Goal: Task Accomplishment & Management: Use online tool/utility

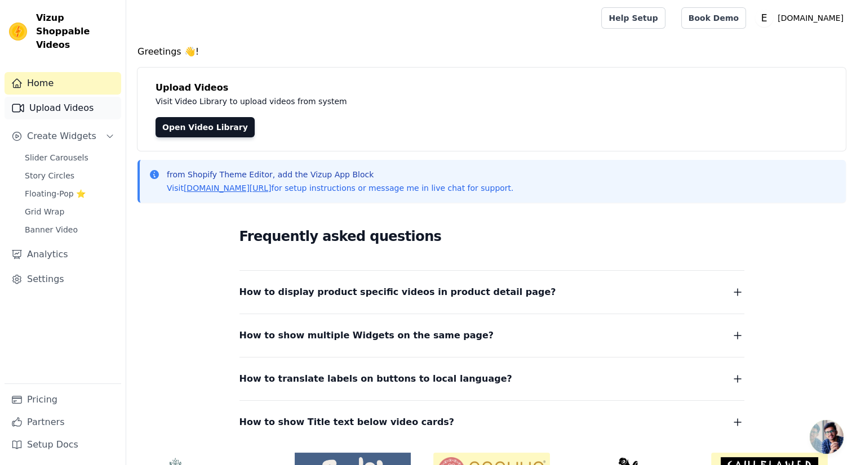
click at [46, 104] on link "Upload Videos" at bounding box center [63, 108] width 117 height 23
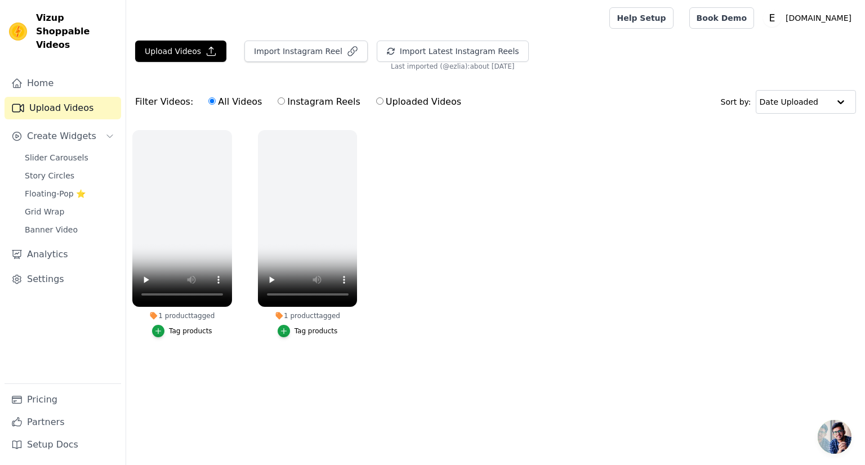
click at [277, 106] on label "Instagram Reels" at bounding box center [318, 102] width 83 height 15
click at [278, 105] on input "Instagram Reels" at bounding box center [281, 100] width 7 height 7
radio input "true"
click at [299, 50] on button "Import Instagram Reel" at bounding box center [305, 51] width 123 height 21
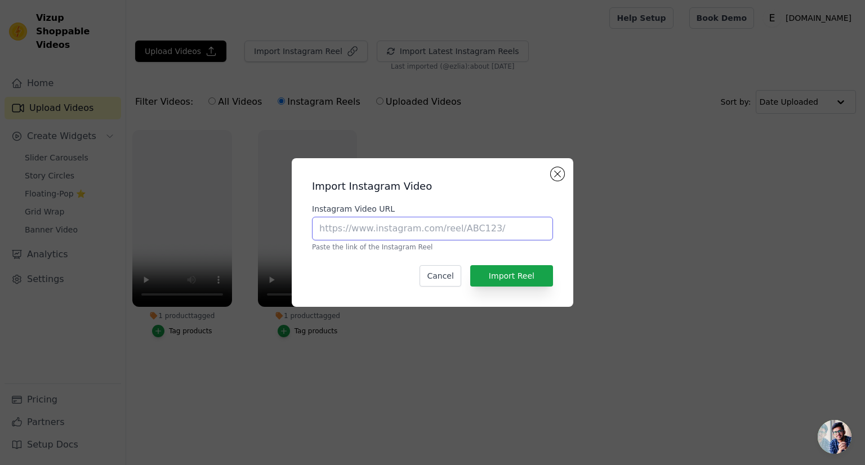
paste input "https://www.instagram.com/p/DOXtbKpgND_/"
click at [367, 230] on input "Instagram Video URL" at bounding box center [432, 229] width 241 height 24
type input "https://www.instagram.com/p/DOXtbKpgND_/"
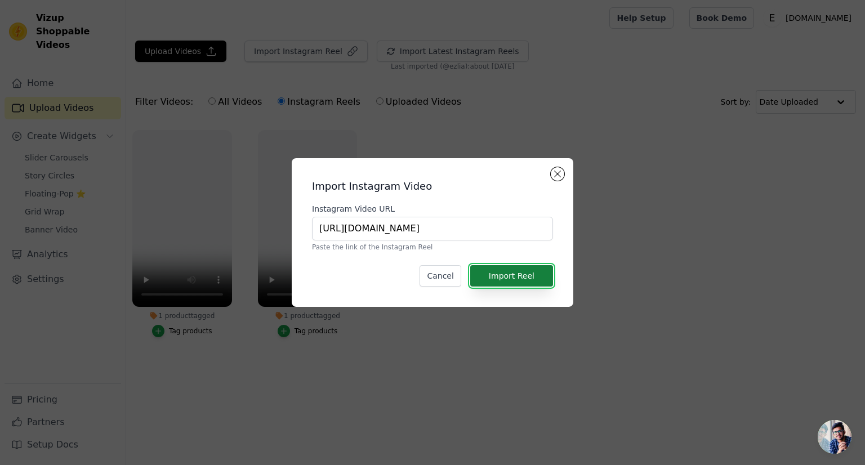
click at [533, 273] on button "Import Reel" at bounding box center [511, 275] width 83 height 21
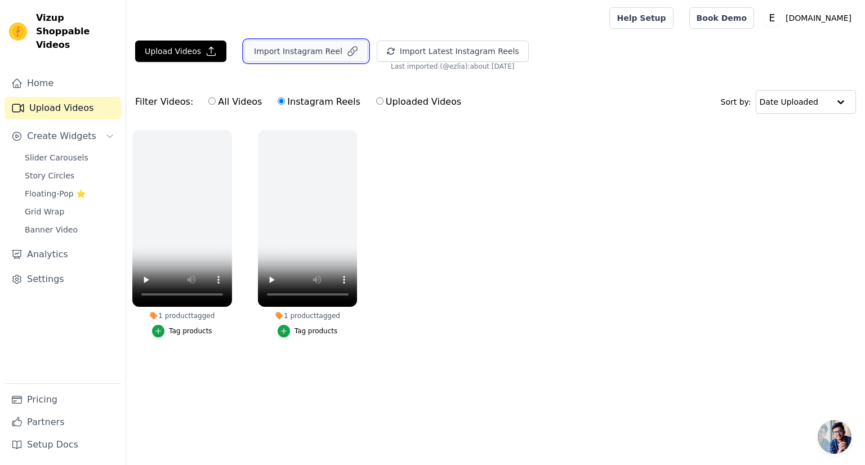
click at [299, 55] on button "Import Instagram Reel" at bounding box center [305, 51] width 123 height 21
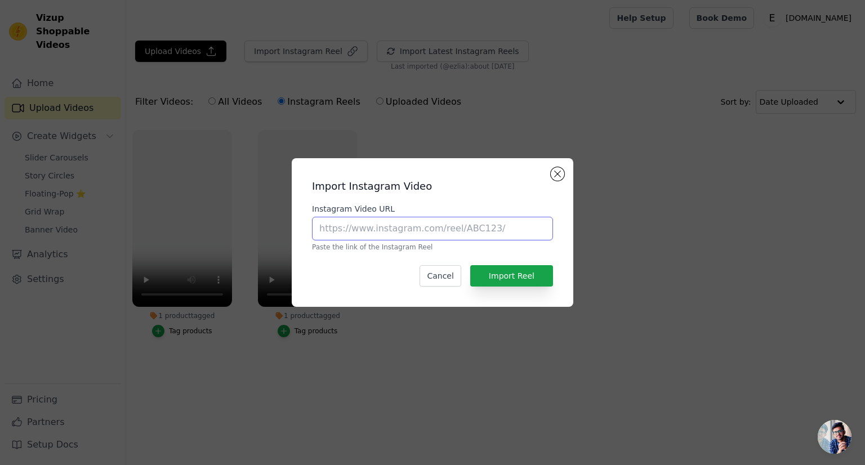
click at [386, 230] on input "Instagram Video URL" at bounding box center [432, 229] width 241 height 24
paste input "https://www.instagram.com/p/DOL4-9ykguw/"
type input "https://www.instagram.com/p/DOL4-9ykguw/"
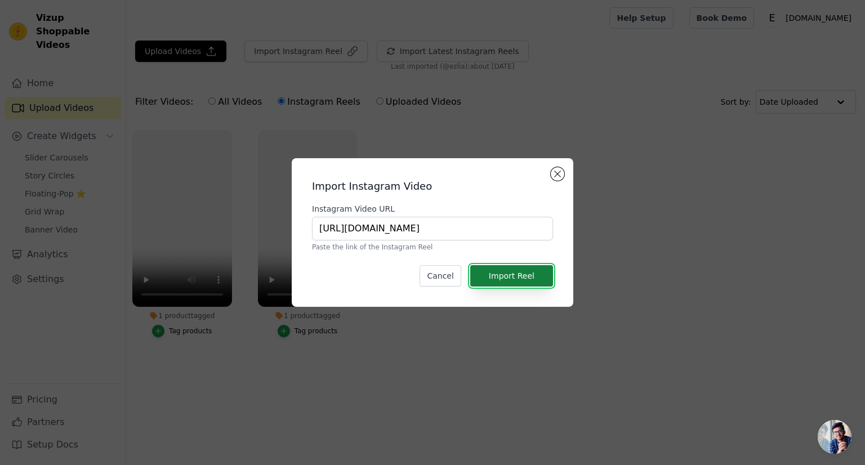
click at [511, 270] on button "Import Reel" at bounding box center [511, 275] width 83 height 21
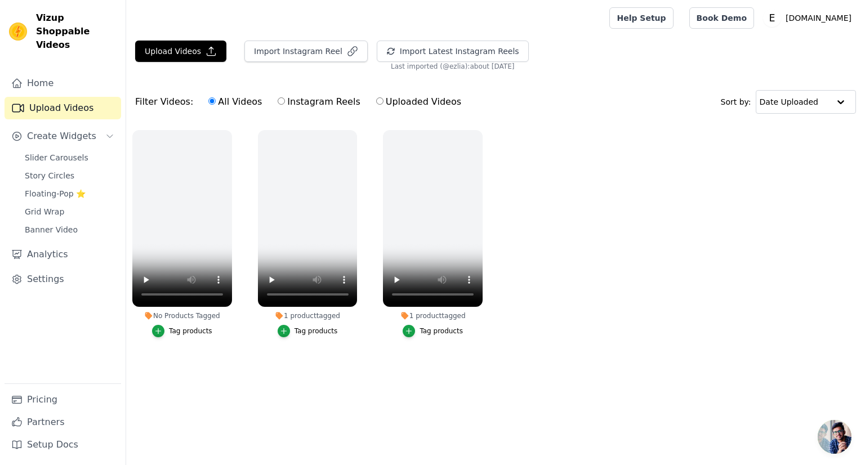
click at [234, 378] on main "Upload Videos Import Instagram Reel Import Latest Instagram Reels Import Latest…" at bounding box center [495, 214] width 739 height 357
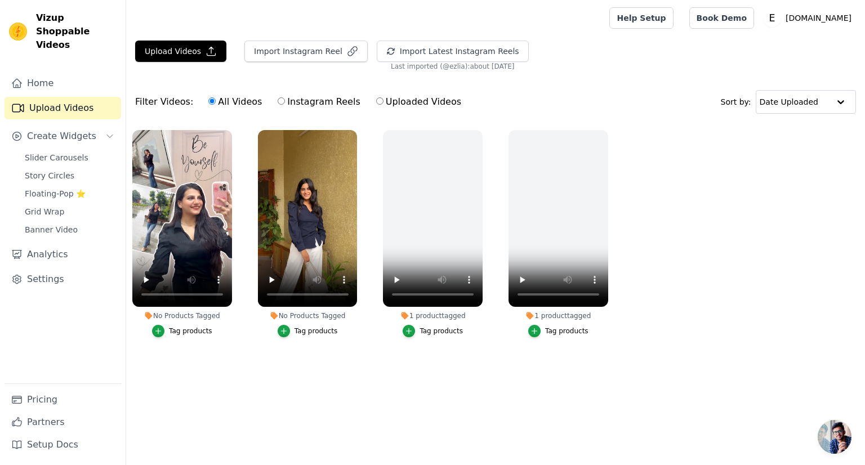
click at [179, 329] on div "Tag products" at bounding box center [190, 331] width 43 height 9
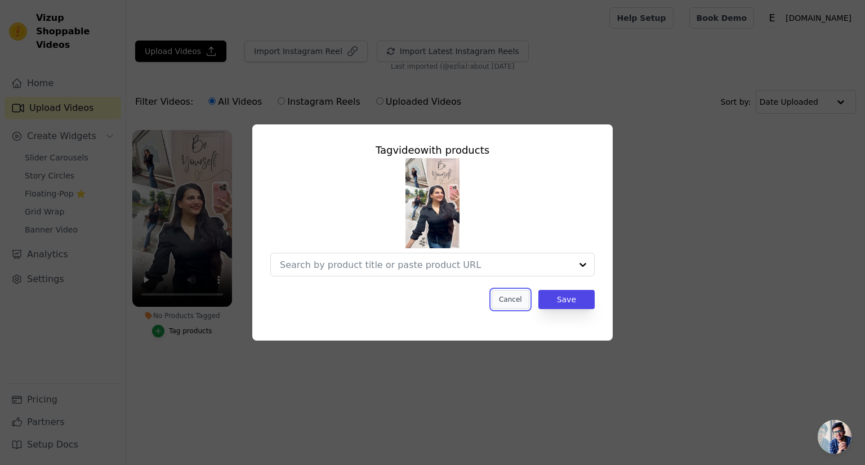
click at [517, 306] on button "Cancel" at bounding box center [511, 299] width 38 height 19
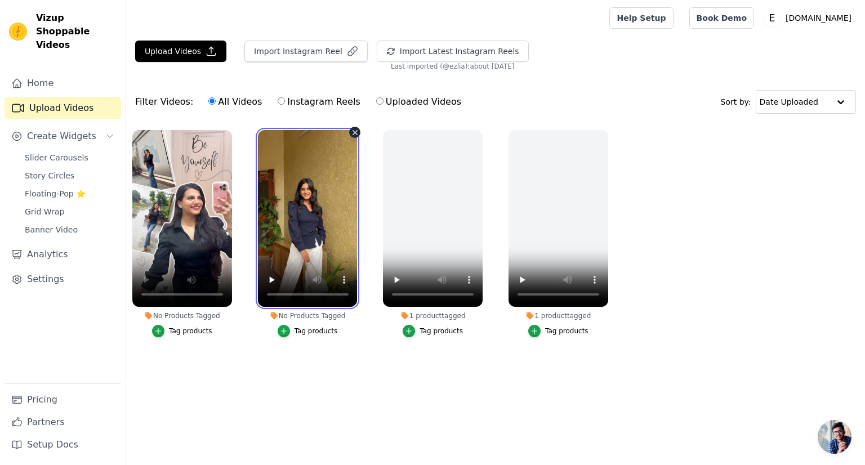
click at [335, 184] on video at bounding box center [308, 218] width 100 height 177
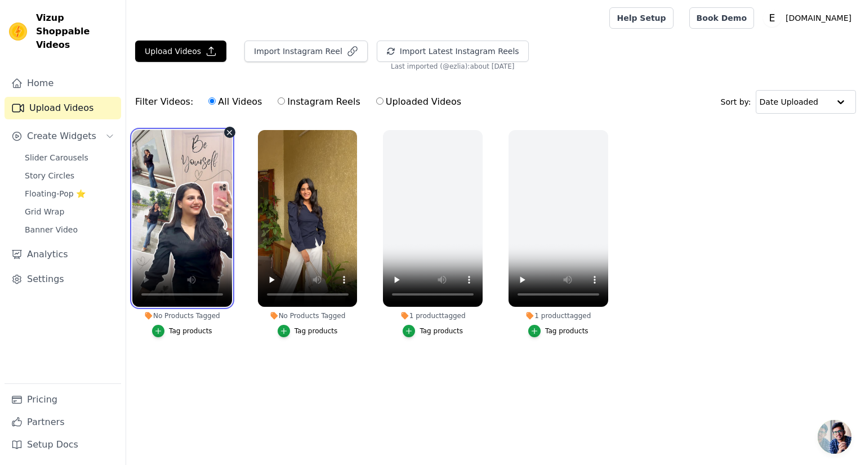
click at [193, 220] on video at bounding box center [182, 218] width 100 height 177
click at [188, 353] on ul "No Products Tagged Tag products No Products Tagged Tag products 1 product tagge…" at bounding box center [495, 245] width 739 height 242
click at [70, 150] on link "Slider Carousels" at bounding box center [69, 158] width 103 height 16
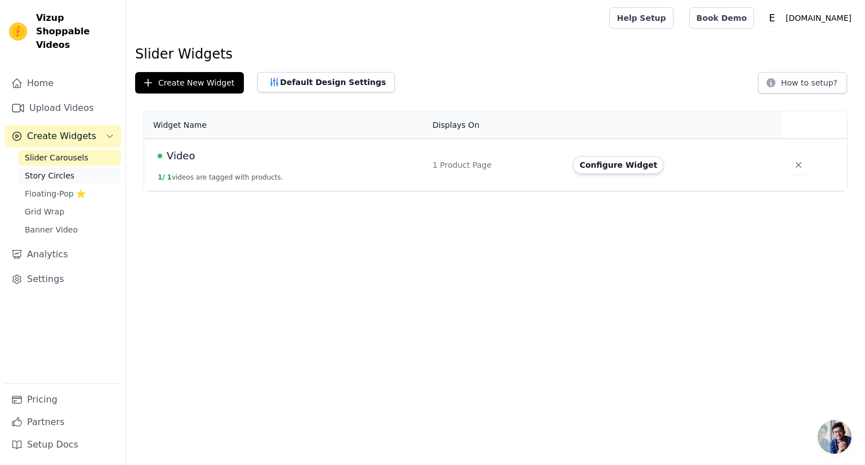
click at [68, 168] on link "Story Circles" at bounding box center [69, 176] width 103 height 16
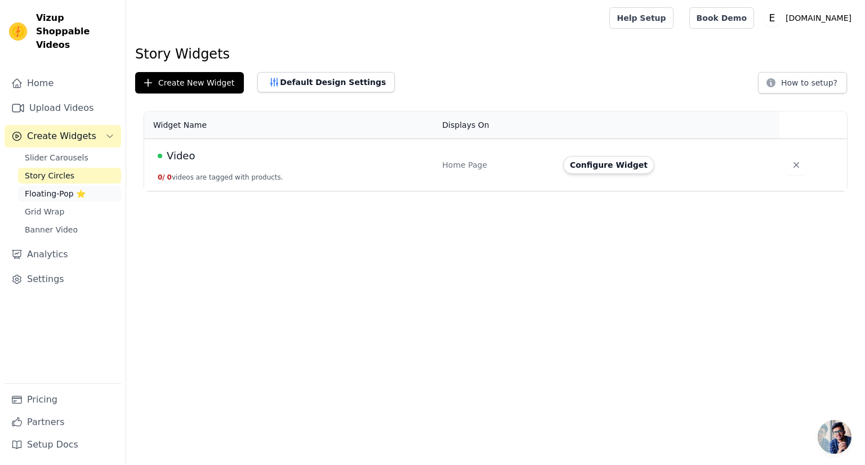
click at [66, 188] on span "Floating-Pop ⭐" at bounding box center [55, 193] width 61 height 11
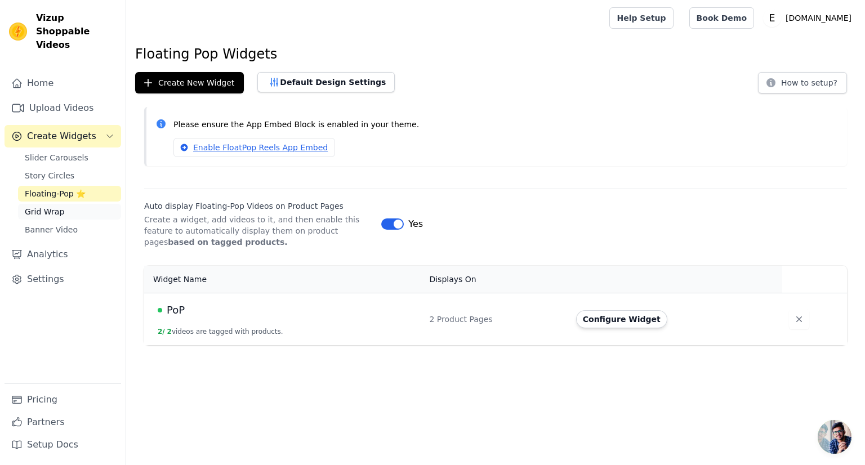
click at [60, 206] on span "Grid Wrap" at bounding box center [44, 211] width 39 height 11
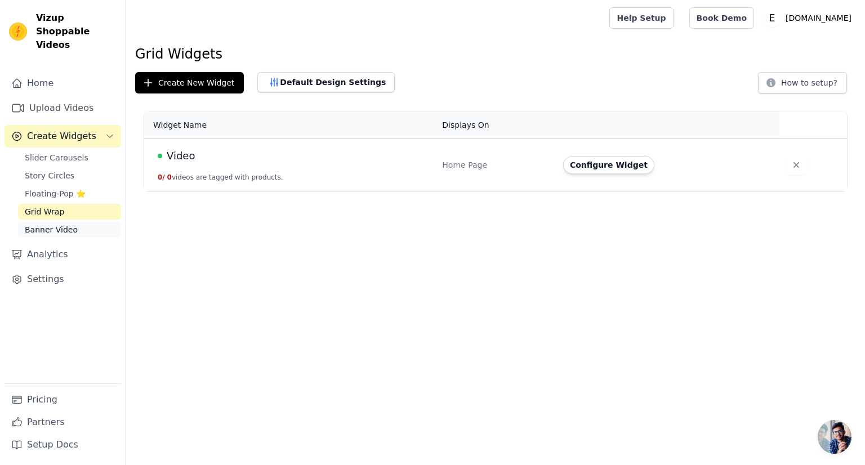
click at [54, 224] on span "Banner Video" at bounding box center [51, 229] width 53 height 11
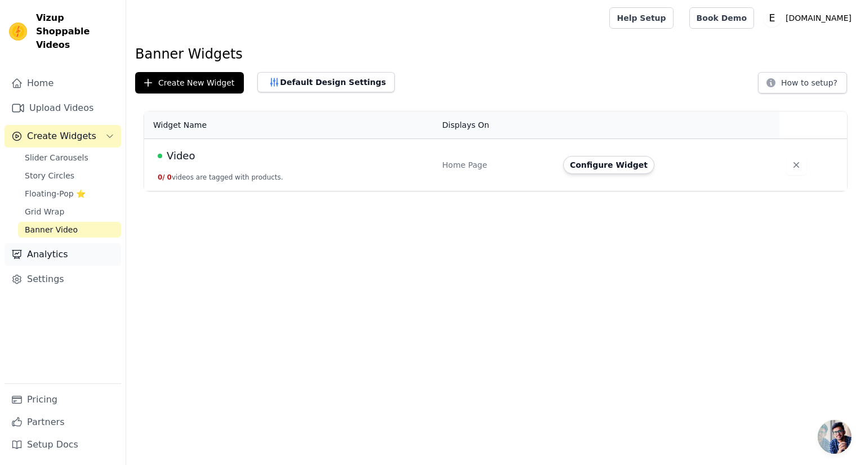
click at [47, 243] on link "Analytics" at bounding box center [63, 254] width 117 height 23
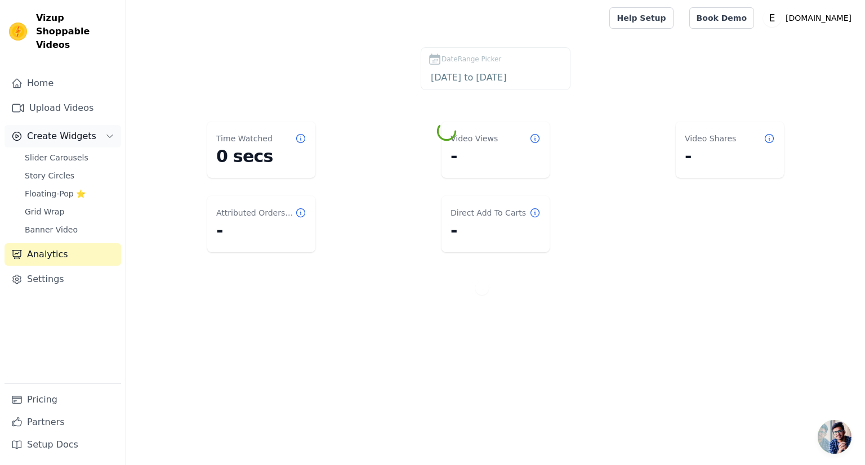
click at [46, 130] on span "Create Widgets" at bounding box center [61, 137] width 69 height 14
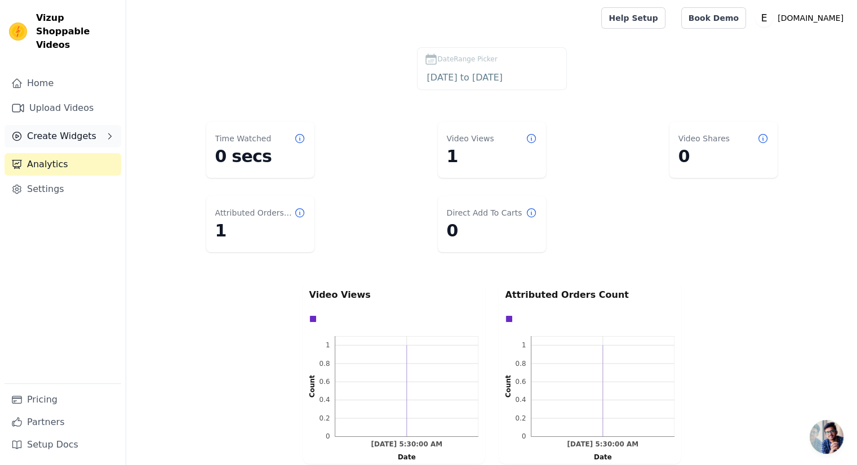
click at [46, 130] on span "Create Widgets" at bounding box center [61, 137] width 69 height 14
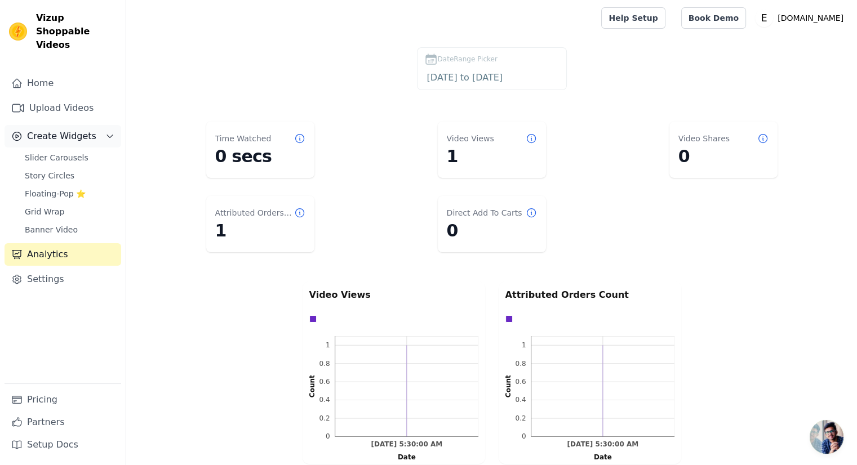
click at [25, 130] on div "Create Widgets" at bounding box center [53, 137] width 85 height 14
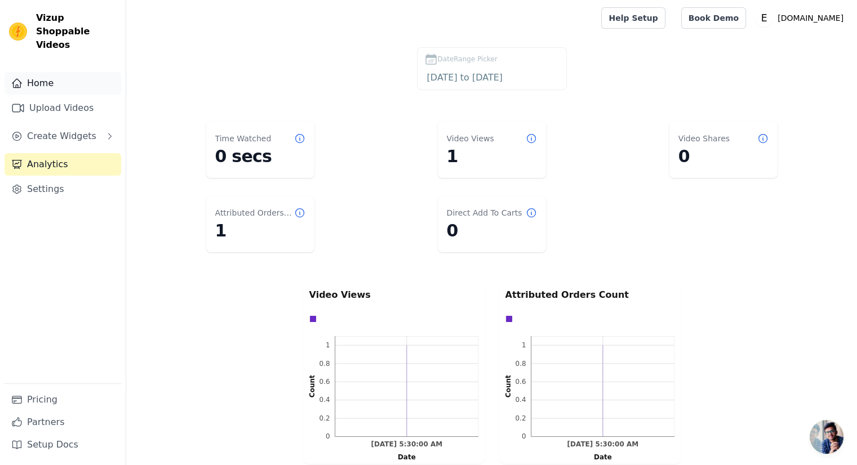
click at [32, 73] on link "Home" at bounding box center [63, 83] width 117 height 23
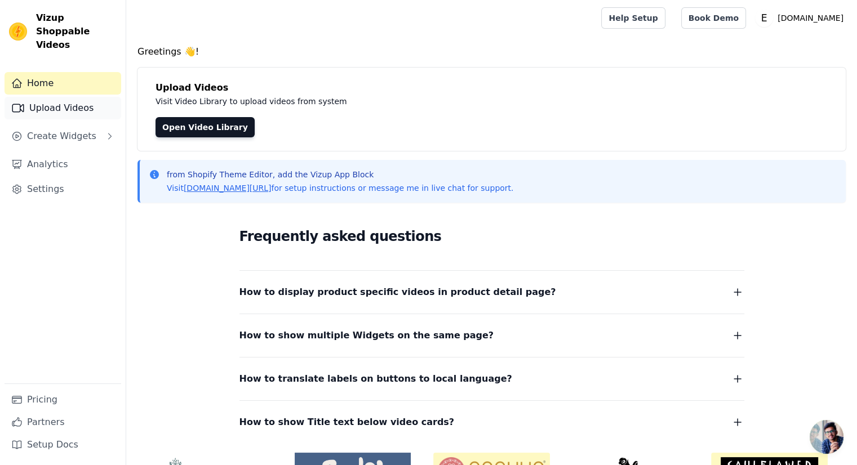
click at [72, 102] on link "Upload Videos" at bounding box center [63, 108] width 117 height 23
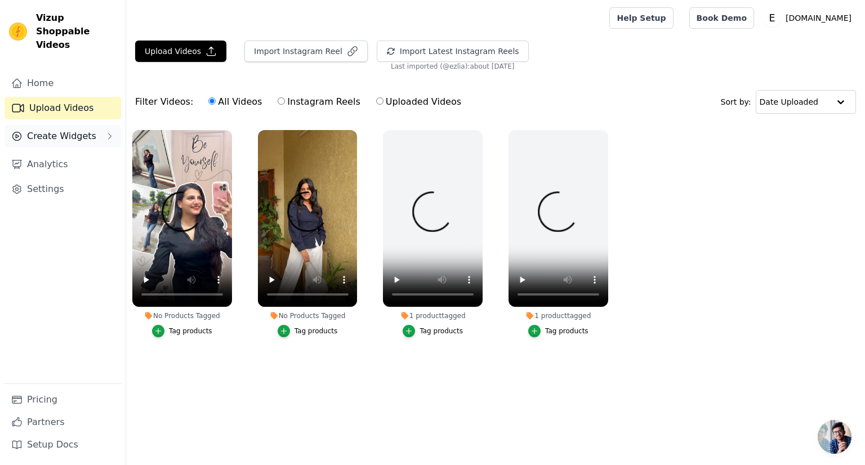
click at [40, 130] on span "Create Widgets" at bounding box center [61, 137] width 69 height 14
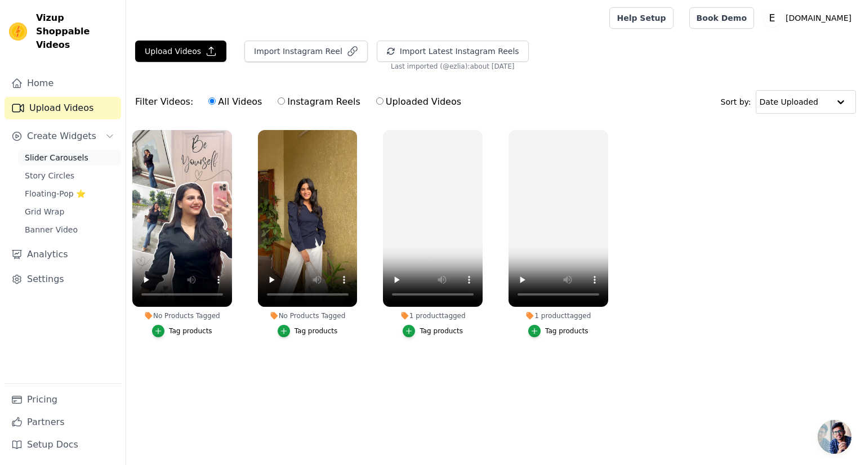
click at [34, 152] on span "Slider Carousels" at bounding box center [57, 157] width 64 height 11
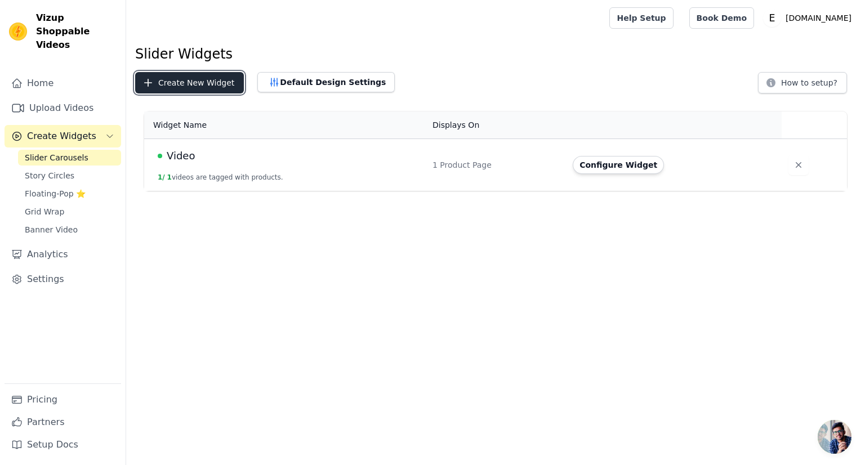
click at [210, 92] on button "Create New Widget" at bounding box center [189, 82] width 109 height 21
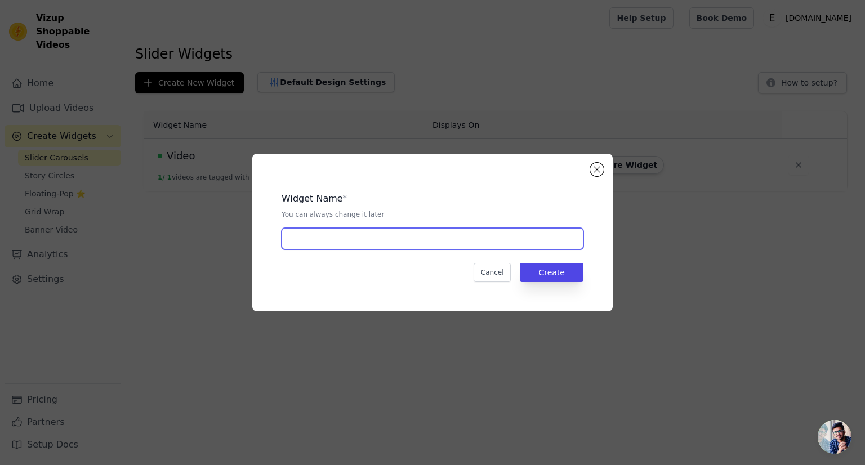
click at [386, 239] on input "text" at bounding box center [433, 238] width 302 height 21
type input "Reel.1"
click at [550, 277] on button "Create" at bounding box center [552, 272] width 64 height 19
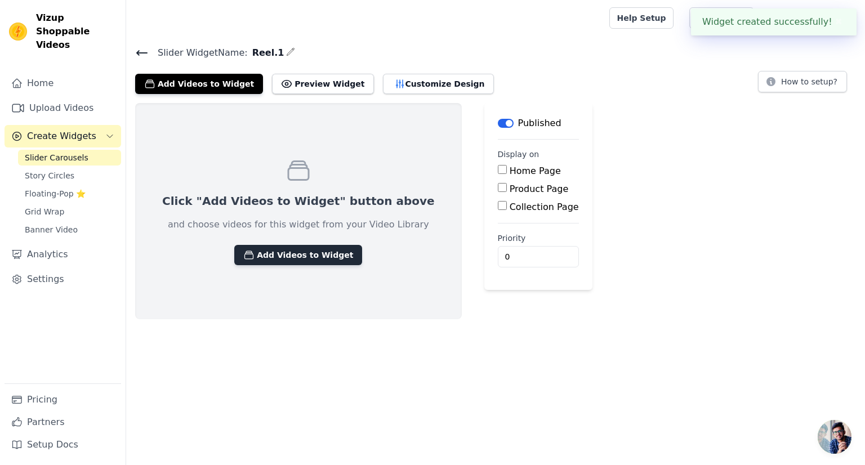
click at [258, 260] on button "Add Videos to Widget" at bounding box center [298, 255] width 128 height 20
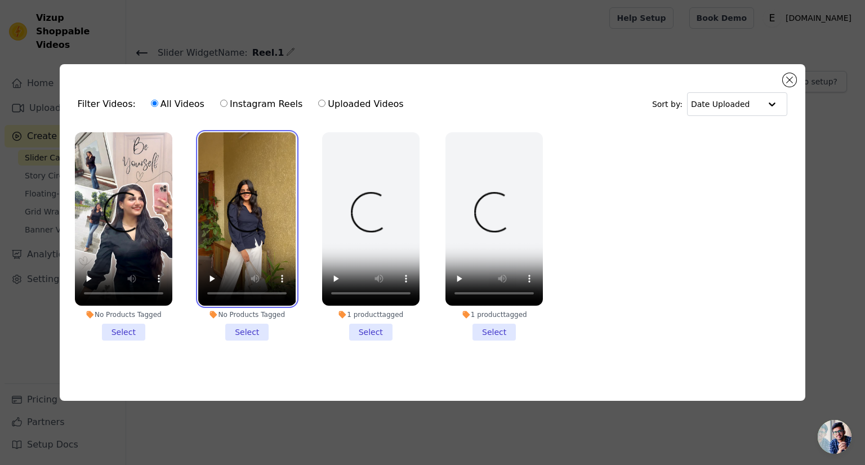
click at [243, 216] on video at bounding box center [246, 218] width 97 height 173
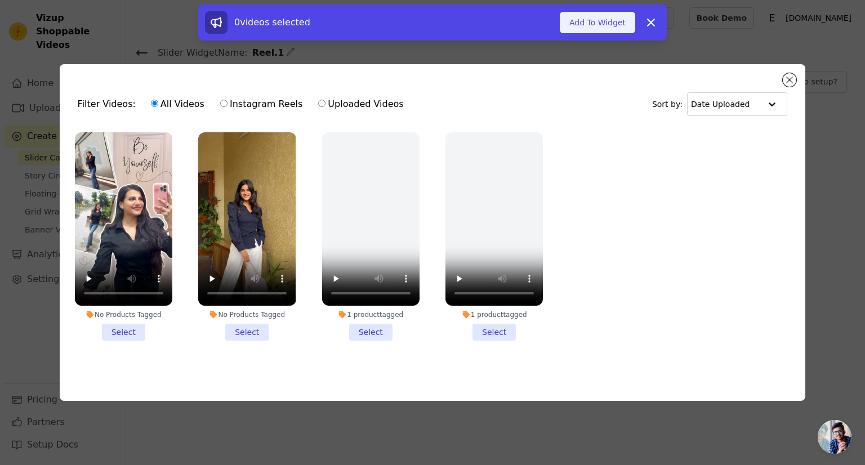
click at [601, 15] on button "Add To Widget" at bounding box center [597, 22] width 75 height 21
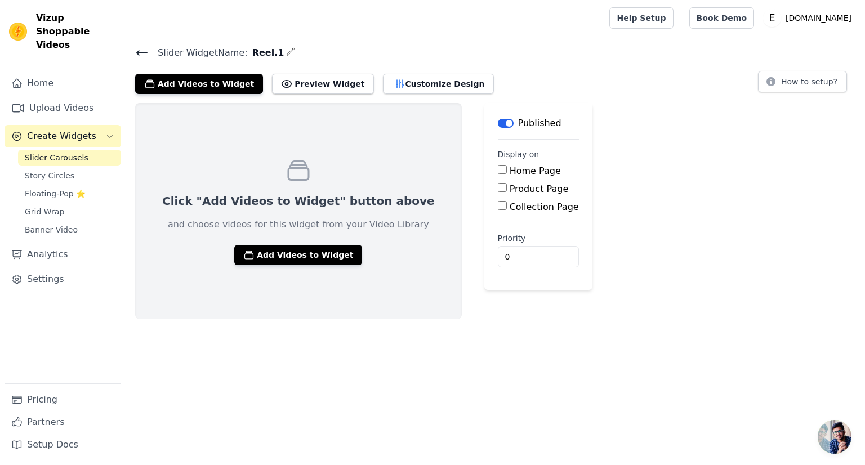
click at [498, 189] on input "Product Page" at bounding box center [502, 187] width 9 height 9
checkbox input "true"
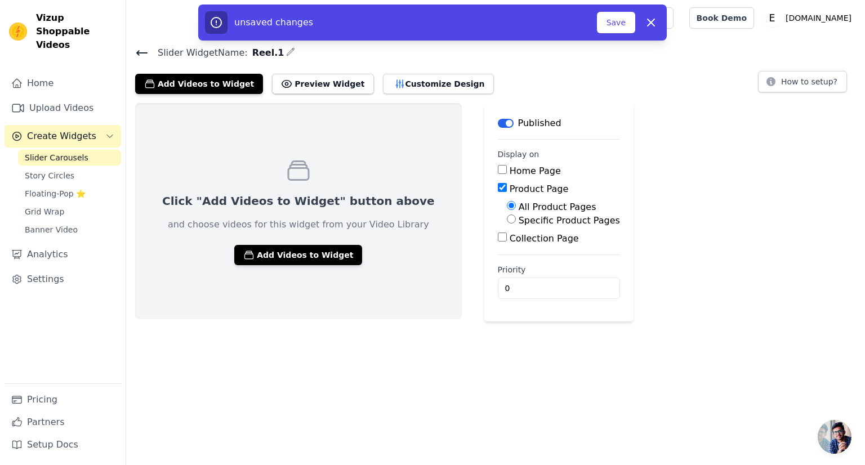
click at [510, 239] on label "Collection Page" at bounding box center [544, 238] width 69 height 11
click at [498, 239] on input "Collection Page" at bounding box center [502, 237] width 9 height 9
checkbox input "true"
click at [519, 269] on label "Specific Collection Pages" at bounding box center [575, 270] width 112 height 11
click at [507, 269] on input "Specific Collection Pages" at bounding box center [511, 268] width 9 height 9
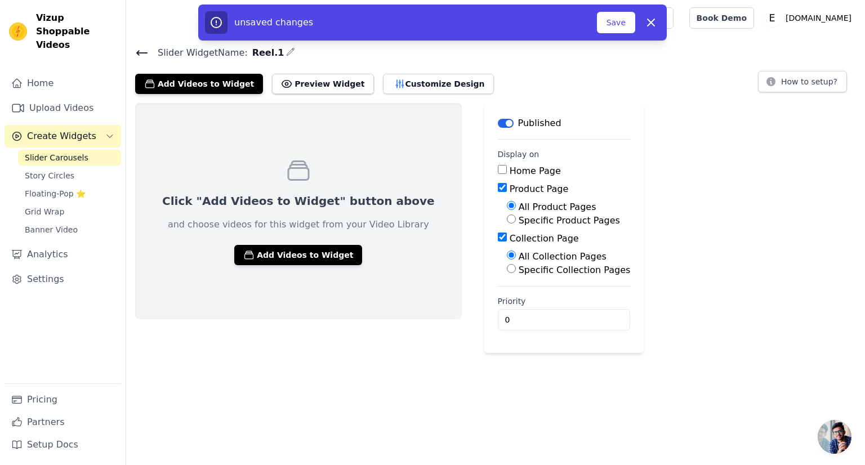
radio input "true"
click at [507, 295] on button "Select Collection Pages" at bounding box center [560, 295] width 106 height 19
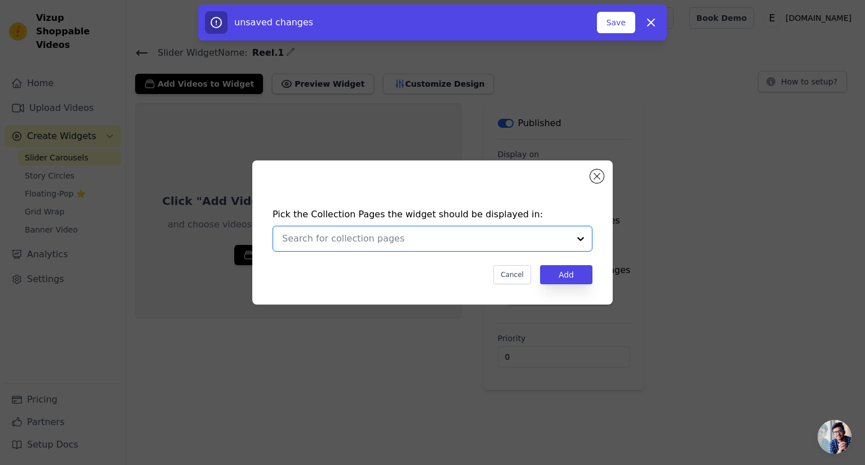
click at [482, 244] on input "text" at bounding box center [425, 239] width 287 height 14
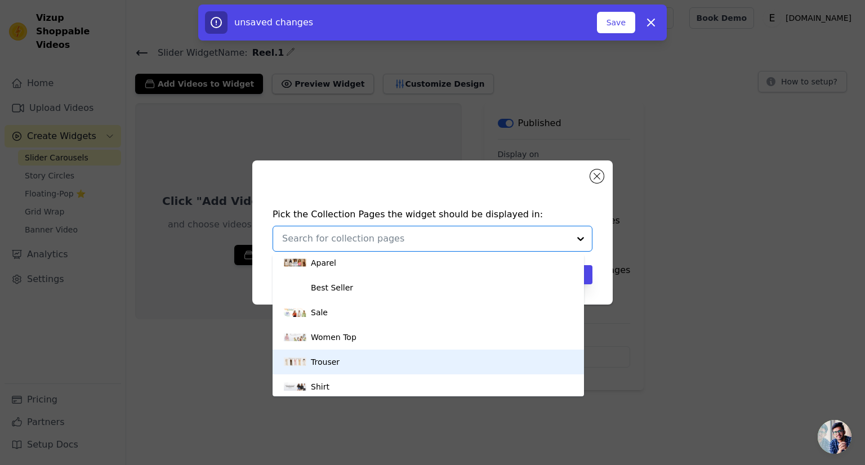
scroll to position [3, 0]
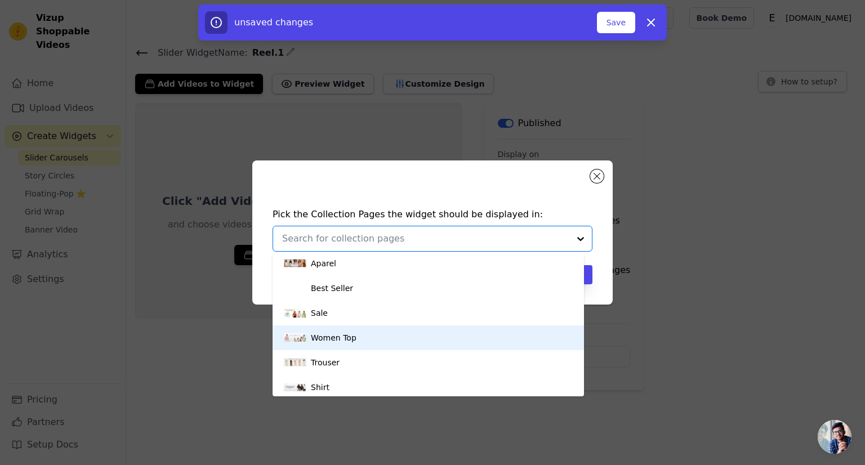
click at [328, 344] on div "Women Top" at bounding box center [334, 338] width 46 height 25
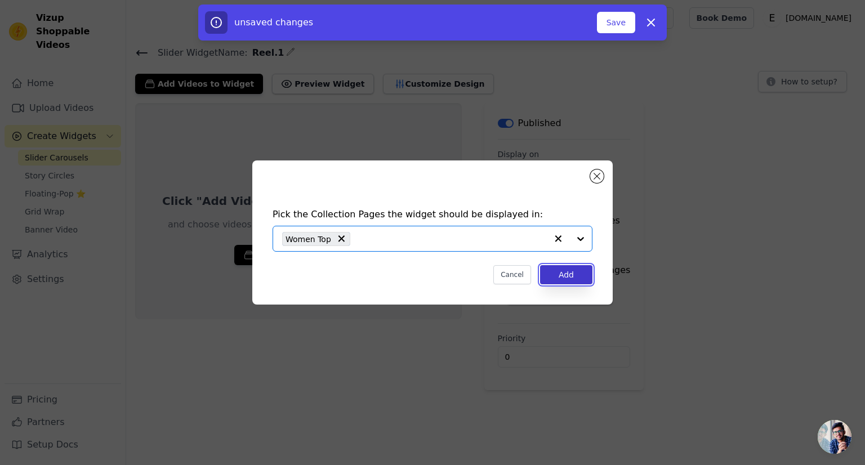
click at [578, 273] on button "Add" at bounding box center [566, 274] width 52 height 19
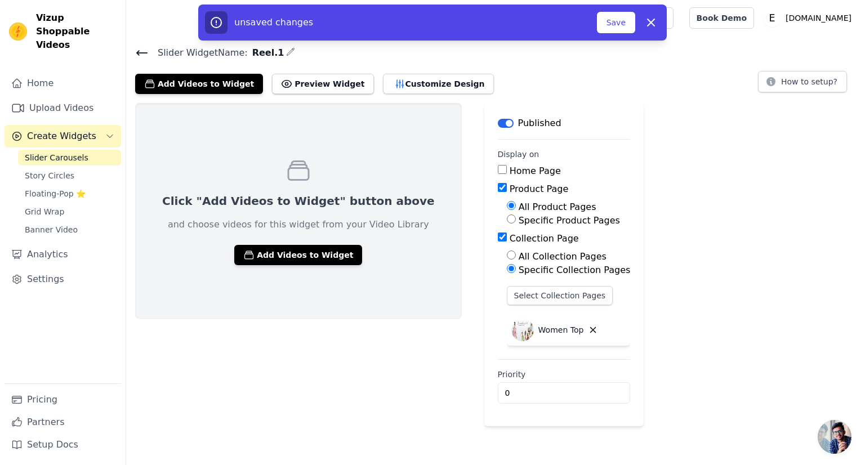
click at [519, 217] on label "Specific Product Pages" at bounding box center [569, 220] width 101 height 11
click at [507, 217] on input "Specific Product Pages" at bounding box center [511, 219] width 9 height 9
radio input "true"
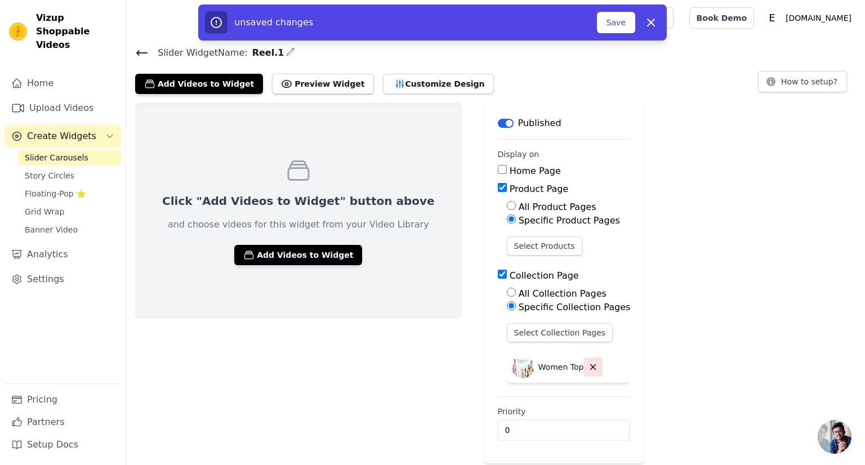
click at [583, 374] on button "button" at bounding box center [592, 367] width 19 height 19
click at [498, 274] on div "Collection Page" at bounding box center [564, 276] width 133 height 14
click at [498, 274] on input "Collection Page" at bounding box center [502, 274] width 9 height 9
checkbox input "false"
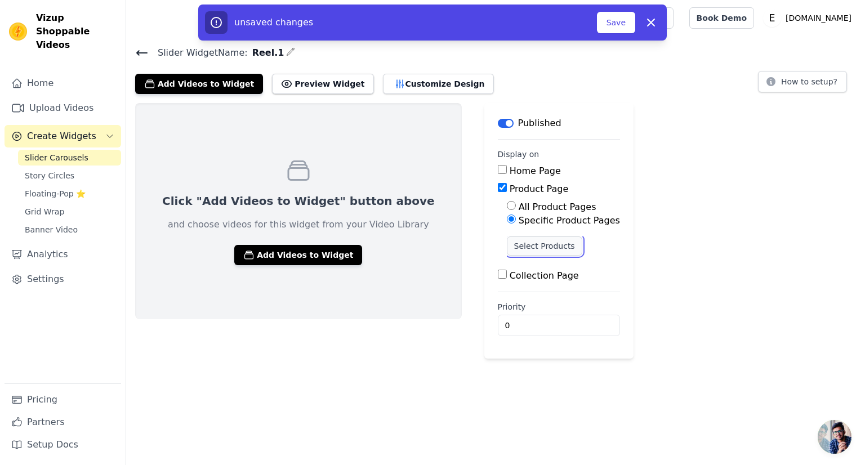
click at [507, 247] on button "Select Products" at bounding box center [544, 246] width 75 height 19
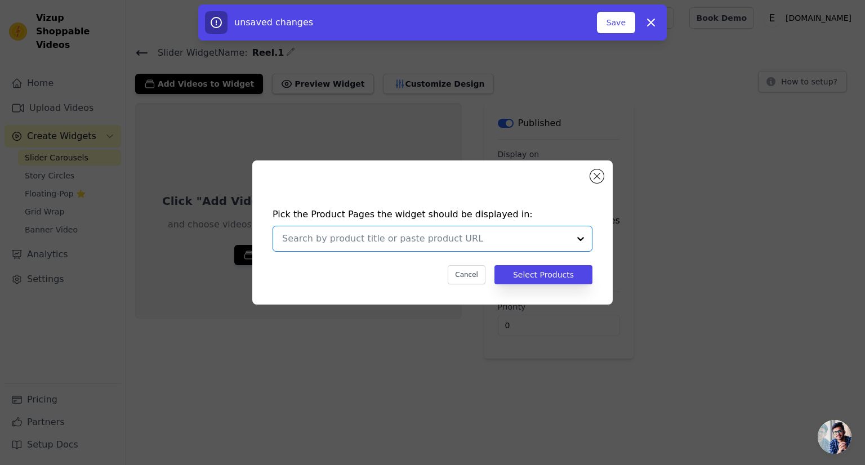
click at [468, 242] on input "text" at bounding box center [425, 239] width 287 height 14
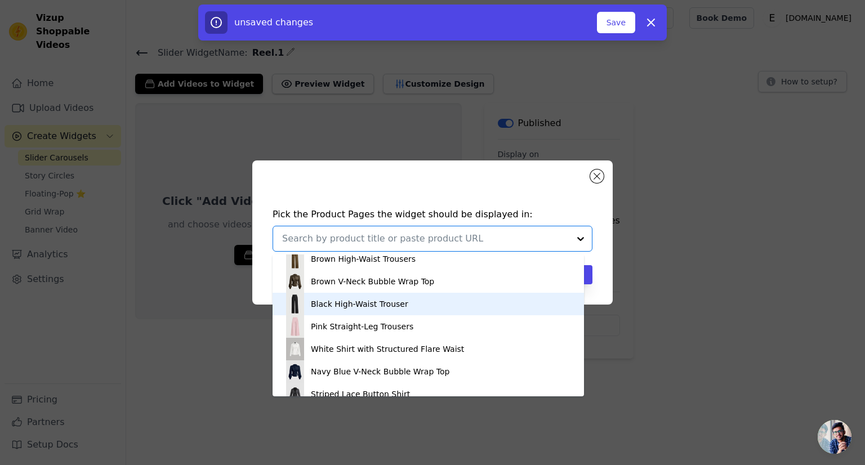
scroll to position [113, 0]
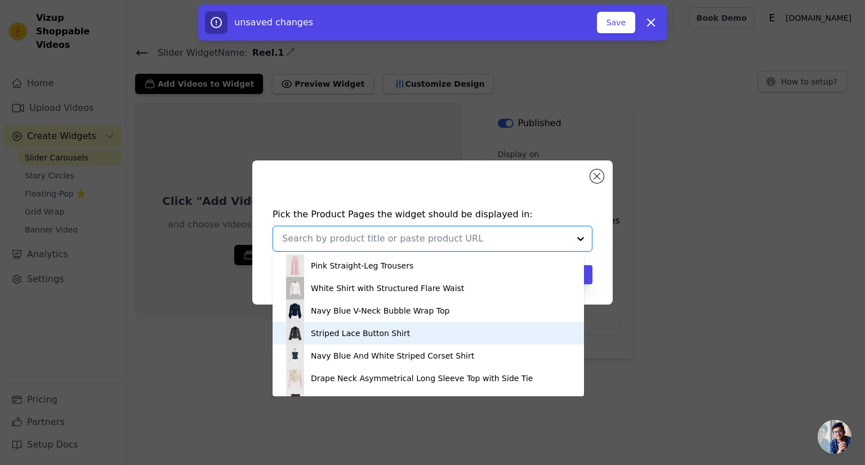
drag, startPoint x: 327, startPoint y: 313, endPoint x: 327, endPoint y: 338, distance: 25.3
click at [327, 338] on div "Light Green Striped Shirt Sky Blue Striped Shirt Brown High-Waist Trousers Brow…" at bounding box center [428, 326] width 311 height 142
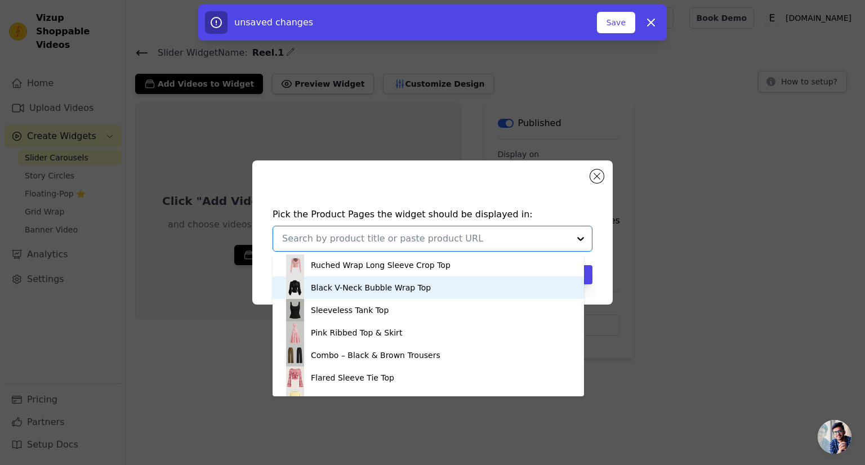
scroll to position [338, 0]
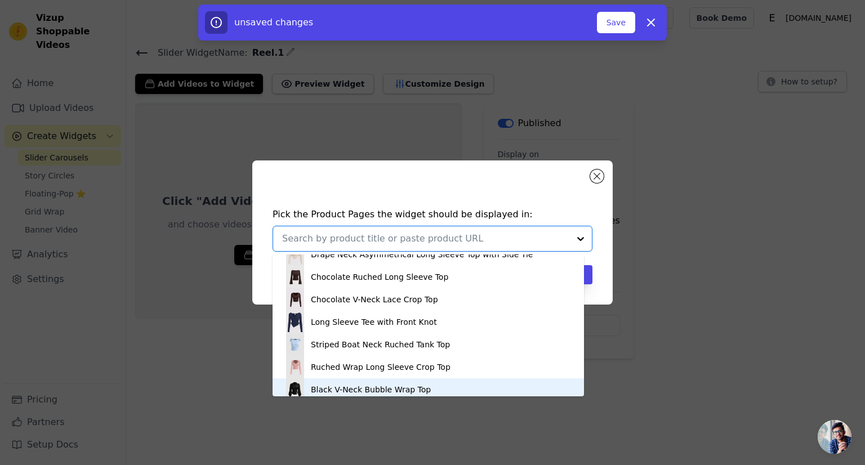
drag, startPoint x: 338, startPoint y: 292, endPoint x: 332, endPoint y: 290, distance: 5.9
click at [332, 290] on div "Light Green Striped Shirt Sky Blue Striped Shirt Brown High-Waist Trousers Brow…" at bounding box center [428, 326] width 311 height 142
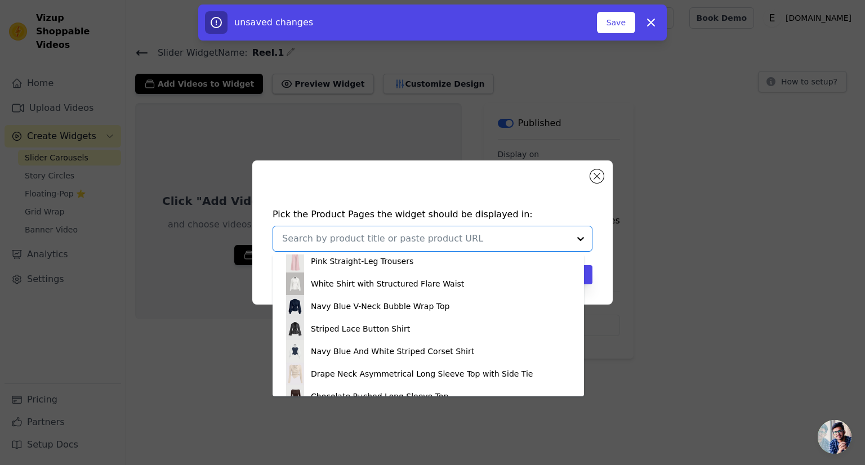
scroll to position [113, 0]
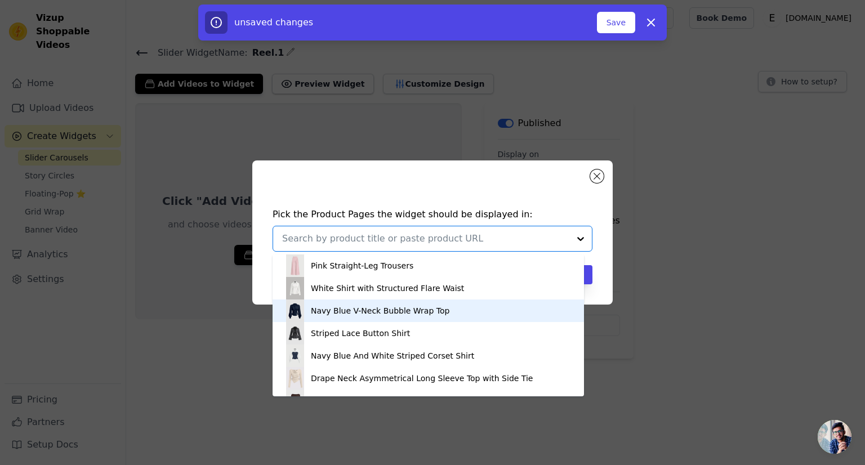
click at [328, 311] on div "Navy Blue V-Neck Bubble Wrap Top" at bounding box center [380, 310] width 139 height 11
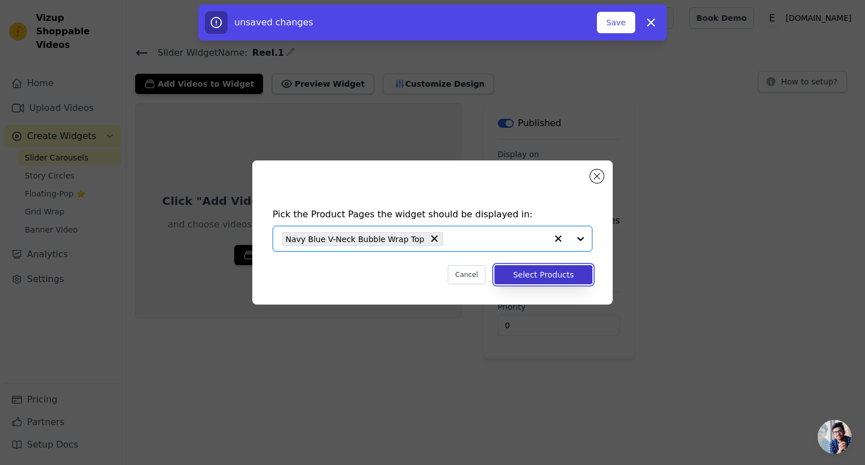
click at [560, 273] on button "Select Products" at bounding box center [543, 274] width 98 height 19
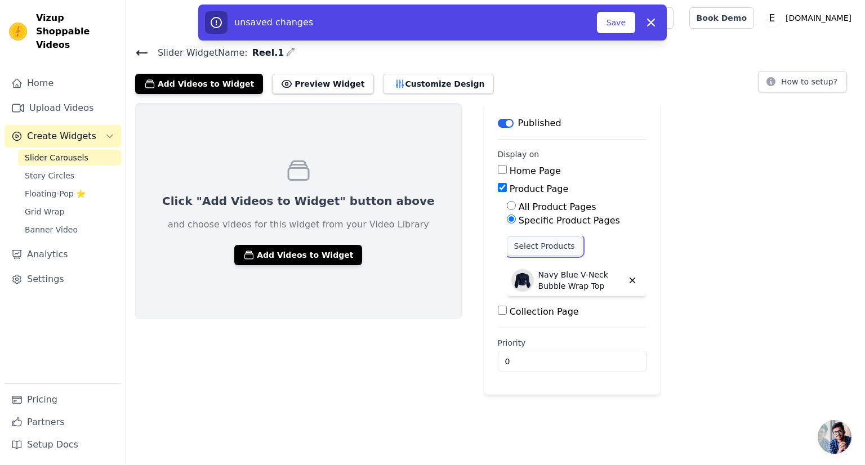
click at [507, 247] on button "Select Products" at bounding box center [544, 246] width 75 height 19
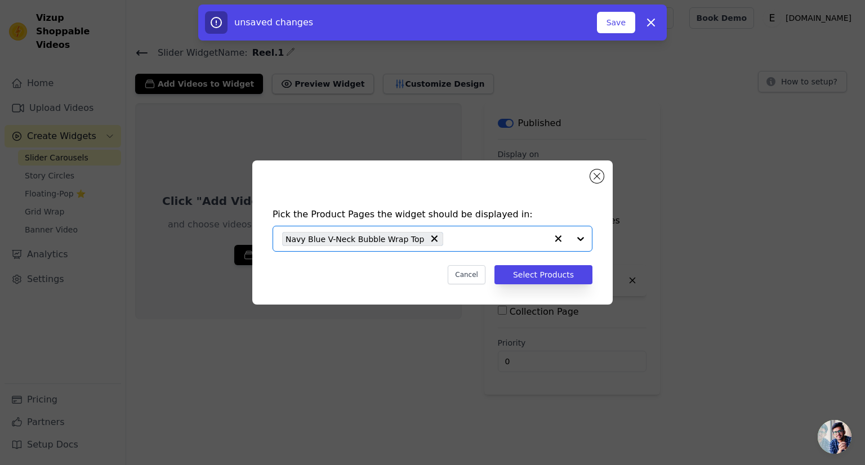
click at [460, 241] on input "text" at bounding box center [498, 239] width 98 height 14
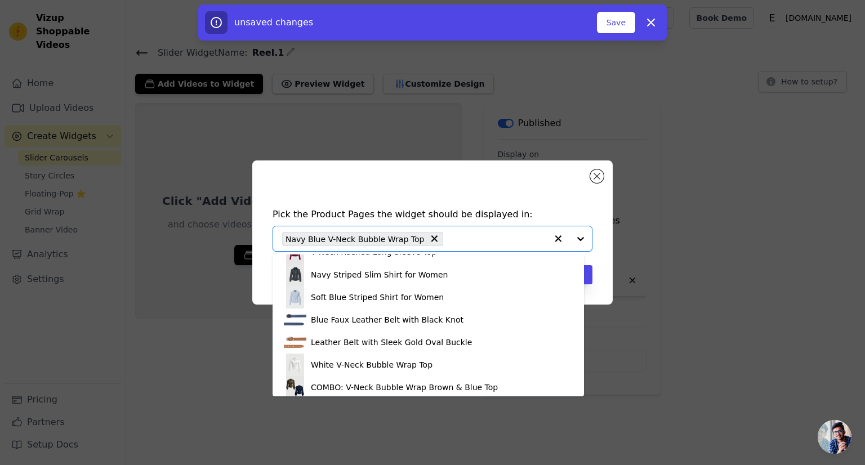
scroll to position [563, 0]
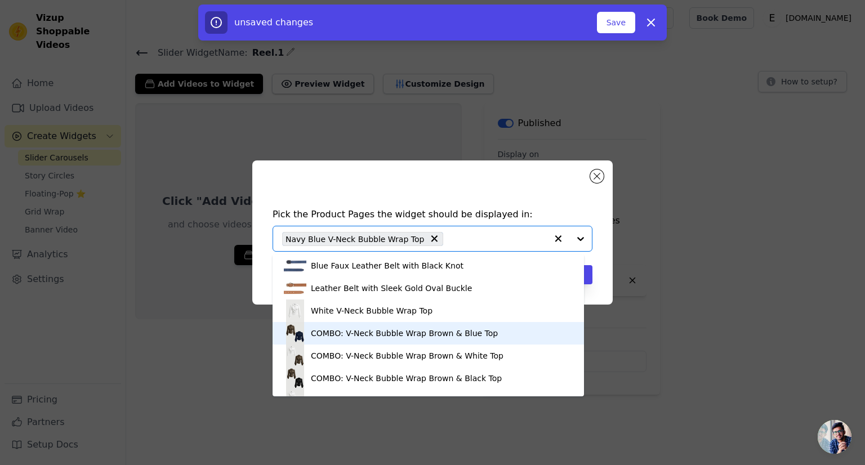
click at [354, 332] on div "COMBO: V-Neck Bubble Wrap Brown & Blue Top" at bounding box center [404, 333] width 187 height 11
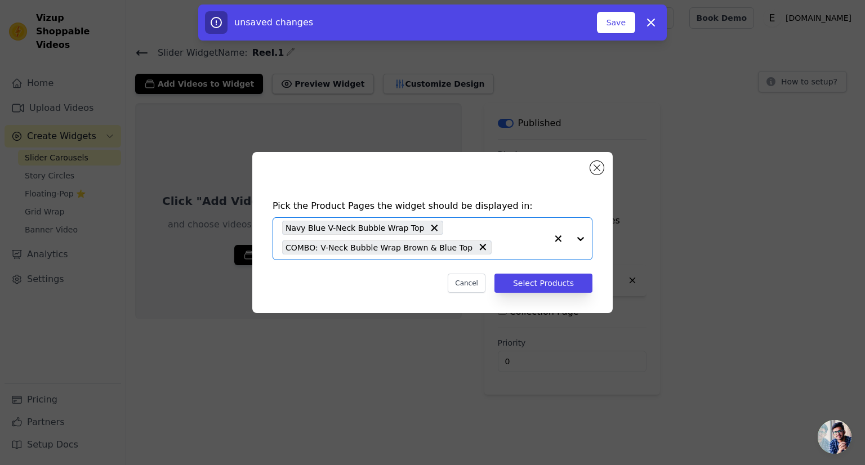
click at [497, 246] on input "text" at bounding box center [522, 247] width 50 height 14
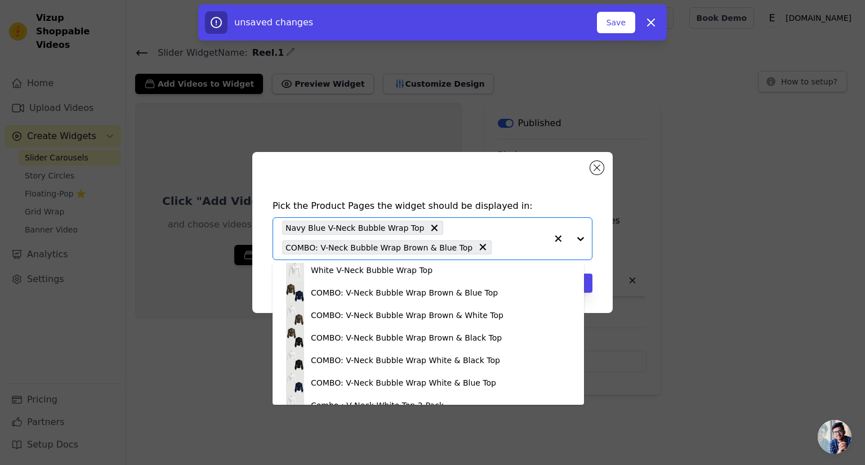
scroll to position [619, 0]
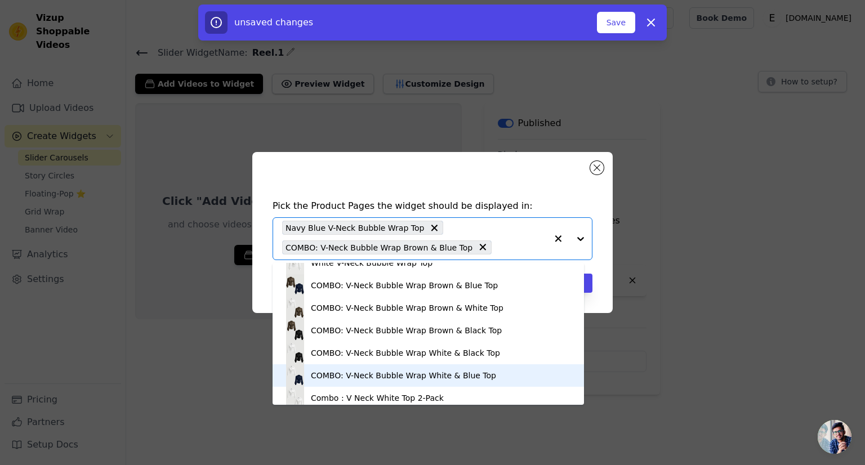
click at [331, 377] on div "COMBO: V-Neck Bubble Wrap White & Blue Top" at bounding box center [403, 375] width 185 height 11
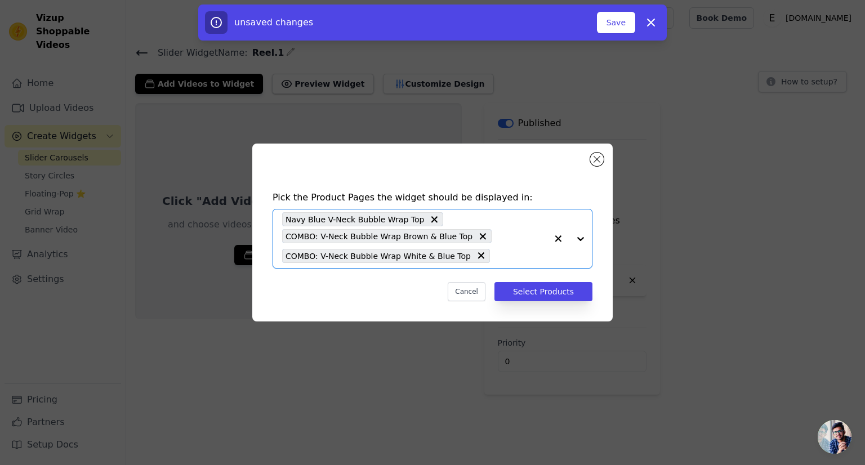
click at [496, 254] on input "text" at bounding box center [521, 256] width 51 height 14
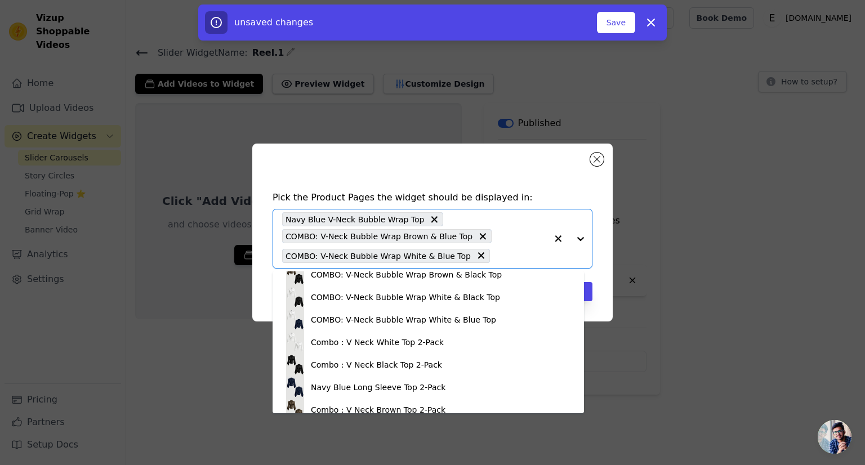
scroll to position [748, 0]
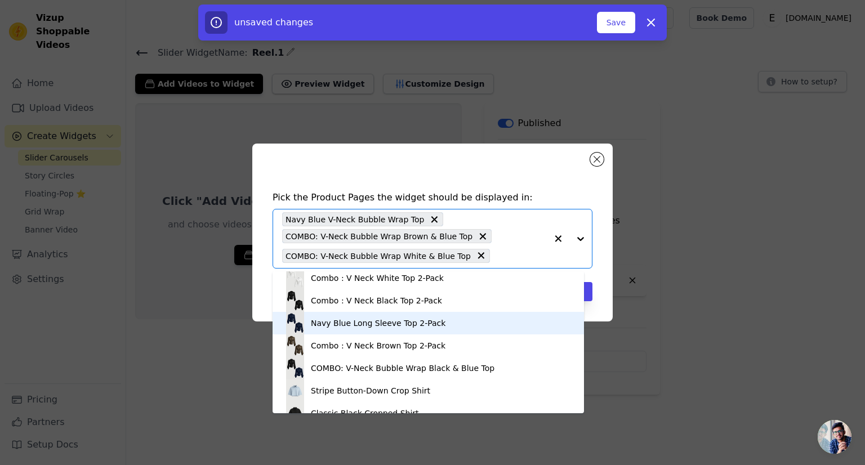
click at [428, 329] on div "Navy Blue Long Sleeve Top 2-Pack" at bounding box center [428, 323] width 289 height 23
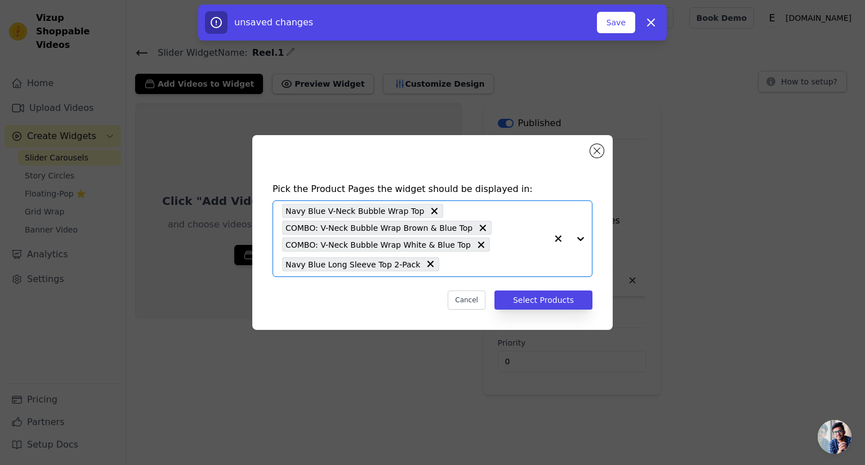
click at [452, 265] on input "text" at bounding box center [496, 264] width 102 height 14
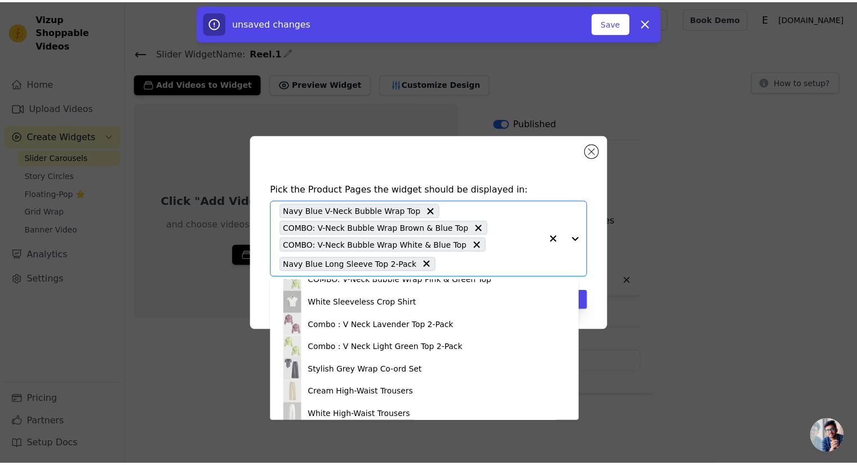
scroll to position [1014, 0]
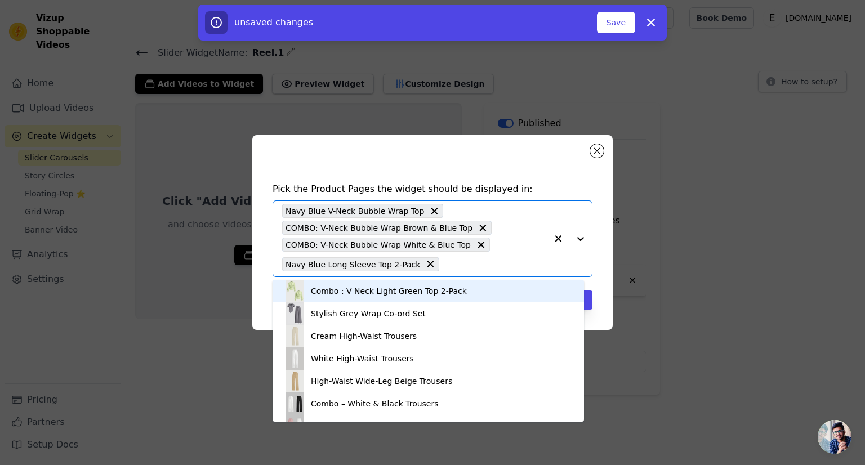
click at [603, 279] on div "Pick the Product Pages the widget should be displayed in: Light Green Striped S…" at bounding box center [432, 246] width 342 height 150
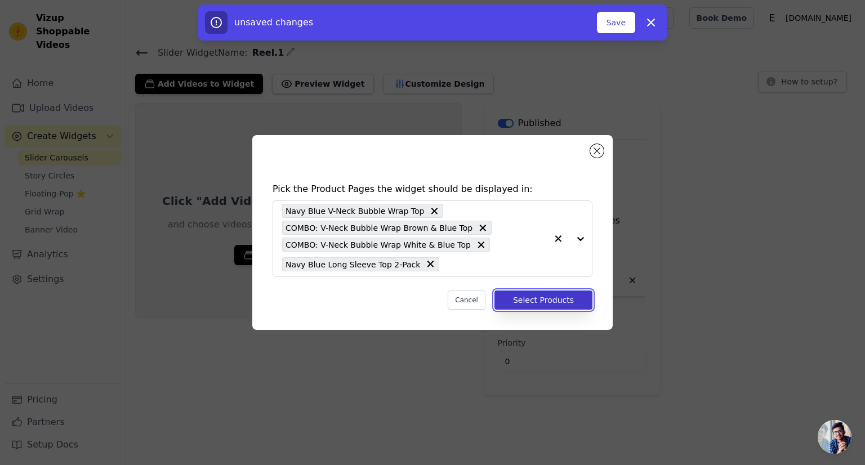
click at [558, 300] on button "Select Products" at bounding box center [543, 300] width 98 height 19
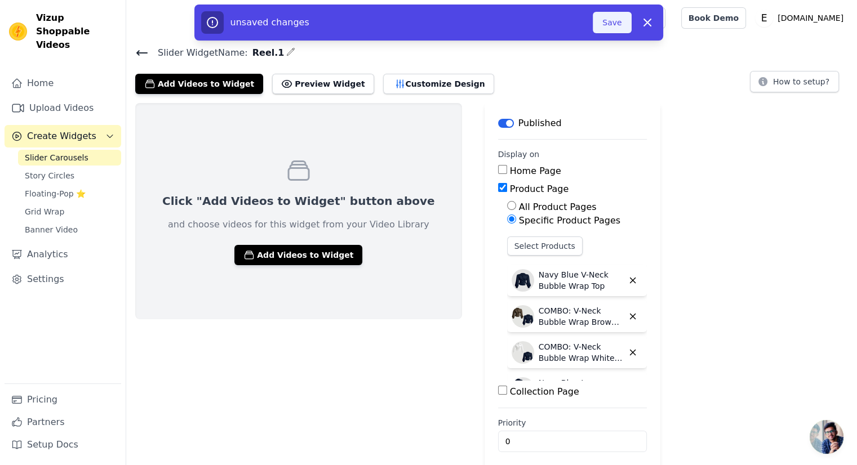
click at [613, 12] on button "Save" at bounding box center [611, 22] width 38 height 21
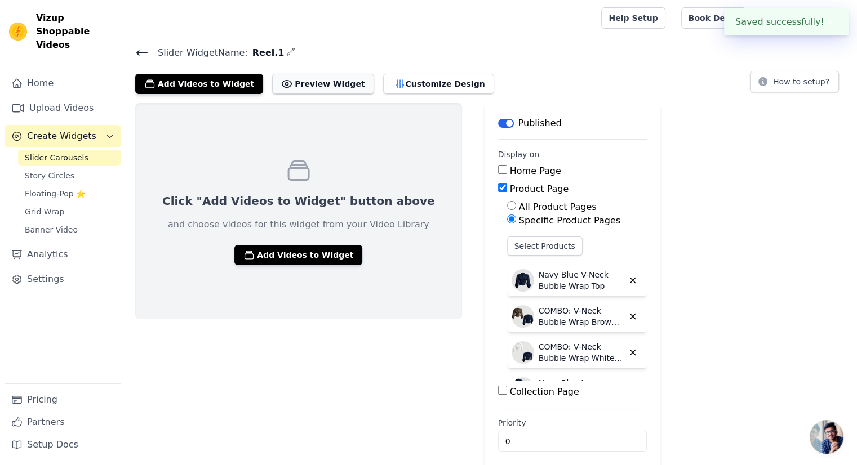
click at [293, 79] on button "Preview Widget" at bounding box center [322, 84] width 101 height 20
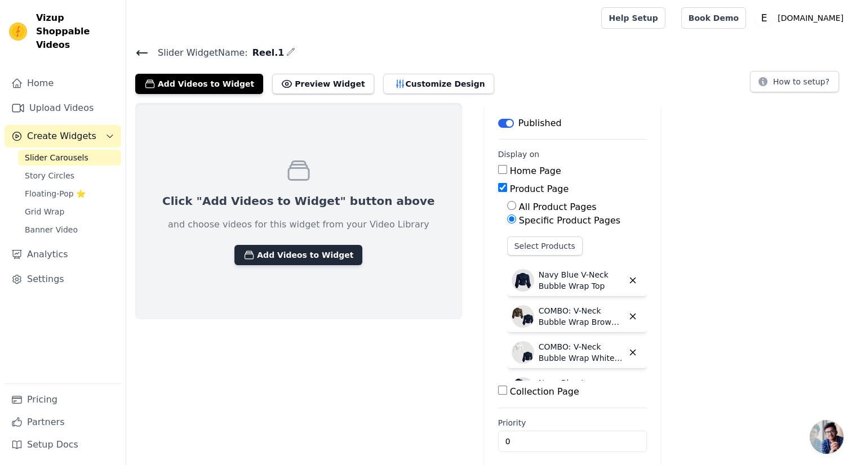
click at [245, 249] on button "Add Videos to Widget" at bounding box center [298, 255] width 128 height 20
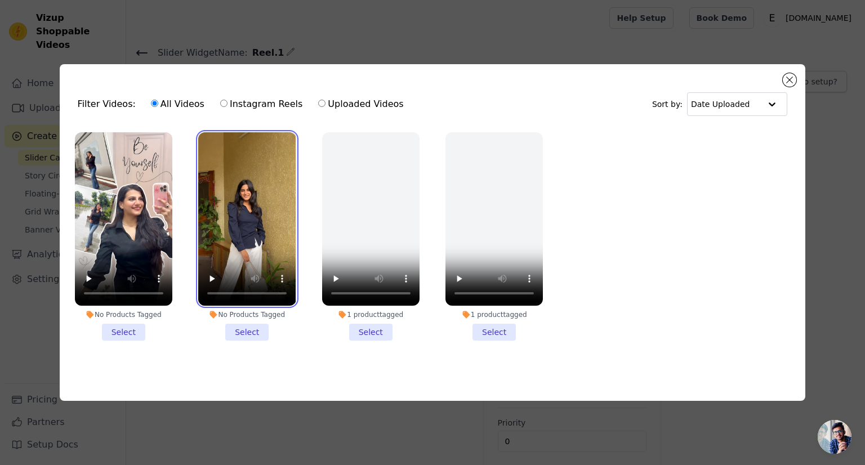
click at [287, 244] on video at bounding box center [246, 218] width 97 height 173
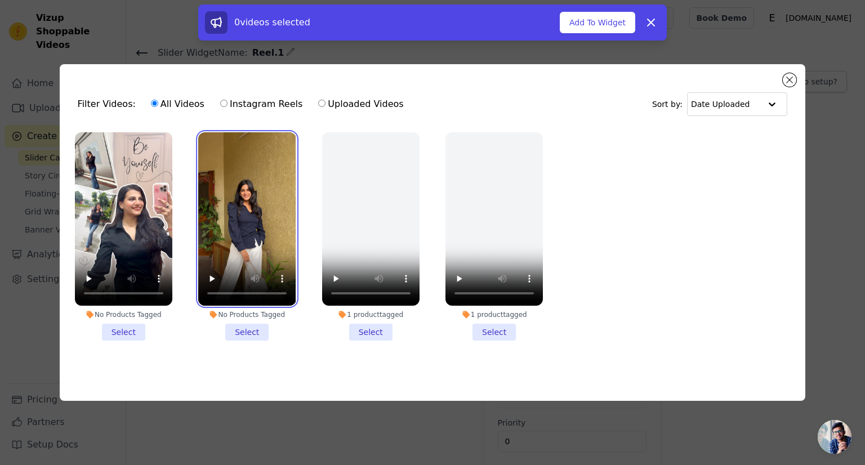
click at [261, 211] on video at bounding box center [246, 218] width 97 height 173
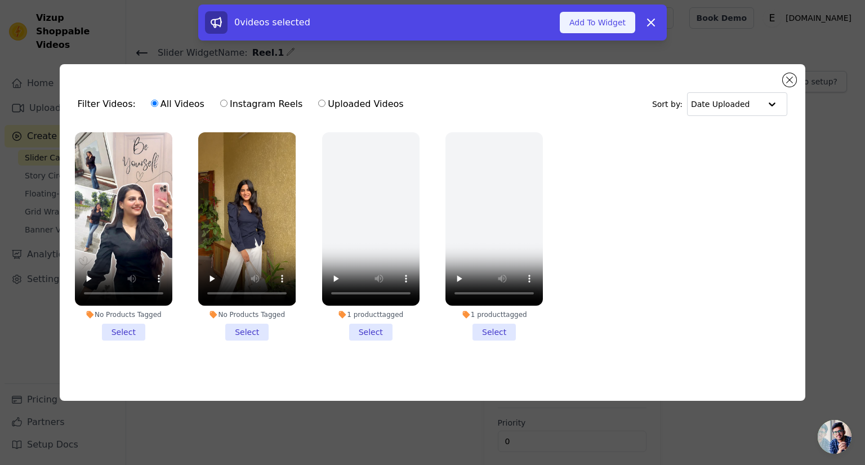
click at [591, 27] on button "Add To Widget" at bounding box center [597, 22] width 75 height 21
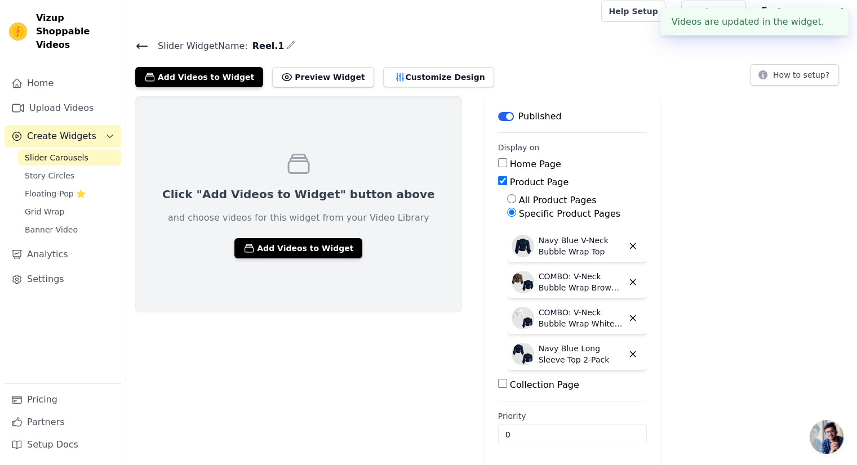
scroll to position [8, 0]
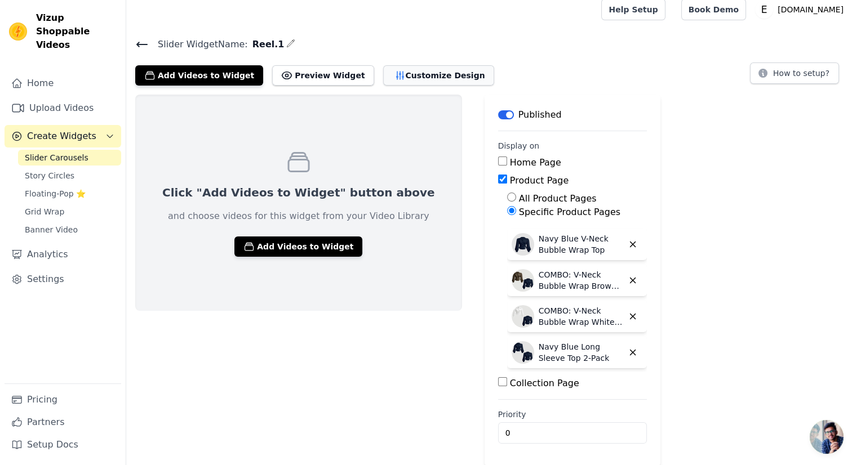
click at [405, 78] on button "Customize Design" at bounding box center [438, 75] width 111 height 20
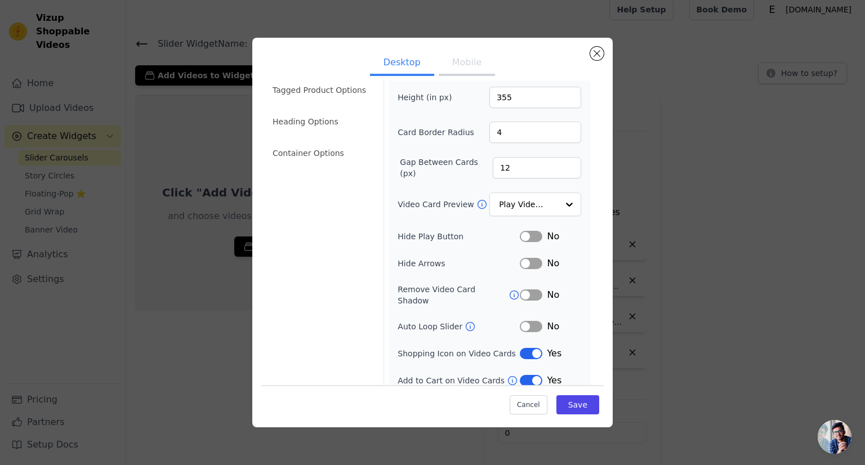
scroll to position [0, 0]
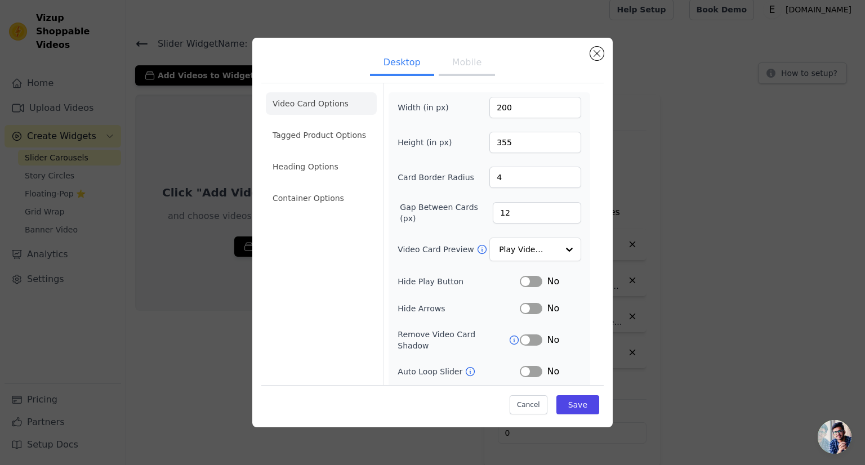
click at [464, 55] on button "Mobile" at bounding box center [467, 63] width 56 height 25
click at [463, 61] on button "Mobile" at bounding box center [467, 63] width 56 height 25
click at [407, 69] on button "Desktop" at bounding box center [402, 63] width 64 height 25
click at [464, 69] on button "Mobile" at bounding box center [467, 63] width 56 height 25
click at [583, 406] on button "Save" at bounding box center [577, 404] width 43 height 19
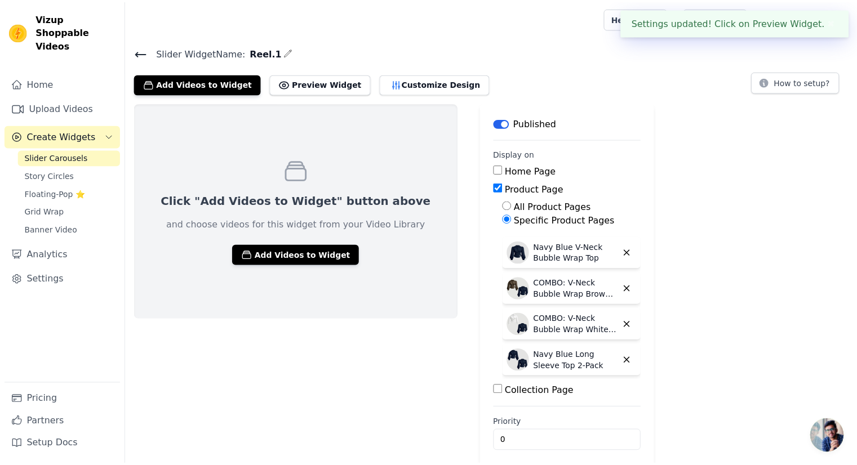
scroll to position [8, 0]
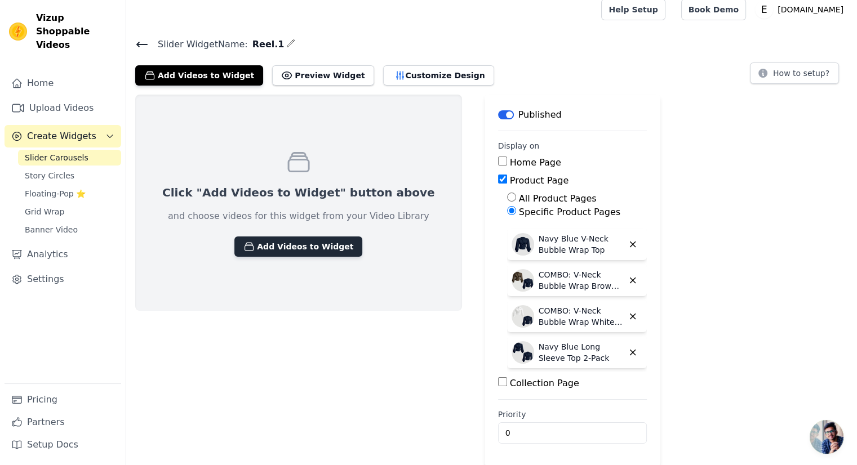
click at [258, 239] on button "Add Videos to Widget" at bounding box center [298, 247] width 128 height 20
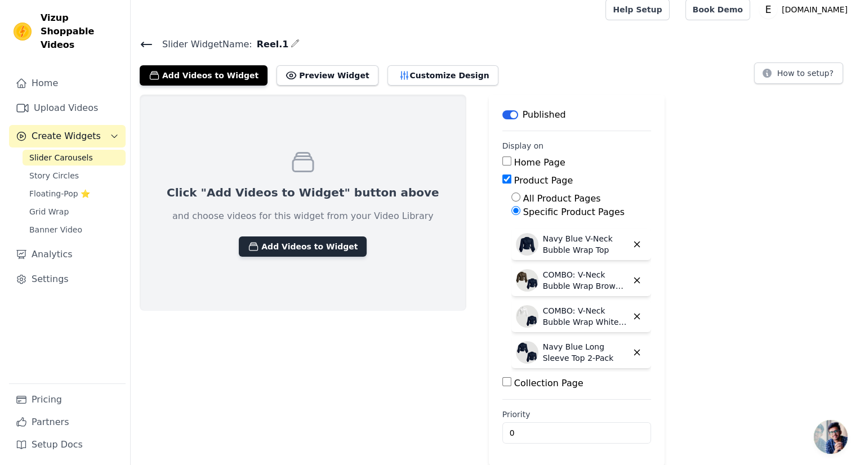
scroll to position [0, 0]
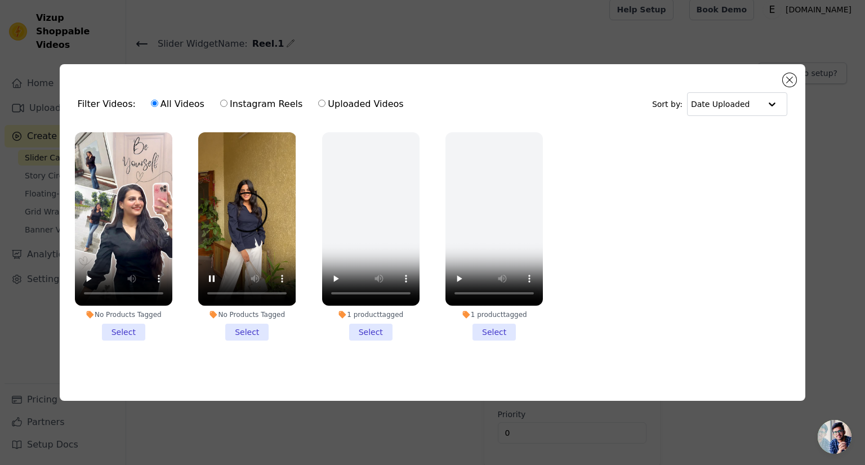
click at [253, 336] on li "No Products Tagged Select" at bounding box center [246, 236] width 97 height 208
click at [0, 0] on input "No Products Tagged Select" at bounding box center [0, 0] width 0 height 0
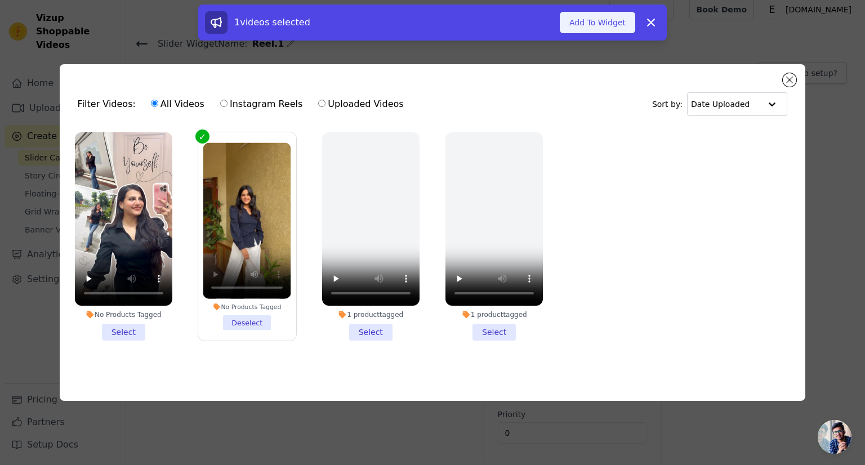
click at [609, 29] on button "Add To Widget" at bounding box center [597, 22] width 75 height 21
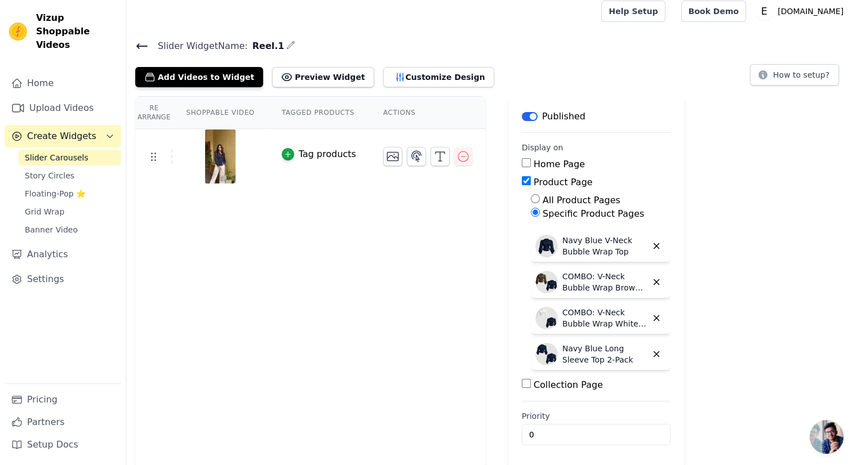
scroll to position [8, 0]
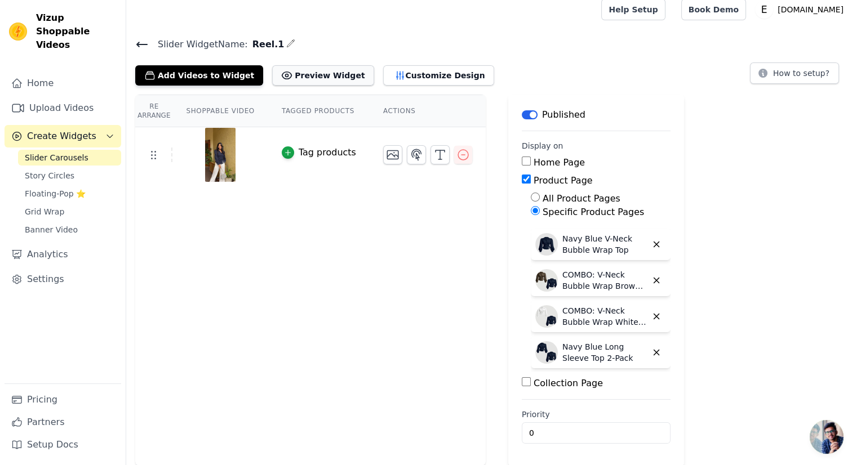
click at [289, 82] on button "Preview Widget" at bounding box center [322, 75] width 101 height 20
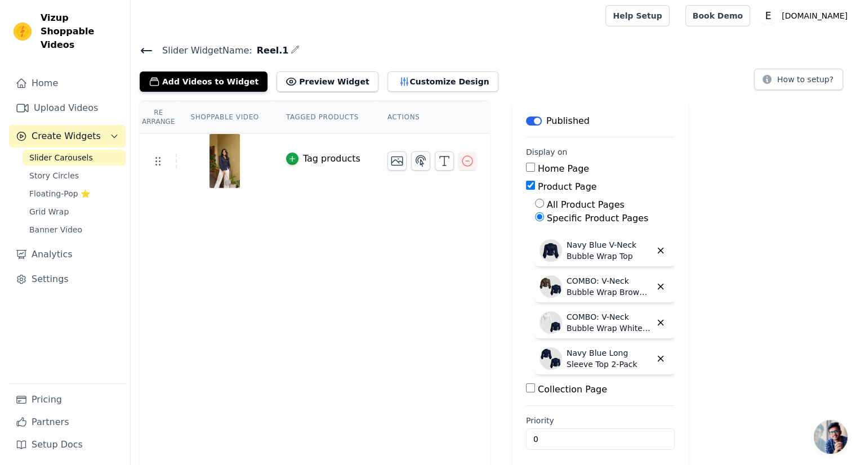
scroll to position [0, 0]
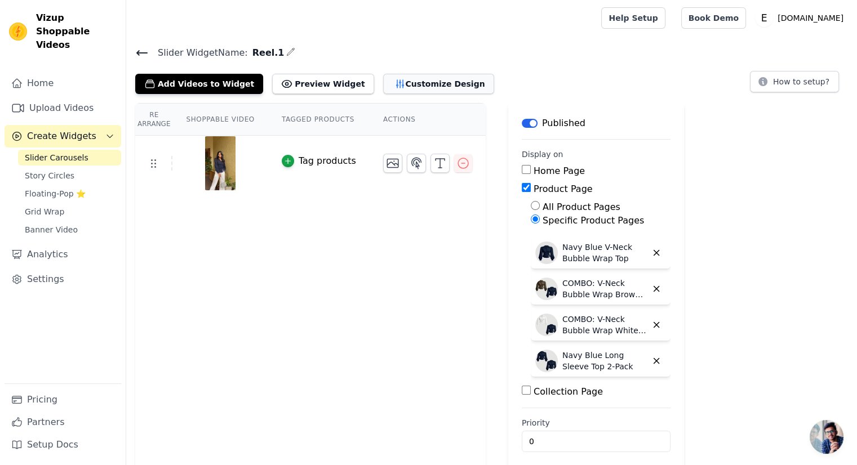
click at [383, 84] on button "Customize Design" at bounding box center [438, 84] width 111 height 20
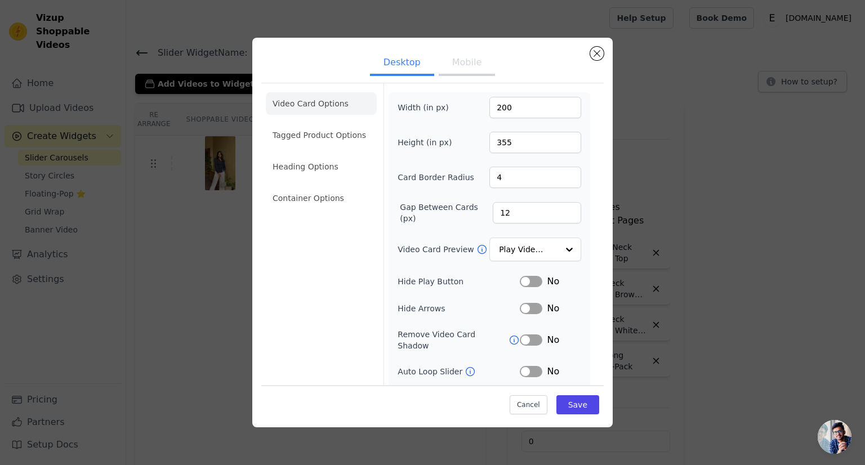
scroll to position [45, 0]
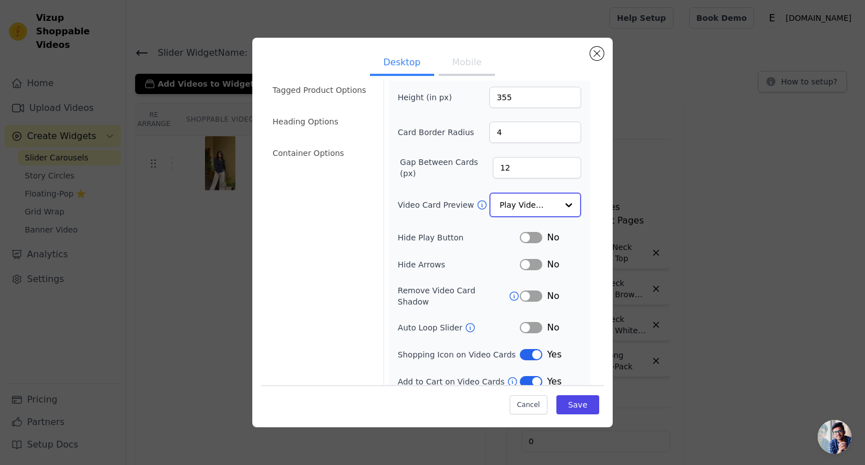
click at [525, 203] on input "Video Card Preview" at bounding box center [529, 205] width 58 height 23
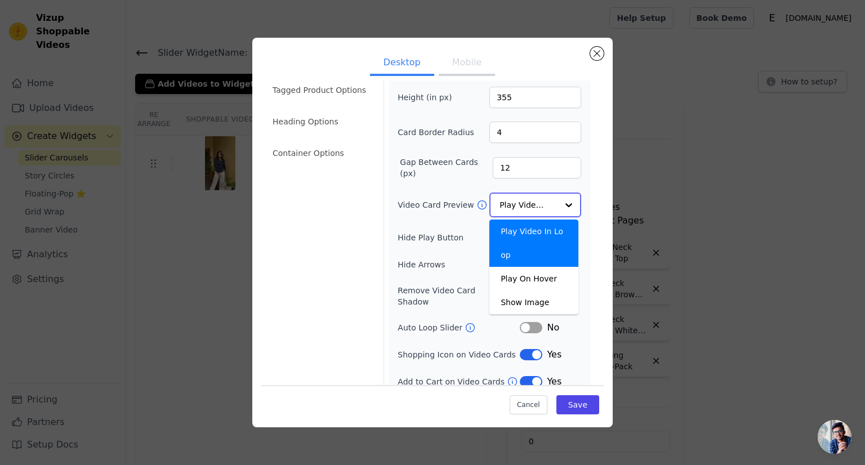
click at [525, 203] on input "Video Card Preview" at bounding box center [529, 205] width 58 height 23
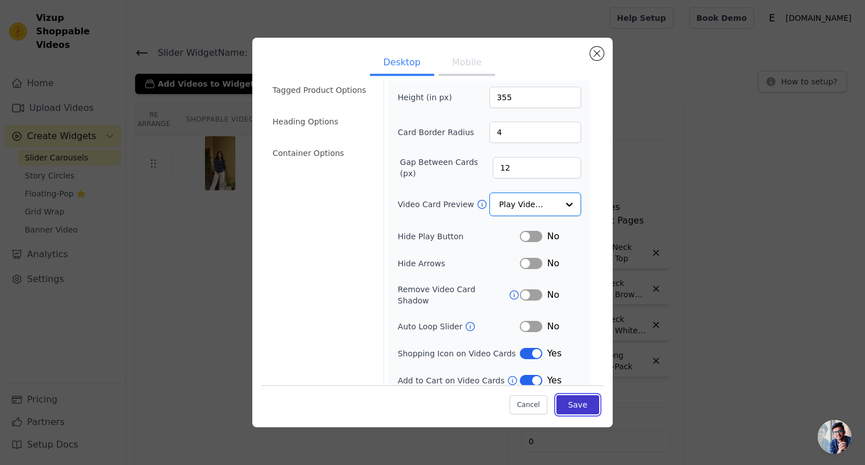
click at [562, 400] on button "Save" at bounding box center [577, 404] width 43 height 19
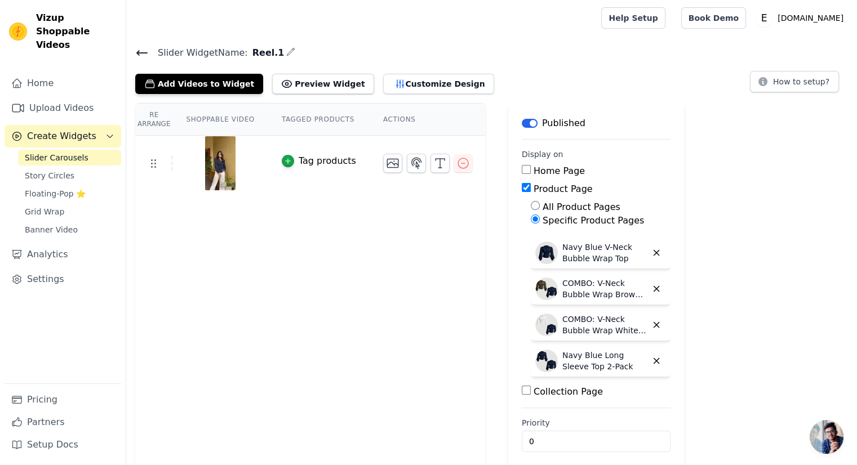
click at [142, 49] on icon at bounding box center [142, 53] width 14 height 14
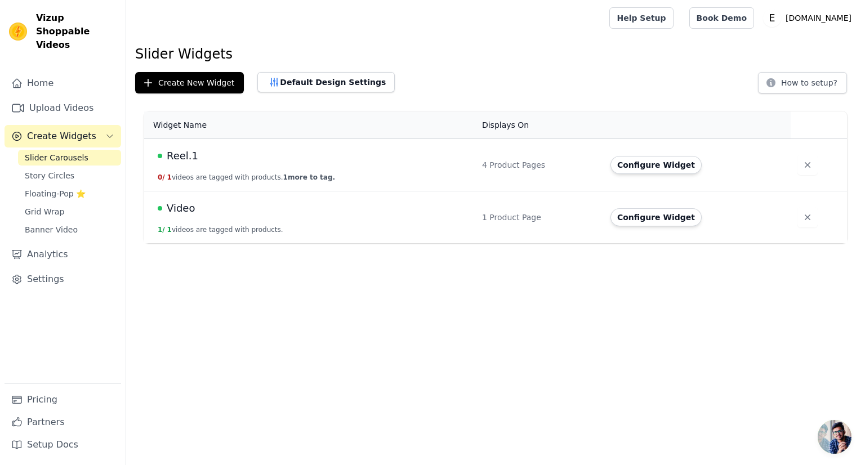
click at [184, 154] on span "Reel.1" at bounding box center [183, 156] width 32 height 16
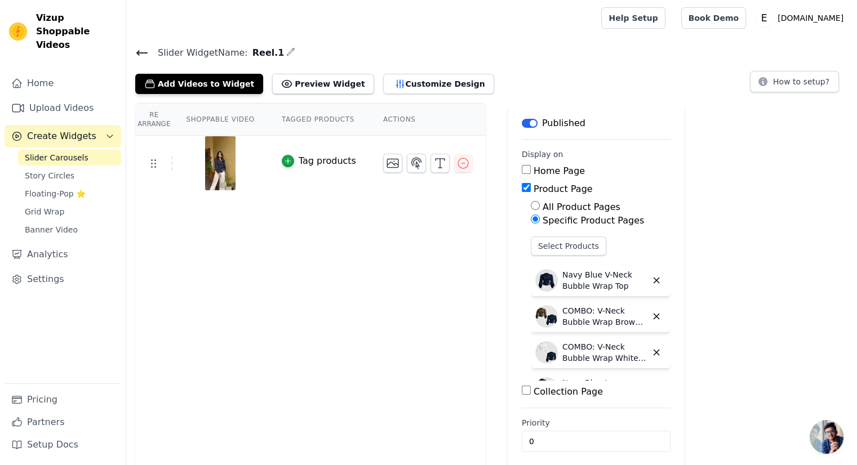
click at [298, 159] on div "Tag products" at bounding box center [326, 161] width 57 height 14
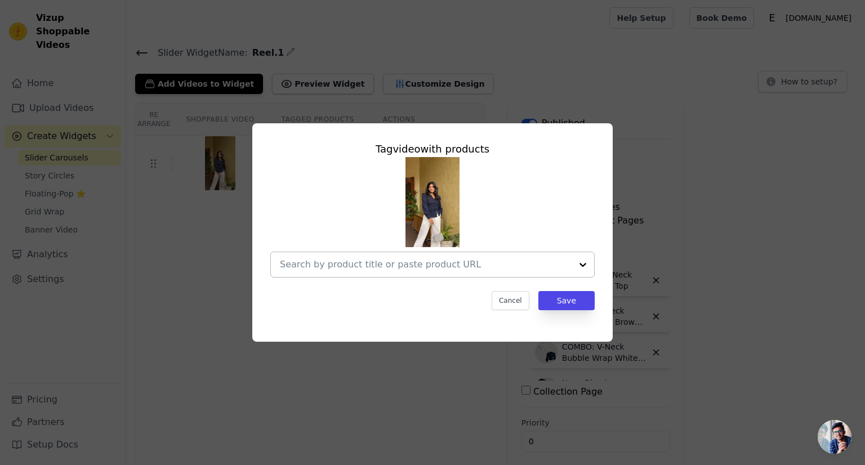
click at [317, 263] on input "text" at bounding box center [426, 265] width 292 height 14
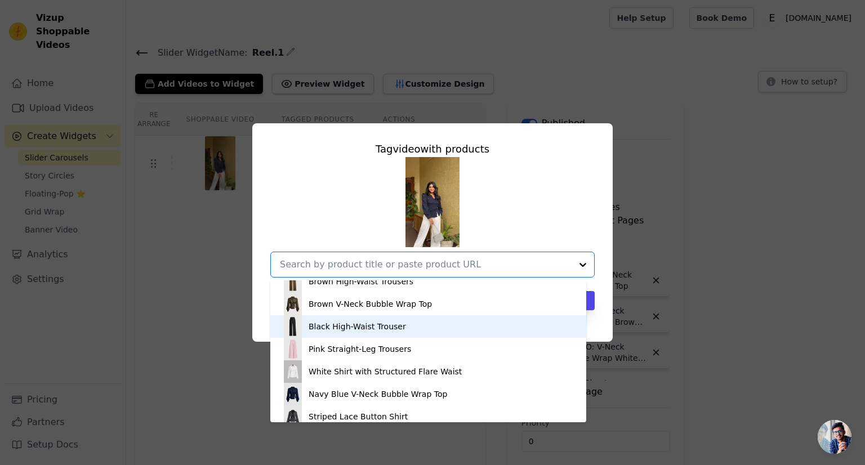
scroll to position [113, 0]
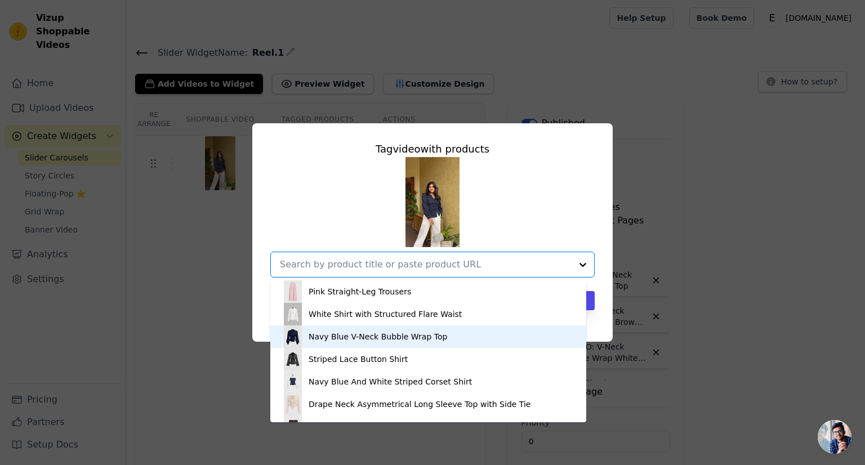
click at [315, 336] on div "Navy Blue V-Neck Bubble Wrap Top" at bounding box center [378, 336] width 139 height 11
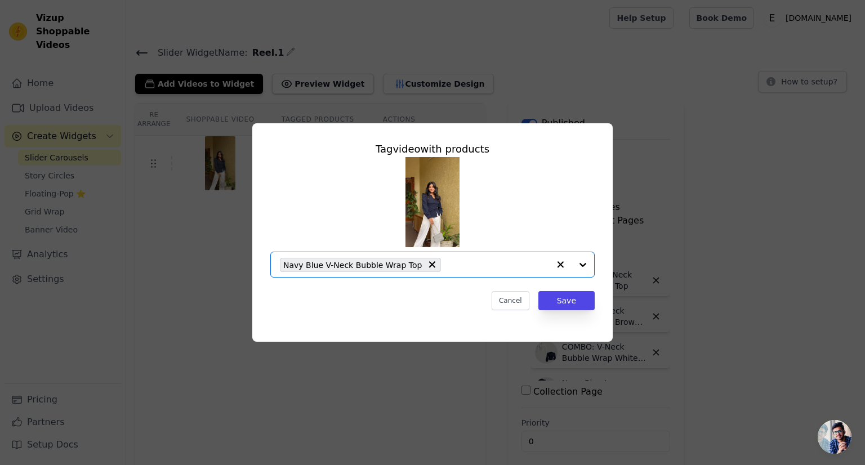
click at [447, 264] on input "text" at bounding box center [498, 265] width 102 height 14
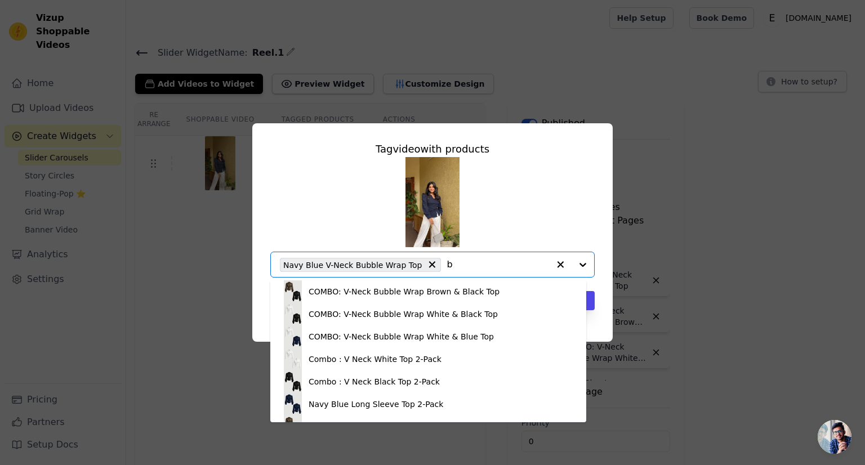
scroll to position [0, 0]
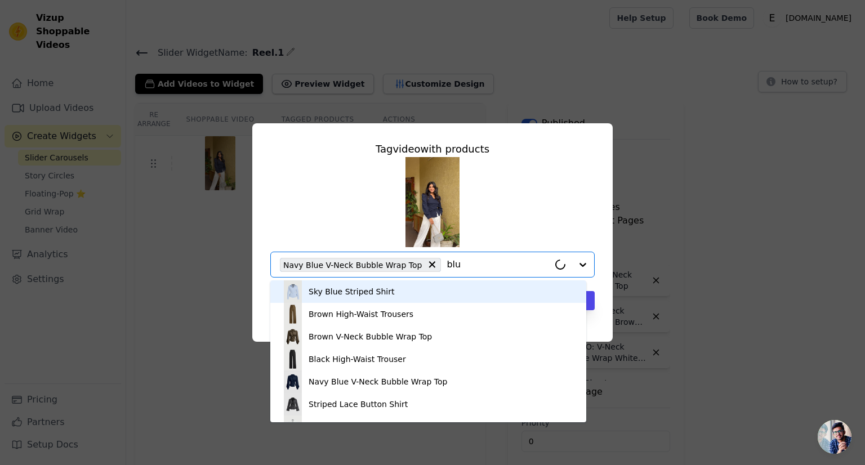
type input "blue"
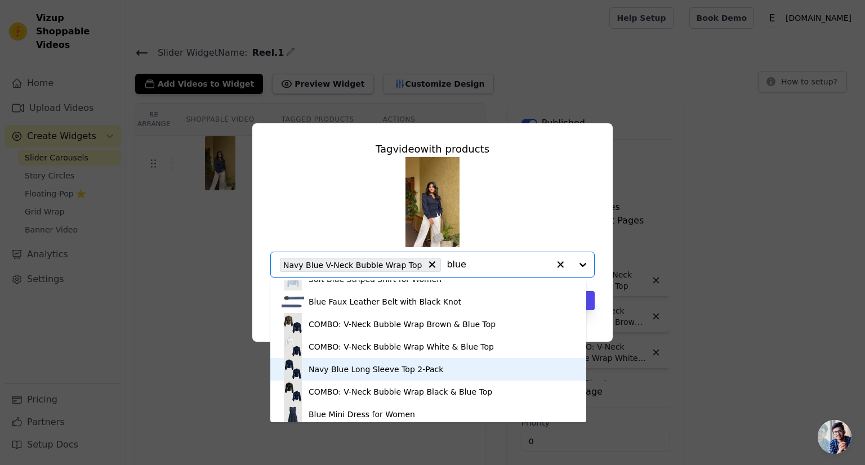
scroll to position [86, 0]
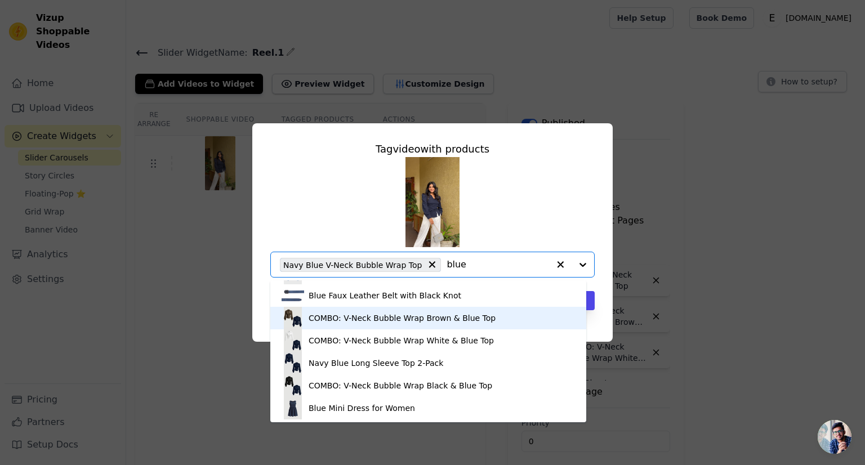
click at [343, 320] on div "COMBO: V-Neck Bubble Wrap Brown & Blue Top" at bounding box center [402, 318] width 187 height 11
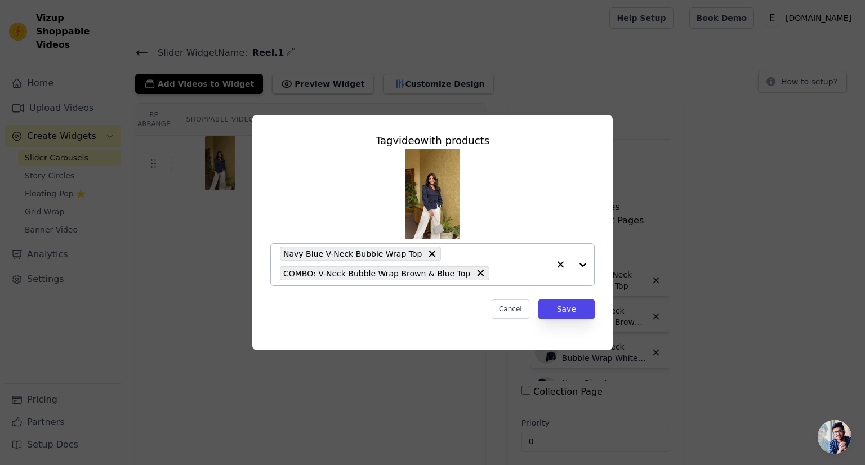
click at [495, 269] on input "text" at bounding box center [522, 273] width 54 height 14
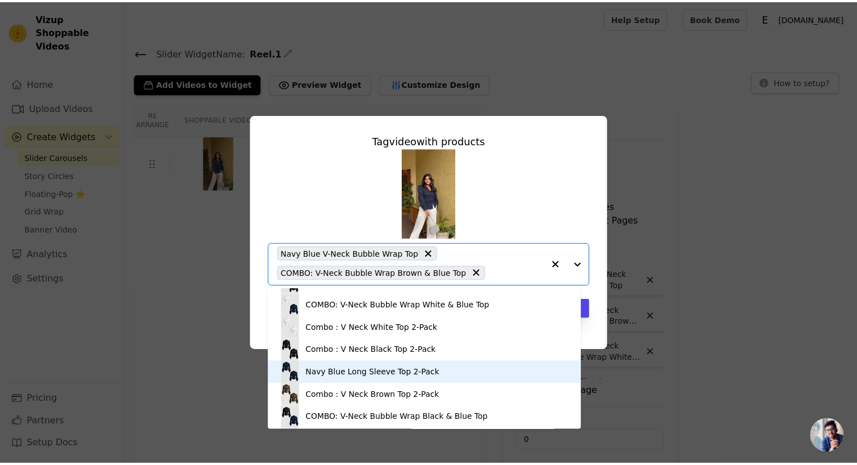
scroll to position [716, 0]
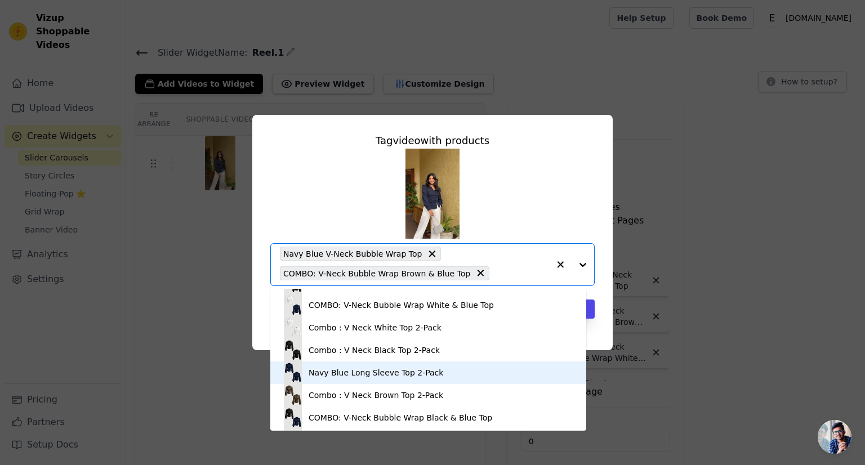
click at [340, 377] on div "Navy Blue Long Sleeve Top 2-Pack" at bounding box center [376, 372] width 135 height 11
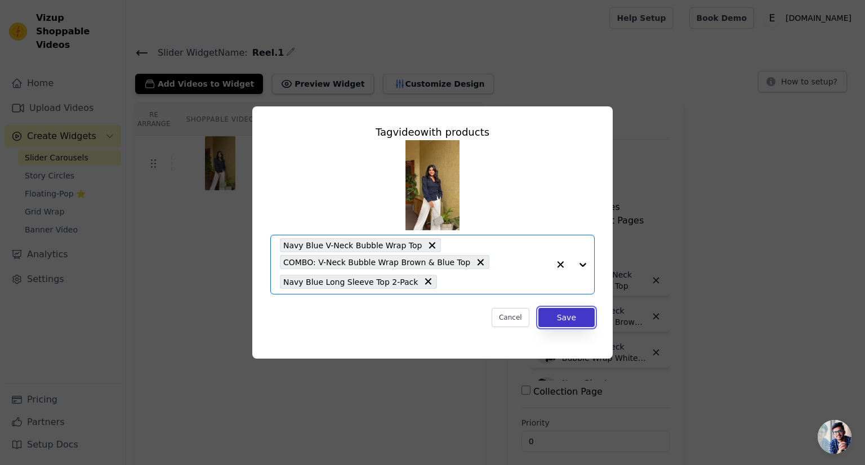
click at [576, 320] on button "Save" at bounding box center [566, 317] width 56 height 19
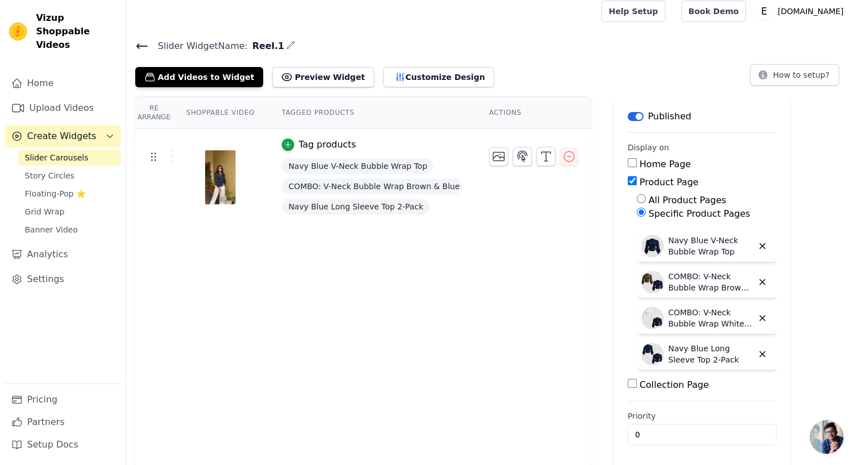
scroll to position [8, 0]
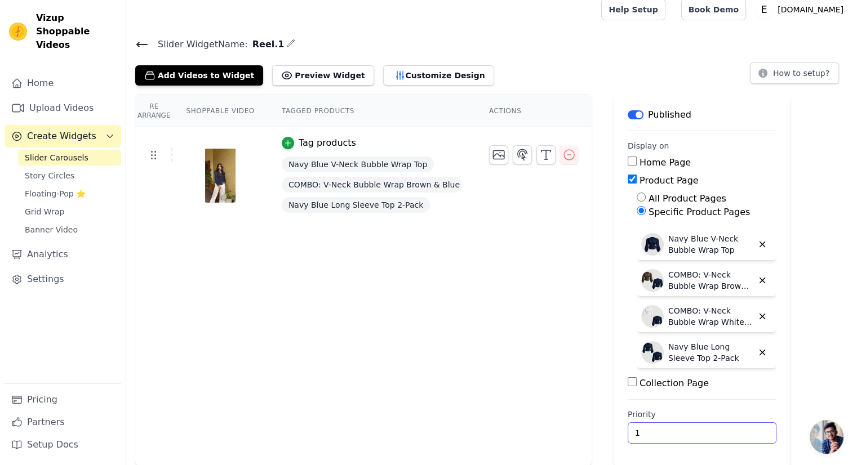
click at [745, 430] on input "1" at bounding box center [701, 432] width 149 height 21
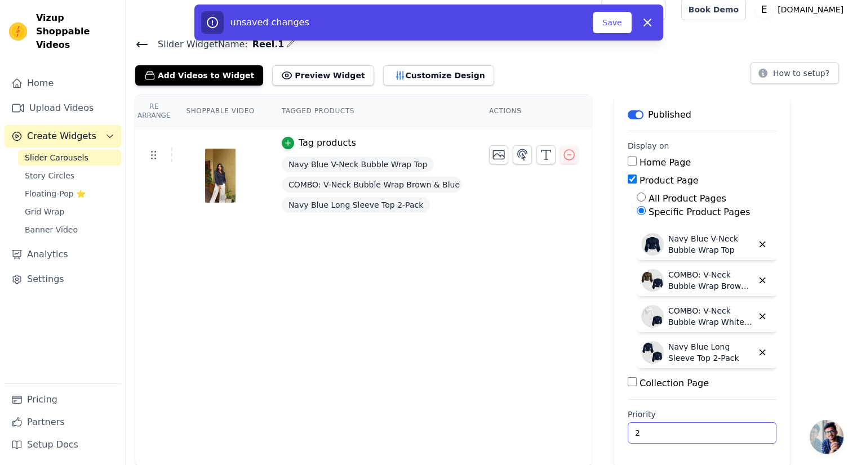
click at [748, 427] on input "2" at bounding box center [701, 432] width 149 height 21
click at [752, 439] on input "2" at bounding box center [701, 432] width 149 height 21
click at [752, 434] on input "1" at bounding box center [701, 432] width 149 height 21
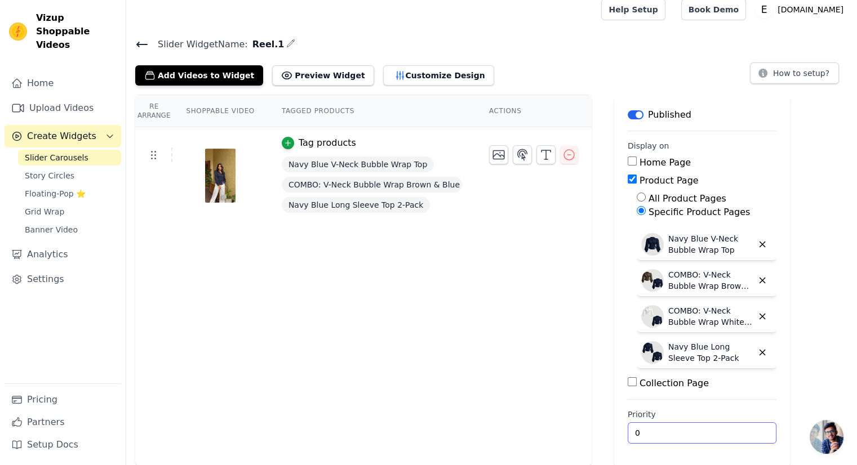
click at [752, 434] on input "0" at bounding box center [701, 432] width 149 height 21
click at [750, 434] on input "0" at bounding box center [701, 432] width 149 height 21
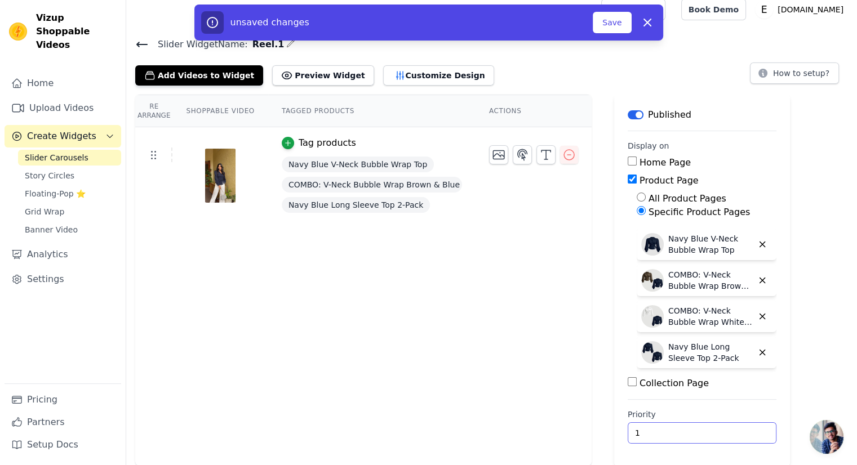
type input "1"
click at [750, 426] on input "1" at bounding box center [701, 432] width 149 height 21
click at [617, 30] on button "Save" at bounding box center [611, 22] width 38 height 21
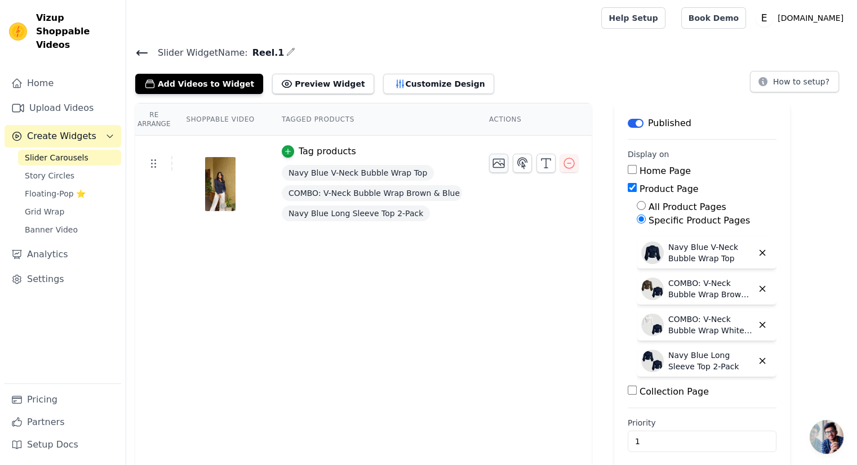
scroll to position [0, 0]
click at [59, 170] on span "Story Circles" at bounding box center [50, 175] width 50 height 11
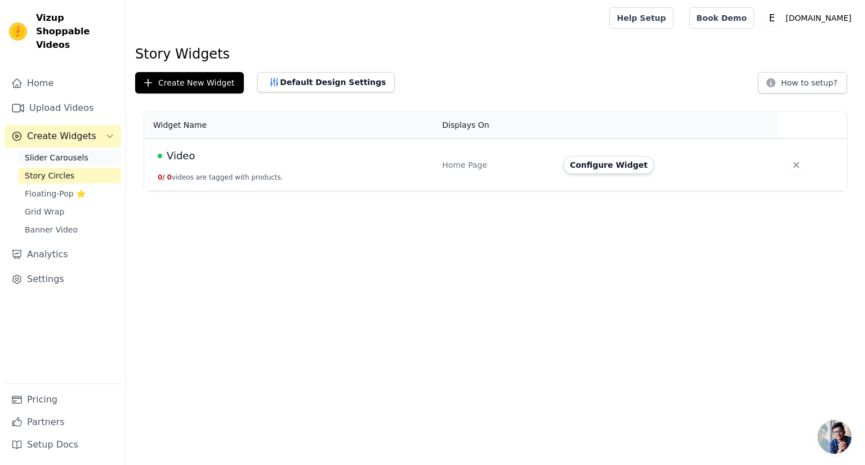
click at [50, 152] on span "Slider Carousels" at bounding box center [57, 157] width 64 height 11
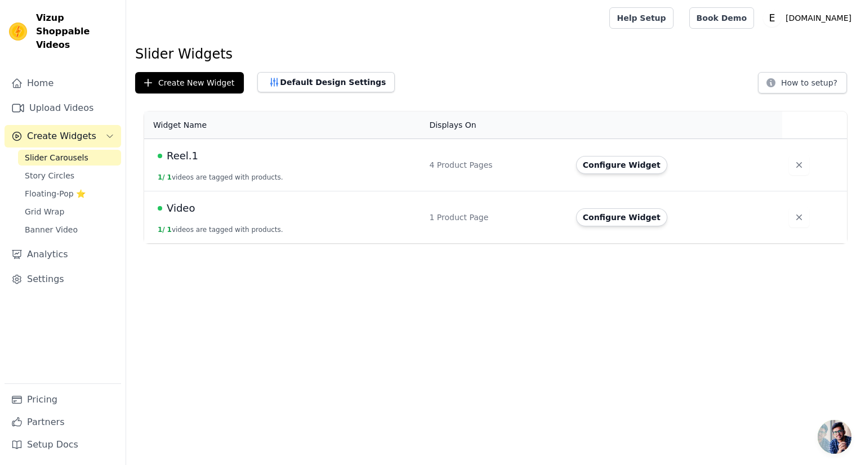
click at [191, 160] on span "Reel.1" at bounding box center [183, 156] width 32 height 16
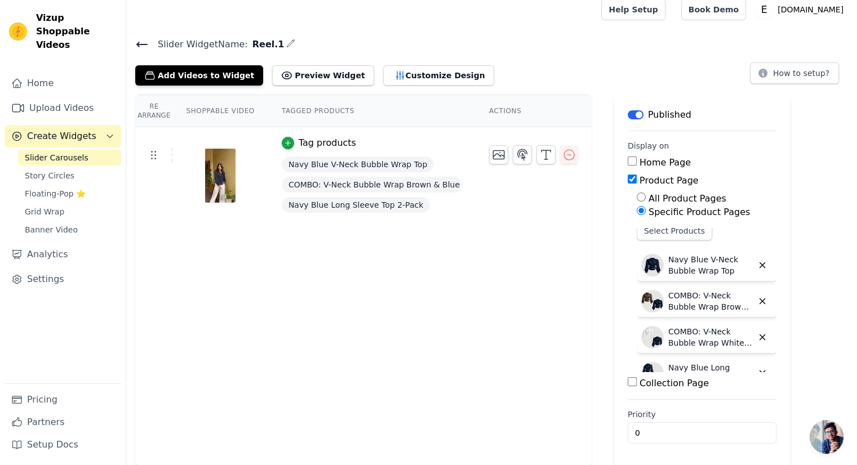
scroll to position [3, 0]
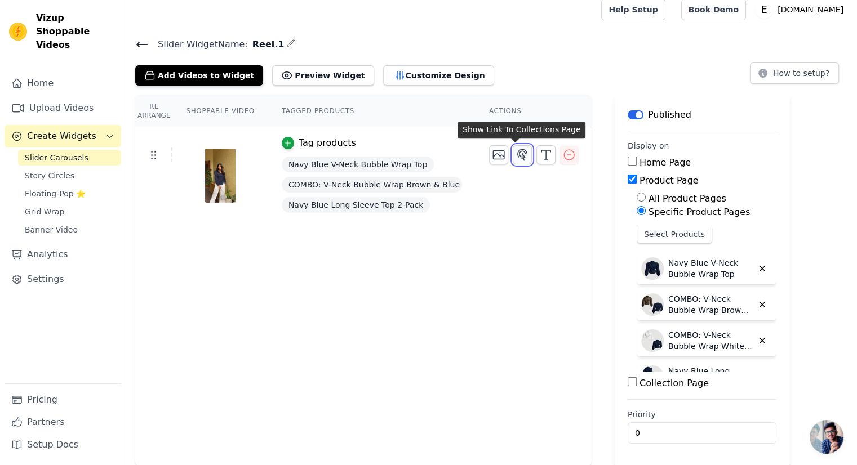
click at [515, 156] on icon "button" at bounding box center [522, 155] width 14 height 14
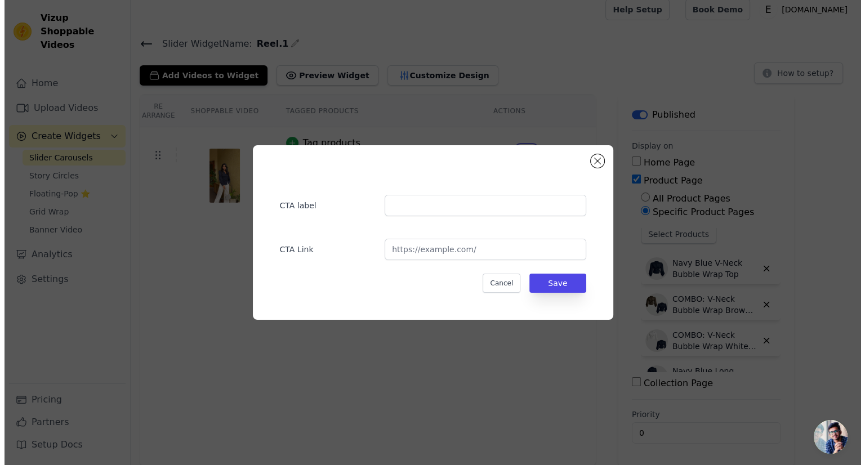
scroll to position [0, 0]
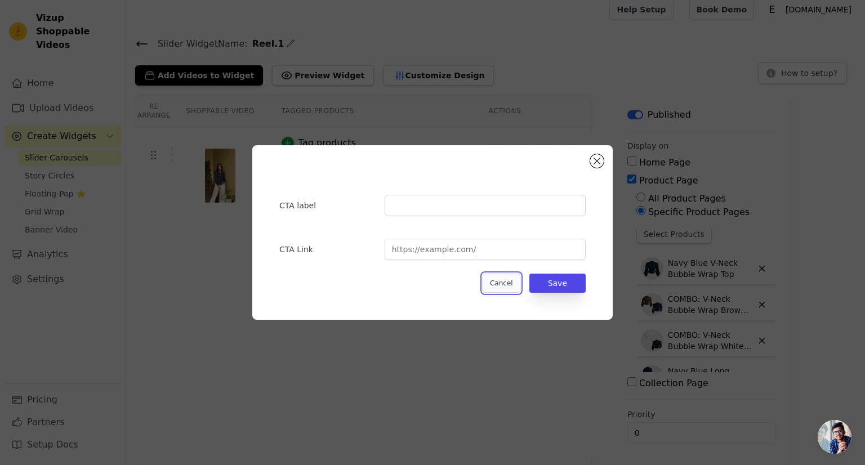
click at [500, 284] on button "Cancel" at bounding box center [502, 283] width 38 height 19
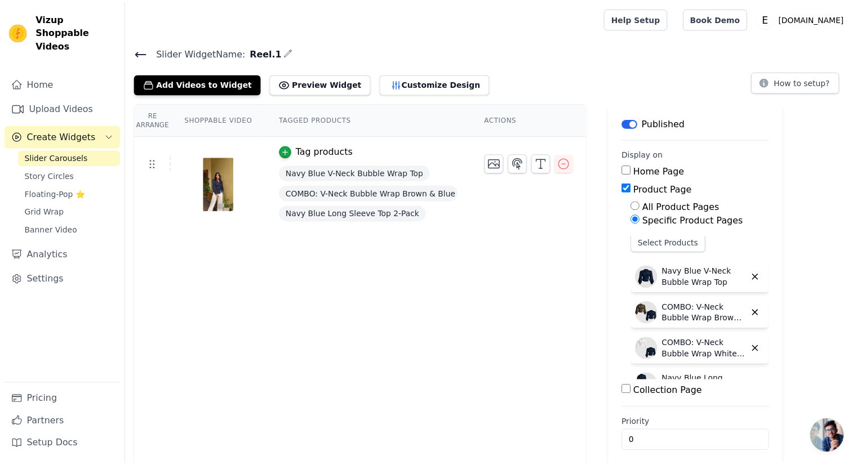
scroll to position [8, 0]
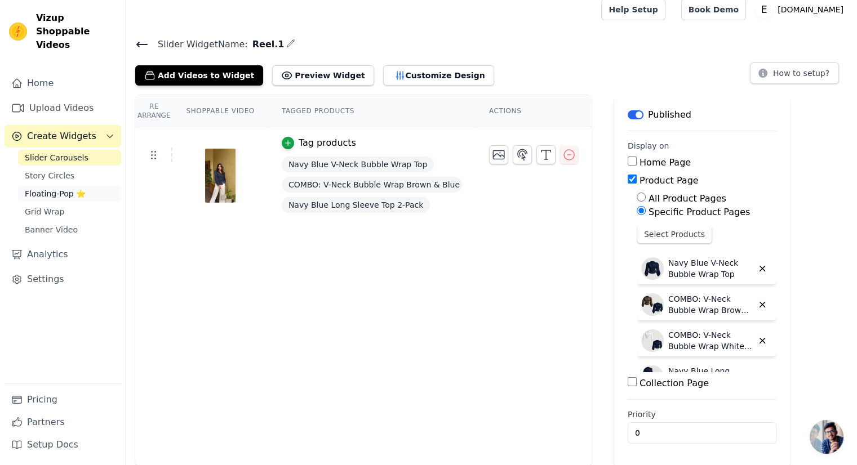
click at [85, 186] on link "Floating-Pop ⭐" at bounding box center [69, 194] width 103 height 16
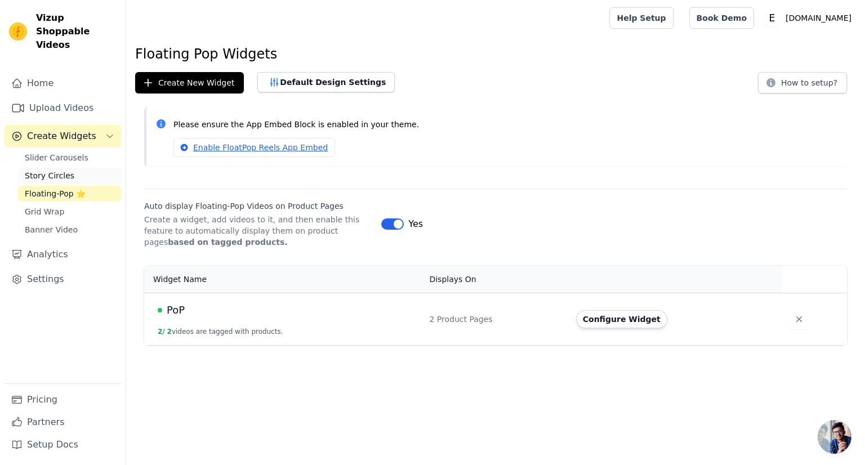
click at [69, 168] on link "Story Circles" at bounding box center [69, 176] width 103 height 16
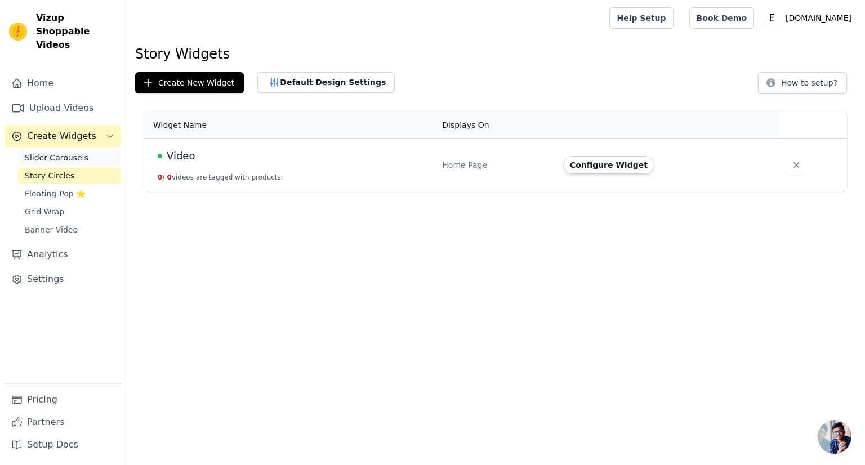
click at [79, 152] on span "Slider Carousels" at bounding box center [57, 157] width 64 height 11
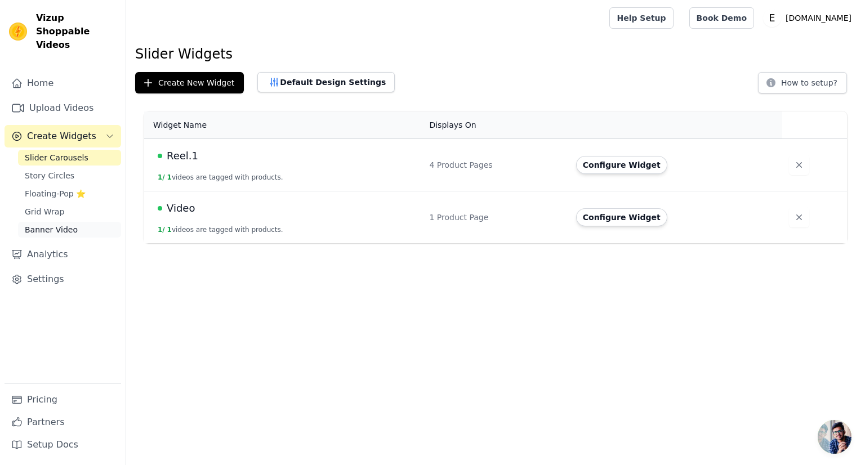
click at [88, 222] on link "Banner Video" at bounding box center [69, 230] width 103 height 16
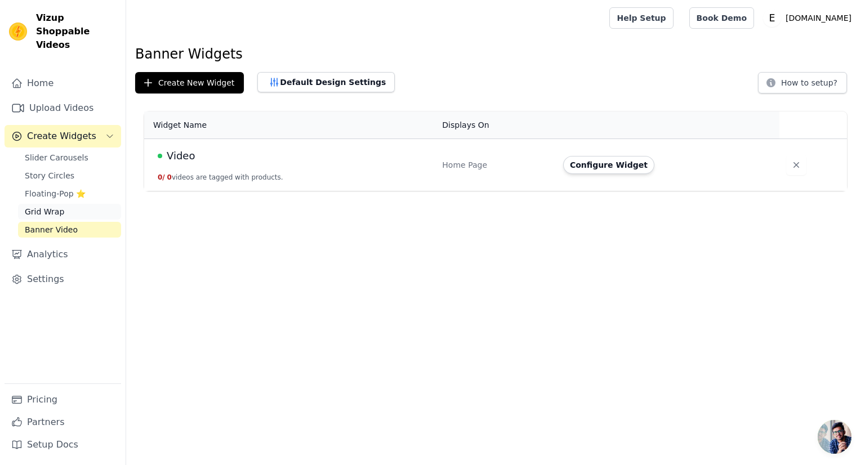
click at [81, 204] on link "Grid Wrap" at bounding box center [69, 212] width 103 height 16
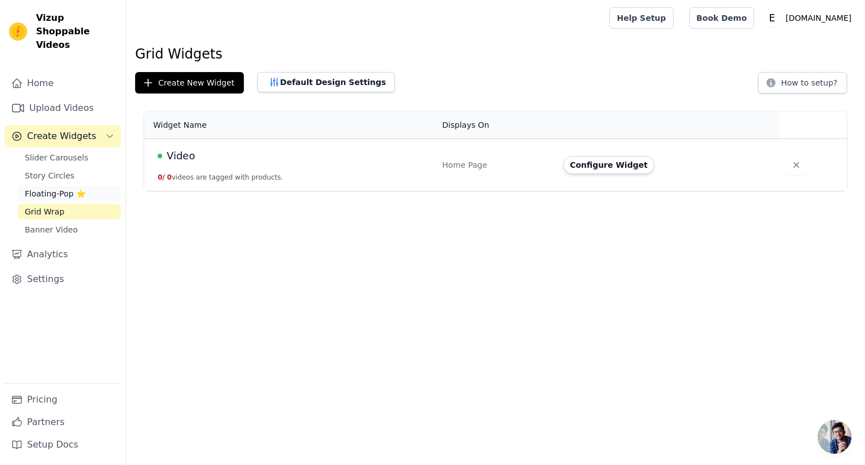
click at [91, 186] on link "Floating-Pop ⭐" at bounding box center [69, 194] width 103 height 16
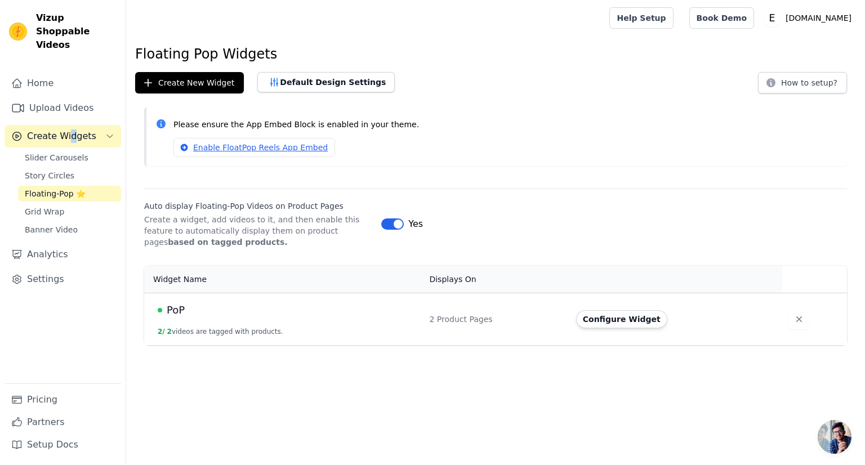
click at [76, 131] on div "Home Upload Videos Create Widgets Slider Carousels Story Circles Floating-Pop ⭐…" at bounding box center [63, 227] width 117 height 311
click at [64, 76] on link "Home" at bounding box center [63, 83] width 117 height 23
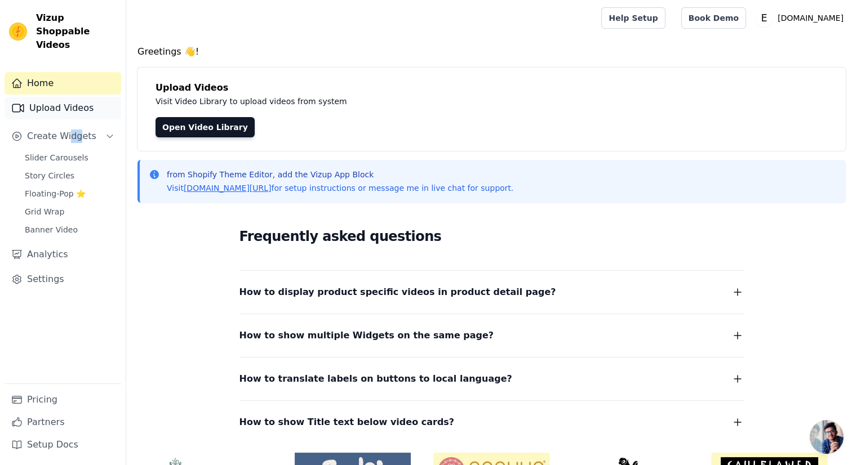
click at [66, 97] on link "Upload Videos" at bounding box center [63, 108] width 117 height 23
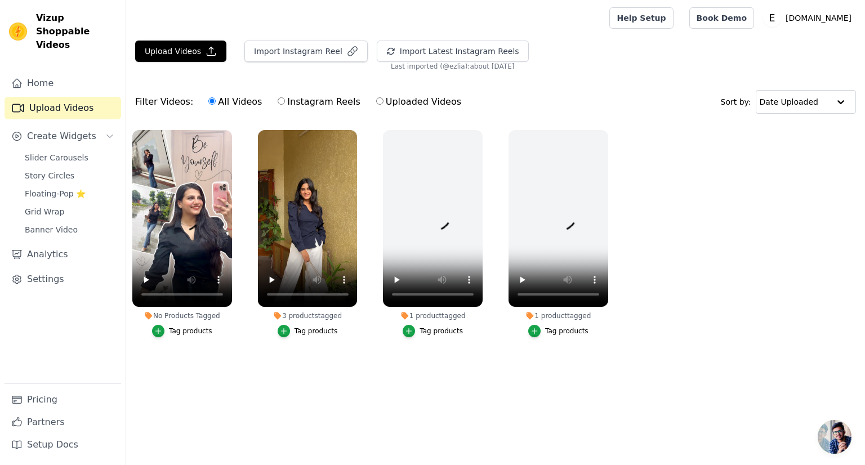
click at [451, 316] on div "1 product tagged" at bounding box center [433, 315] width 100 height 9
click at [501, 338] on ul "No Products Tagged Tag products 3 products tagged Tag products 1 product tagged…" at bounding box center [495, 245] width 739 height 242
click at [453, 319] on div "1 product tagged" at bounding box center [433, 315] width 100 height 9
click at [448, 311] on div "1 product tagged" at bounding box center [433, 315] width 100 height 9
click at [400, 194] on video at bounding box center [433, 218] width 100 height 177
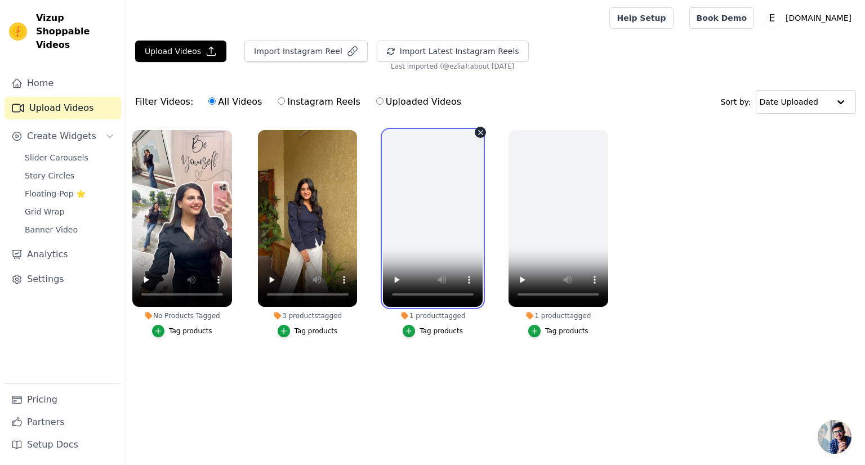
click at [429, 185] on video at bounding box center [433, 218] width 100 height 177
click at [444, 163] on video at bounding box center [433, 218] width 100 height 177
click at [471, 212] on video at bounding box center [433, 218] width 100 height 177
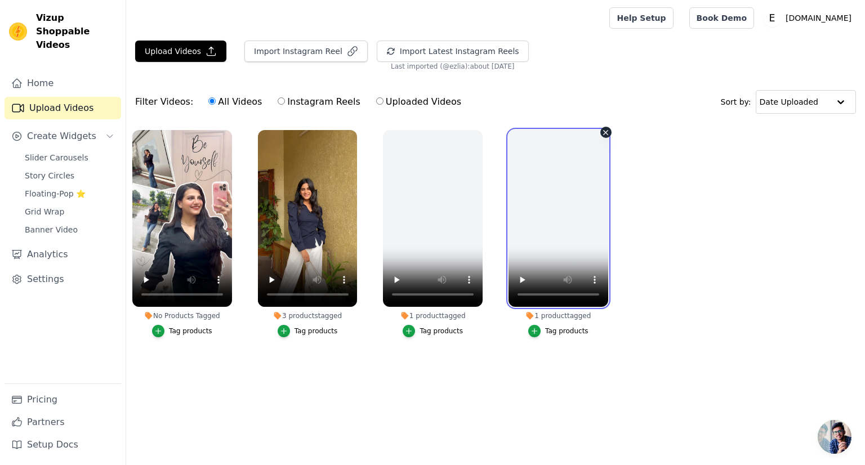
click at [530, 236] on video at bounding box center [559, 218] width 100 height 177
click at [565, 315] on div "1 product tagged" at bounding box center [559, 315] width 100 height 9
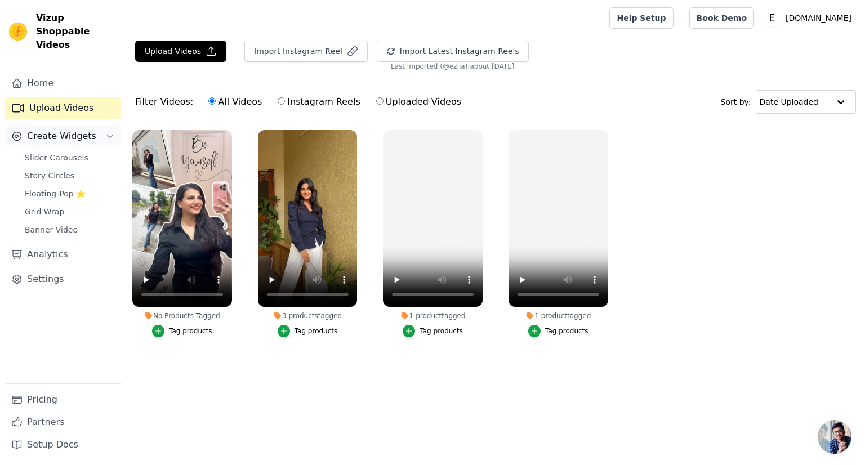
click at [73, 130] on span "Create Widgets" at bounding box center [61, 137] width 69 height 14
click at [72, 130] on span "Create Widgets" at bounding box center [61, 137] width 69 height 14
click at [67, 152] on span "Slider Carousels" at bounding box center [57, 157] width 64 height 11
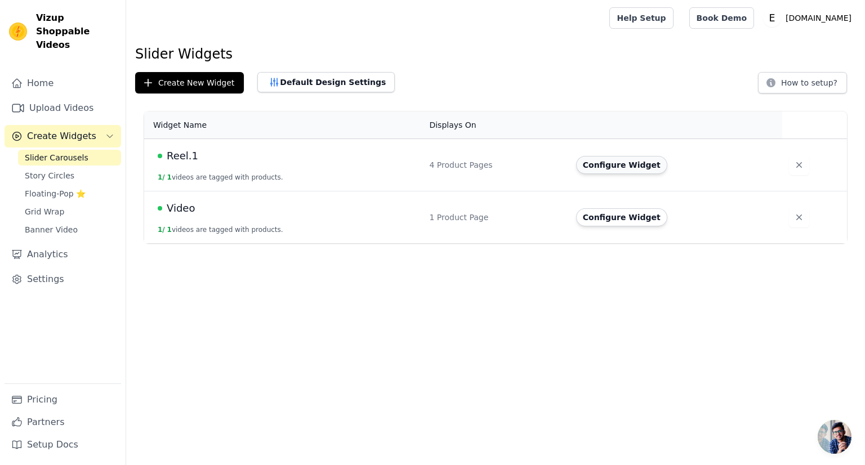
click at [585, 166] on button "Configure Widget" at bounding box center [621, 165] width 91 height 18
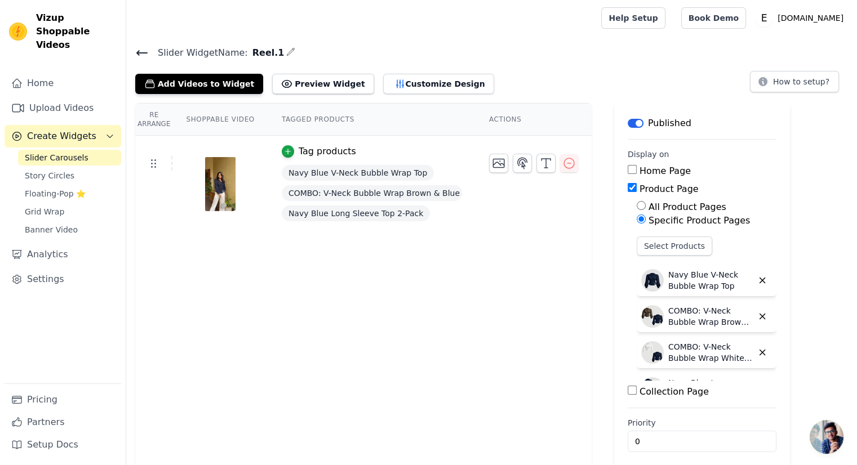
click at [140, 55] on icon at bounding box center [142, 53] width 14 height 14
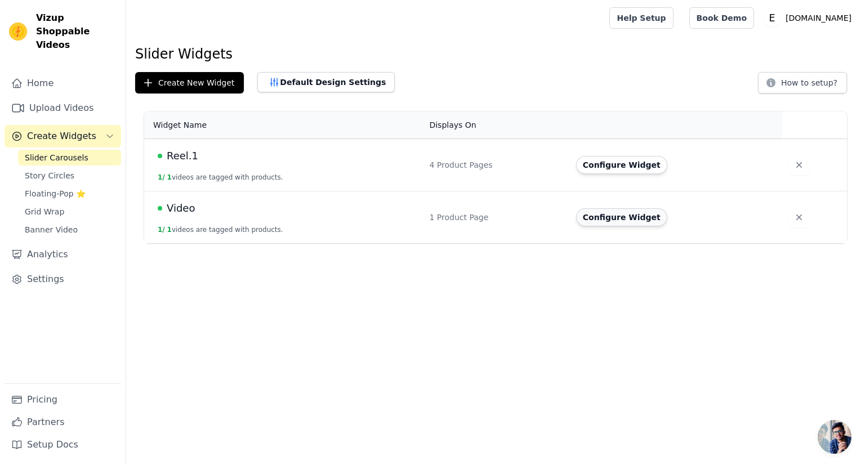
click at [597, 221] on button "Configure Widget" at bounding box center [621, 217] width 91 height 18
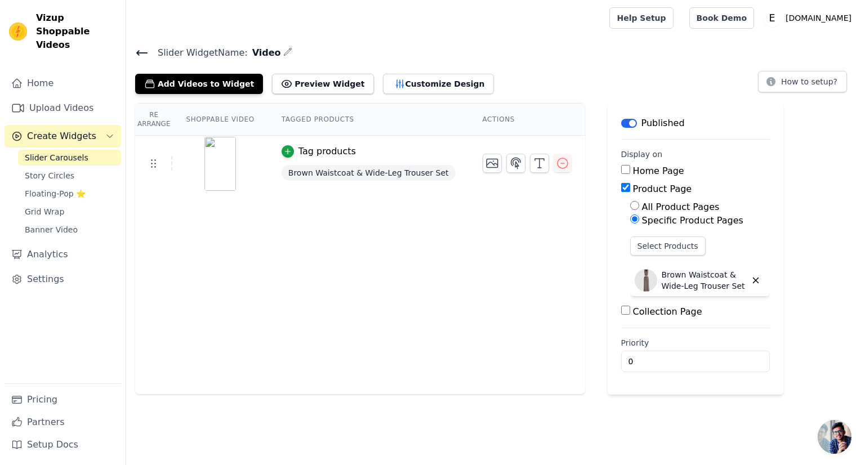
click at [141, 53] on icon at bounding box center [142, 53] width 14 height 14
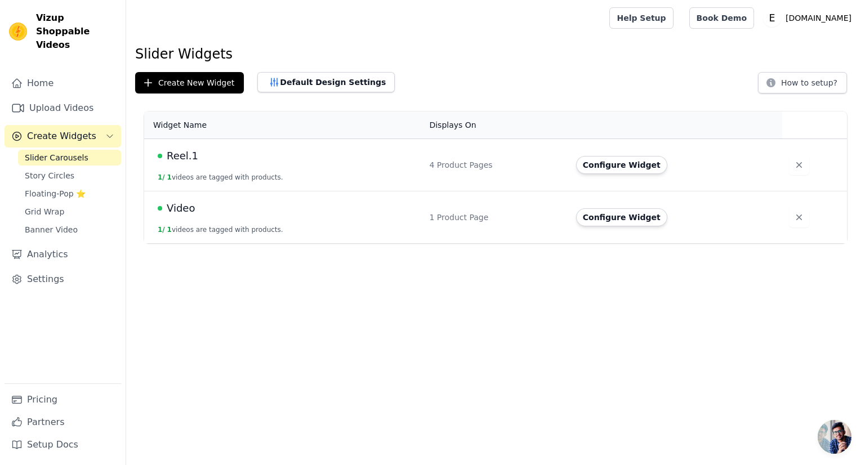
drag, startPoint x: 237, startPoint y: 158, endPoint x: 433, endPoint y: 148, distance: 195.7
click at [237, 158] on div "Reel.1" at bounding box center [287, 156] width 258 height 16
click at [608, 167] on button "Configure Widget" at bounding box center [621, 165] width 91 height 18
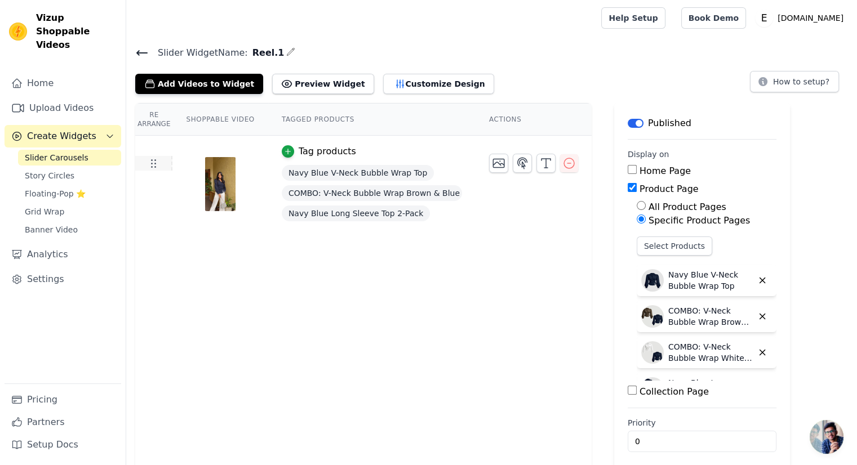
click at [151, 164] on icon at bounding box center [153, 164] width 14 height 14
click at [310, 122] on th "Tagged Products" at bounding box center [371, 120] width 207 height 32
drag, startPoint x: 498, startPoint y: 127, endPoint x: 498, endPoint y: 157, distance: 29.3
click at [498, 127] on th "Actions" at bounding box center [533, 120] width 116 height 32
click at [512, 166] on button "button" at bounding box center [521, 163] width 19 height 19
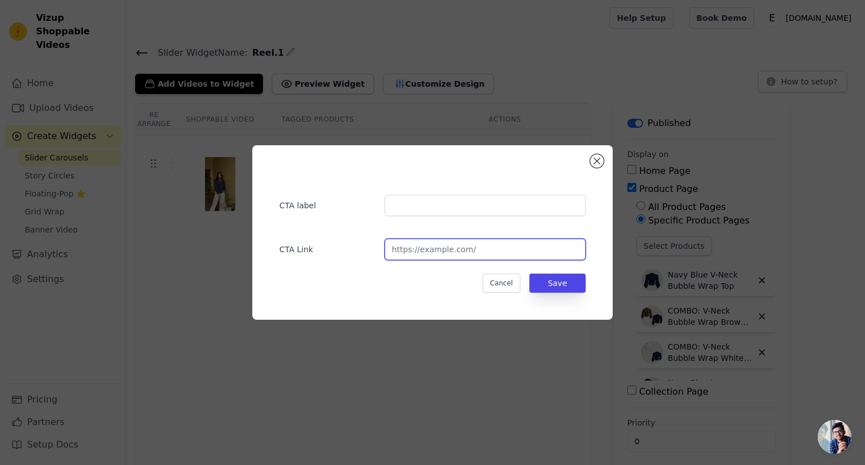
click at [473, 255] on input "url" at bounding box center [485, 249] width 201 height 21
click at [596, 164] on button "Close modal" at bounding box center [597, 161] width 14 height 14
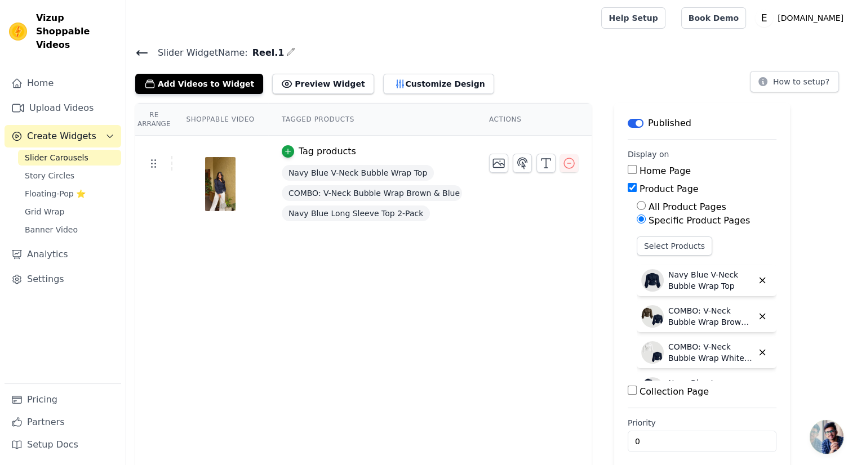
click at [146, 53] on icon at bounding box center [142, 53] width 14 height 14
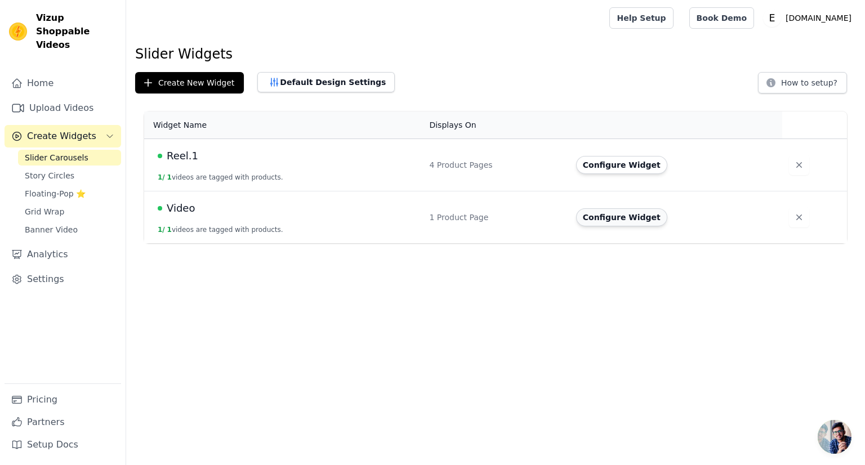
click at [588, 220] on button "Configure Widget" at bounding box center [621, 217] width 91 height 18
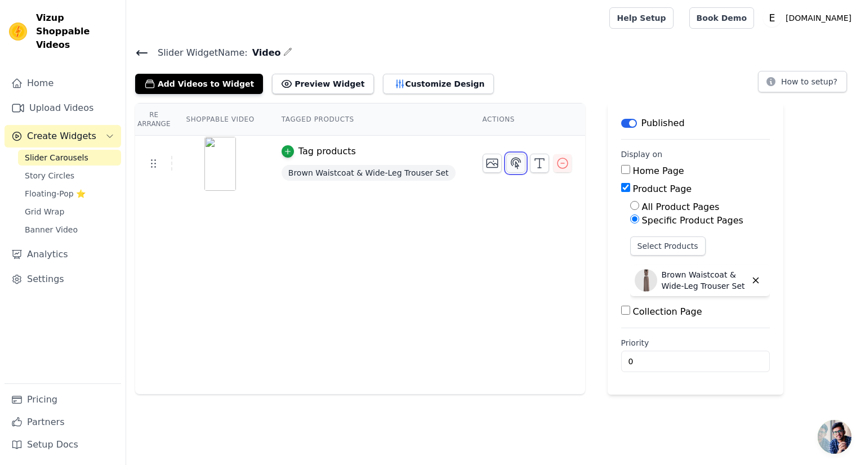
click at [509, 165] on icon "button" at bounding box center [516, 164] width 14 height 14
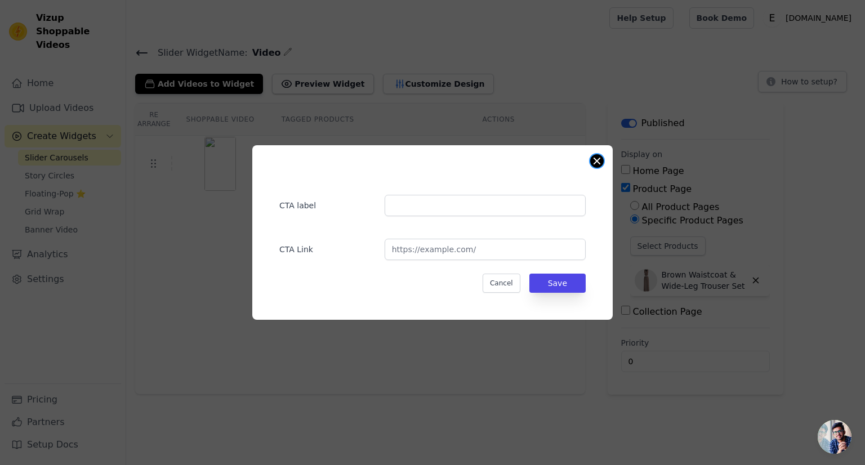
click at [595, 162] on button "Close modal" at bounding box center [597, 161] width 14 height 14
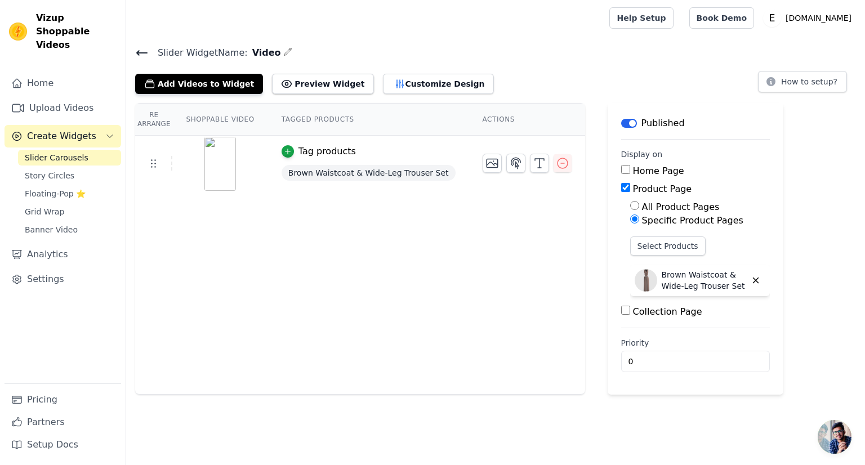
click at [137, 53] on icon at bounding box center [142, 53] width 10 height 5
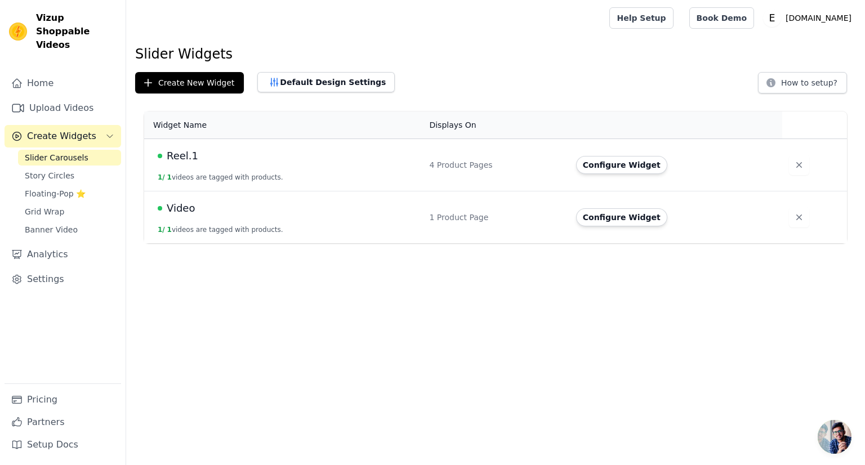
click at [188, 152] on span "Reel.1" at bounding box center [183, 156] width 32 height 16
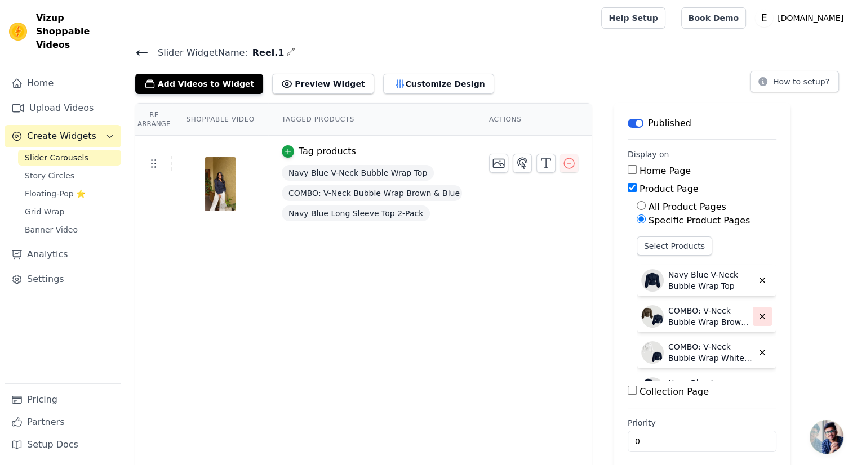
click at [759, 318] on icon "button" at bounding box center [762, 316] width 10 height 10
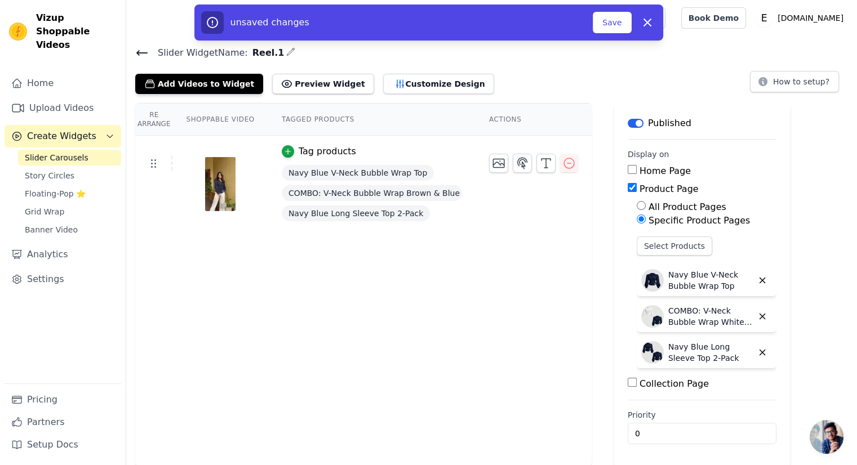
click at [759, 318] on icon "button" at bounding box center [762, 316] width 10 height 10
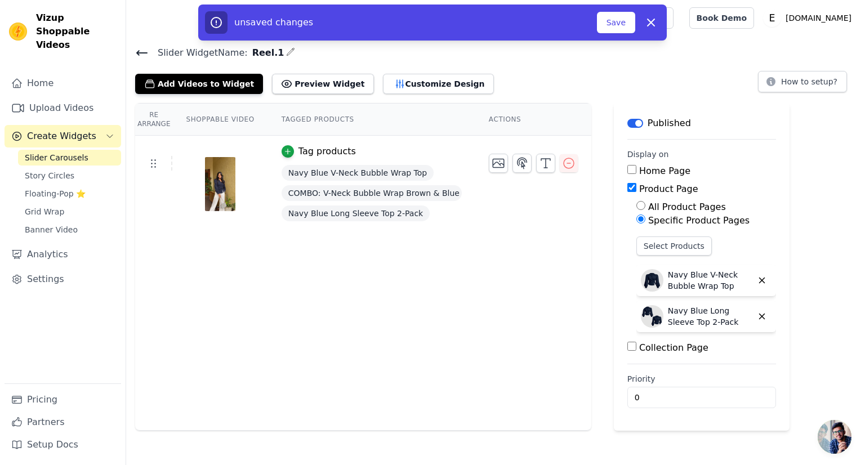
click at [759, 318] on icon "button" at bounding box center [762, 316] width 10 height 10
click at [712, 363] on input "0" at bounding box center [701, 361] width 149 height 21
click at [612, 25] on button "Save" at bounding box center [616, 22] width 38 height 21
click at [617, 29] on button "Save" at bounding box center [616, 22] width 38 height 21
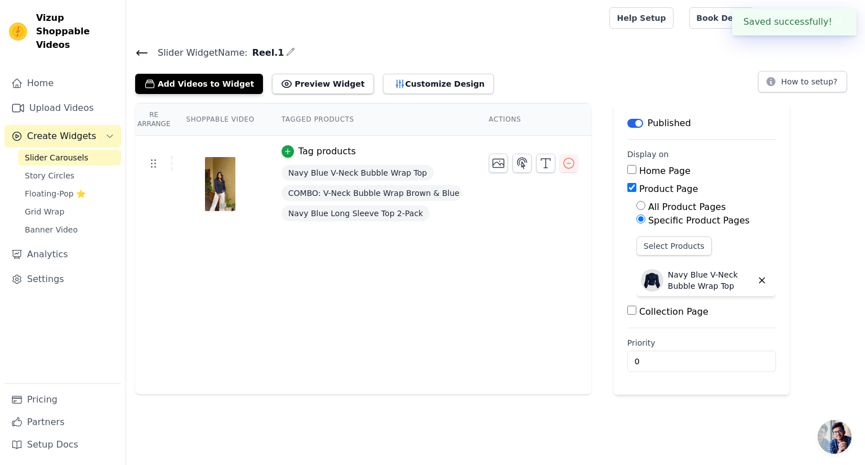
click at [676, 84] on div "Add Videos to Widget Preview Widget Customize Design How to setup?" at bounding box center [495, 81] width 721 height 25
click at [700, 57] on h4 "Slider Widget Name: Reel.1" at bounding box center [495, 52] width 721 height 15
click at [836, 59] on button "✖" at bounding box center [838, 58] width 13 height 14
click at [838, 25] on button "✖" at bounding box center [838, 22] width 13 height 14
click at [673, 12] on link "Help Setup" at bounding box center [641, 17] width 64 height 21
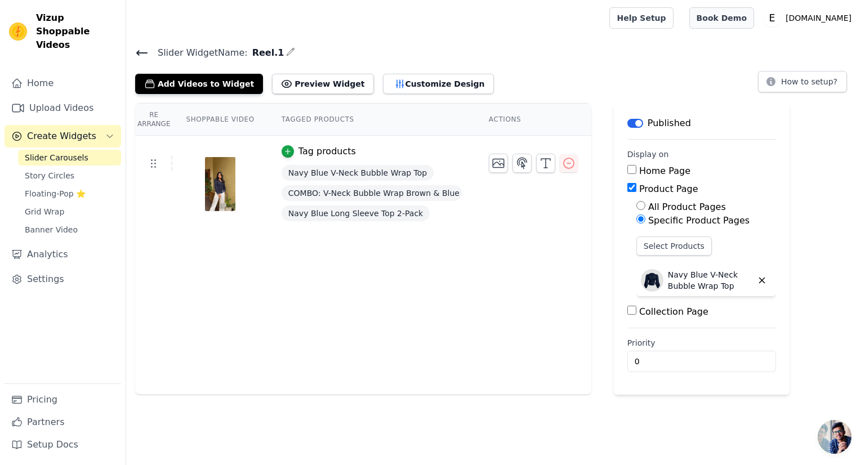
click at [754, 23] on link "Book Demo" at bounding box center [721, 17] width 65 height 21
click at [144, 54] on icon at bounding box center [142, 53] width 14 height 14
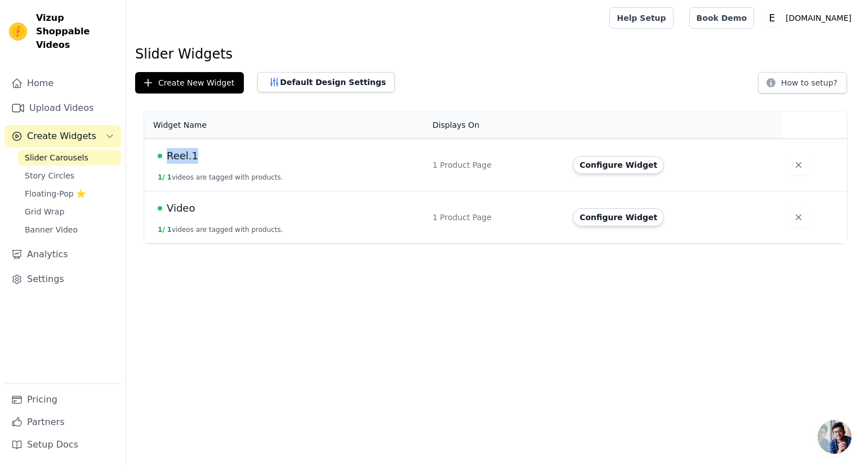
drag, startPoint x: 204, startPoint y: 146, endPoint x: 169, endPoint y: 150, distance: 35.8
click at [169, 150] on td "Reel.1 1 / 1 videos are tagged with products." at bounding box center [285, 165] width 282 height 52
copy span "Reel.1"
click at [91, 125] on button "Create Widgets" at bounding box center [63, 136] width 117 height 23
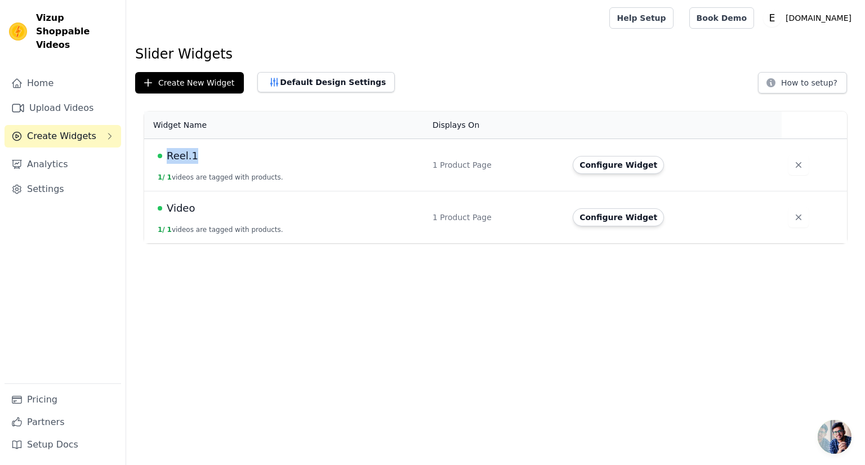
click at [91, 125] on button "Create Widgets" at bounding box center [63, 136] width 117 height 23
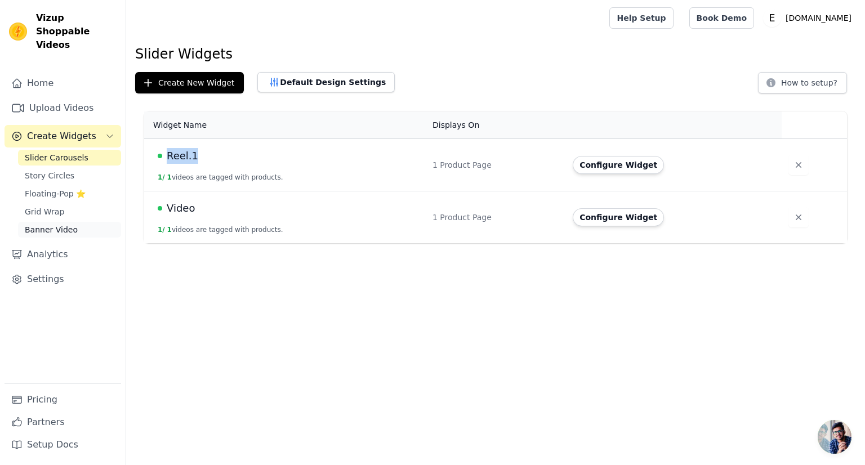
click at [84, 222] on link "Banner Video" at bounding box center [69, 230] width 103 height 16
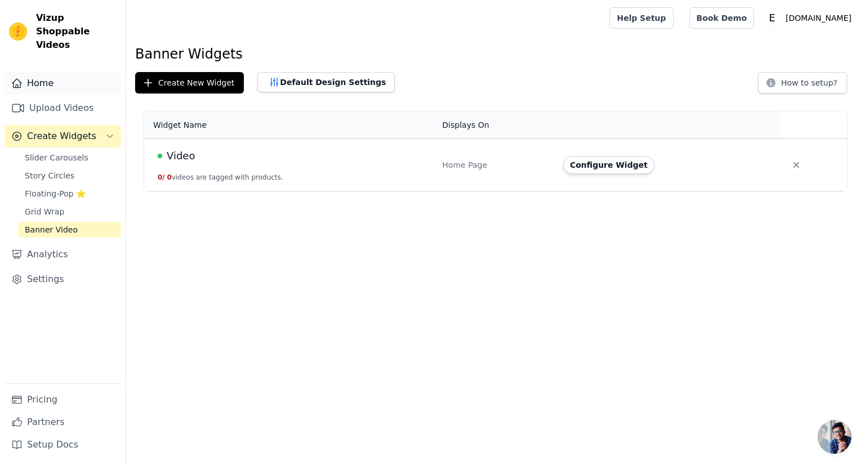
click at [81, 73] on link "Home" at bounding box center [63, 83] width 117 height 23
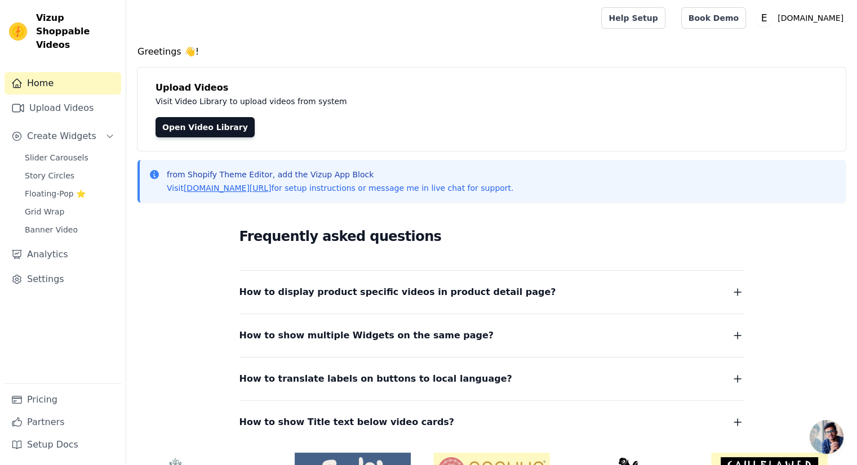
scroll to position [70, 0]
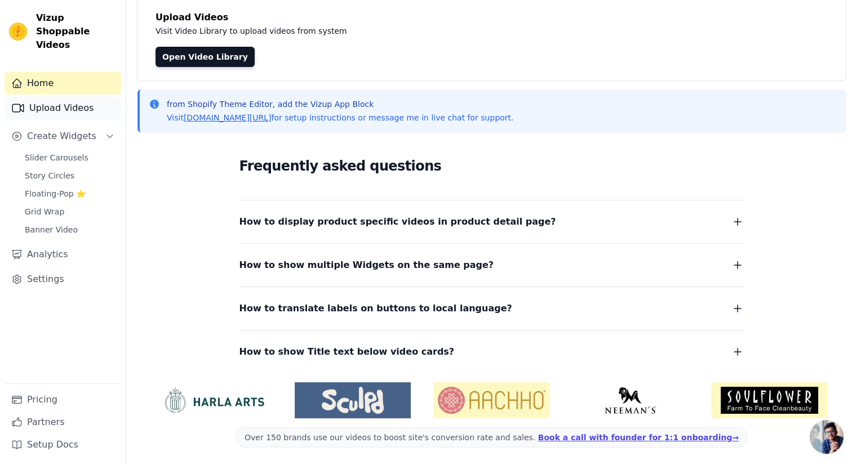
click at [48, 101] on link "Upload Videos" at bounding box center [63, 108] width 117 height 23
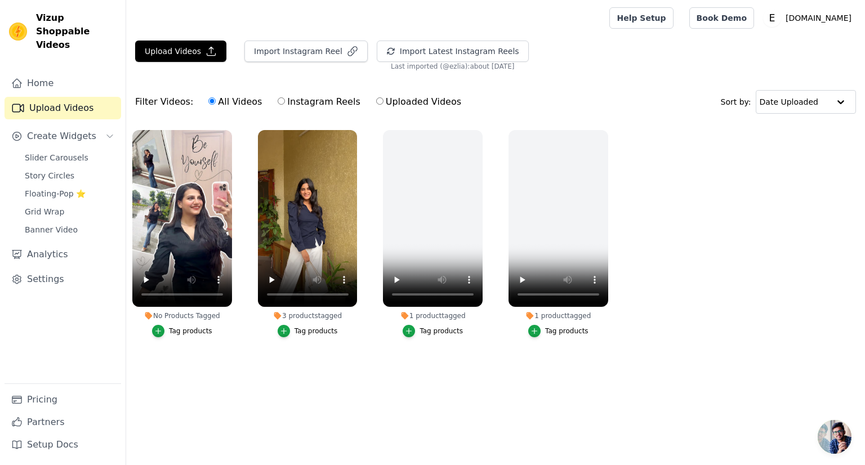
click at [328, 334] on div "Tag products" at bounding box center [316, 331] width 43 height 9
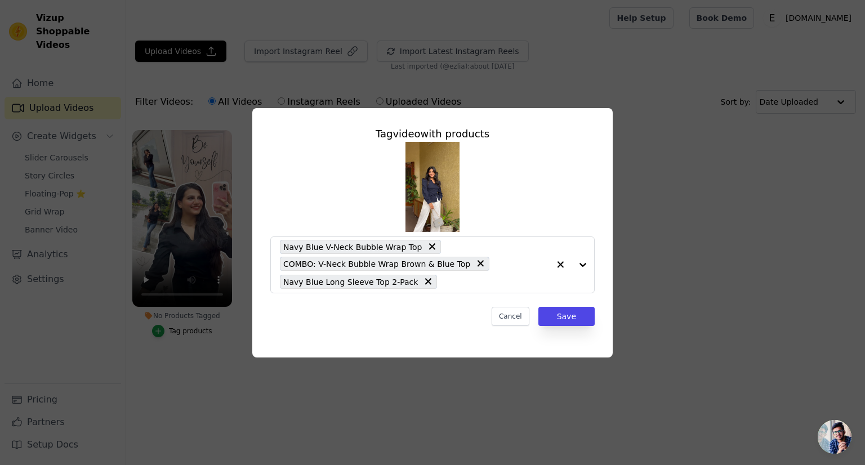
click at [512, 362] on div "Tag video with products Navy Blue V-Neck Bubble Wrap Top COMBO: V-Neck Bubble W…" at bounding box center [432, 233] width 829 height 286
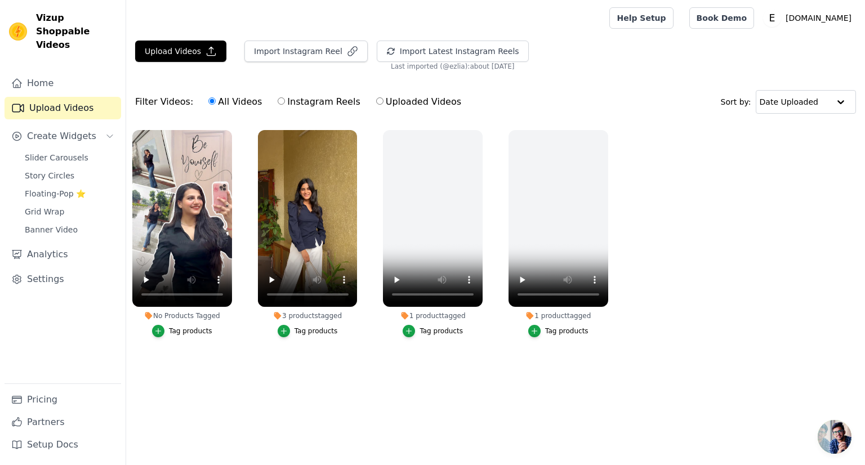
click at [376, 343] on ul "No Products Tagged Tag products 3 products tagged Tag products 1 product tagged…" at bounding box center [495, 245] width 739 height 242
click at [63, 152] on span "Slider Carousels" at bounding box center [57, 157] width 64 height 11
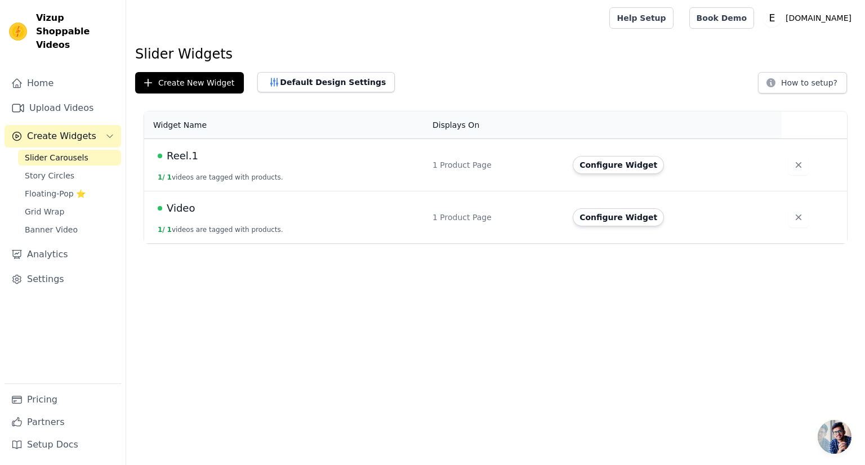
click at [168, 156] on span "Reel.1" at bounding box center [183, 156] width 32 height 16
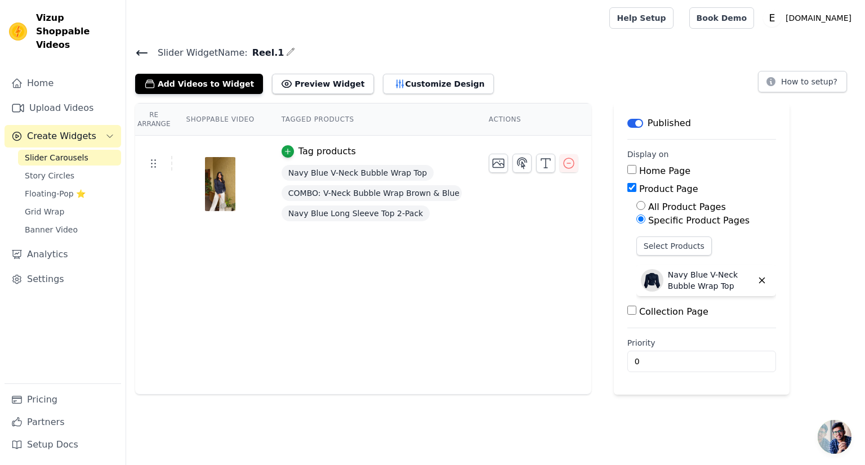
click at [228, 179] on img at bounding box center [220, 184] width 32 height 54
click at [305, 86] on button "Preview Widget" at bounding box center [322, 84] width 101 height 20
click at [396, 84] on icon "button" at bounding box center [399, 84] width 7 height 8
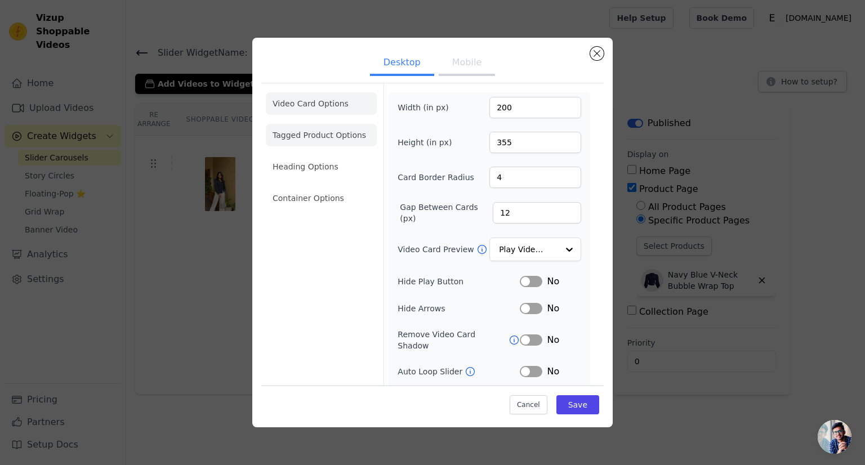
click at [316, 134] on li "Tagged Product Options" at bounding box center [321, 135] width 111 height 23
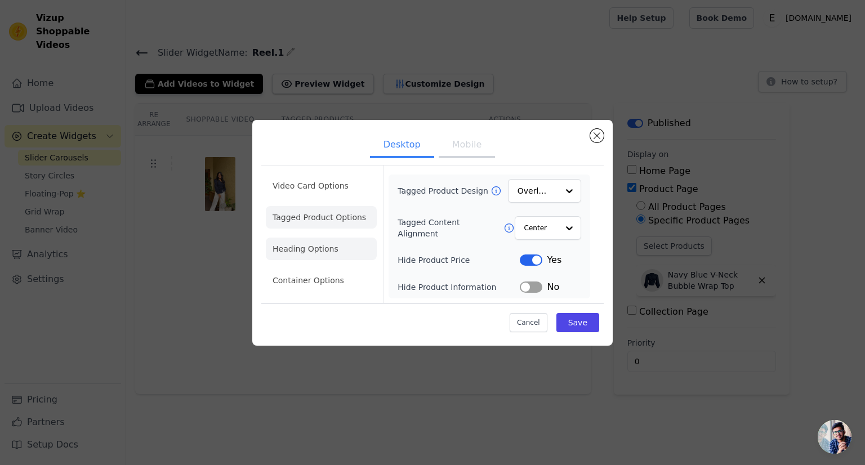
click at [333, 255] on li "Heading Options" at bounding box center [321, 249] width 111 height 23
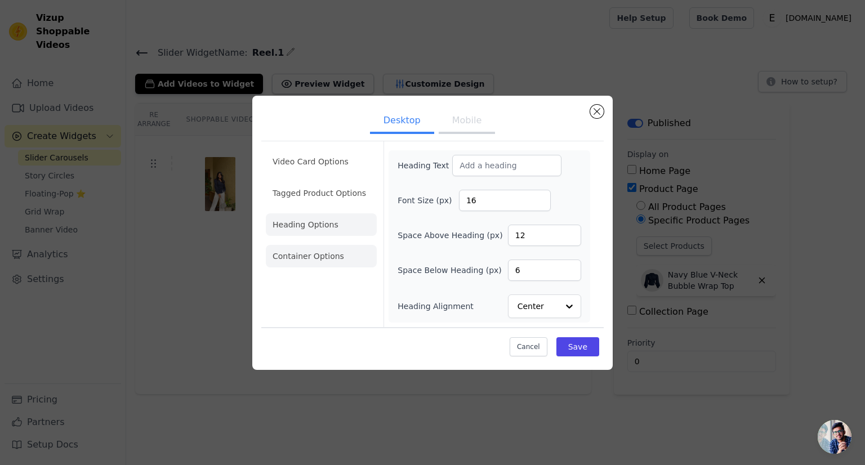
click at [302, 260] on li "Container Options" at bounding box center [321, 256] width 111 height 23
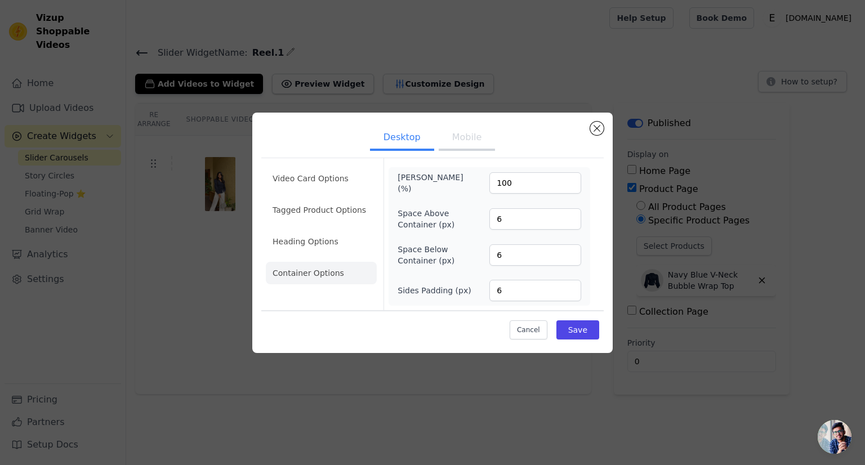
click at [445, 141] on button "Mobile" at bounding box center [467, 138] width 56 height 25
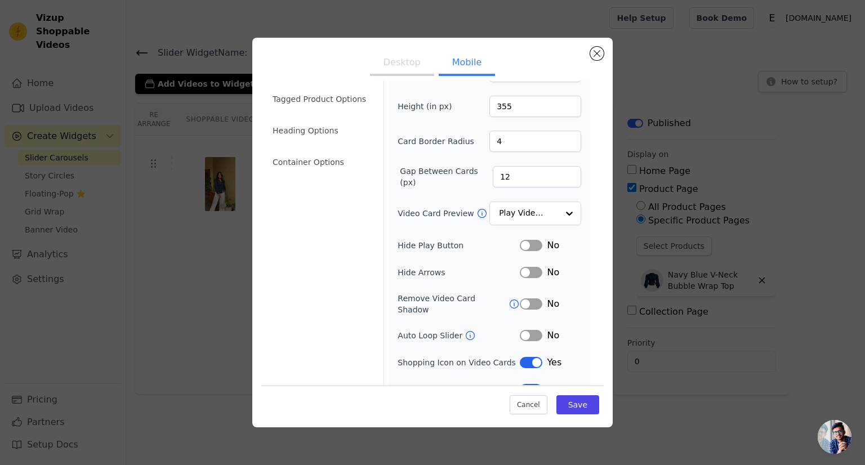
scroll to position [72, 0]
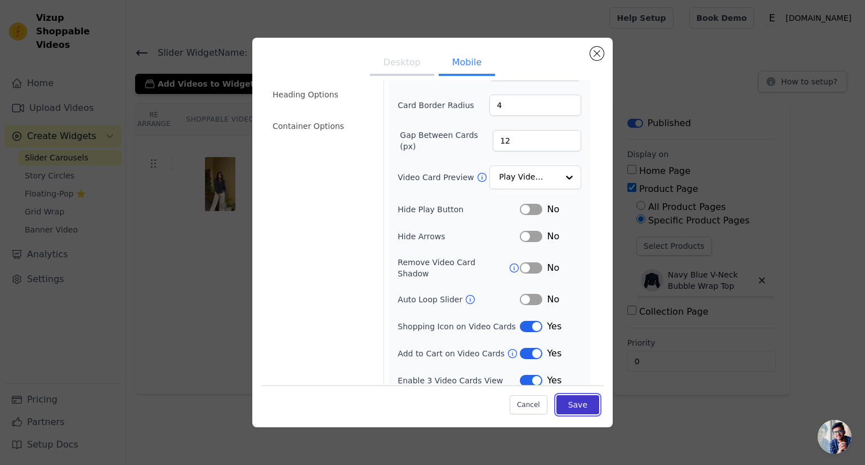
click at [579, 404] on button "Save" at bounding box center [577, 404] width 43 height 19
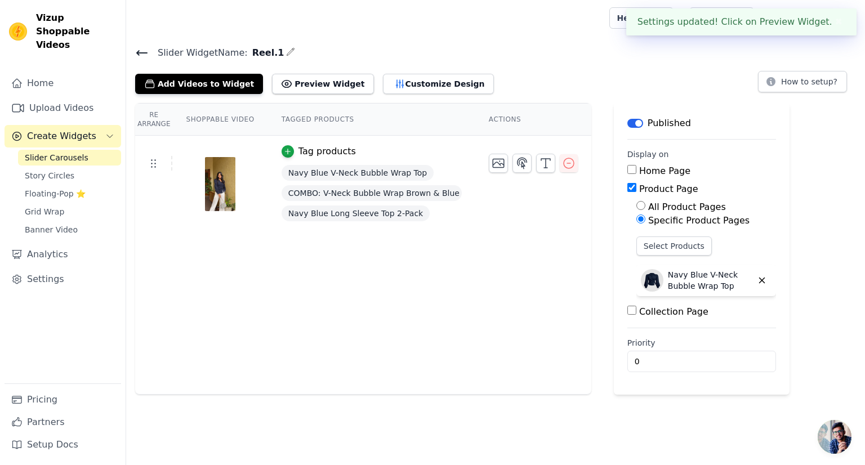
click at [601, 53] on h4 "Slider Widget Name: Reel.1" at bounding box center [495, 52] width 721 height 15
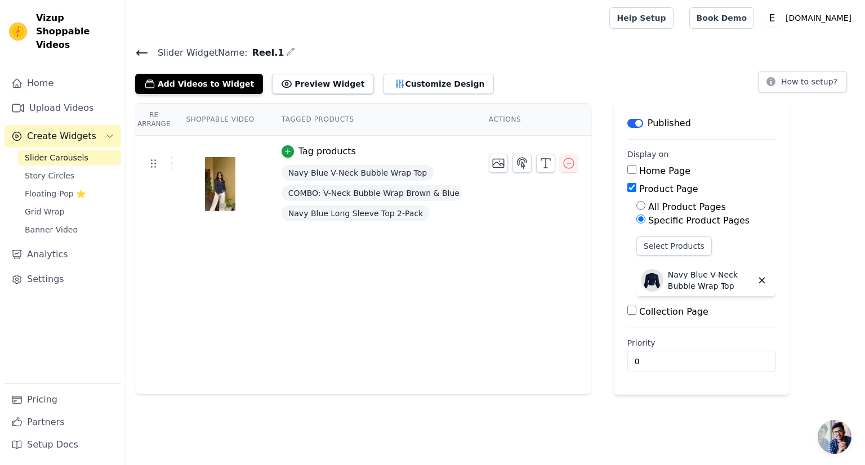
click at [269, 240] on div "Re Arrange Shoppable Video Tagged Products Actions Tag products Navy Blue V-Nec…" at bounding box center [363, 249] width 456 height 292
click at [235, 188] on div at bounding box center [220, 184] width 94 height 54
click at [220, 188] on img at bounding box center [220, 184] width 32 height 54
click at [299, 179] on span "Navy Blue V-Neck Bubble Wrap Top" at bounding box center [358, 173] width 152 height 16
click at [308, 146] on div "Tag products" at bounding box center [326, 152] width 57 height 14
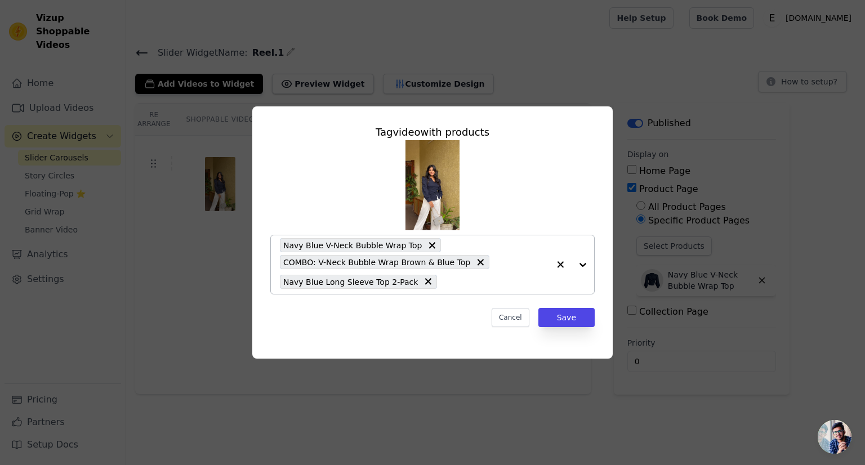
click at [467, 276] on input "text" at bounding box center [496, 282] width 106 height 14
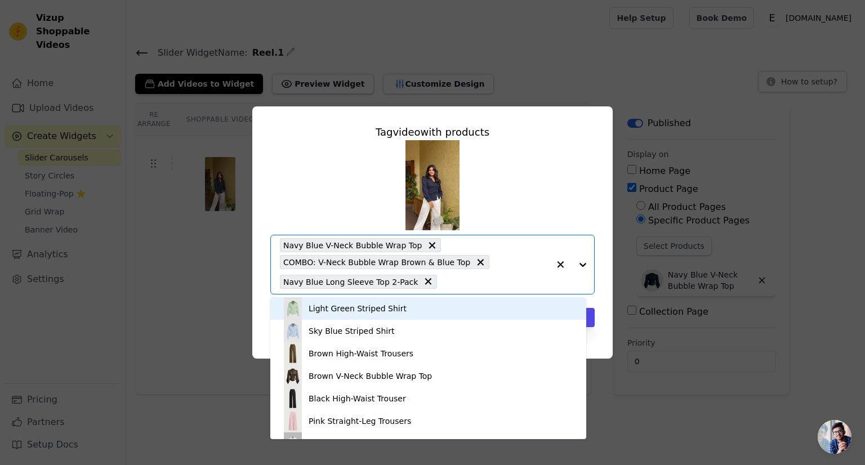
click at [387, 308] on div "Light Green Striped Shirt" at bounding box center [358, 308] width 98 height 11
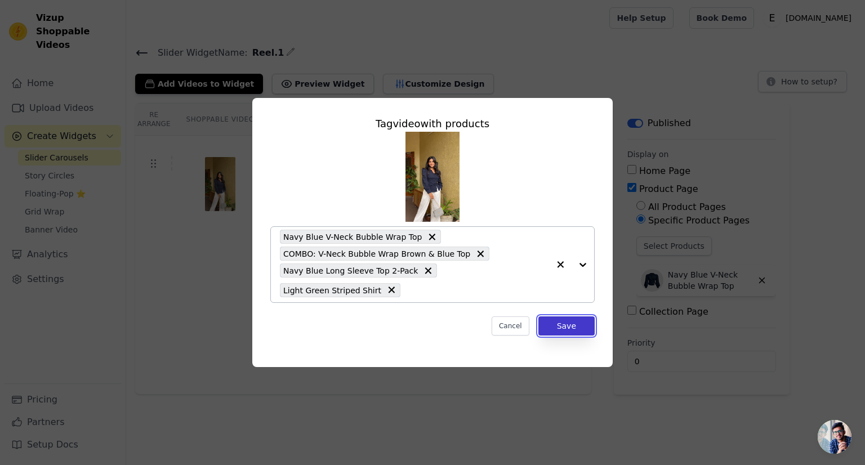
click at [554, 328] on button "Save" at bounding box center [566, 325] width 56 height 19
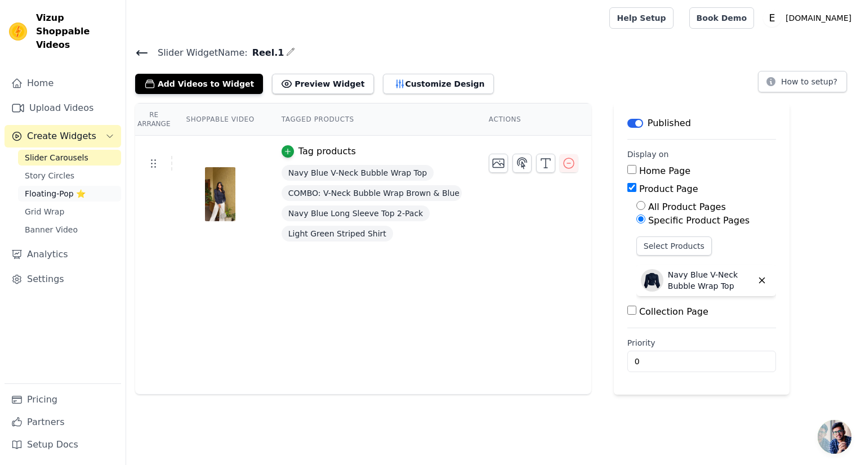
click at [79, 188] on span "Floating-Pop ⭐" at bounding box center [55, 193] width 61 height 11
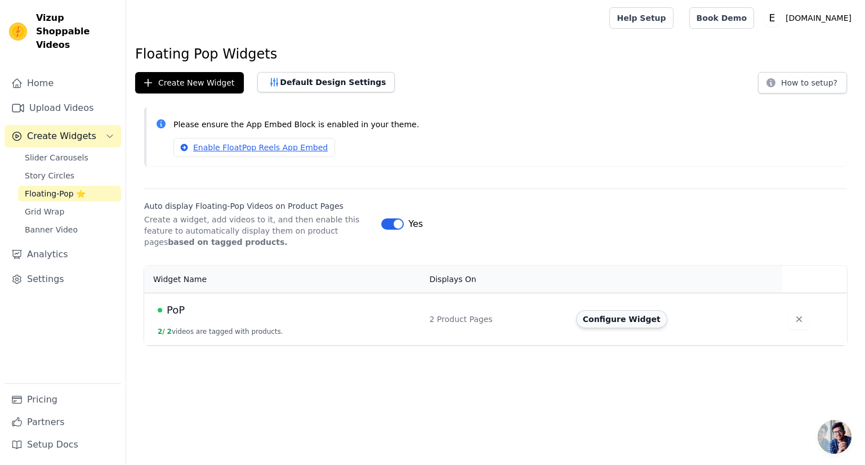
click at [605, 320] on button "Configure Widget" at bounding box center [621, 319] width 91 height 18
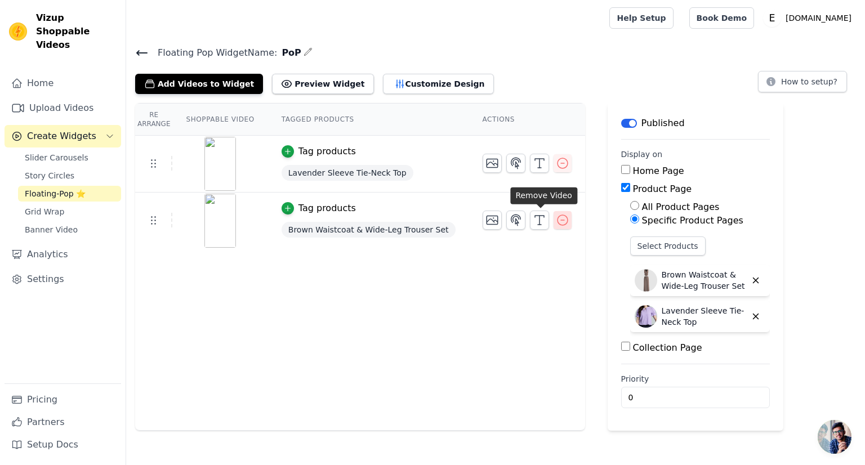
click at [556, 223] on icon "button" at bounding box center [563, 220] width 14 height 14
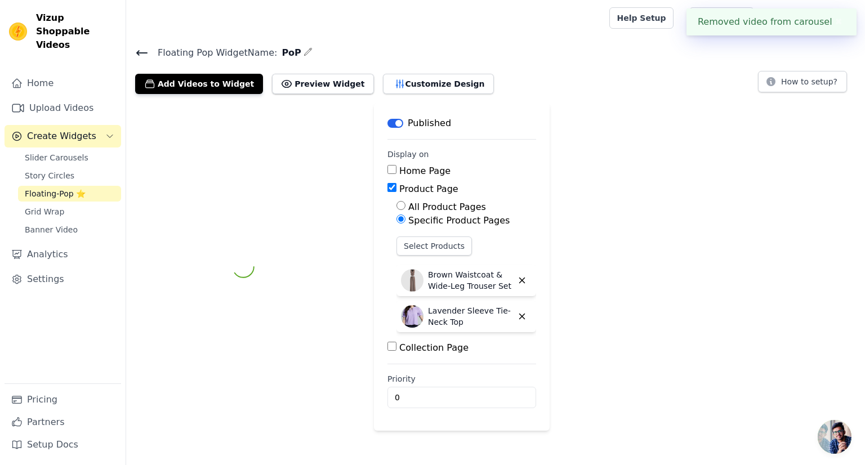
click at [541, 165] on main "Label Published Display on Home Page Product Page All Product Pages Specific Pr…" at bounding box center [462, 267] width 176 height 328
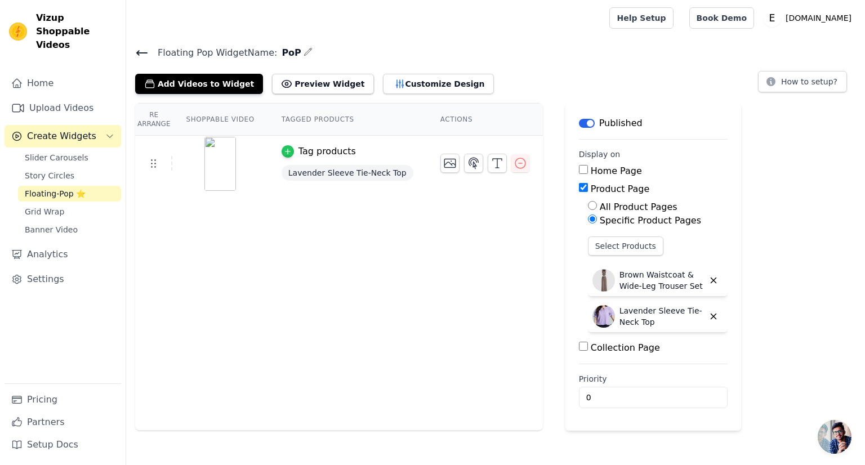
click at [284, 153] on icon "button" at bounding box center [288, 152] width 8 height 8
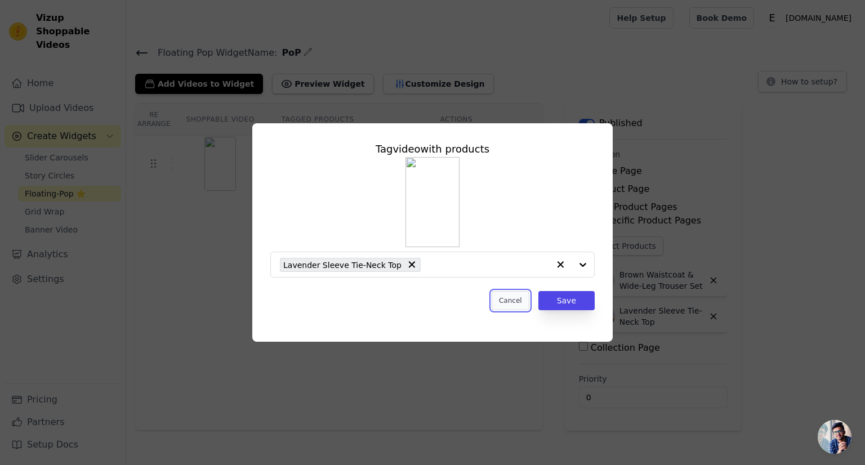
click at [519, 299] on button "Cancel" at bounding box center [511, 300] width 38 height 19
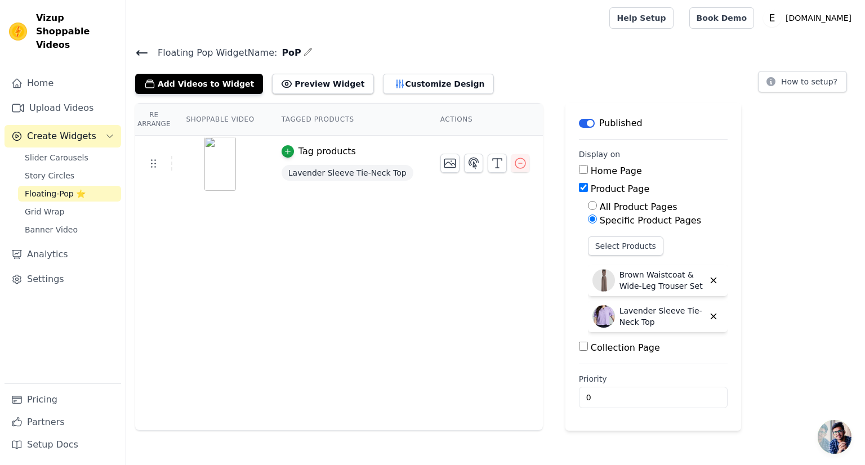
click at [488, 166] on div at bounding box center [484, 163] width 89 height 19
click at [515, 166] on icon "button" at bounding box center [520, 163] width 10 height 10
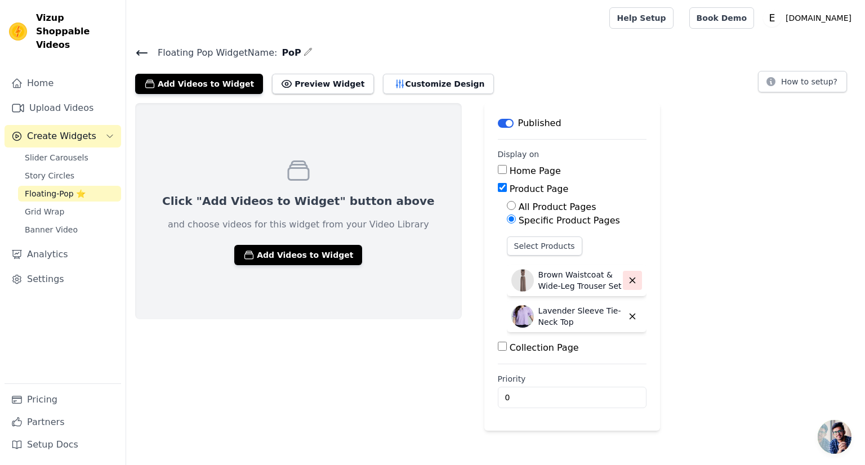
click at [623, 287] on button "button" at bounding box center [632, 280] width 19 height 19
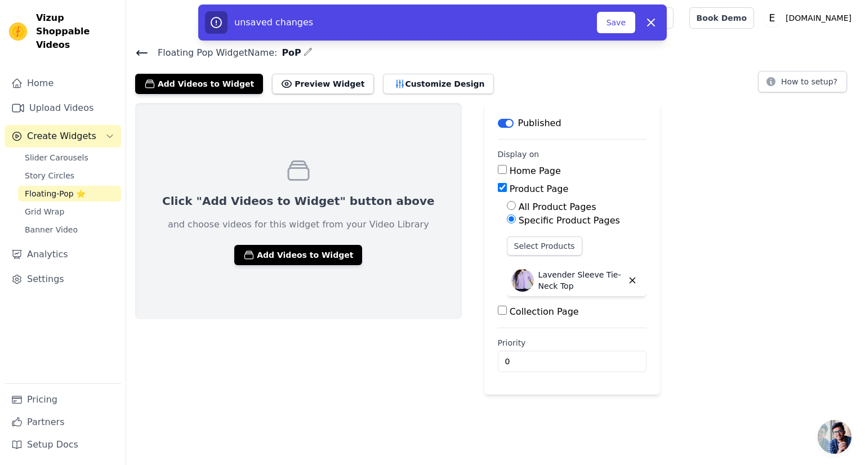
click at [623, 287] on button "button" at bounding box center [632, 280] width 19 height 19
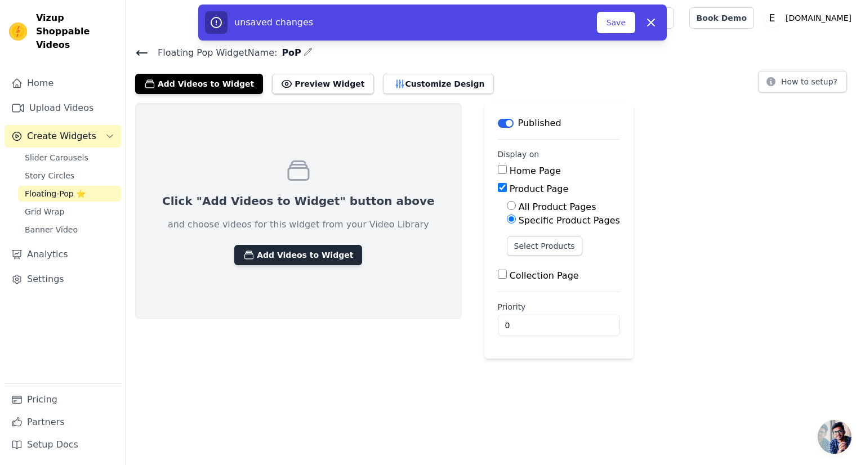
click at [310, 255] on button "Add Videos to Widget" at bounding box center [298, 255] width 128 height 20
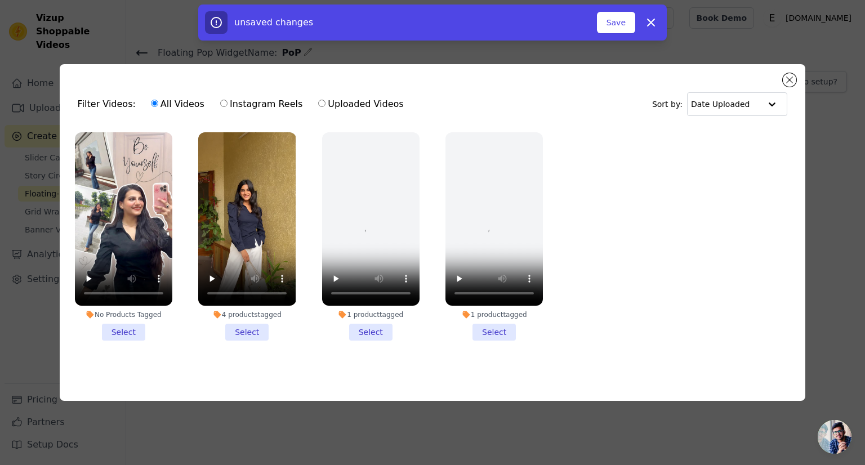
click at [255, 329] on li "4 products tagged Select" at bounding box center [246, 236] width 97 height 208
click at [0, 0] on input "4 products tagged Select" at bounding box center [0, 0] width 0 height 0
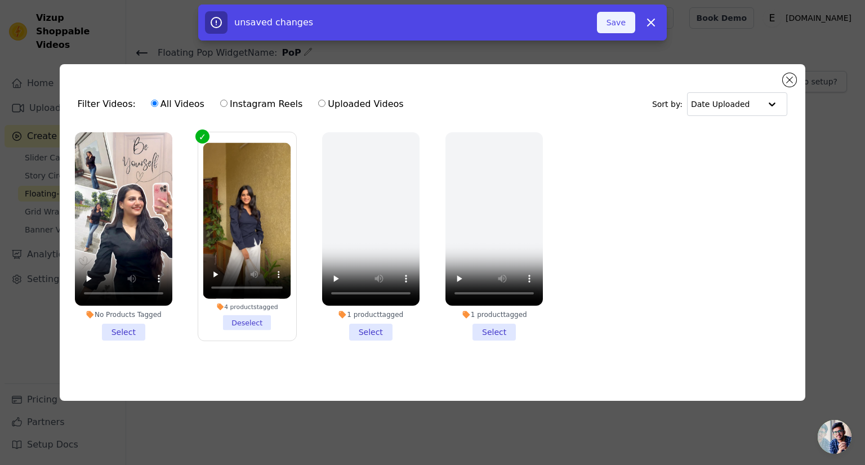
click at [600, 29] on button "Save" at bounding box center [616, 22] width 38 height 21
click at [617, 24] on button "Save" at bounding box center [616, 22] width 38 height 21
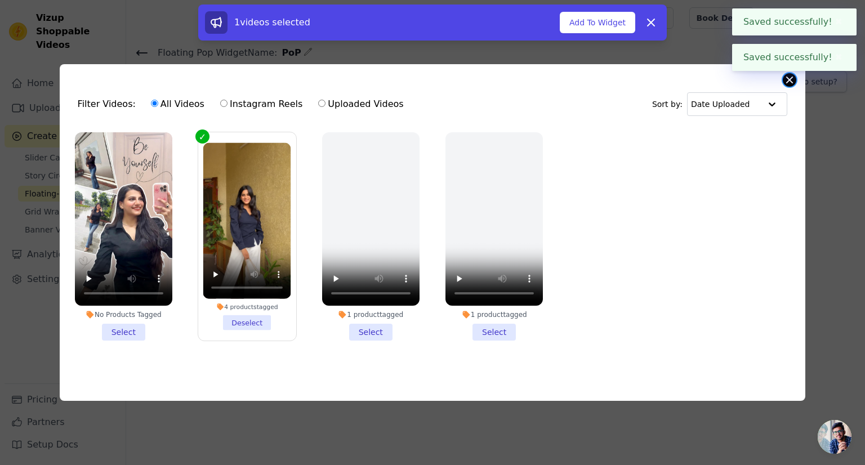
click at [788, 82] on button "Close modal" at bounding box center [790, 80] width 14 height 14
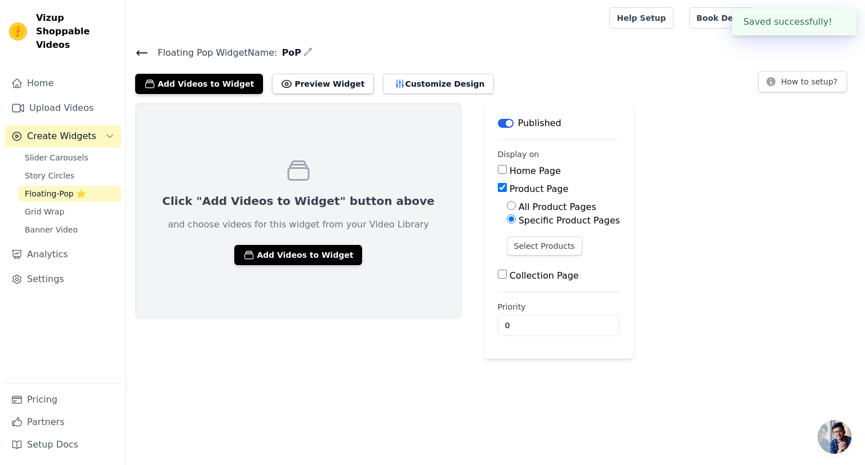
click at [368, 168] on div "Click "Add Videos to Widget" button above and choose videos for this widget fro…" at bounding box center [298, 211] width 327 height 216
click at [338, 87] on button "Preview Widget" at bounding box center [322, 84] width 101 height 20
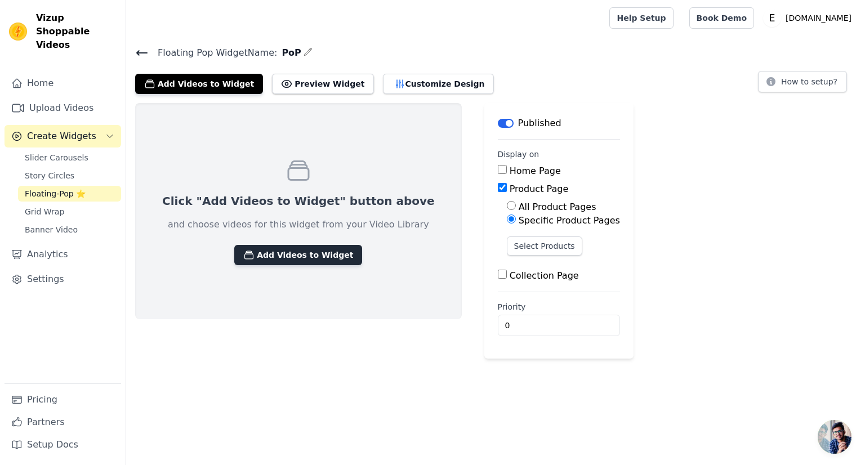
click at [268, 255] on button "Add Videos to Widget" at bounding box center [298, 255] width 128 height 20
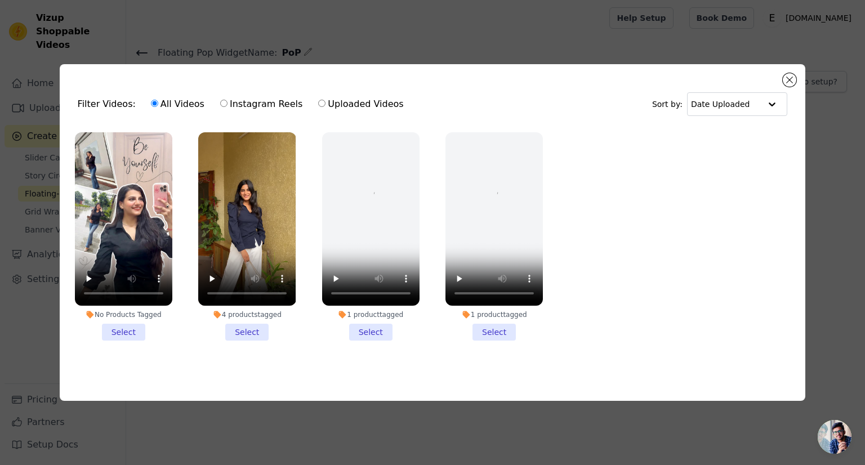
click at [250, 328] on li "4 products tagged Select" at bounding box center [246, 236] width 97 height 208
click at [0, 0] on input "4 products tagged Select" at bounding box center [0, 0] width 0 height 0
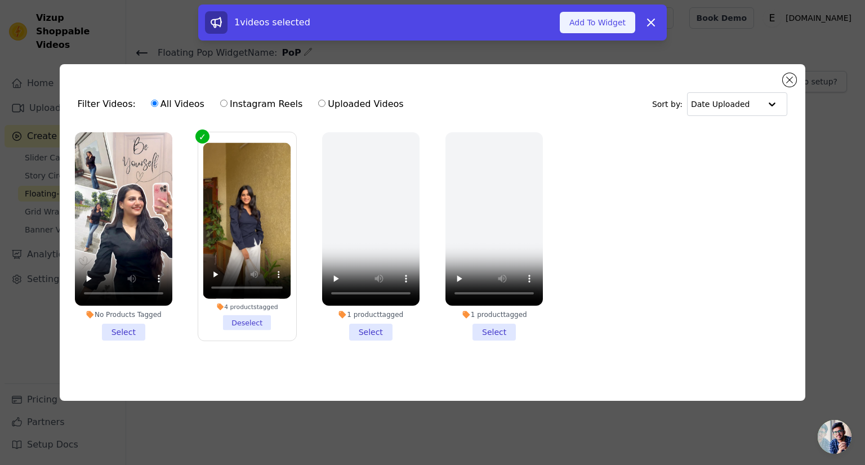
click at [581, 24] on button "Add To Widget" at bounding box center [597, 22] width 75 height 21
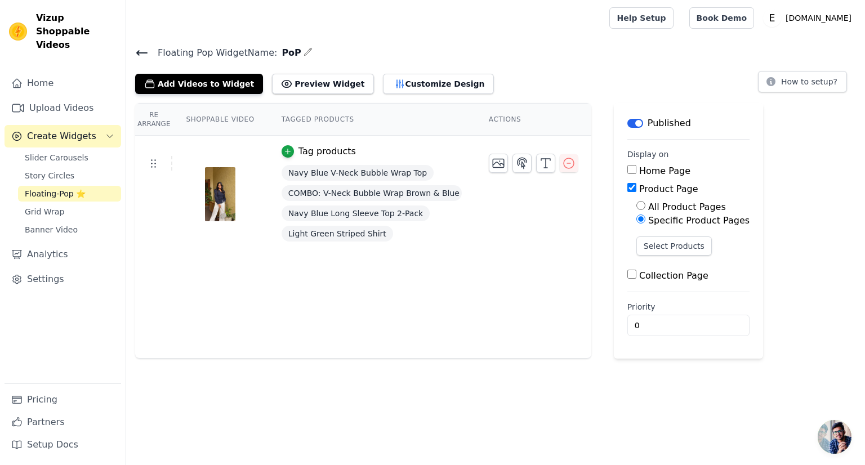
click at [448, 217] on div "Navy Blue Long Sleeve Top 2-Pack" at bounding box center [372, 213] width 180 height 20
click at [665, 244] on button "Select Products" at bounding box center [673, 246] width 75 height 19
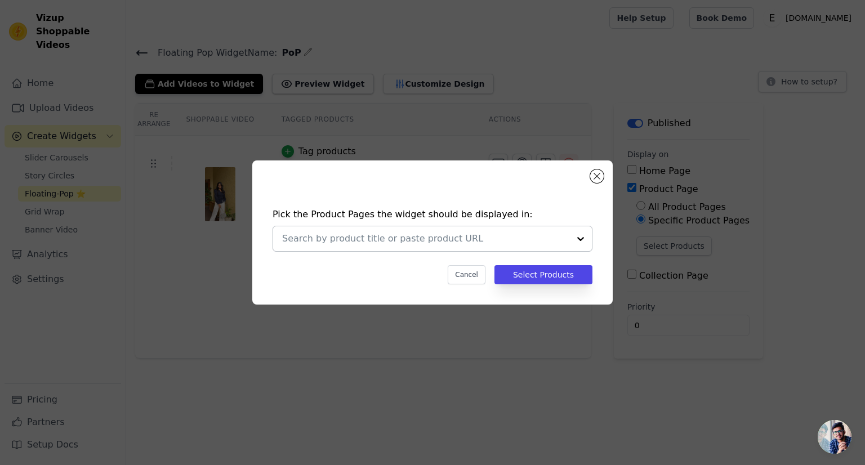
click at [579, 238] on div at bounding box center [580, 238] width 23 height 25
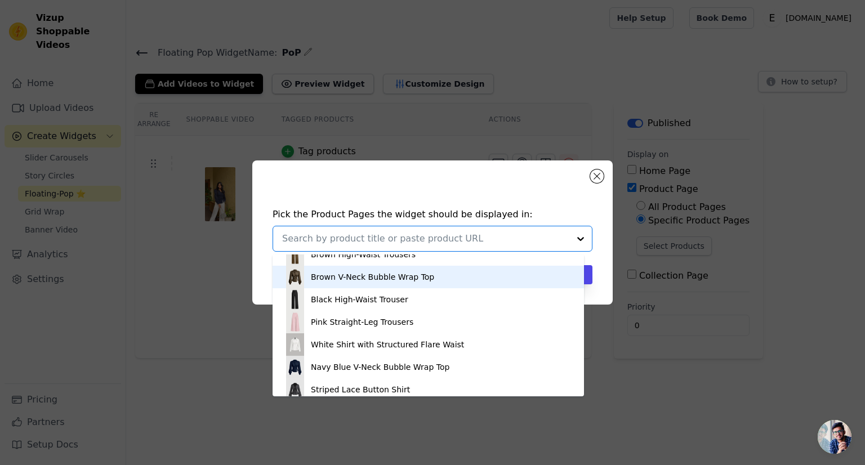
scroll to position [113, 0]
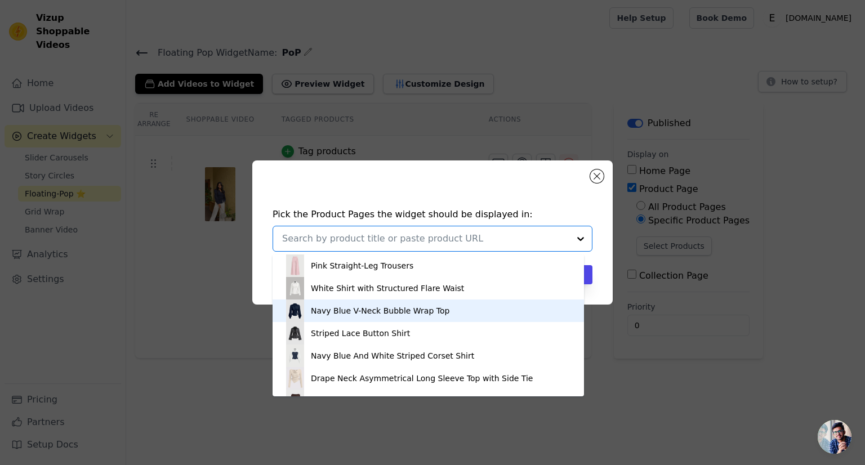
click at [356, 316] on div "Navy Blue V-Neck Bubble Wrap Top" at bounding box center [380, 310] width 139 height 11
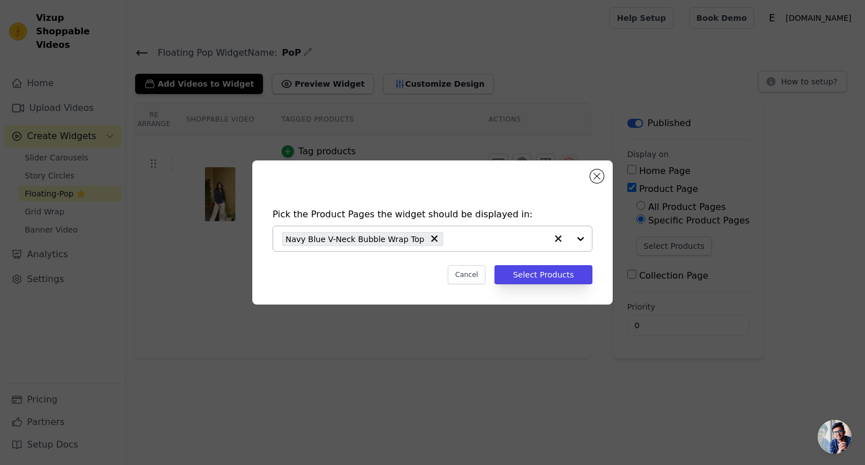
click at [583, 239] on div at bounding box center [569, 238] width 45 height 25
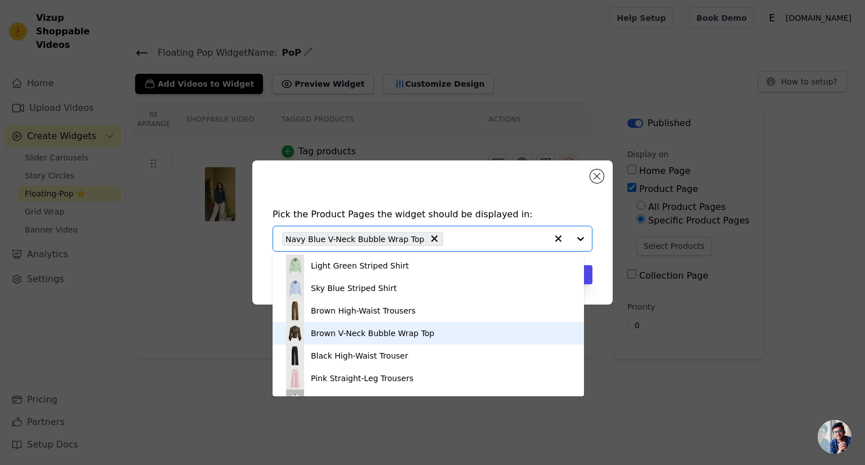
click at [416, 336] on div "Brown V-Neck Bubble Wrap Top" at bounding box center [372, 333] width 123 height 11
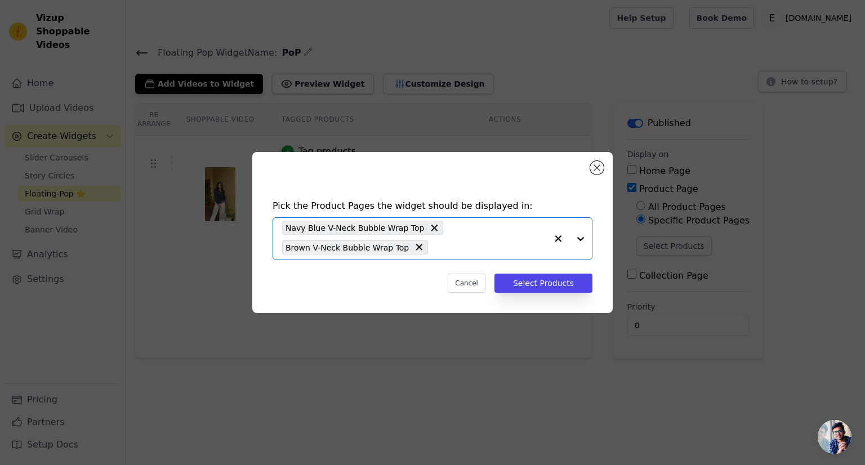
click at [583, 235] on div at bounding box center [569, 239] width 45 height 42
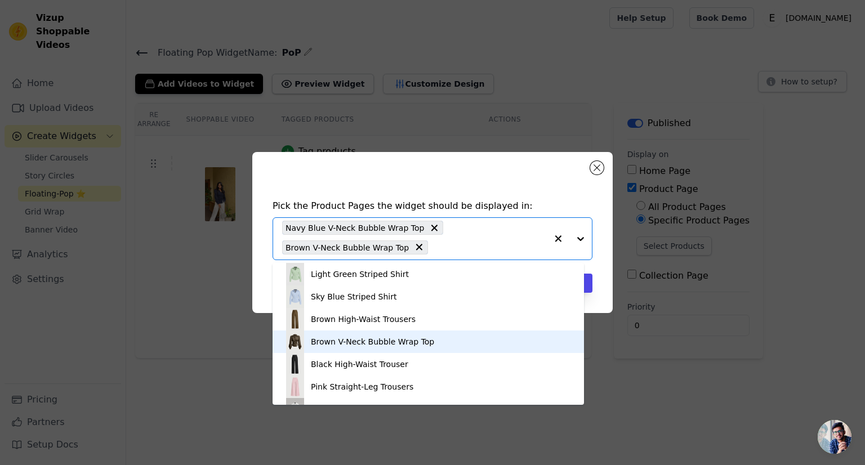
click at [316, 340] on div "Brown V-Neck Bubble Wrap Top" at bounding box center [372, 341] width 123 height 11
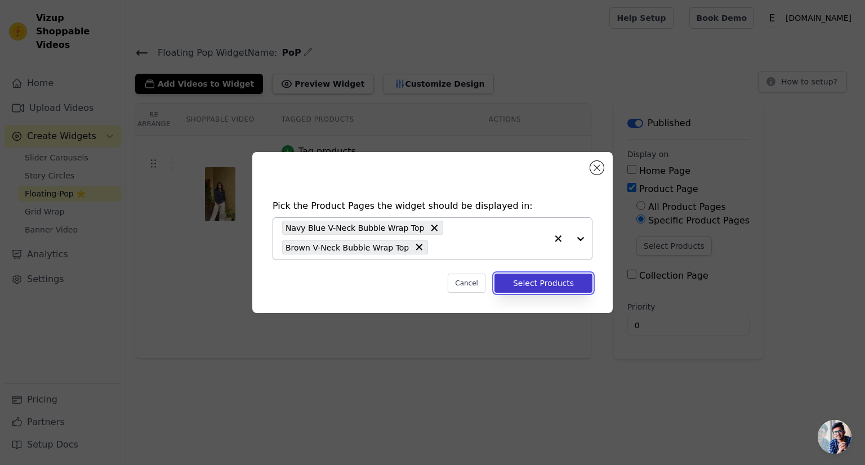
click at [561, 283] on button "Select Products" at bounding box center [543, 283] width 98 height 19
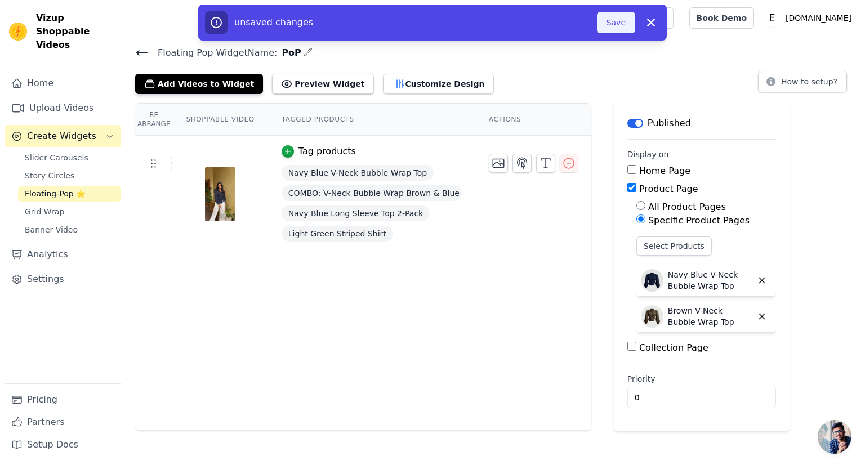
click at [614, 24] on button "Save" at bounding box center [616, 22] width 38 height 21
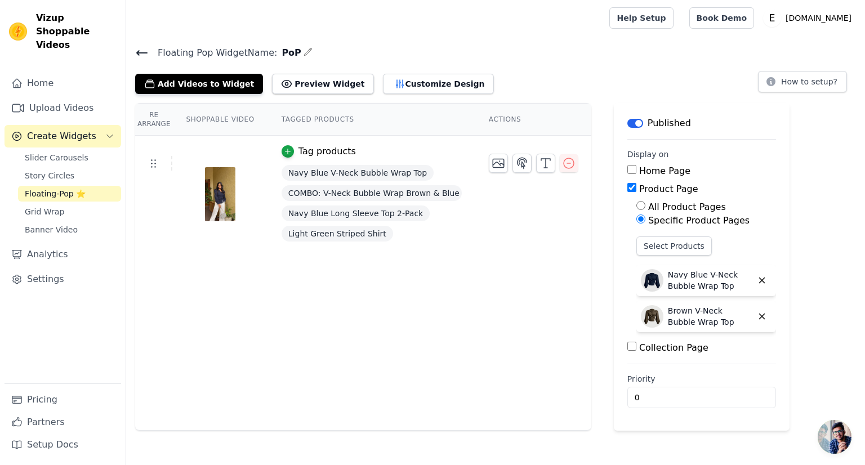
click at [39, 188] on span "Floating-Pop ⭐" at bounding box center [55, 193] width 61 height 11
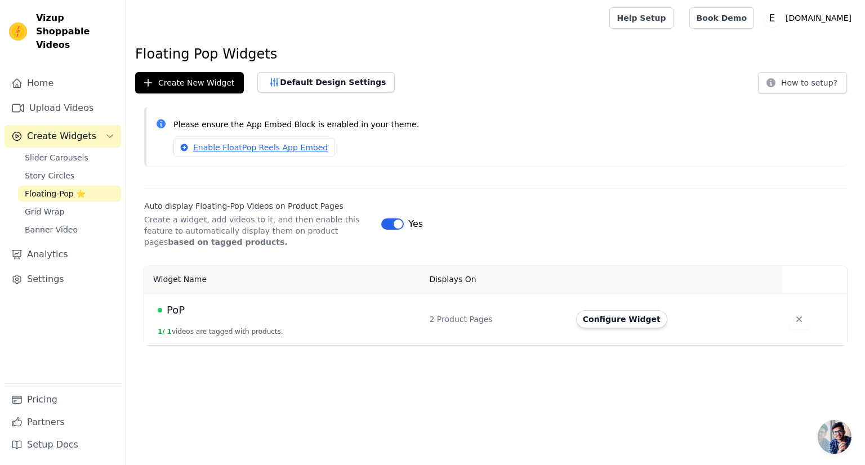
click at [386, 316] on div "PoP" at bounding box center [287, 310] width 258 height 16
click at [167, 301] on td "PoP 1 / 1 videos are tagged with products." at bounding box center [283, 319] width 278 height 52
click at [619, 317] on button "Configure Widget" at bounding box center [621, 319] width 91 height 18
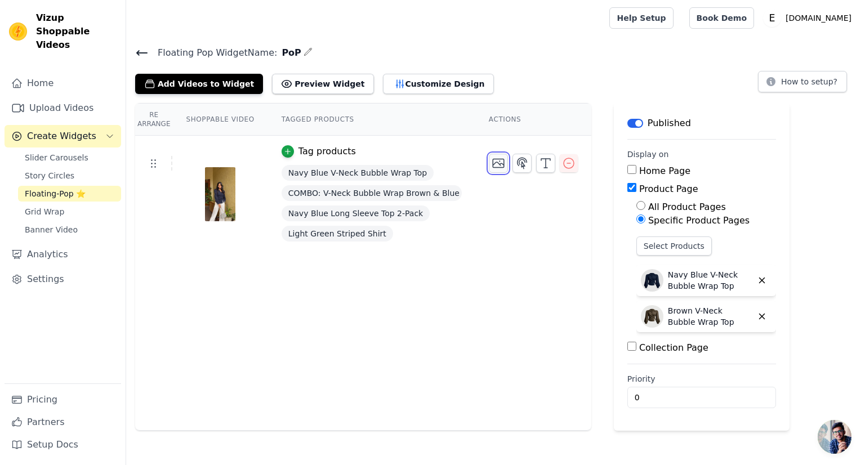
click at [496, 166] on icon "button" at bounding box center [499, 164] width 14 height 14
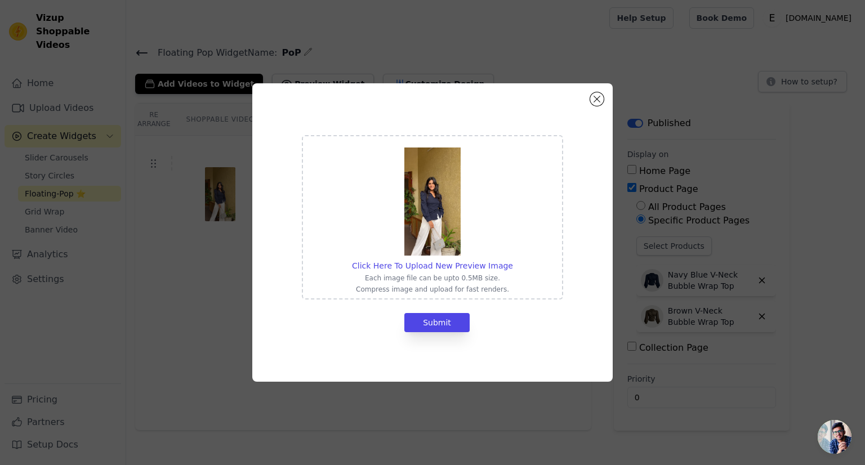
click at [592, 110] on div "Click Here To Upload New Preview Image Each image file can be upto 0.5MB size. …" at bounding box center [432, 232] width 324 height 262
click at [592, 104] on div "Click Here To Upload New Preview Image Each image file can be upto 0.5MB size. …" at bounding box center [432, 232] width 360 height 298
click at [600, 104] on button "Close modal" at bounding box center [597, 99] width 14 height 14
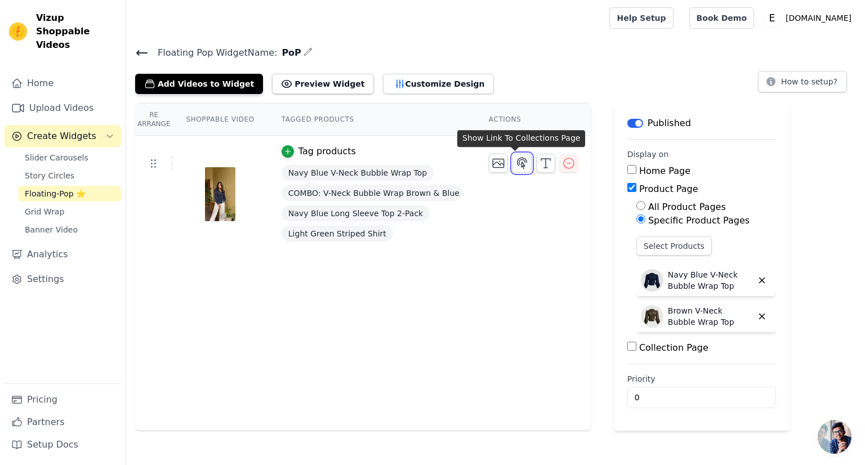
click at [515, 162] on icon "button" at bounding box center [522, 164] width 14 height 14
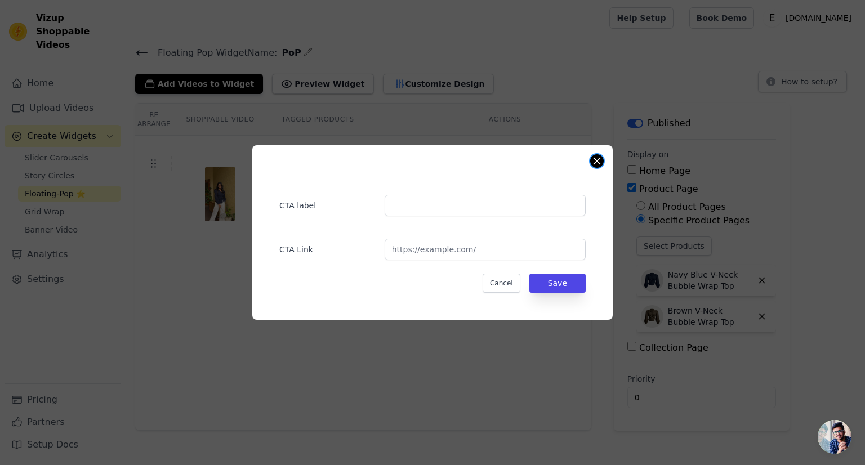
click at [600, 163] on button "Close modal" at bounding box center [597, 161] width 14 height 14
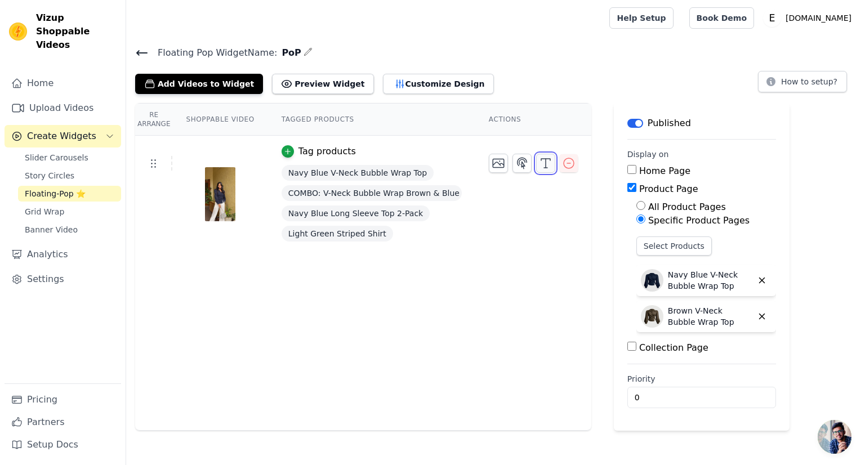
click at [539, 160] on icon "button" at bounding box center [546, 164] width 14 height 14
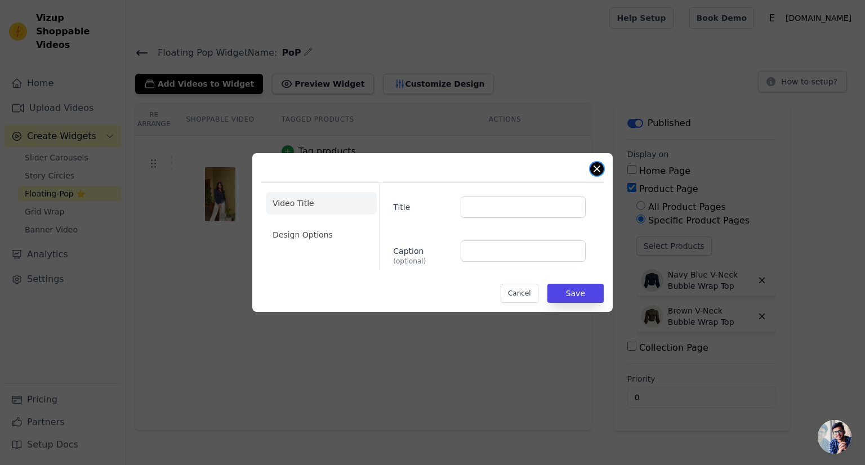
click at [601, 170] on button "Close modal" at bounding box center [597, 169] width 14 height 14
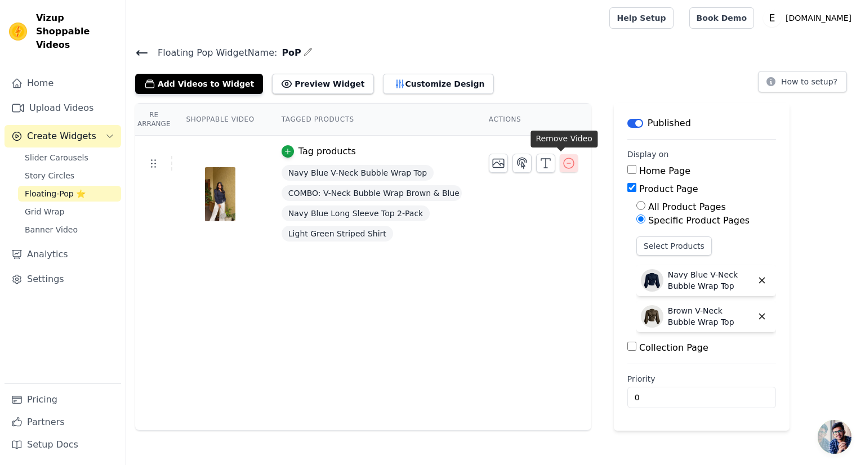
click at [562, 167] on icon "button" at bounding box center [569, 164] width 14 height 14
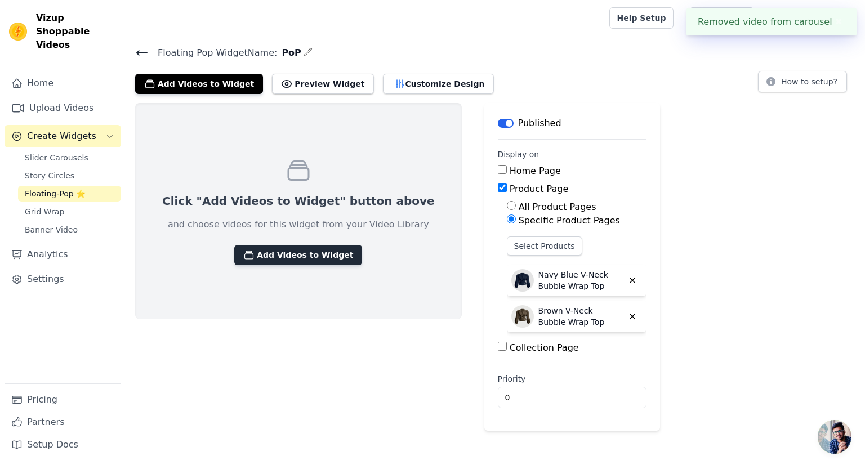
click at [304, 261] on button "Add Videos to Widget" at bounding box center [298, 255] width 128 height 20
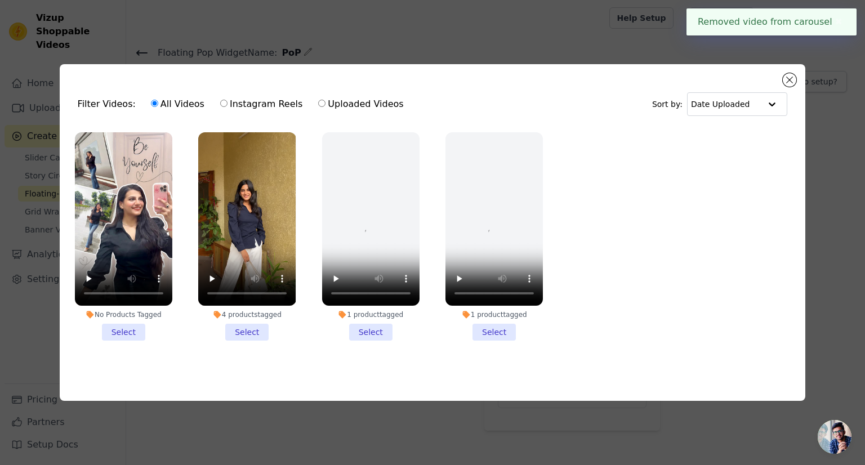
click at [231, 333] on li "4 products tagged Select" at bounding box center [246, 236] width 97 height 208
click at [0, 0] on input "4 products tagged Select" at bounding box center [0, 0] width 0 height 0
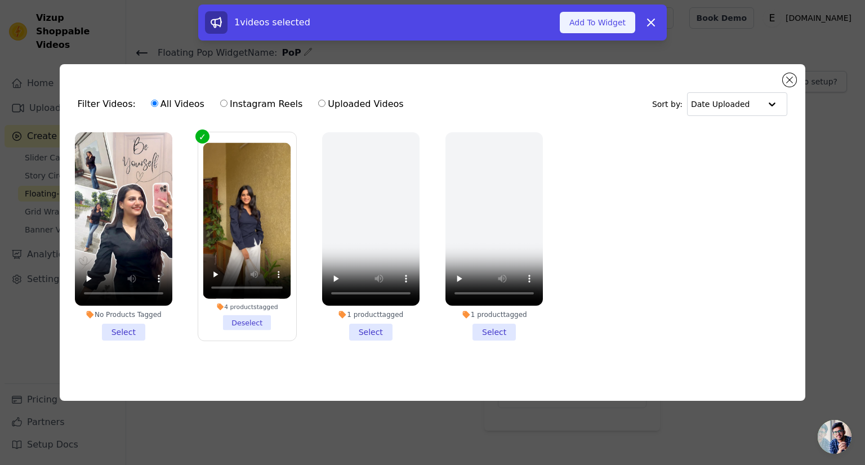
click at [590, 27] on button "Add To Widget" at bounding box center [597, 22] width 75 height 21
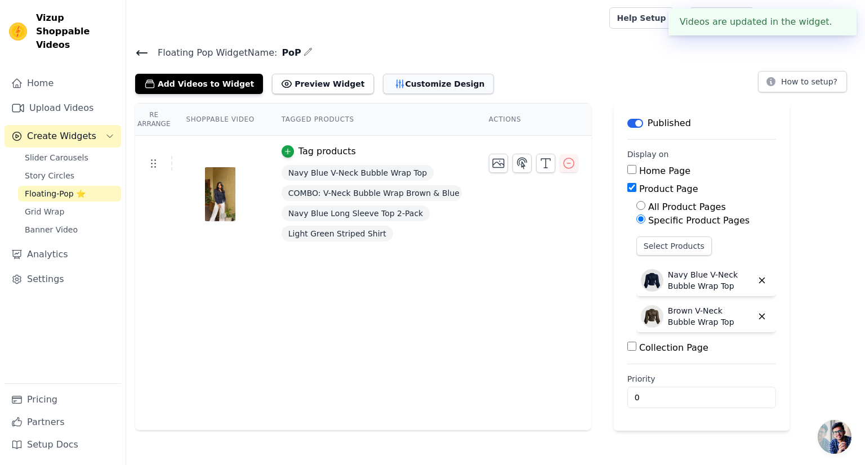
click at [416, 77] on button "Customize Design" at bounding box center [438, 84] width 111 height 20
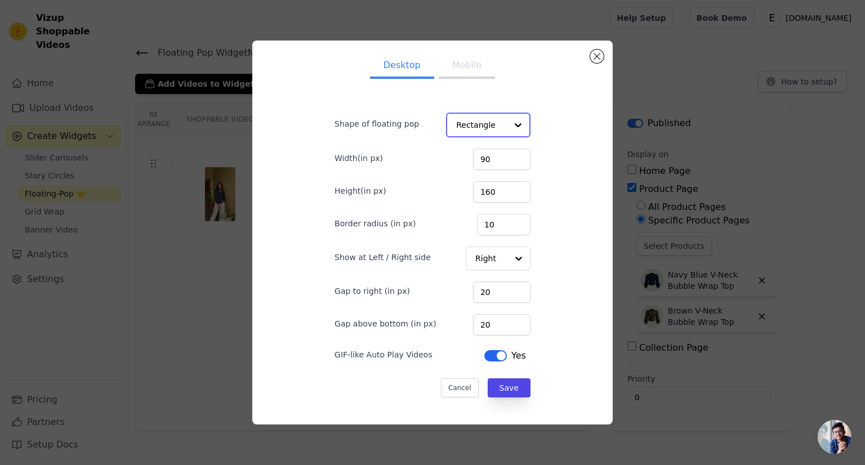
click at [479, 124] on input "Shape of floating pop" at bounding box center [481, 125] width 51 height 23
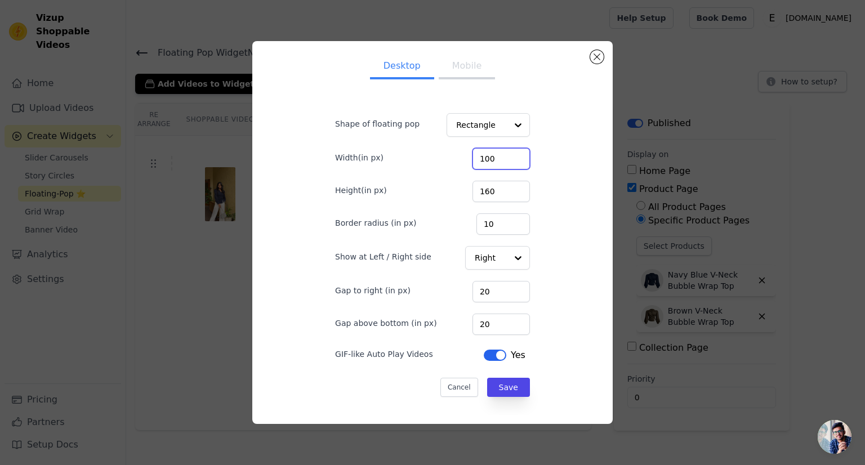
type input "100"
click at [506, 156] on input "100" at bounding box center [500, 158] width 57 height 21
click at [508, 188] on input "161" at bounding box center [500, 191] width 57 height 21
click at [508, 188] on input "162" at bounding box center [500, 191] width 57 height 21
click at [508, 188] on input "163" at bounding box center [500, 191] width 57 height 21
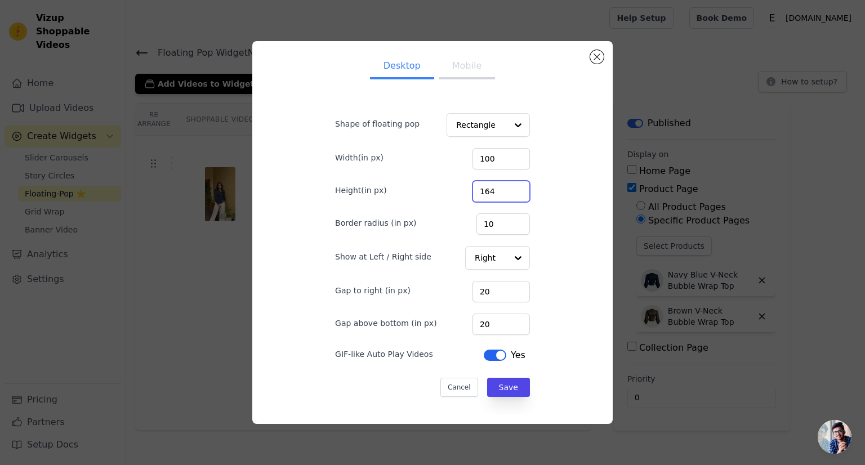
click at [508, 188] on input "164" at bounding box center [500, 191] width 57 height 21
click at [508, 188] on input "165" at bounding box center [500, 191] width 57 height 21
click at [508, 188] on input "166" at bounding box center [500, 191] width 57 height 21
click at [508, 188] on input "168" at bounding box center [500, 191] width 57 height 21
click at [508, 188] on input "169" at bounding box center [500, 191] width 57 height 21
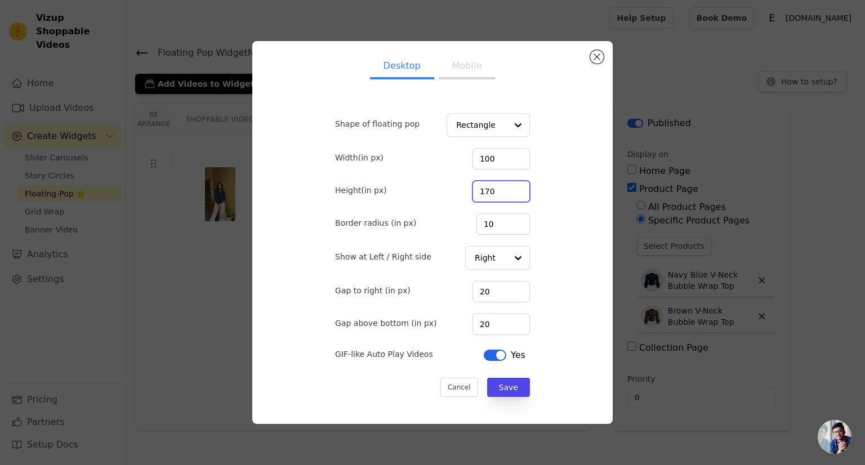
type input "170"
click at [508, 188] on input "170" at bounding box center [500, 191] width 57 height 21
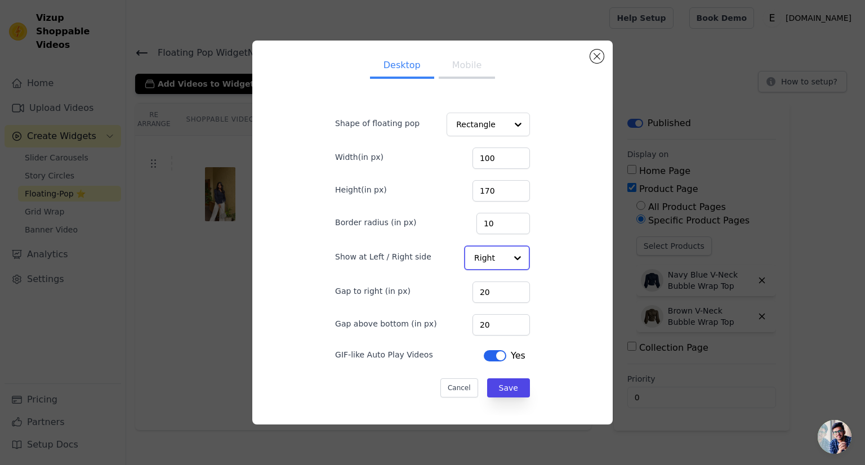
click at [484, 256] on input "Show at Left / Right side" at bounding box center [490, 258] width 32 height 23
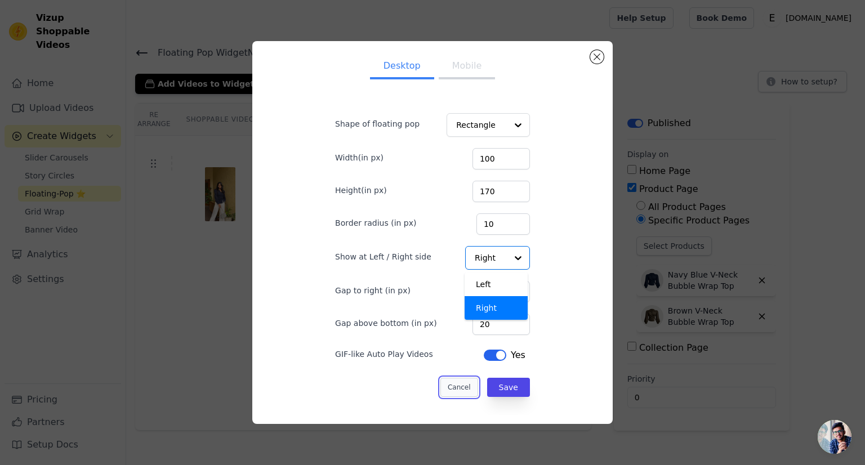
click at [448, 390] on button "Cancel" at bounding box center [459, 387] width 38 height 19
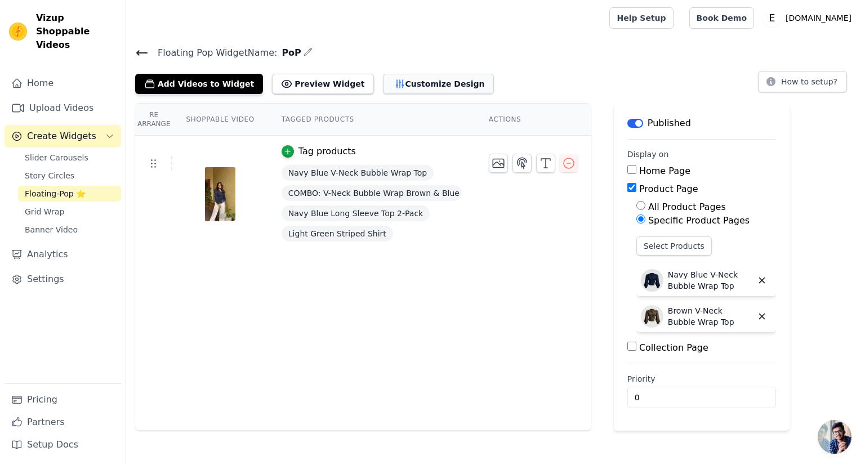
click at [422, 83] on button "Customize Design" at bounding box center [438, 84] width 111 height 20
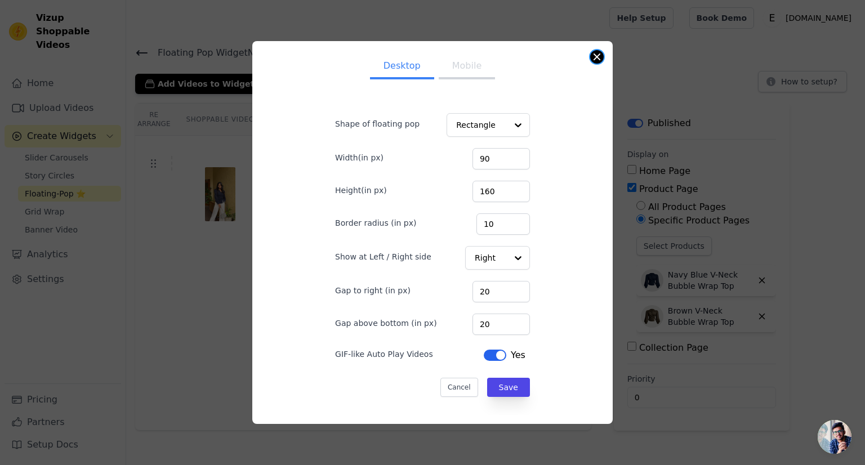
click at [592, 61] on button "Close modal" at bounding box center [597, 57] width 14 height 14
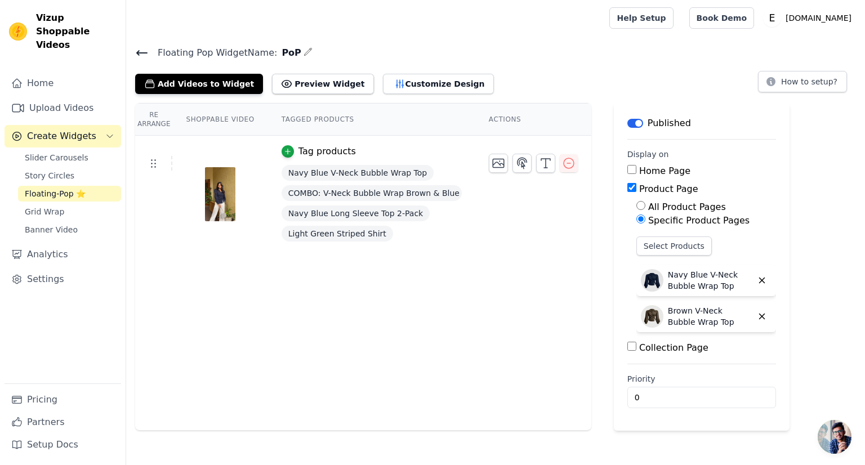
click at [64, 188] on span "Floating-Pop ⭐" at bounding box center [55, 193] width 61 height 11
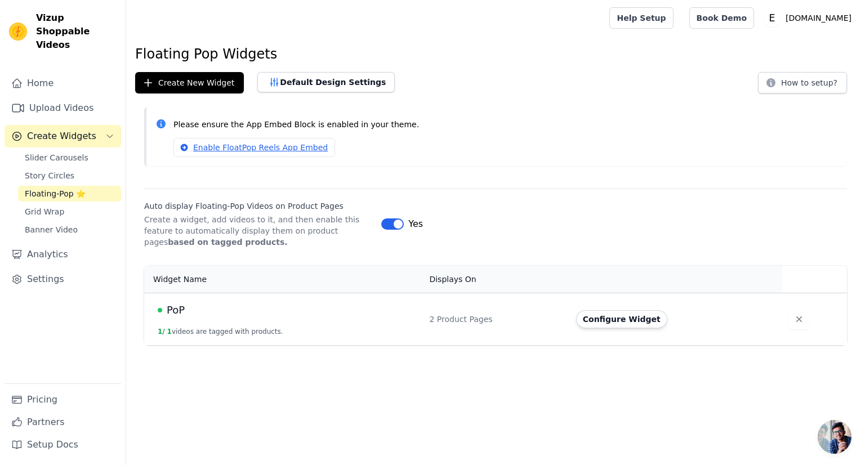
click at [78, 188] on span "Floating-Pop ⭐" at bounding box center [55, 193] width 61 height 11
click at [205, 91] on button "Create New Widget" at bounding box center [189, 82] width 109 height 21
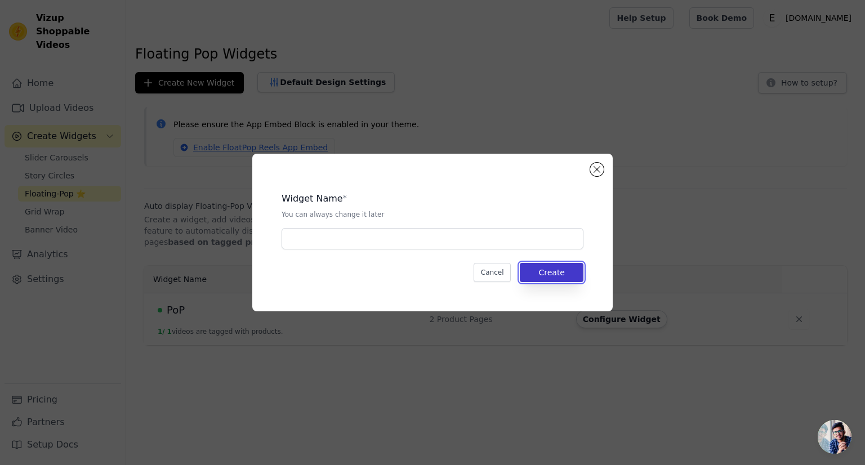
click at [545, 279] on button "Create" at bounding box center [552, 272] width 64 height 19
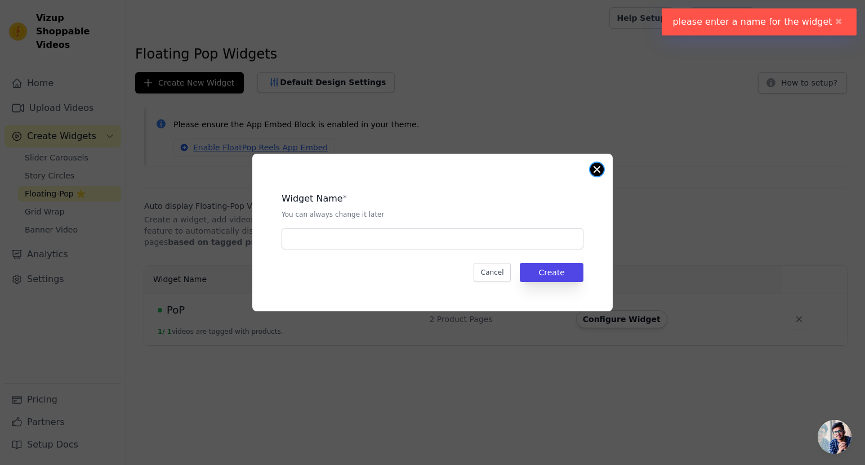
click at [595, 171] on button "Close modal" at bounding box center [597, 170] width 14 height 14
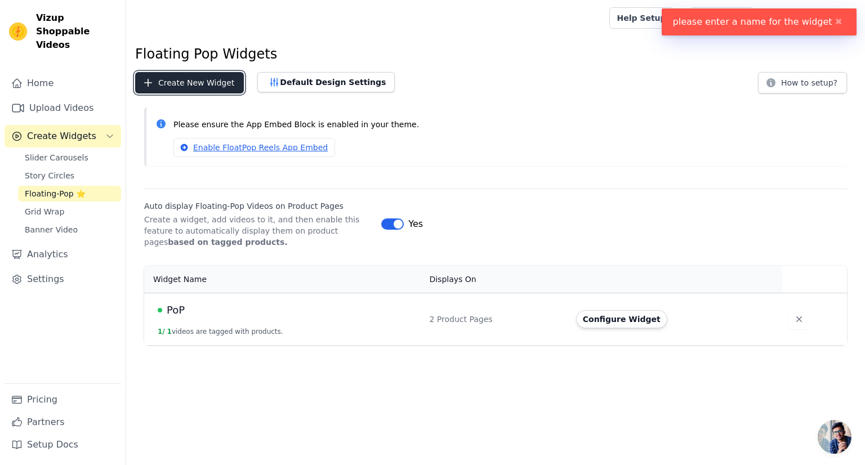
click at [203, 86] on button "Create New Widget" at bounding box center [189, 82] width 109 height 21
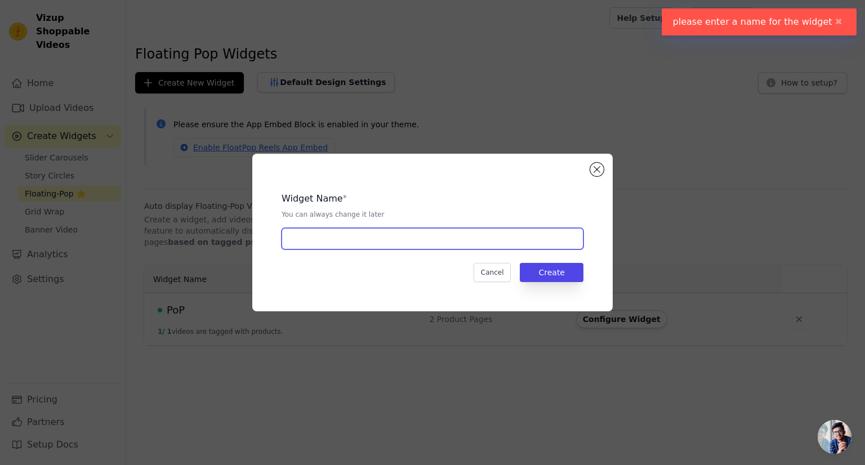
click at [381, 235] on input "text" at bounding box center [433, 238] width 302 height 21
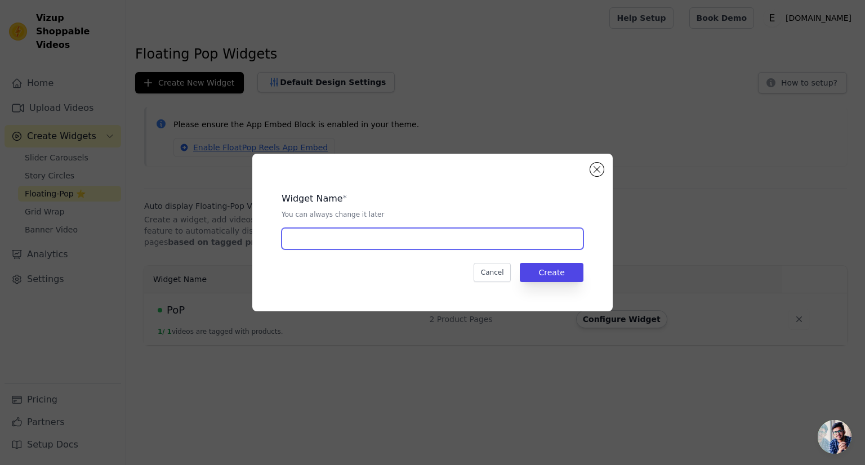
type input "Reel.1"
click at [547, 269] on button "Create" at bounding box center [552, 272] width 64 height 19
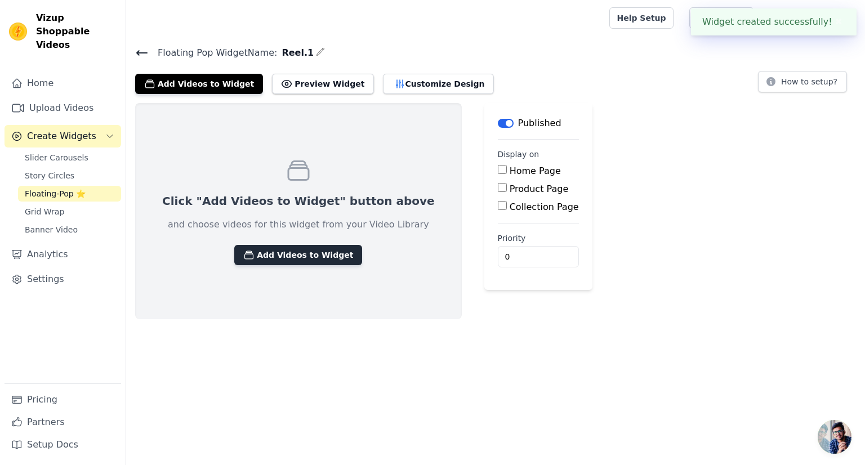
click at [297, 256] on button "Add Videos to Widget" at bounding box center [298, 255] width 128 height 20
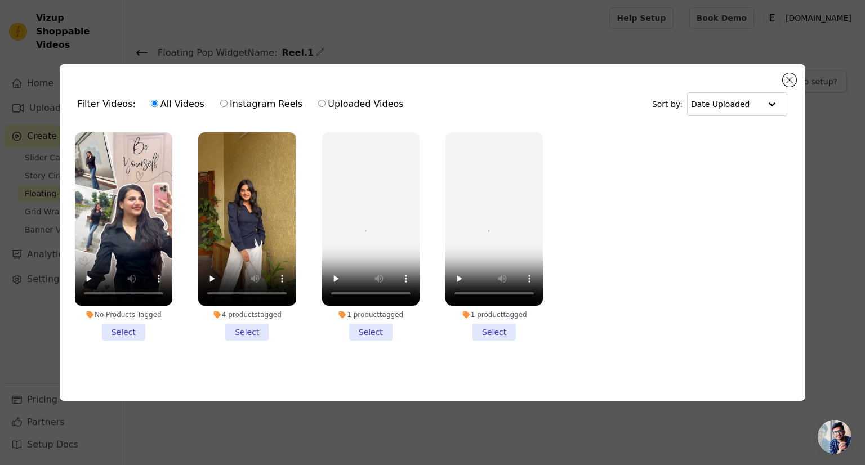
click at [128, 332] on li "No Products Tagged Select" at bounding box center [123, 236] width 97 height 208
click at [0, 0] on input "No Products Tagged Select" at bounding box center [0, 0] width 0 height 0
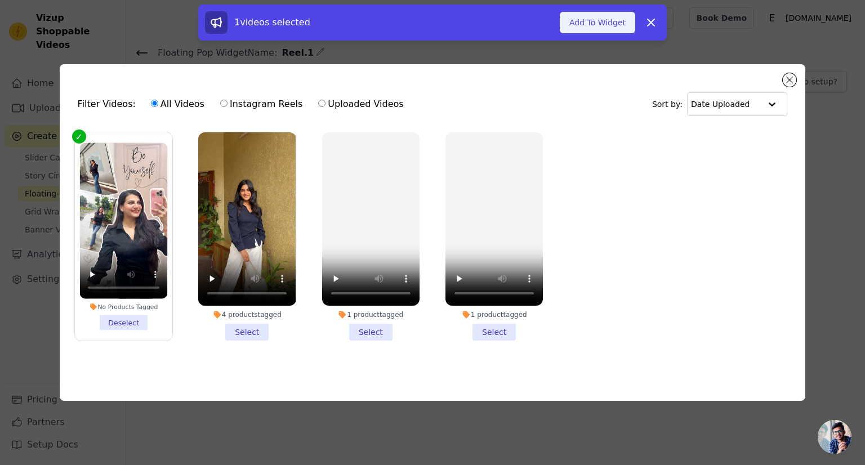
click at [579, 21] on button "Add To Widget" at bounding box center [597, 22] width 75 height 21
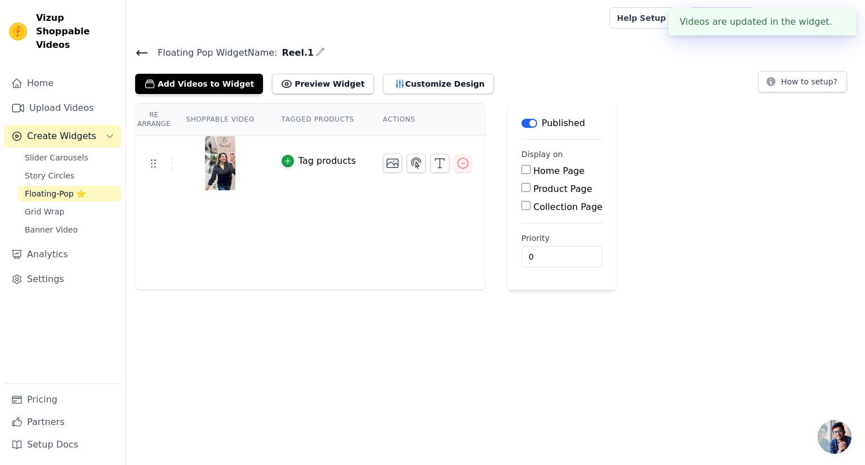
click at [521, 173] on input "Home Page" at bounding box center [525, 169] width 9 height 9
checkbox input "true"
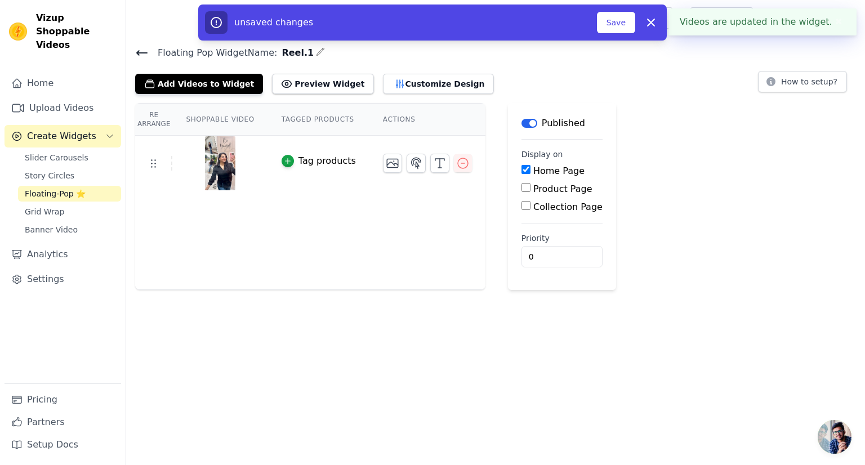
click at [521, 189] on input "Product Page" at bounding box center [525, 187] width 9 height 9
checkbox input "true"
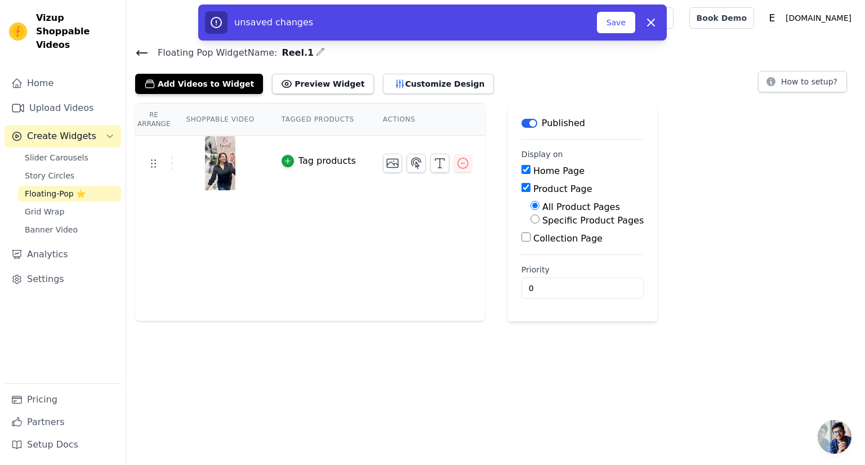
click at [521, 167] on input "Home Page" at bounding box center [525, 169] width 9 height 9
checkbox input "false"
click at [540, 239] on label "Collection Page" at bounding box center [567, 238] width 69 height 11
click at [530, 239] on input "Collection Page" at bounding box center [525, 237] width 9 height 9
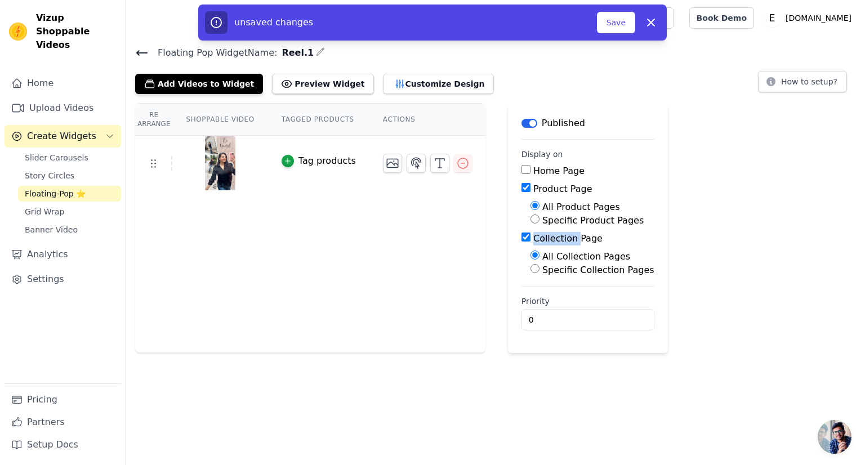
click at [540, 239] on label "Collection Page" at bounding box center [567, 238] width 69 height 11
click at [530, 239] on input "Collection Page" at bounding box center [525, 237] width 9 height 9
checkbox input "false"
click at [542, 219] on label "Specific Product Pages" at bounding box center [592, 220] width 101 height 11
click at [540, 219] on input "Specific Product Pages" at bounding box center [534, 219] width 9 height 9
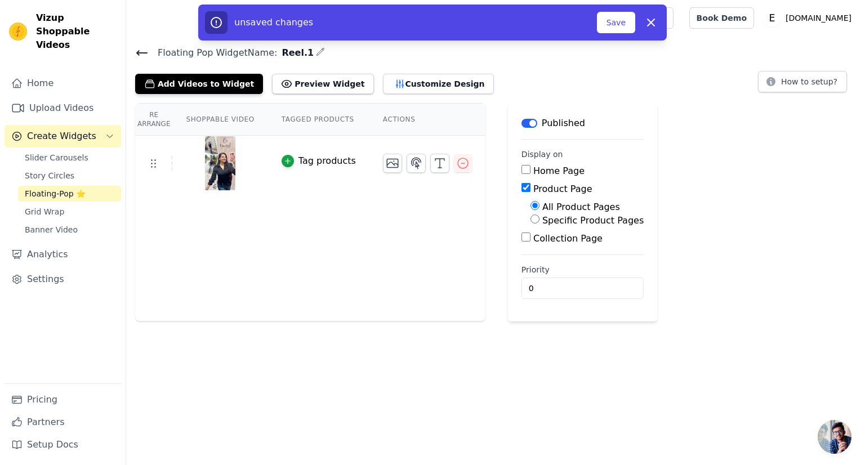
radio input "true"
click at [543, 246] on button "Select Products" at bounding box center [567, 246] width 75 height 19
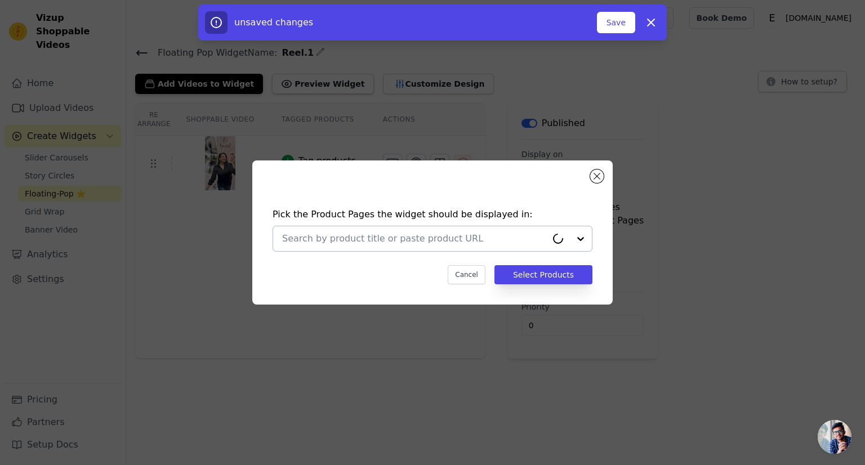
click at [518, 237] on input "text" at bounding box center [414, 239] width 265 height 14
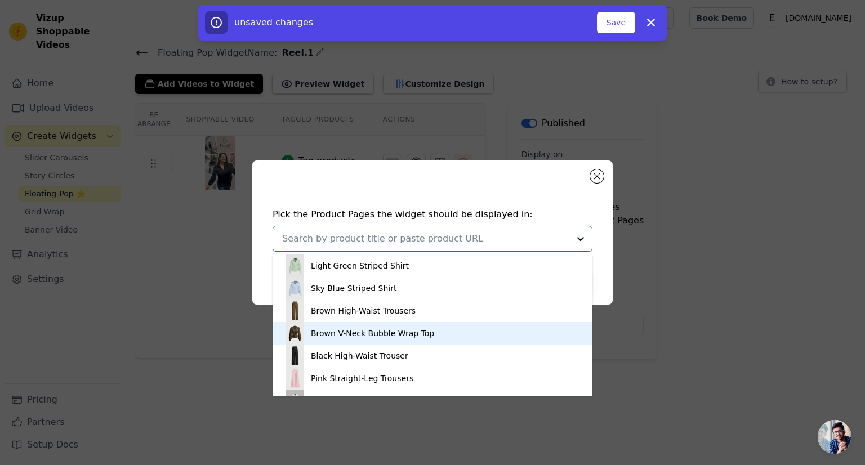
click at [403, 338] on div "Brown V-Neck Bubble Wrap Top" at bounding box center [372, 333] width 123 height 11
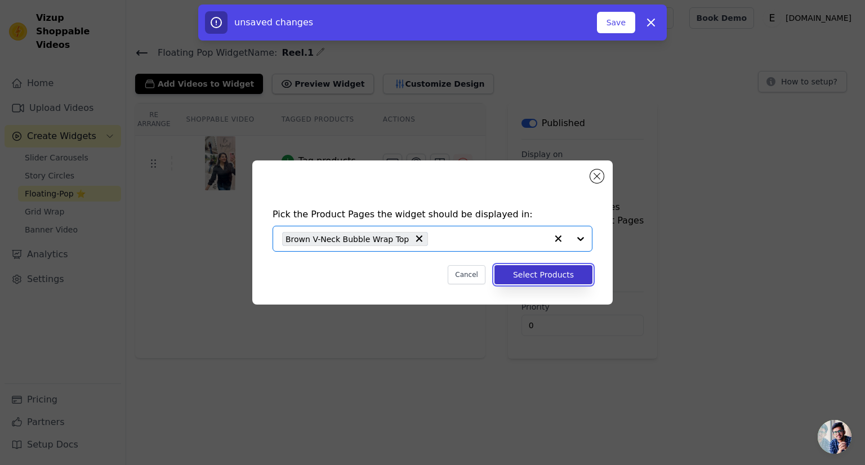
click at [550, 274] on button "Select Products" at bounding box center [543, 274] width 98 height 19
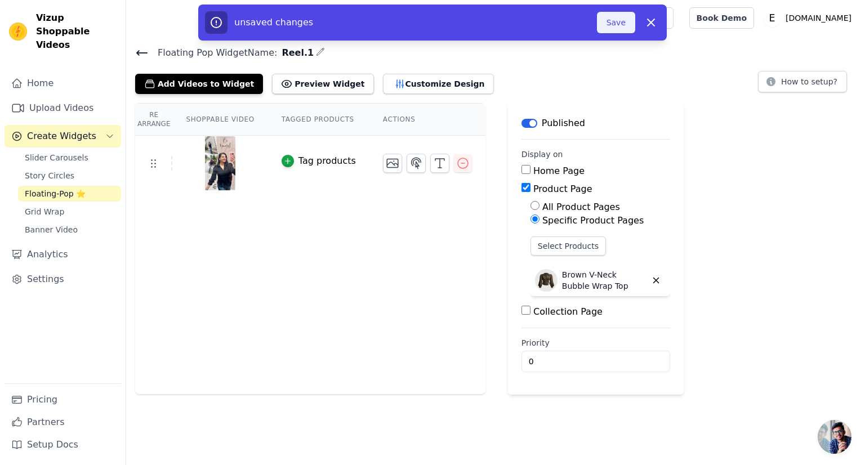
click at [608, 15] on button "Save" at bounding box center [616, 22] width 38 height 21
click at [626, 27] on button "Save" at bounding box center [616, 22] width 38 height 21
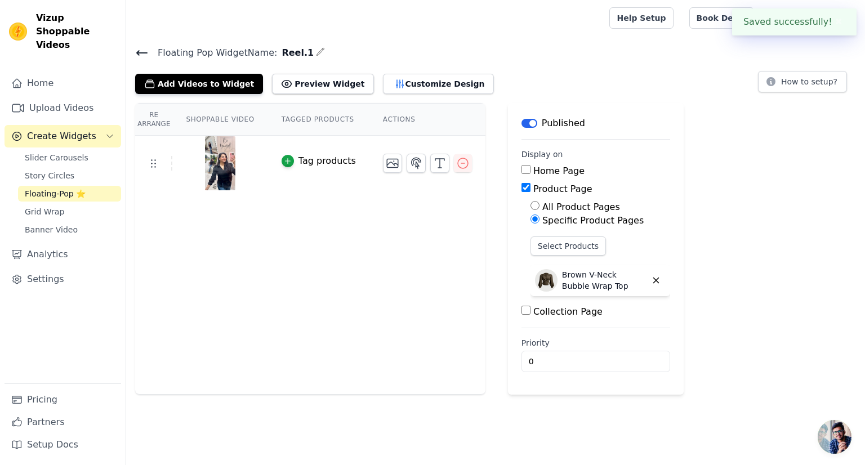
click at [392, 221] on div "Re Arrange Shoppable Video Tagged Products Actions Tag products" at bounding box center [310, 249] width 350 height 292
click at [142, 56] on icon at bounding box center [142, 53] width 14 height 14
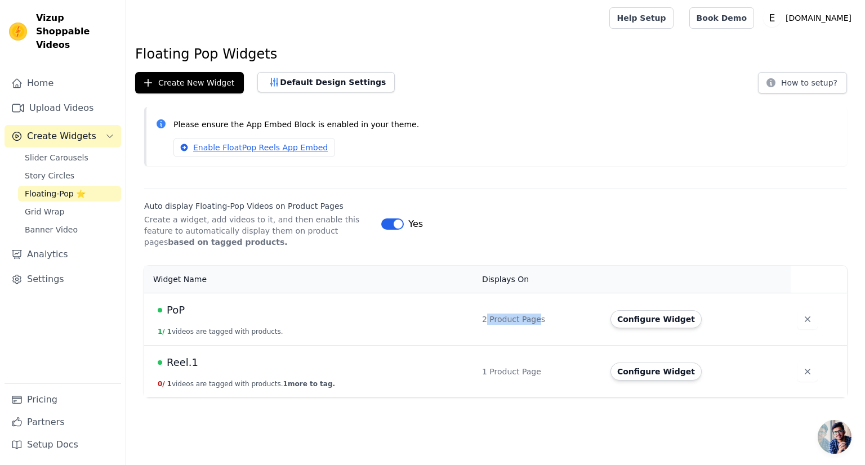
drag, startPoint x: 484, startPoint y: 319, endPoint x: 532, endPoint y: 316, distance: 47.4
click at [532, 316] on div "2 Product Pages" at bounding box center [539, 319] width 115 height 11
click at [509, 383] on td "1 Product Page" at bounding box center [539, 371] width 128 height 52
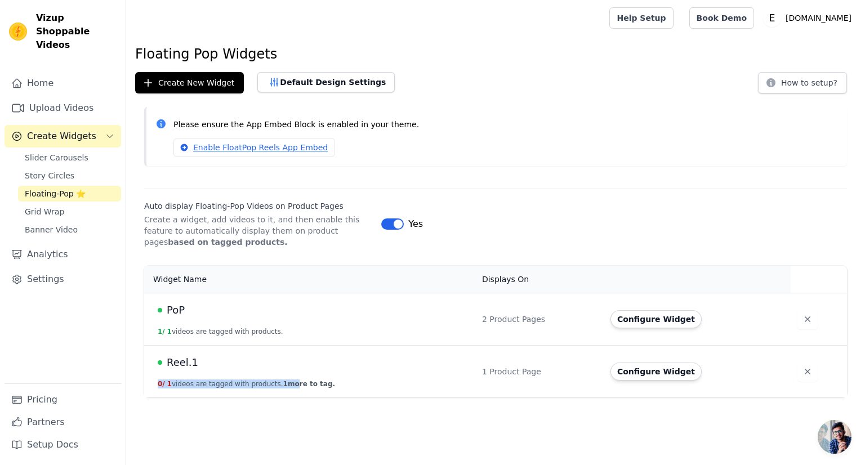
drag, startPoint x: 153, startPoint y: 384, endPoint x: 279, endPoint y: 384, distance: 126.1
click at [279, 384] on td "Reel.1 0 / 1 videos are tagged with products. 1 more to tag." at bounding box center [309, 371] width 331 height 52
click at [286, 384] on span "1 more to tag." at bounding box center [309, 384] width 52 height 8
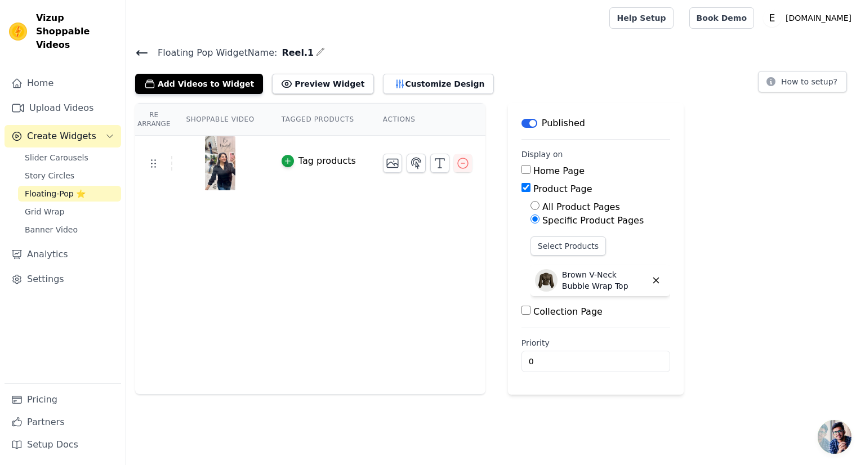
click at [142, 57] on icon at bounding box center [142, 53] width 14 height 14
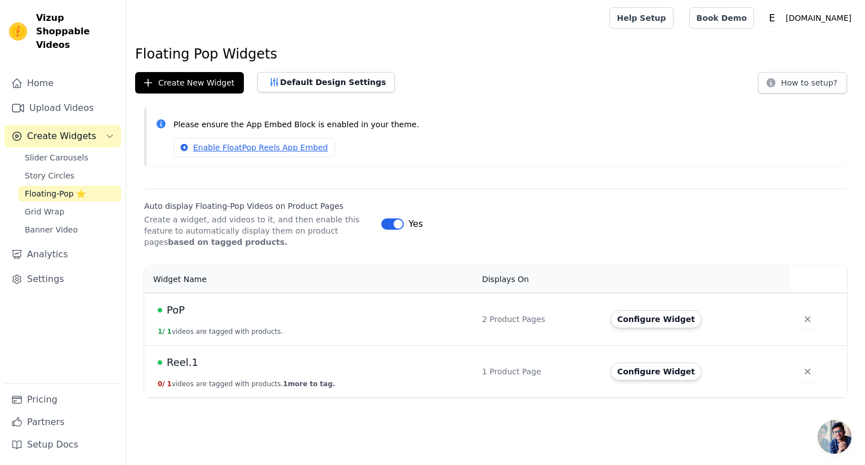
drag, startPoint x: 171, startPoint y: 384, endPoint x: 142, endPoint y: 384, distance: 29.3
click at [142, 384] on div "Widget Name Displays On Actions PoP 1 / 1 videos are tagged with products. 2 Pr…" at bounding box center [495, 331] width 739 height 141
click at [202, 81] on button "Create New Widget" at bounding box center [189, 82] width 109 height 21
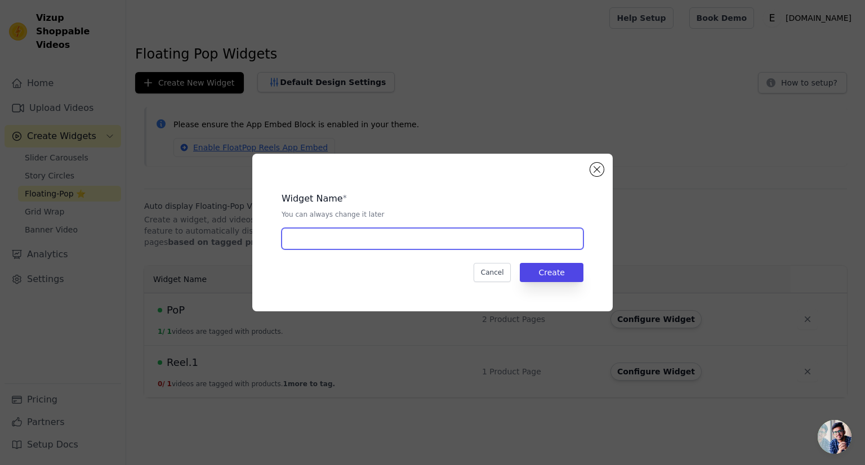
drag, startPoint x: 349, startPoint y: 242, endPoint x: 390, endPoint y: 248, distance: 41.6
click at [349, 242] on input "text" at bounding box center [433, 238] width 302 height 21
type input "Reel.2"
drag, startPoint x: 532, startPoint y: 274, endPoint x: 534, endPoint y: 266, distance: 8.2
click at [534, 271] on button "Create" at bounding box center [552, 272] width 64 height 19
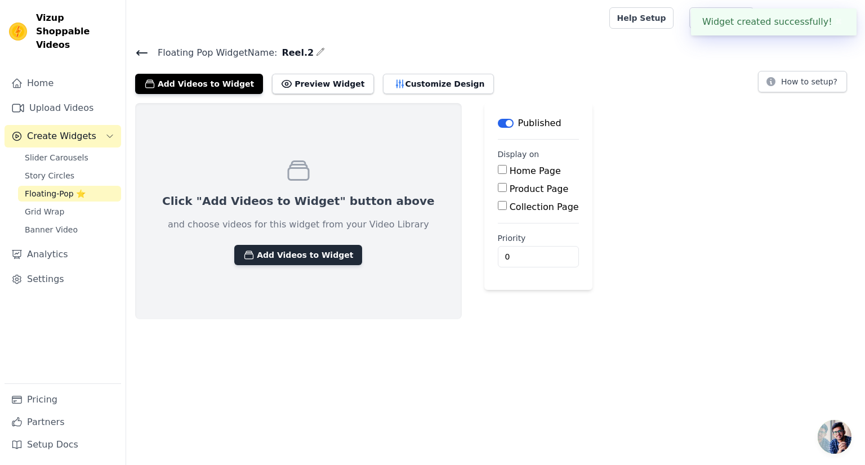
click at [324, 258] on button "Add Videos to Widget" at bounding box center [298, 255] width 128 height 20
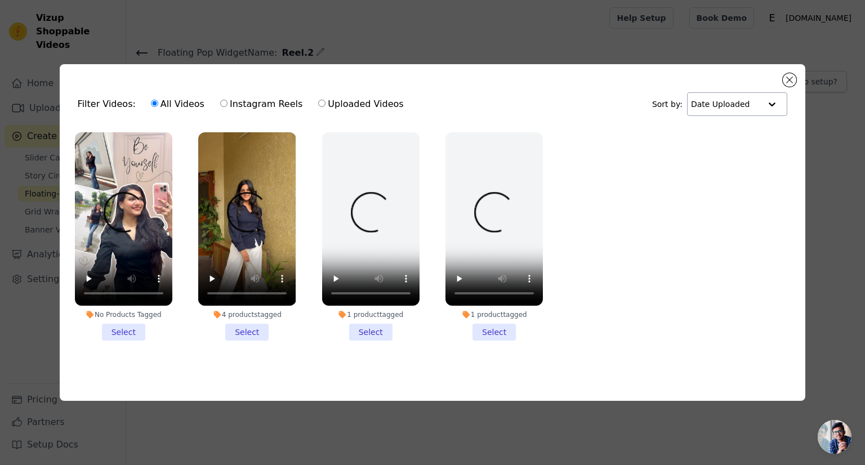
click at [706, 102] on input "text" at bounding box center [726, 104] width 70 height 23
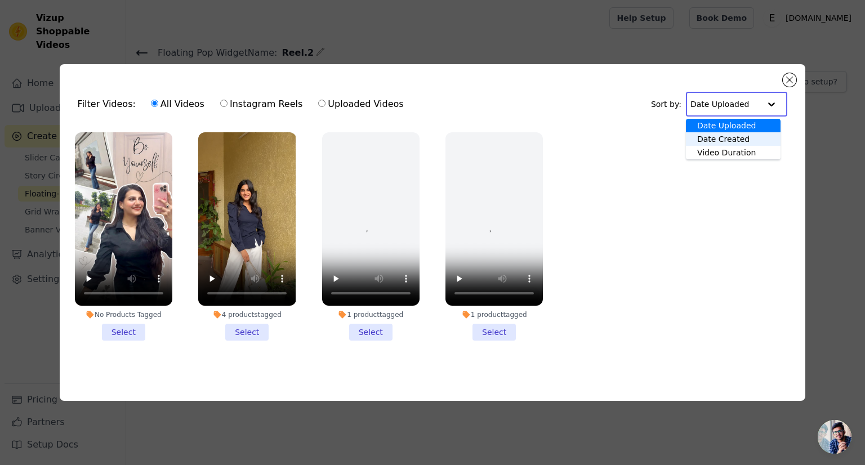
click at [627, 144] on ul "No Products Tagged Select 4 products tagged Select 1 product tagged Select 1 pr…" at bounding box center [433, 245] width 728 height 239
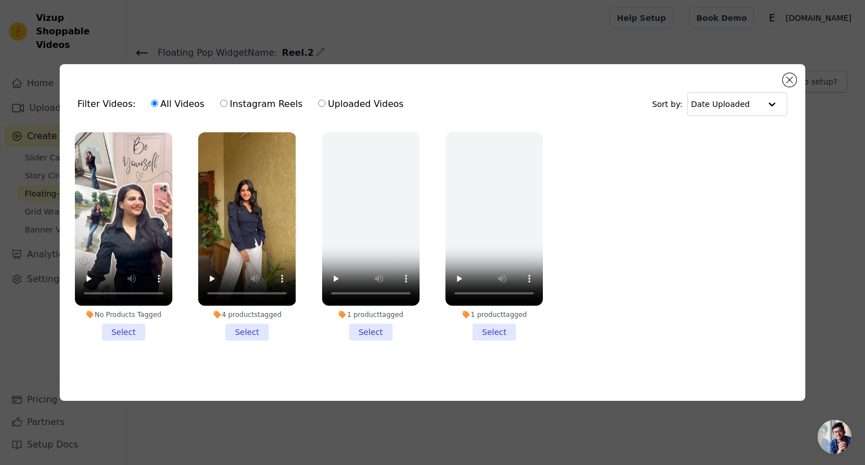
click at [258, 332] on li "4 products tagged Select" at bounding box center [246, 236] width 97 height 208
click at [0, 0] on input "4 products tagged Select" at bounding box center [0, 0] width 0 height 0
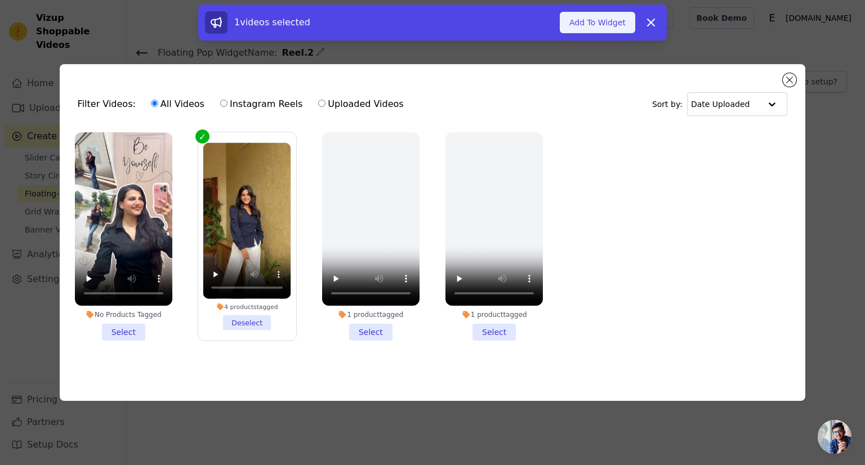
click at [583, 19] on button "Add To Widget" at bounding box center [597, 22] width 75 height 21
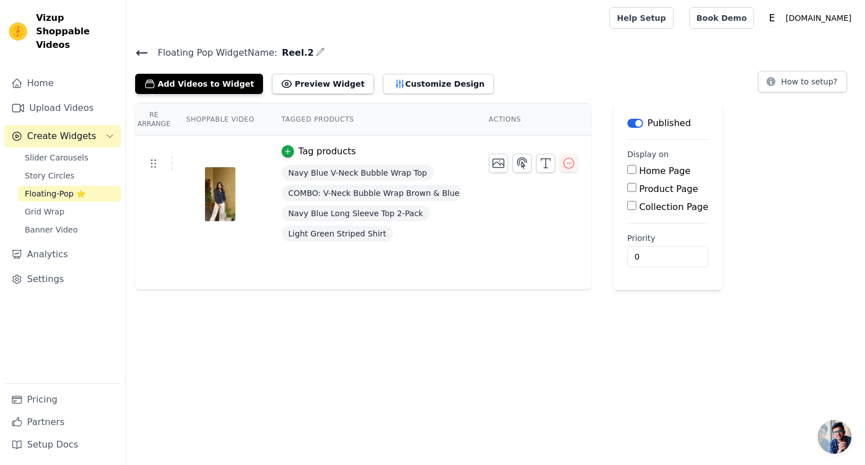
click at [645, 189] on label "Product Page" at bounding box center [668, 189] width 59 height 11
click at [636, 189] on input "Product Page" at bounding box center [631, 187] width 9 height 9
checkbox input "true"
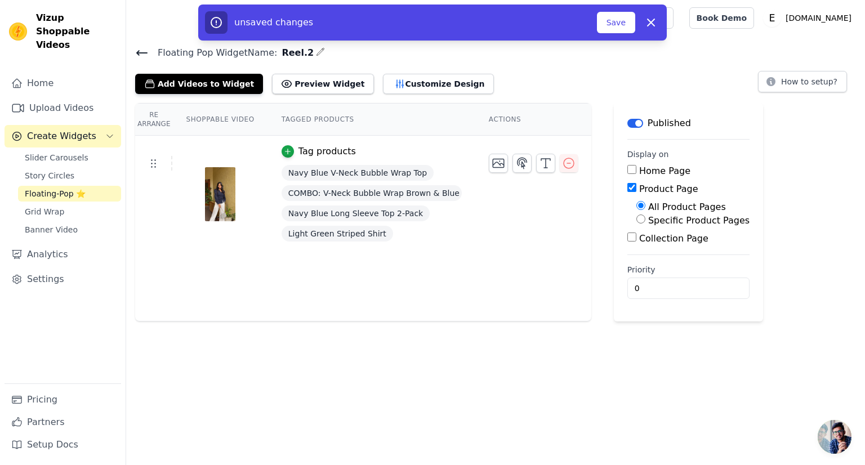
click at [654, 217] on label "Specific Product Pages" at bounding box center [698, 220] width 101 height 11
click at [645, 217] on input "Specific Product Pages" at bounding box center [640, 219] width 9 height 9
radio input "true"
click at [650, 243] on button "Select Products" at bounding box center [673, 246] width 75 height 19
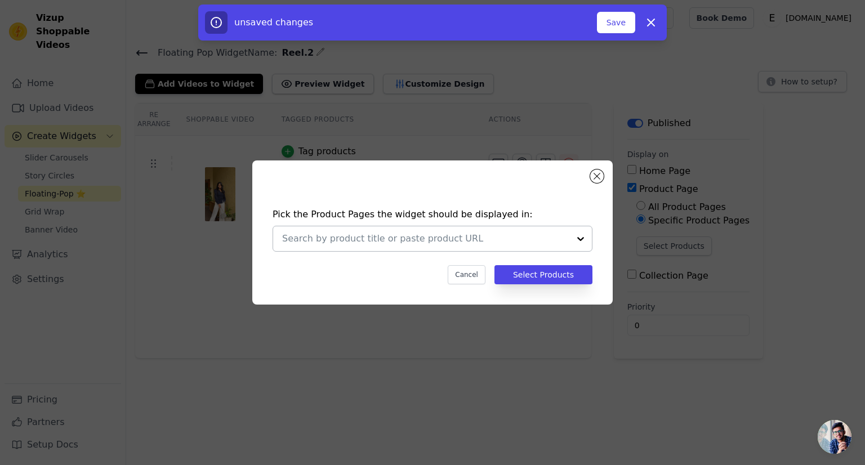
click at [501, 240] on input "text" at bounding box center [425, 239] width 287 height 14
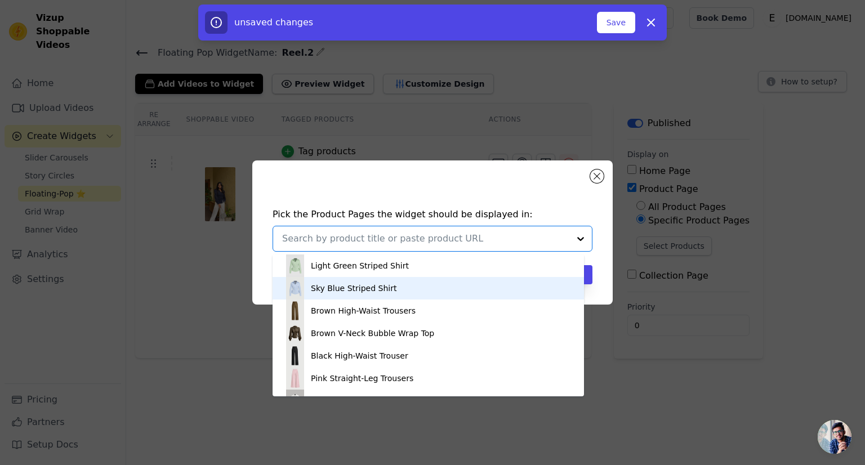
click at [400, 295] on div "Sky Blue Striped Shirt" at bounding box center [428, 288] width 289 height 23
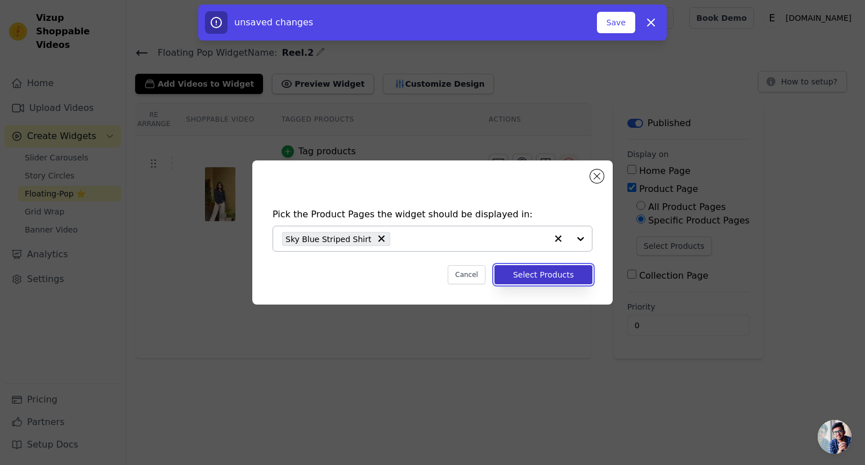
click at [558, 278] on button "Select Products" at bounding box center [543, 274] width 98 height 19
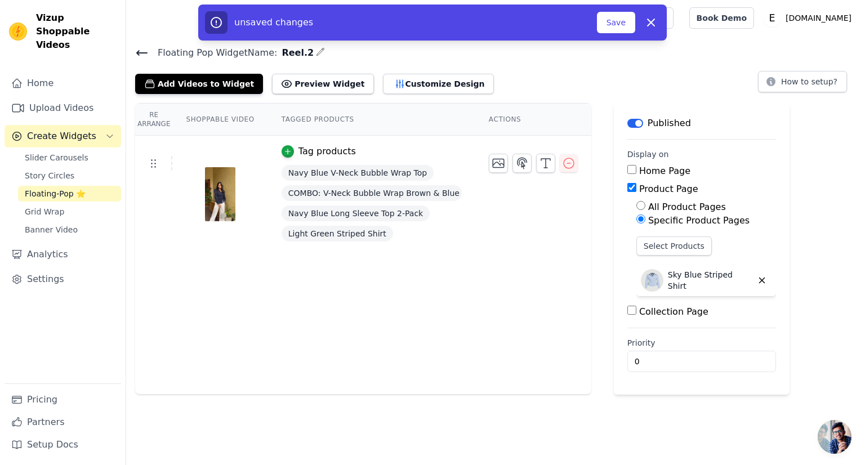
click at [338, 173] on span "Navy Blue V-Neck Bubble Wrap Top" at bounding box center [358, 173] width 152 height 16
click at [327, 152] on div "Tag products" at bounding box center [326, 152] width 57 height 14
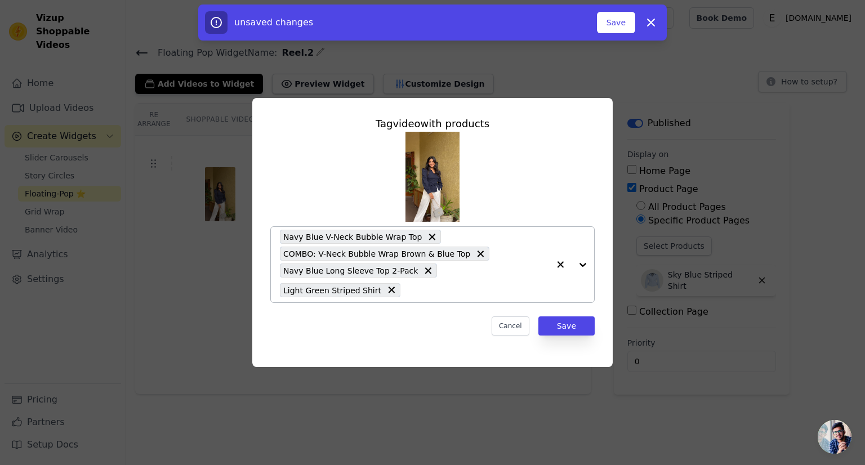
click at [478, 251] on icon at bounding box center [481, 254] width 7 height 7
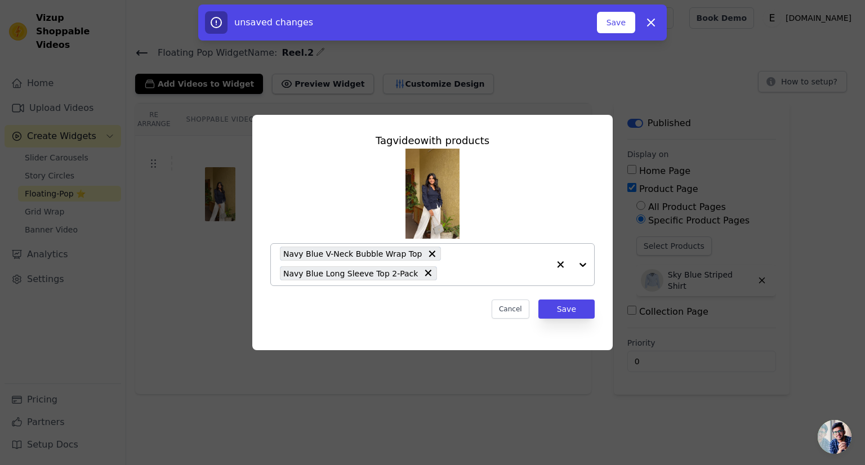
click at [426, 256] on icon at bounding box center [431, 253] width 11 height 11
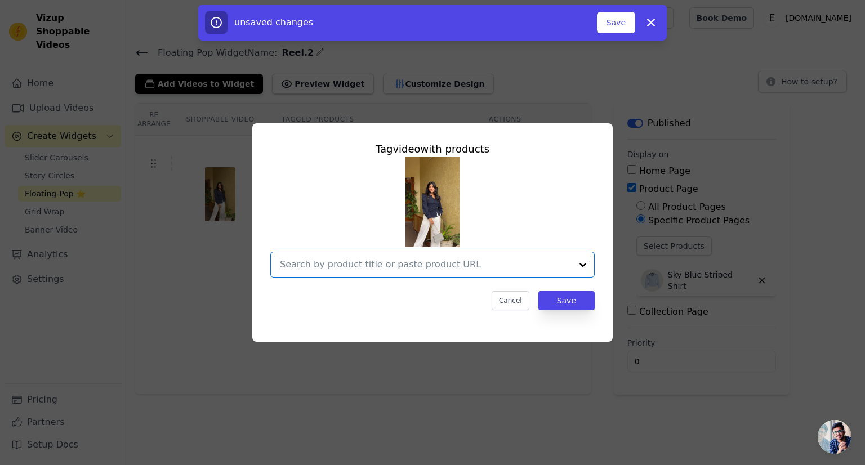
click at [443, 264] on input "text" at bounding box center [426, 265] width 292 height 14
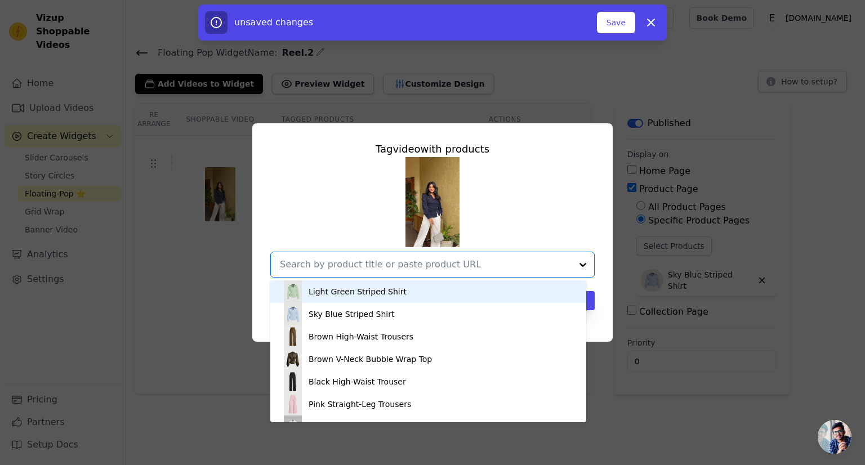
drag, startPoint x: 376, startPoint y: 292, endPoint x: 461, endPoint y: 303, distance: 85.2
click at [377, 291] on div "Light Green Striped Shirt" at bounding box center [358, 291] width 98 height 11
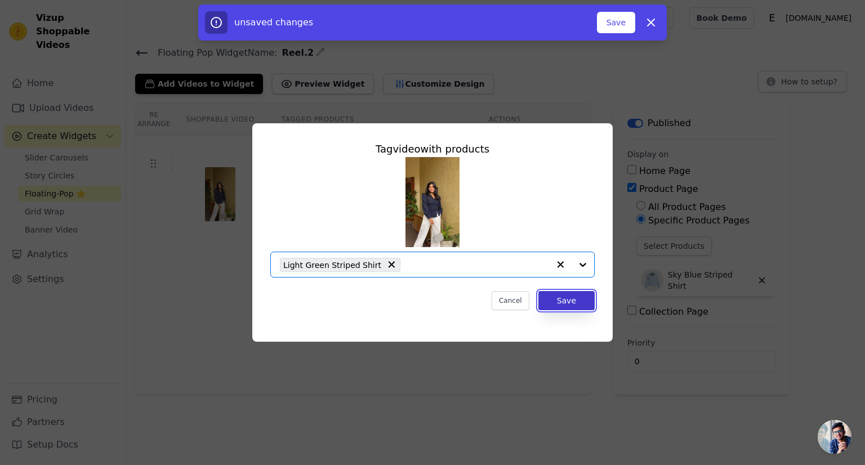
click at [560, 305] on button "Save" at bounding box center [566, 300] width 56 height 19
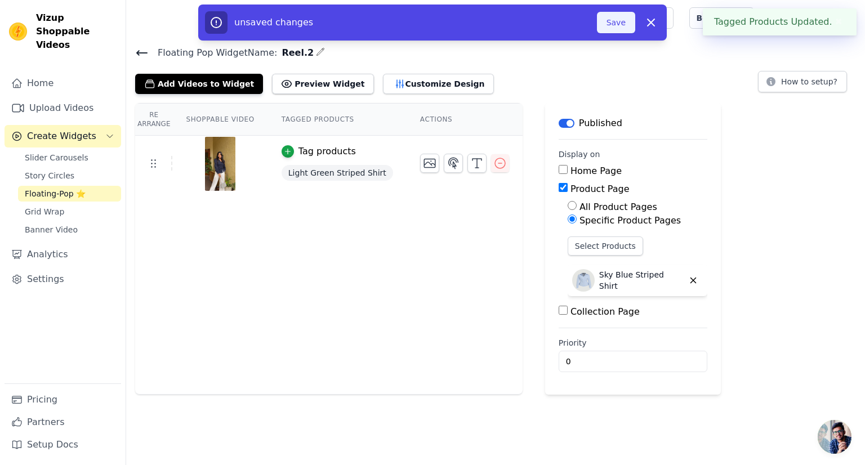
click at [616, 24] on button "Save" at bounding box center [616, 22] width 38 height 21
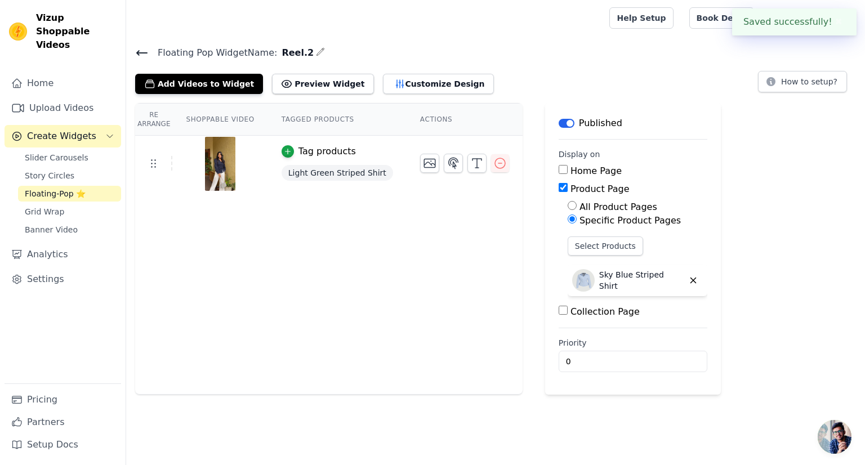
click at [596, 32] on div at bounding box center [365, 18] width 461 height 36
click at [141, 54] on icon at bounding box center [142, 53] width 14 height 14
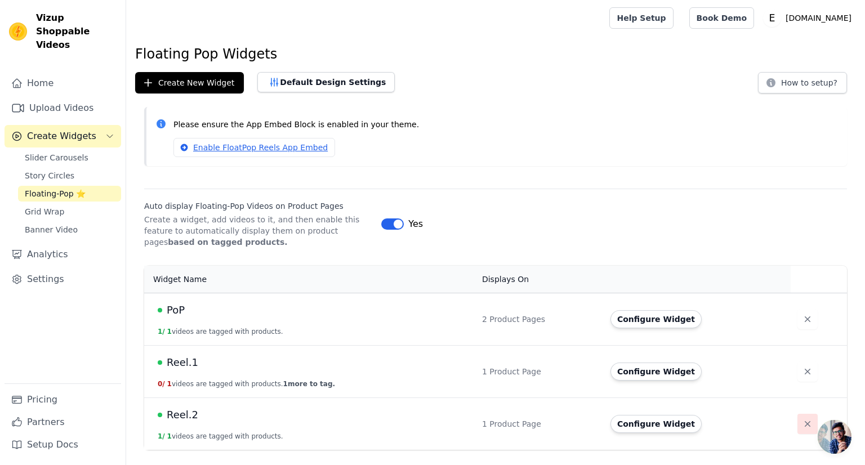
click at [804, 418] on icon "button" at bounding box center [807, 423] width 11 height 11
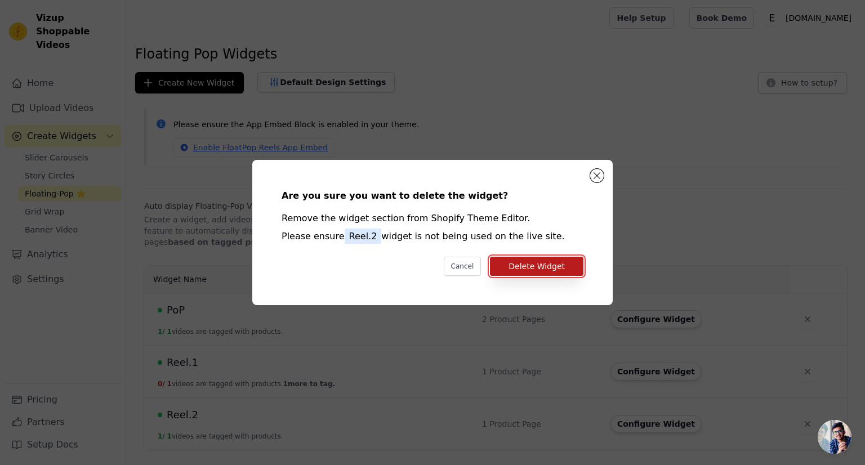
click at [540, 265] on button "Delete Widget" at bounding box center [536, 266] width 93 height 19
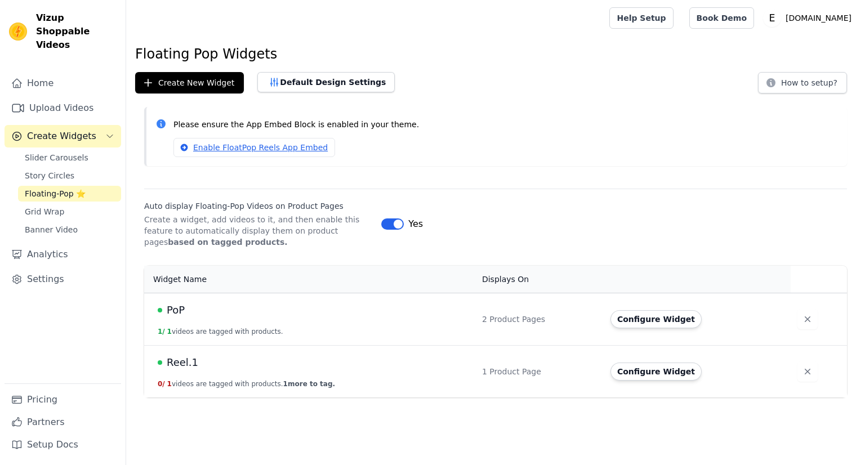
click at [802, 369] on icon "button" at bounding box center [807, 371] width 11 height 11
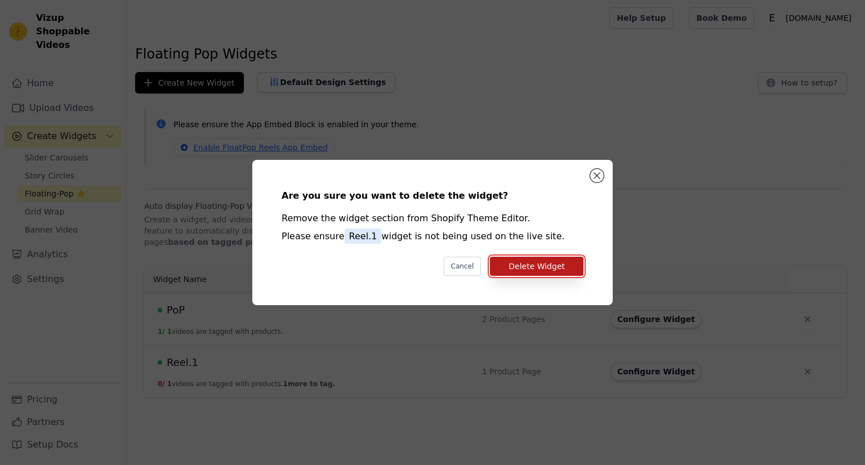
click at [579, 275] on button "Delete Widget" at bounding box center [536, 266] width 93 height 19
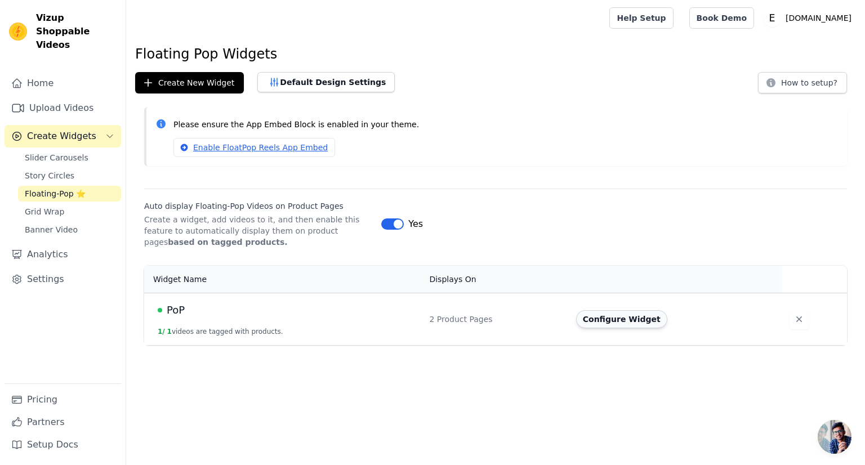
click at [634, 323] on button "Configure Widget" at bounding box center [621, 319] width 91 height 18
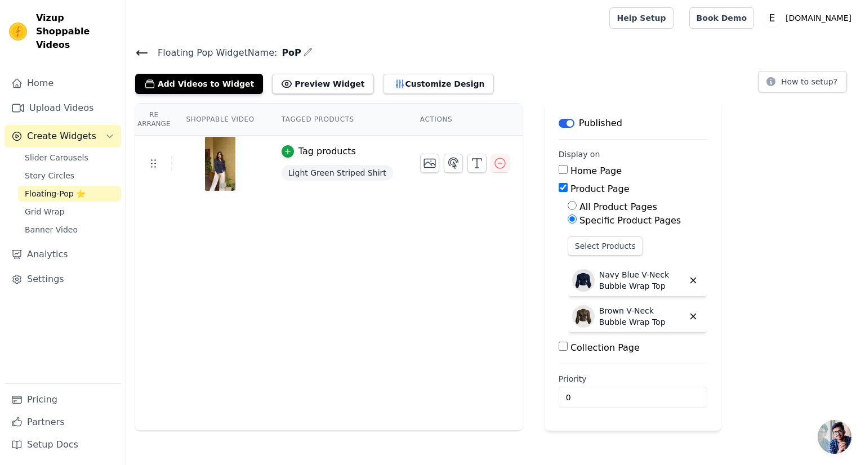
click at [149, 48] on span "Floating Pop Widget Name:" at bounding box center [213, 53] width 128 height 14
click at [133, 56] on div "Floating Pop Widget Name: PoP Add Videos to Widget Preview Widget Customize Des…" at bounding box center [495, 69] width 739 height 49
click at [146, 50] on icon at bounding box center [142, 53] width 14 height 14
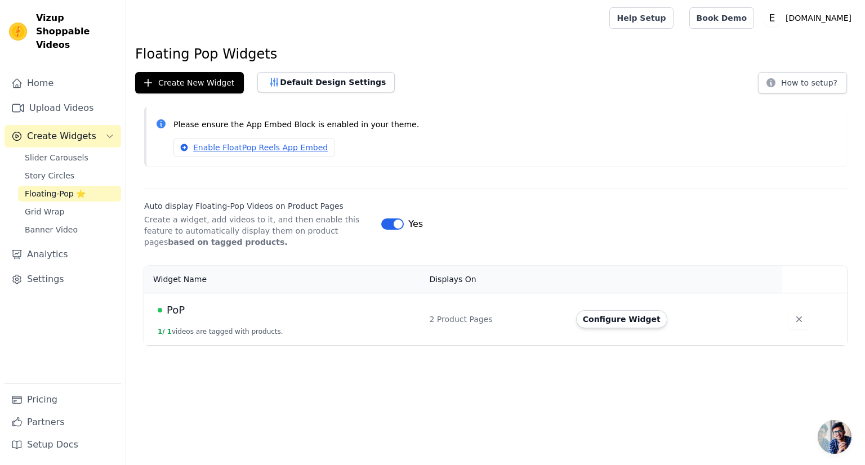
click at [43, 188] on span "Floating-Pop ⭐" at bounding box center [55, 193] width 61 height 11
click at [612, 323] on button "Configure Widget" at bounding box center [621, 319] width 91 height 18
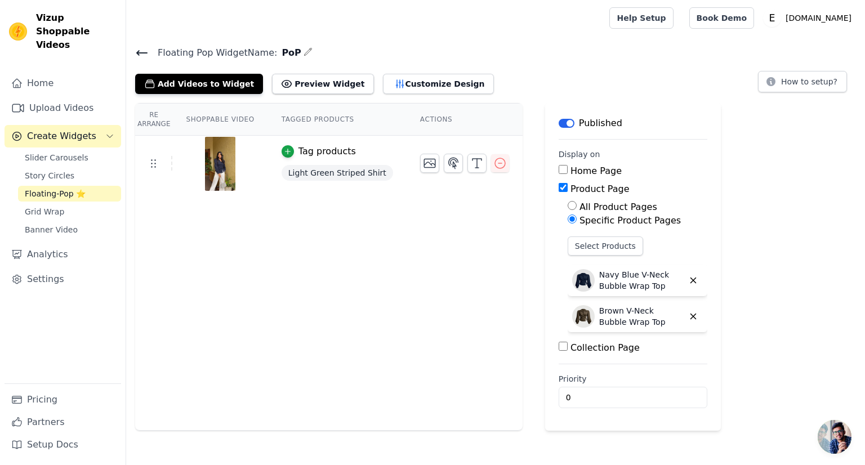
click at [356, 167] on span "Light Green Striped Shirt" at bounding box center [338, 173] width 112 height 16
click at [319, 163] on div "Light Green Striped Shirt" at bounding box center [338, 173] width 112 height 20
click at [311, 150] on div "Tag products" at bounding box center [326, 152] width 57 height 14
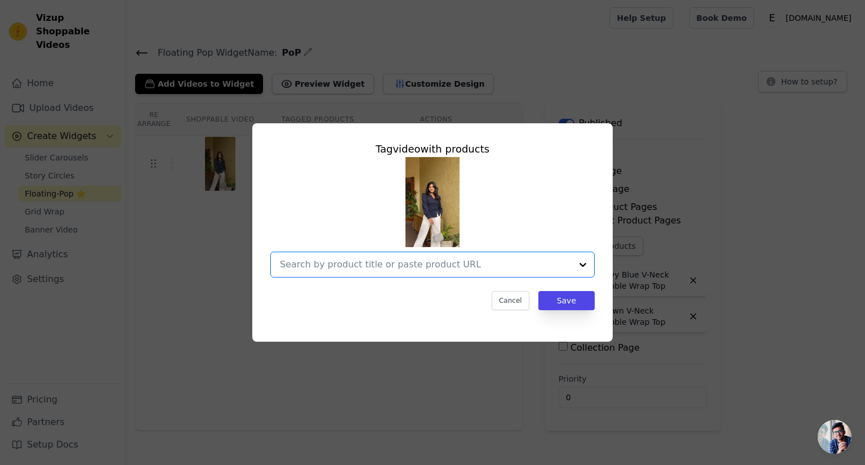
click at [372, 265] on input "text" at bounding box center [426, 265] width 292 height 14
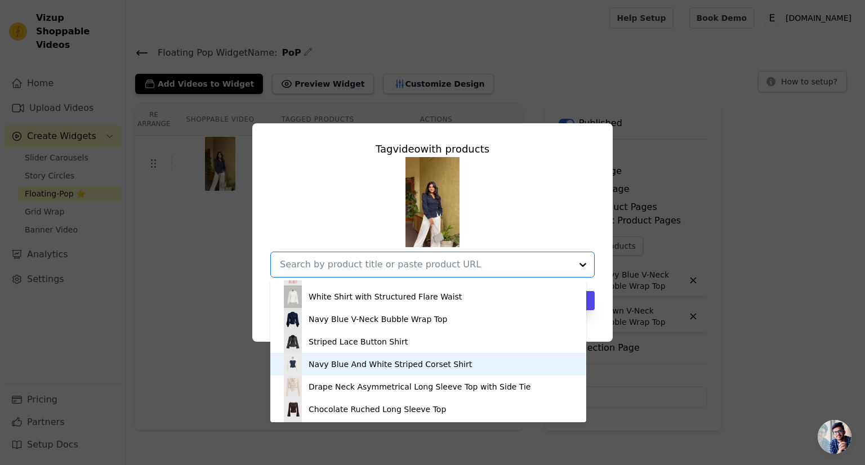
scroll to position [130, 0]
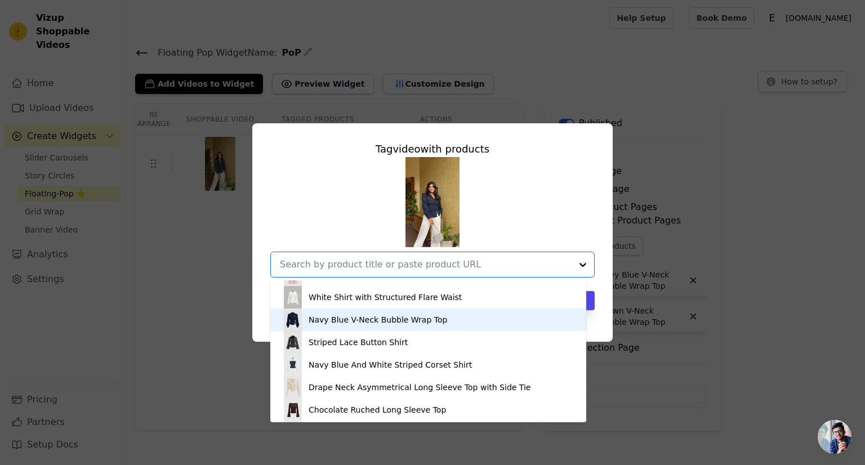
click at [311, 325] on div "Navy Blue V-Neck Bubble Wrap Top" at bounding box center [378, 319] width 139 height 11
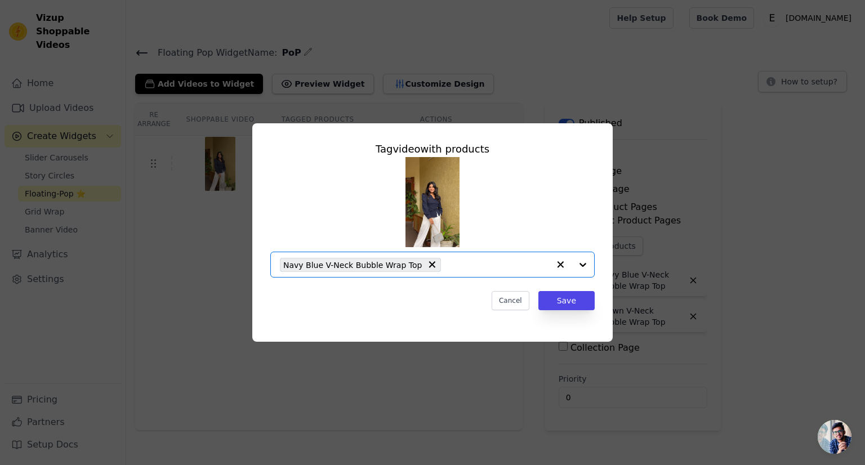
click at [447, 269] on input "text" at bounding box center [498, 265] width 102 height 14
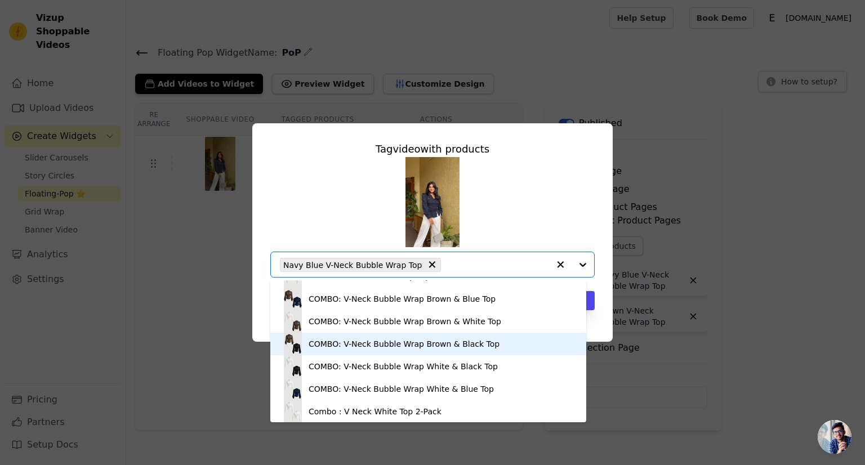
scroll to position [623, 0]
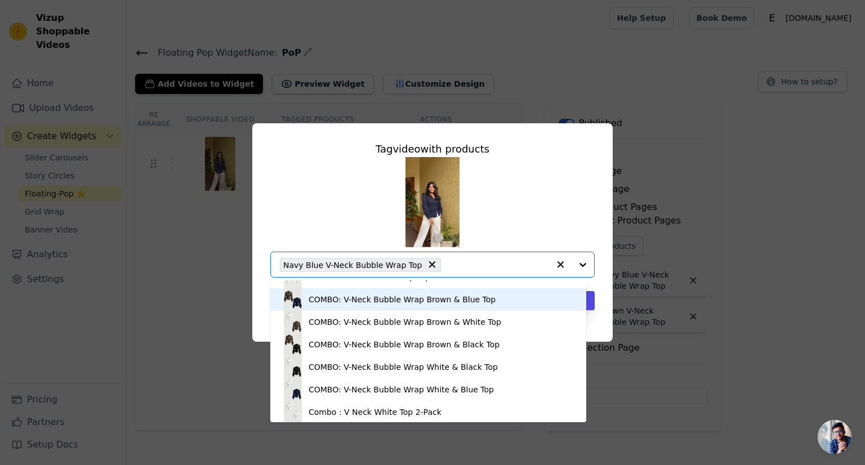
click at [386, 302] on div "COMBO: V-Neck Bubble Wrap Brown & Blue Top" at bounding box center [402, 299] width 187 height 11
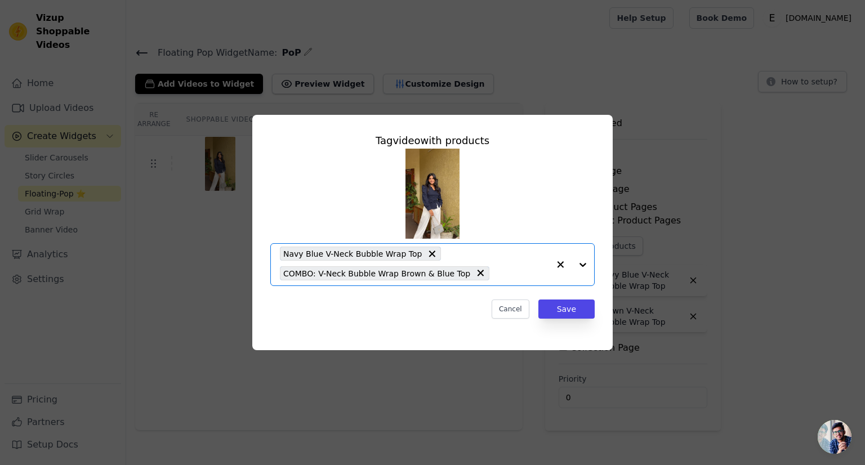
click at [495, 277] on input "text" at bounding box center [522, 273] width 54 height 14
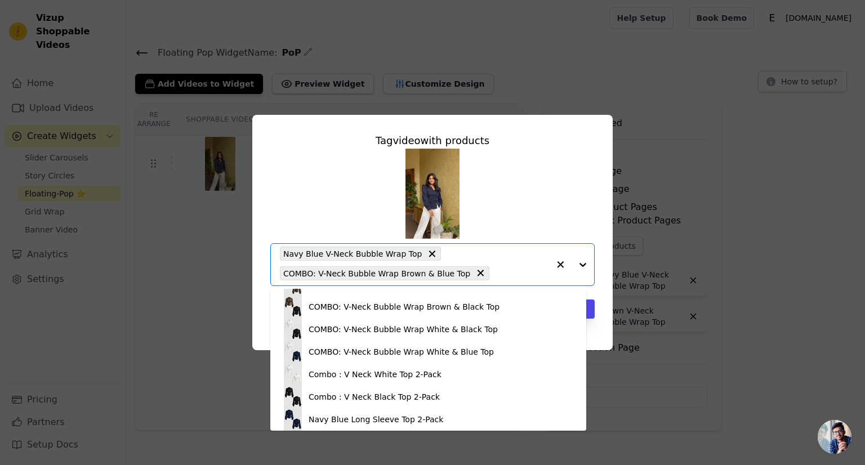
scroll to position [669, 0]
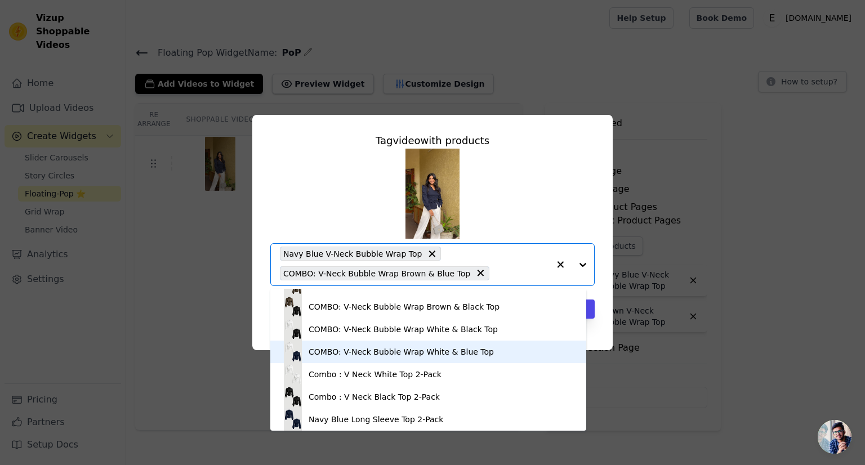
click at [369, 352] on div "COMBO: V-Neck Bubble Wrap White & Blue Top" at bounding box center [401, 351] width 185 height 11
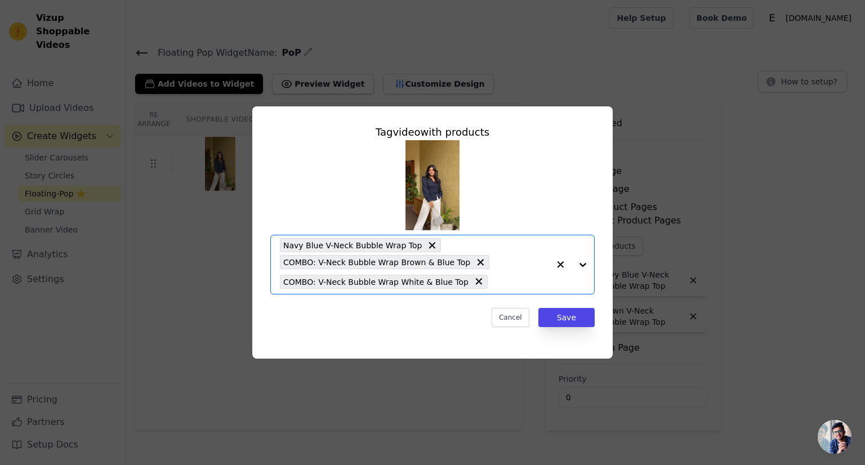
click at [493, 282] on input "text" at bounding box center [521, 282] width 56 height 14
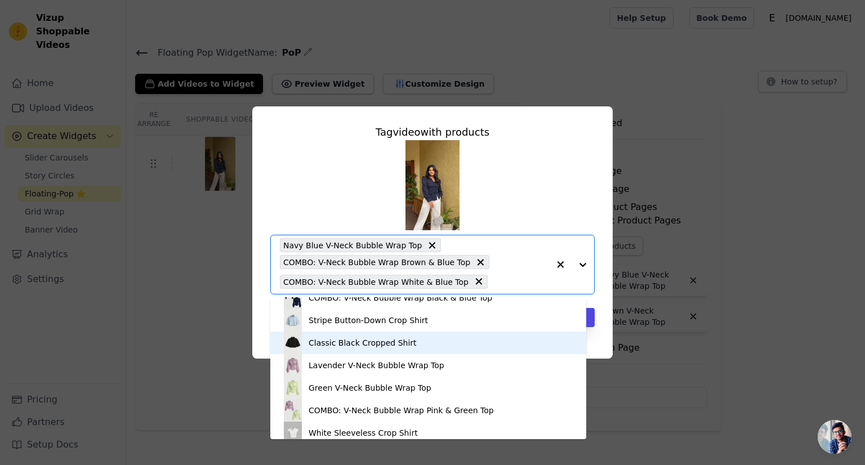
scroll to position [853, 0]
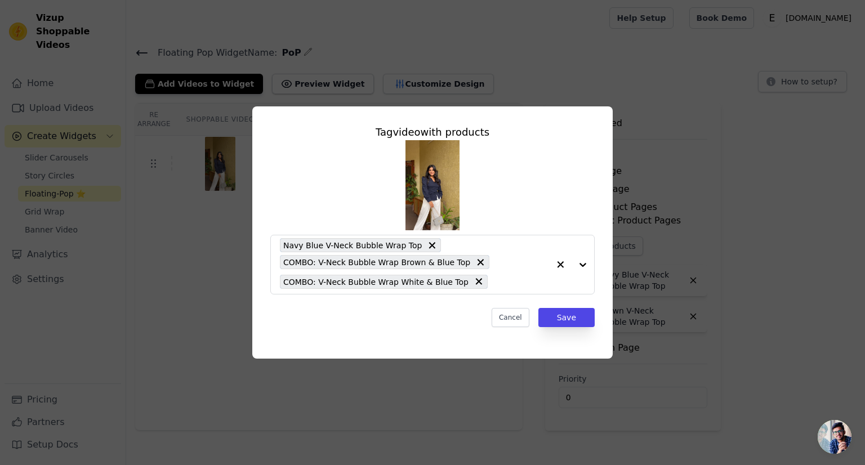
click at [256, 336] on div "Tag video with products Navy Blue V-Neck Bubble Wrap Top COMBO: V-Neck Bubble W…" at bounding box center [432, 232] width 360 height 252
click at [562, 324] on button "Save" at bounding box center [566, 317] width 56 height 19
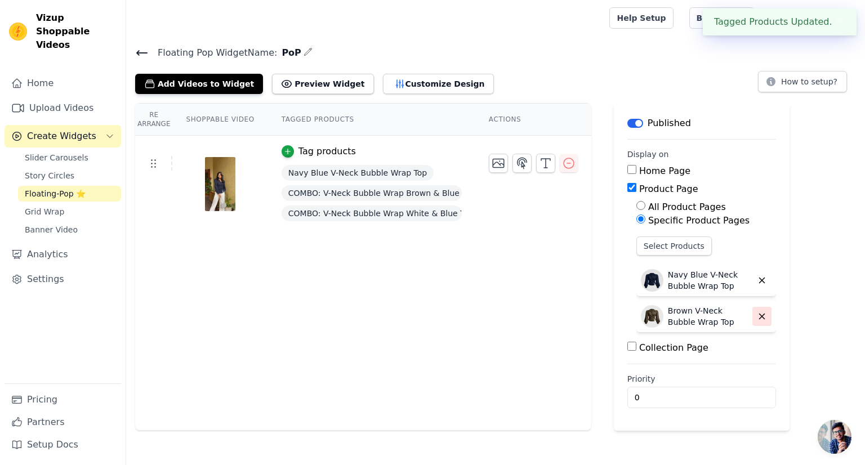
click at [757, 316] on icon "button" at bounding box center [762, 316] width 10 height 10
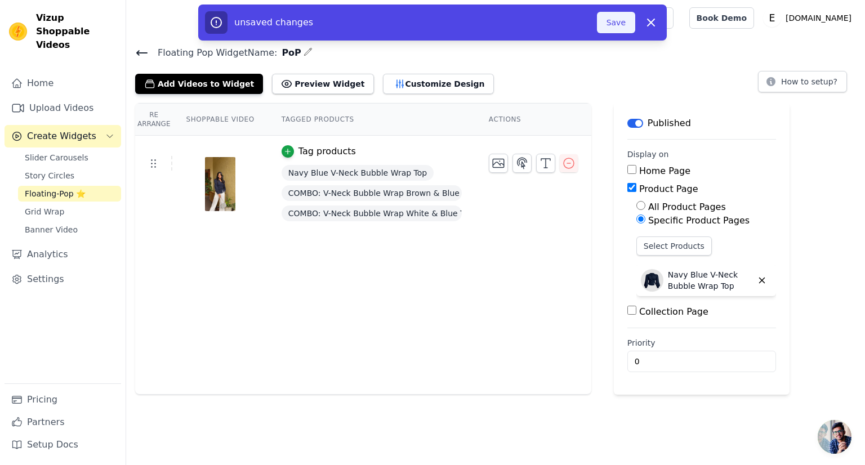
click at [619, 28] on button "Save" at bounding box center [616, 22] width 38 height 21
click at [618, 30] on button "Save" at bounding box center [616, 22] width 38 height 21
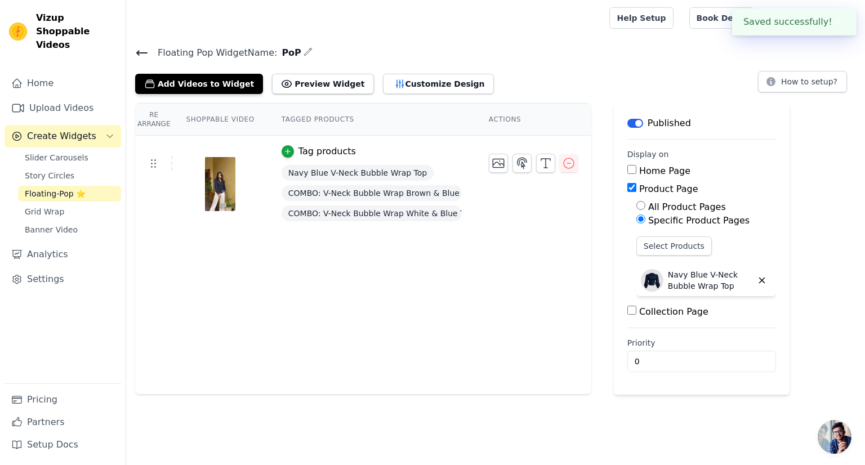
click at [596, 23] on div at bounding box center [365, 18] width 461 height 36
click at [383, 87] on button "Customize Design" at bounding box center [438, 84] width 111 height 20
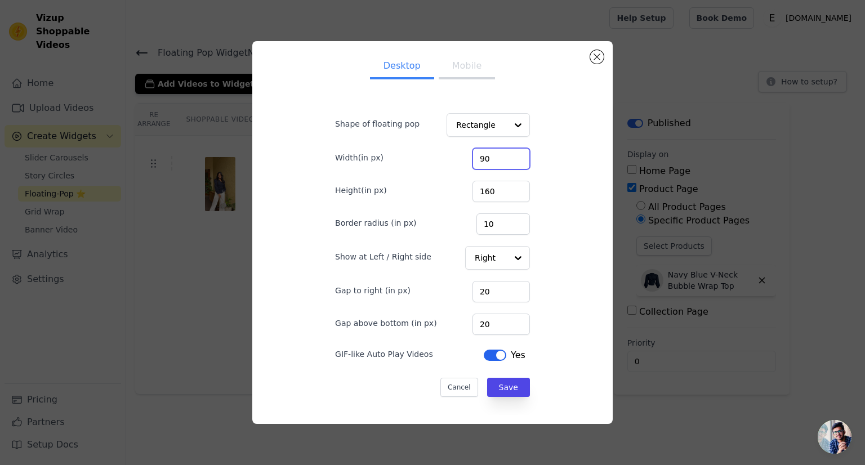
drag, startPoint x: 482, startPoint y: 159, endPoint x: 467, endPoint y: 159, distance: 14.6
click at [472, 159] on input "90" at bounding box center [500, 158] width 57 height 21
click at [509, 158] on input "100" at bounding box center [500, 158] width 57 height 21
click at [509, 158] on input "101" at bounding box center [500, 158] width 57 height 21
click at [509, 158] on input "102" at bounding box center [500, 158] width 57 height 21
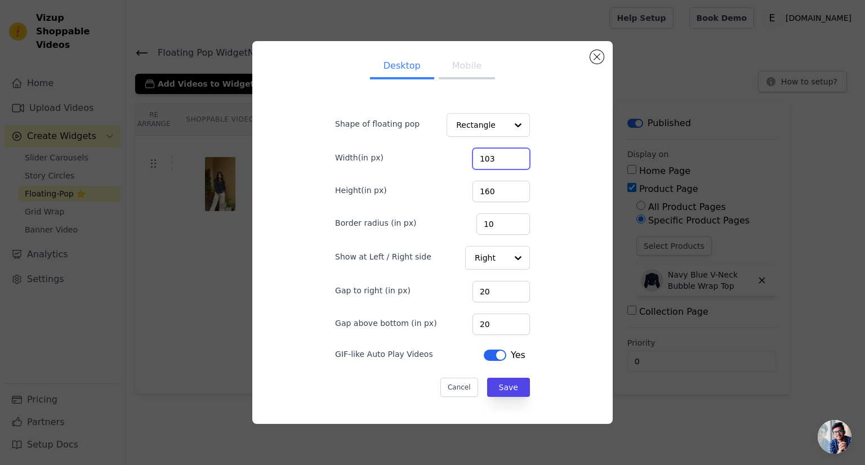
click at [509, 158] on input "103" at bounding box center [500, 158] width 57 height 21
click at [509, 158] on input "104" at bounding box center [500, 158] width 57 height 21
click at [509, 158] on input "105" at bounding box center [500, 158] width 57 height 21
click at [509, 158] on input "106" at bounding box center [500, 158] width 57 height 21
click at [509, 158] on input "107" at bounding box center [500, 158] width 57 height 21
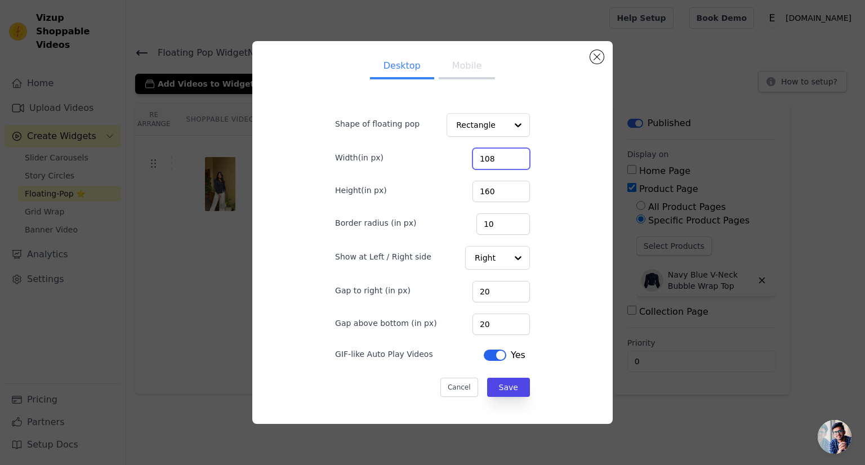
click at [509, 158] on input "108" at bounding box center [500, 158] width 57 height 21
click at [509, 158] on input "109" at bounding box center [500, 158] width 57 height 21
click at [509, 158] on input "110" at bounding box center [500, 158] width 57 height 21
click at [509, 158] on input "111" at bounding box center [500, 158] width 57 height 21
click at [509, 158] on input "112" at bounding box center [500, 158] width 57 height 21
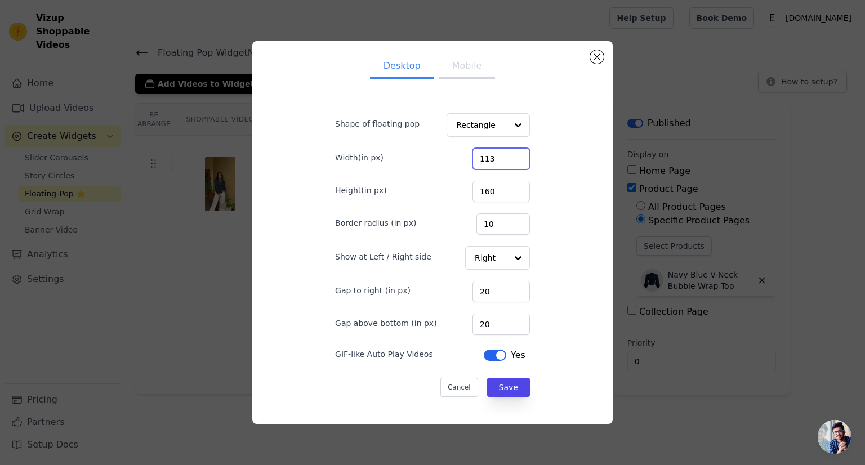
click at [509, 158] on input "113" at bounding box center [500, 158] width 57 height 21
click at [509, 158] on input "114" at bounding box center [500, 158] width 57 height 21
click at [509, 158] on input "115" at bounding box center [500, 158] width 57 height 21
click at [509, 158] on input "116" at bounding box center [500, 158] width 57 height 21
click at [509, 158] on input "117" at bounding box center [500, 158] width 57 height 21
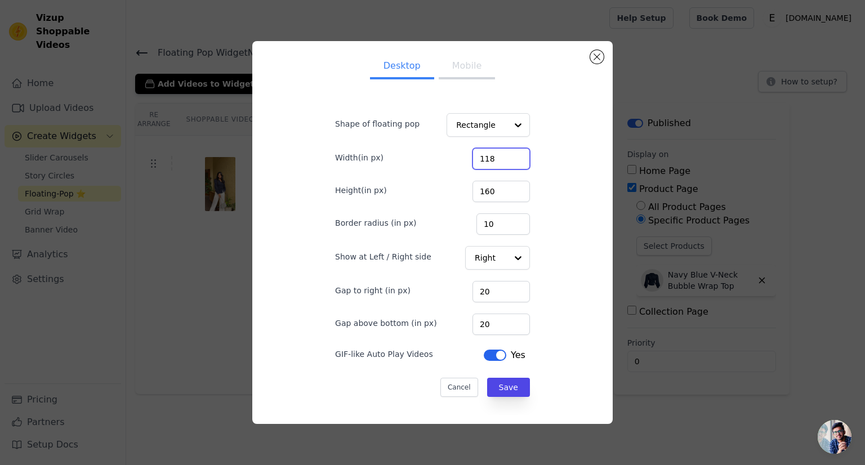
click at [509, 158] on input "118" at bounding box center [500, 158] width 57 height 21
click at [509, 158] on input "119" at bounding box center [500, 158] width 57 height 21
type input "120"
click at [509, 158] on input "120" at bounding box center [500, 158] width 57 height 21
drag, startPoint x: 491, startPoint y: 190, endPoint x: 464, endPoint y: 190, distance: 27.0
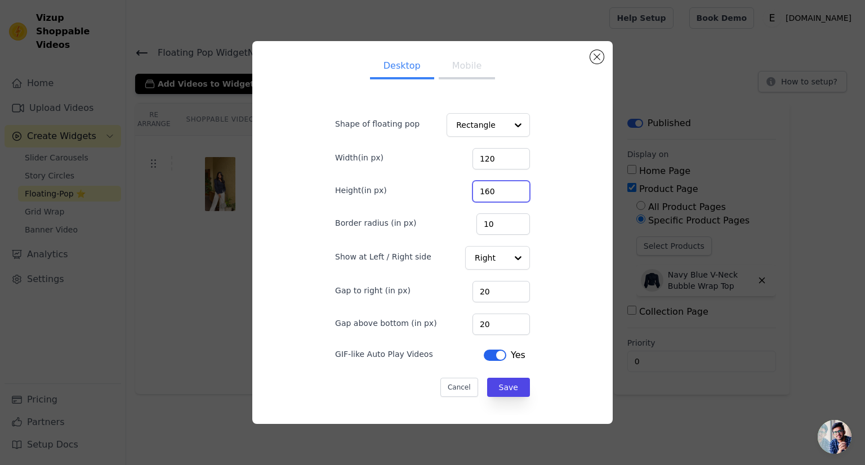
click at [464, 190] on div "Height(in px) 160" at bounding box center [432, 191] width 195 height 24
type input "200"
click at [497, 225] on input "10" at bounding box center [502, 223] width 53 height 21
click at [509, 383] on button "Save" at bounding box center [508, 387] width 43 height 19
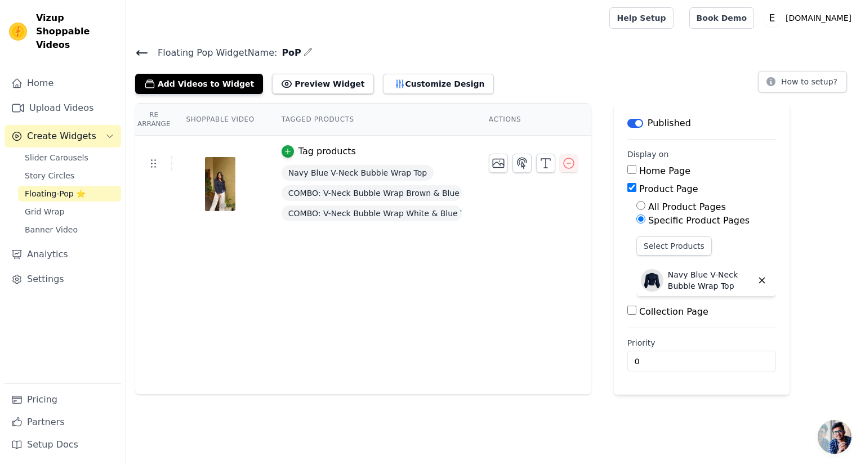
click at [430, 94] on div "Floating Pop Widget Name: PoP Add Videos to Widget Preview Widget Customize Des…" at bounding box center [495, 220] width 739 height 350
click at [425, 84] on button "Customize Design" at bounding box center [438, 84] width 111 height 20
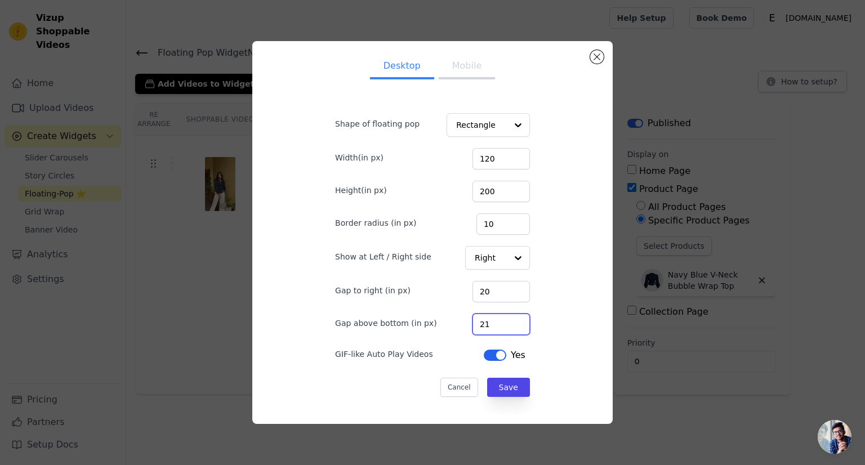
click at [508, 319] on input "21" at bounding box center [500, 324] width 57 height 21
click at [508, 319] on input "22" at bounding box center [500, 324] width 57 height 21
click at [508, 319] on input "23" at bounding box center [500, 324] width 57 height 21
click at [508, 319] on input "24" at bounding box center [500, 324] width 57 height 21
click at [508, 319] on input "25" at bounding box center [500, 324] width 57 height 21
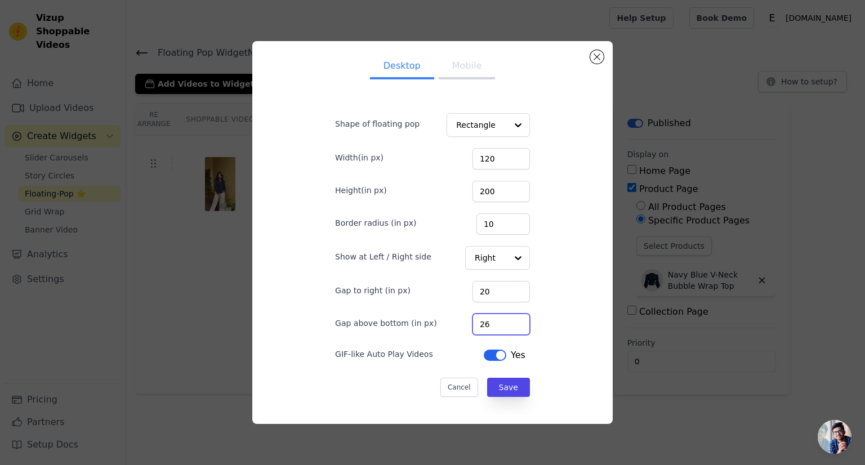
click at [508, 319] on input "26" at bounding box center [500, 324] width 57 height 21
click at [508, 319] on input "27" at bounding box center [500, 324] width 57 height 21
click at [508, 319] on input "46" at bounding box center [500, 324] width 57 height 21
click at [507, 325] on input "45" at bounding box center [500, 324] width 57 height 21
type input "44"
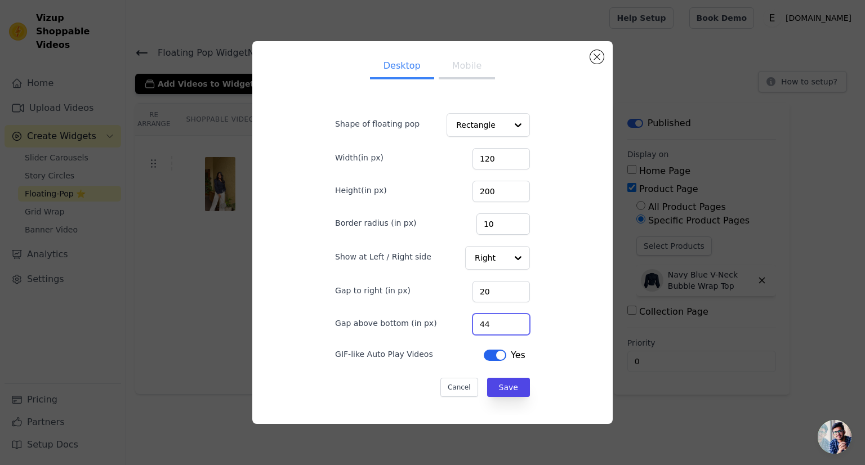
click at [507, 325] on input "44" at bounding box center [500, 324] width 57 height 21
click at [497, 384] on button "Save" at bounding box center [508, 387] width 43 height 19
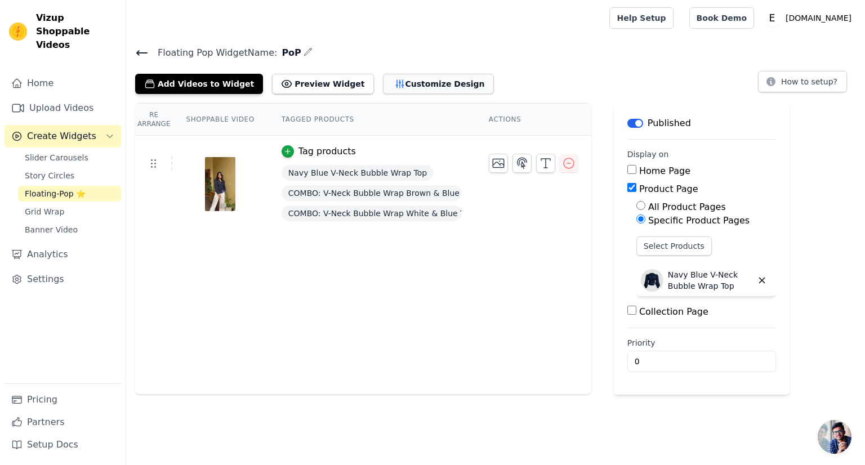
click at [401, 83] on button "Customize Design" at bounding box center [438, 84] width 111 height 20
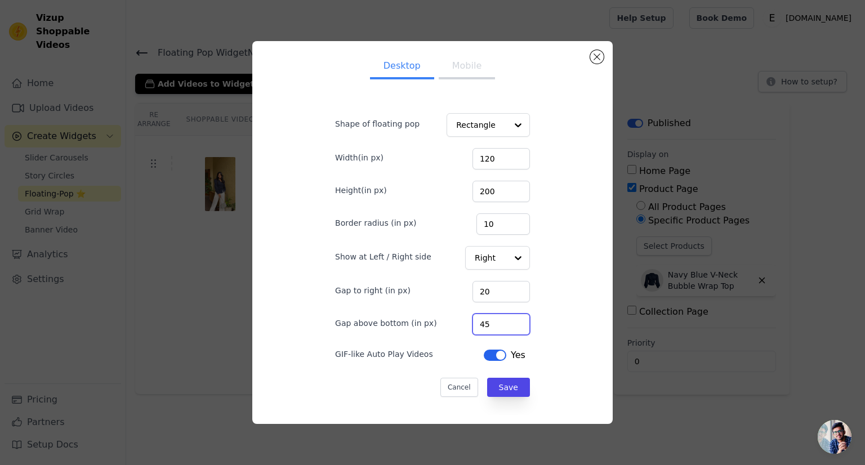
click at [509, 320] on input "45" at bounding box center [500, 324] width 57 height 21
click at [509, 320] on input "46" at bounding box center [500, 324] width 57 height 21
click at [509, 320] on input "47" at bounding box center [500, 324] width 57 height 21
click at [509, 320] on input "48" at bounding box center [500, 324] width 57 height 21
click at [509, 320] on input "49" at bounding box center [500, 324] width 57 height 21
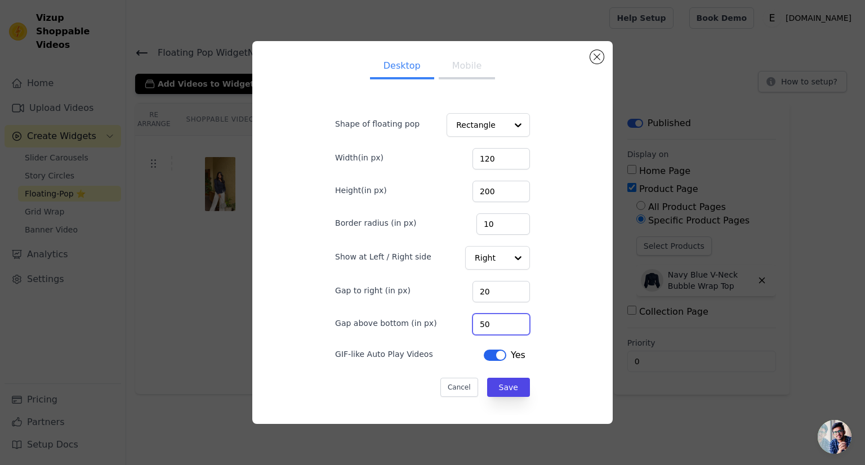
click at [509, 320] on input "50" at bounding box center [500, 324] width 57 height 21
click at [509, 320] on input "51" at bounding box center [500, 324] width 57 height 21
click at [509, 320] on input "52" at bounding box center [500, 324] width 57 height 21
click at [509, 320] on input "53" at bounding box center [500, 324] width 57 height 21
click at [509, 320] on input "54" at bounding box center [500, 324] width 57 height 21
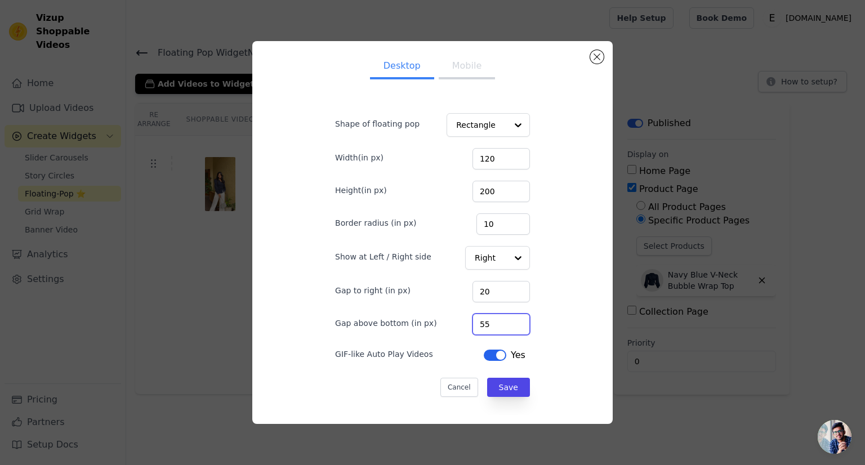
click at [509, 320] on input "55" at bounding box center [500, 324] width 57 height 21
click at [509, 320] on input "56" at bounding box center [500, 324] width 57 height 21
click at [509, 320] on input "57" at bounding box center [500, 324] width 57 height 21
click at [509, 320] on input "58" at bounding box center [500, 324] width 57 height 21
click at [509, 320] on input "59" at bounding box center [500, 324] width 57 height 21
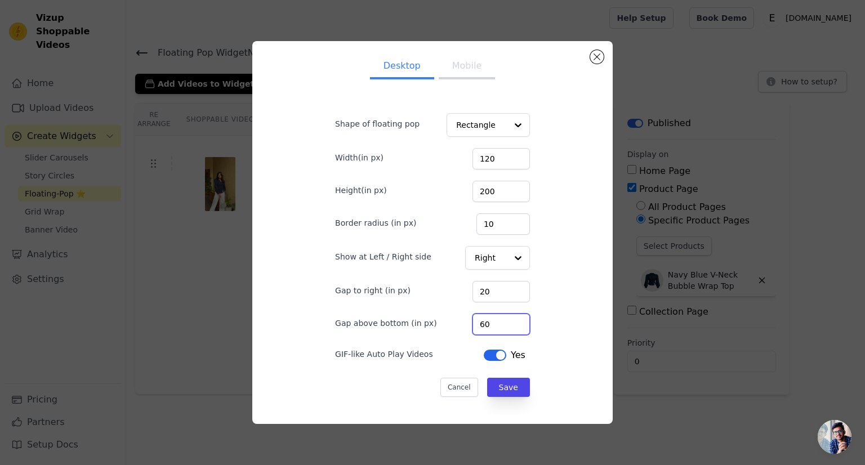
click at [509, 320] on input "60" at bounding box center [500, 324] width 57 height 21
click at [509, 320] on input "61" at bounding box center [500, 324] width 57 height 21
click at [509, 320] on input "62" at bounding box center [500, 324] width 57 height 21
click at [509, 320] on input "63" at bounding box center [500, 324] width 57 height 21
click at [509, 320] on input "64" at bounding box center [500, 324] width 57 height 21
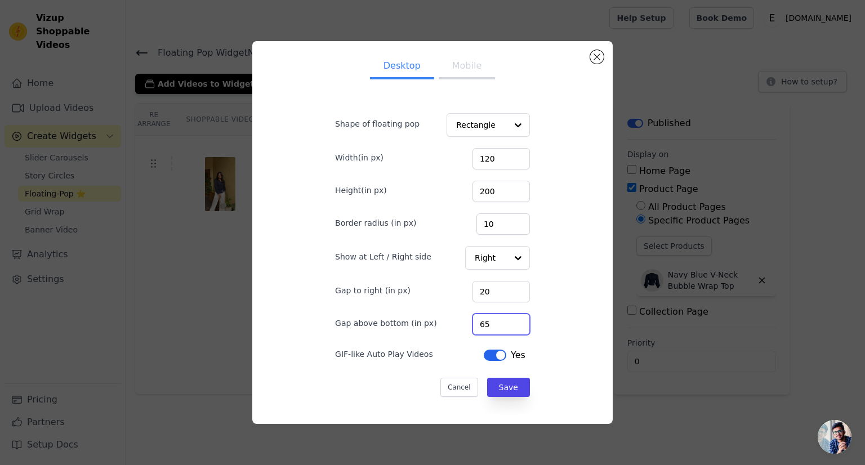
type input "65"
click at [509, 320] on input "65" at bounding box center [500, 324] width 57 height 21
click at [501, 384] on button "Save" at bounding box center [508, 387] width 43 height 19
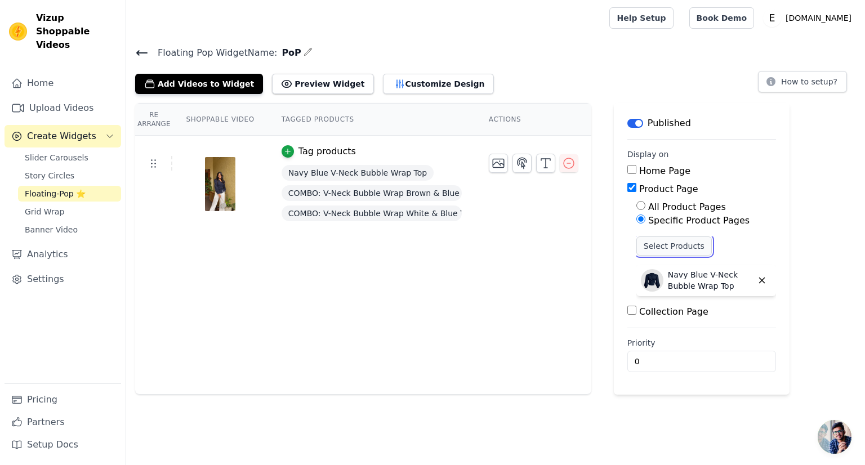
click at [690, 243] on button "Select Products" at bounding box center [673, 246] width 75 height 19
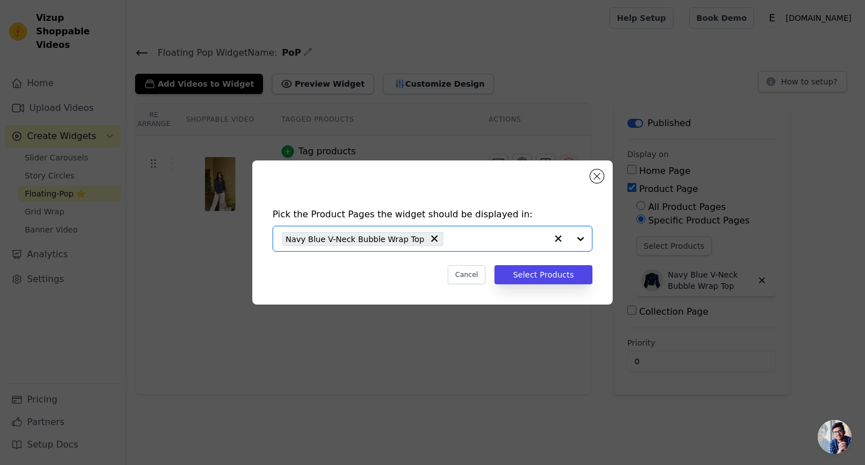
click at [449, 235] on input "text" at bounding box center [498, 239] width 98 height 14
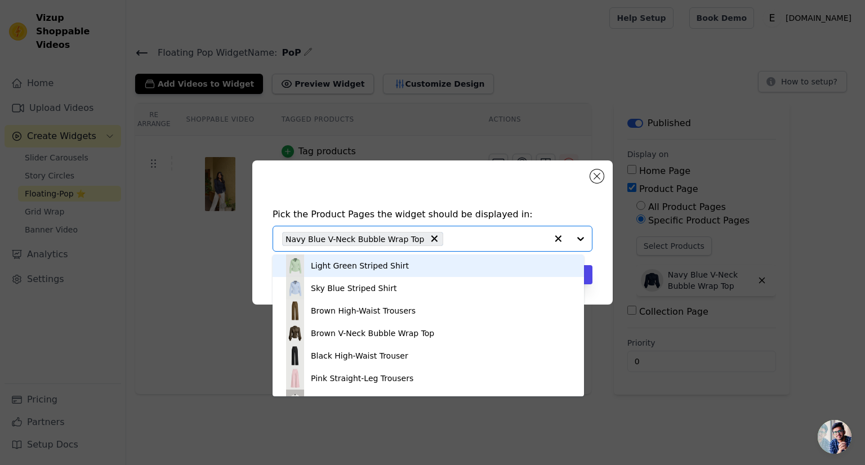
paste input "COMBO: V-Neck Bubble Wrap Brown & Blue Top"
type input "COMBO: V-Neck Bubble Wrap Brown & Blue Top"
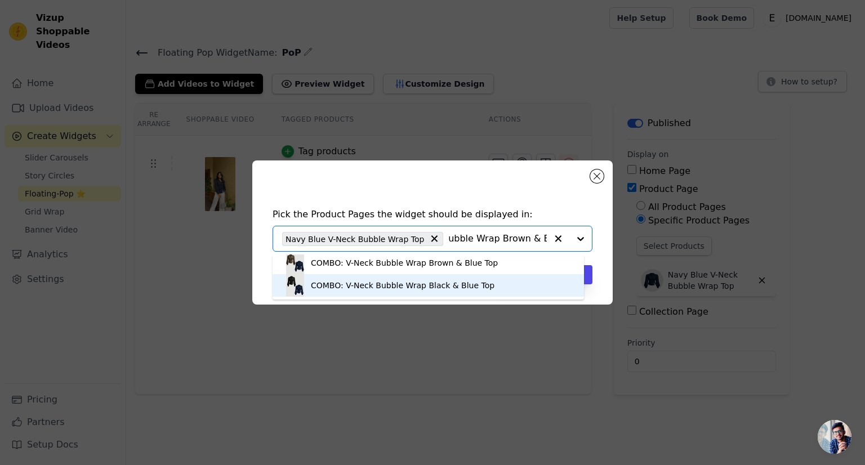
scroll to position [0, 0]
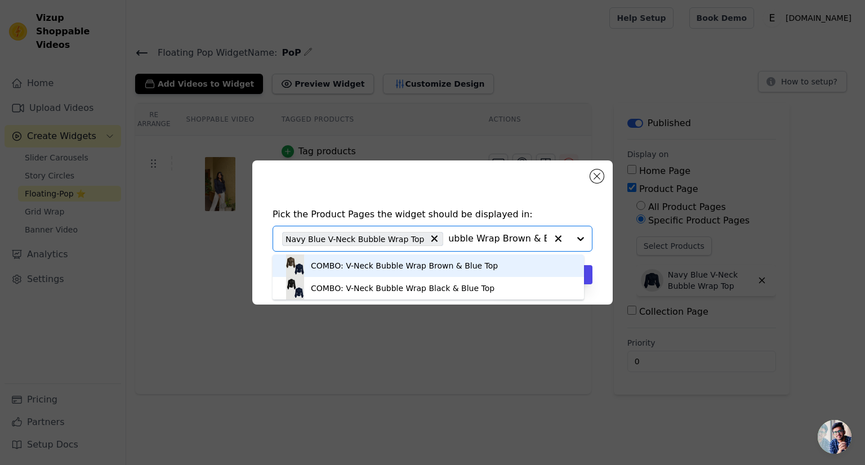
click at [324, 266] on div "COMBO: V-Neck Bubble Wrap Brown & Blue Top" at bounding box center [404, 265] width 187 height 11
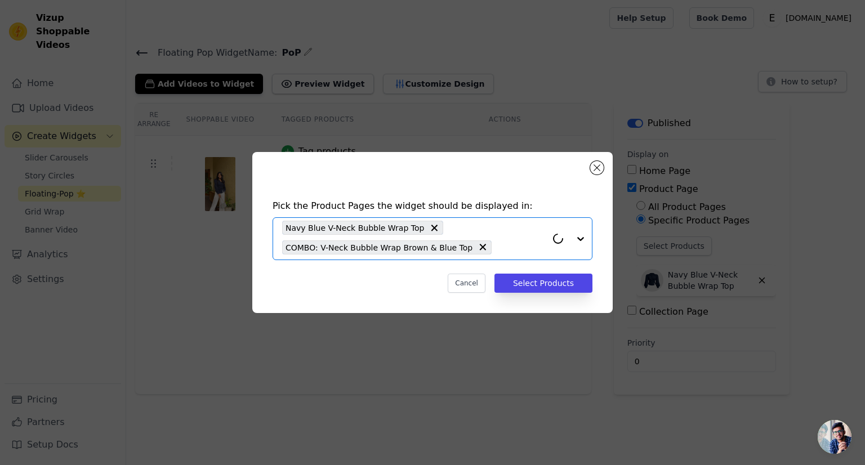
paste input "COMBO: V-Neck Bubble Wrap Brown & Blue Top"
type input "COMBO: V-Neck Bubble Wrap Brown & Blue Top"
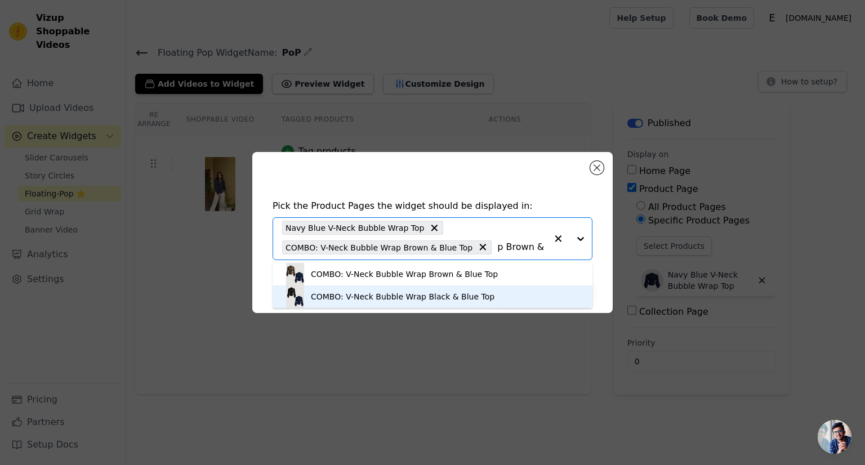
click at [358, 293] on div "COMBO: V-Neck Bubble Wrap Black & Blue Top" at bounding box center [403, 296] width 184 height 11
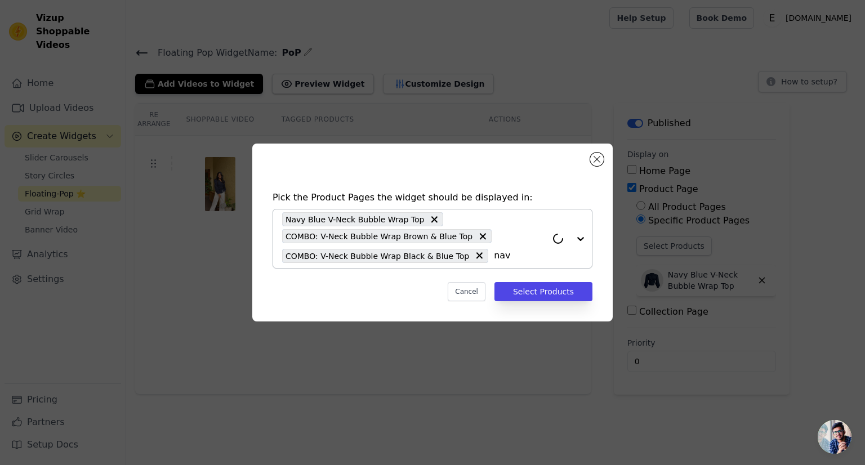
type input "navy"
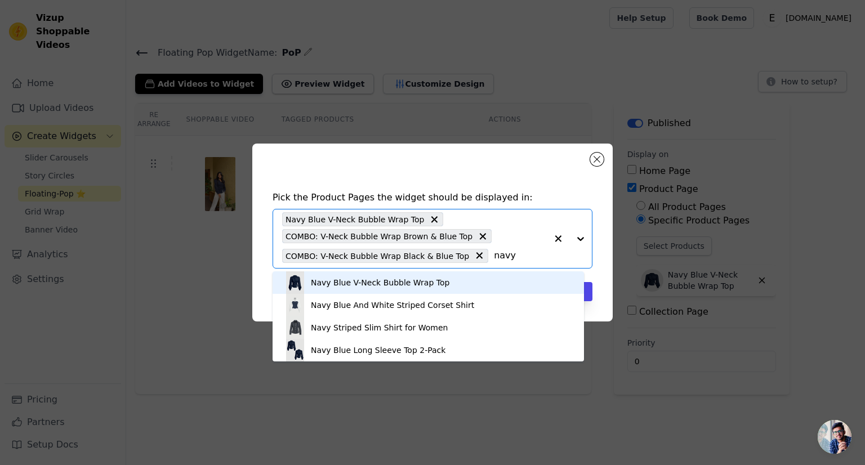
scroll to position [3, 0]
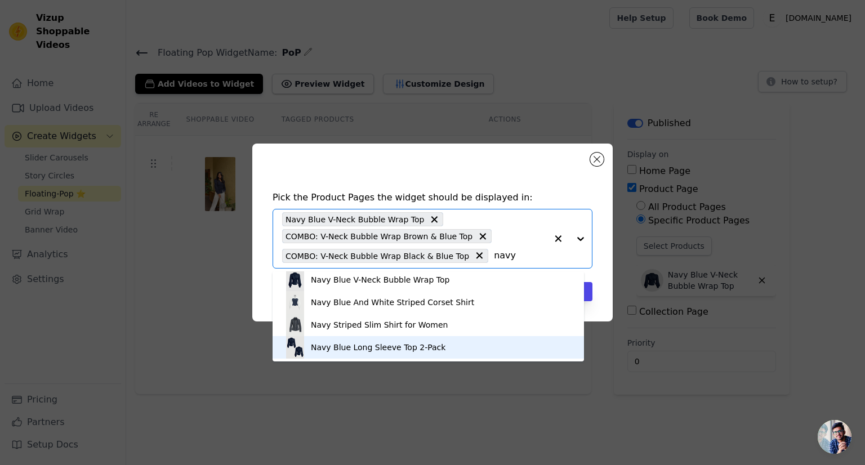
click at [297, 347] on img at bounding box center [295, 347] width 23 height 23
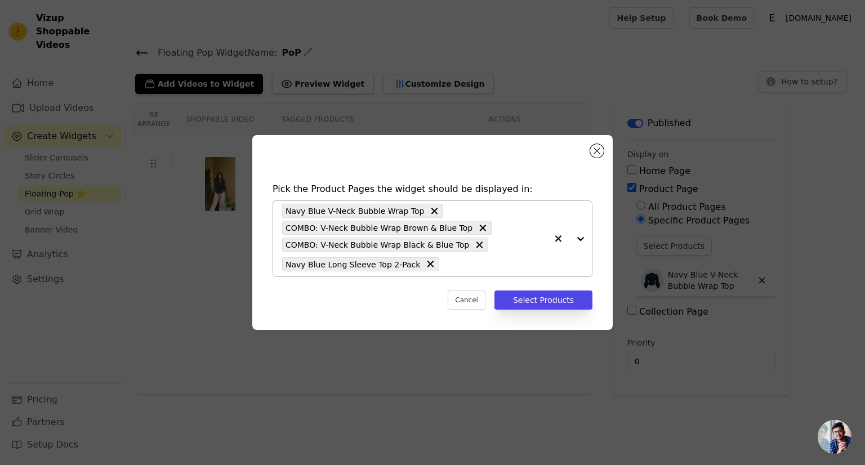
click at [445, 266] on input "text" at bounding box center [496, 264] width 102 height 14
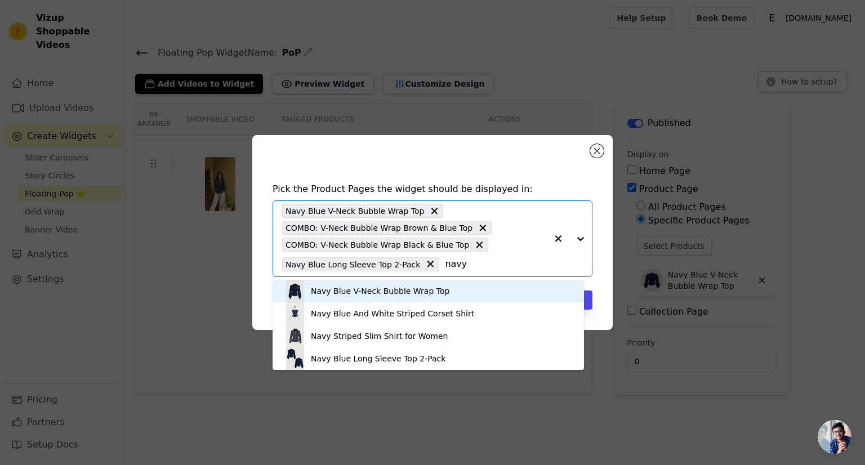
click at [445, 264] on input "navy" at bounding box center [496, 264] width 102 height 14
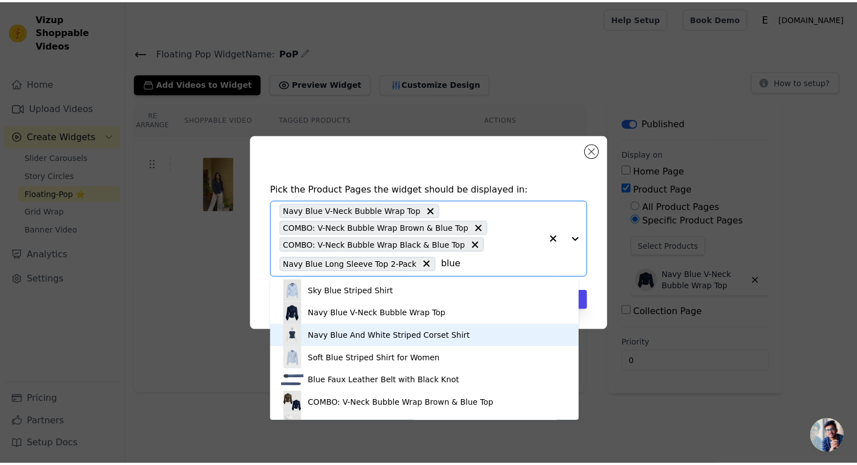
scroll to position [86, 0]
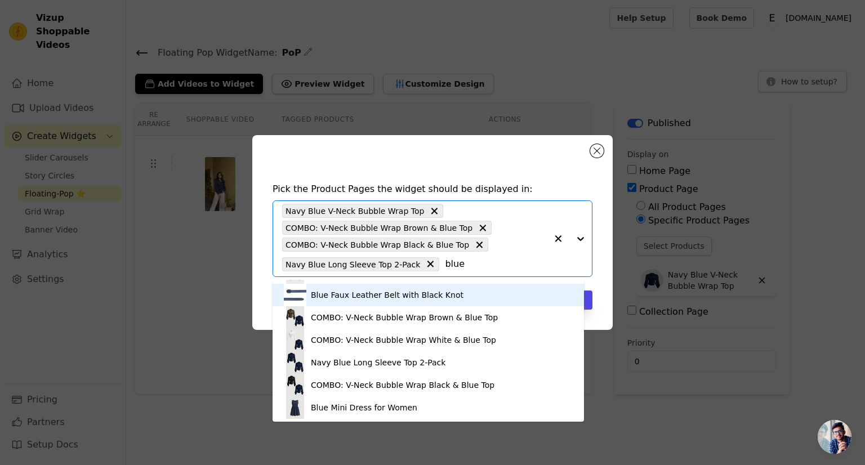
type input "blue"
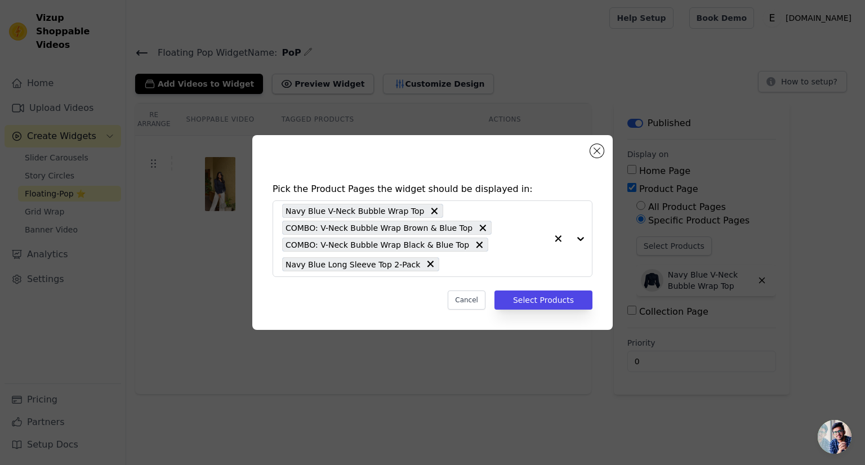
click at [533, 190] on h4 "Pick the Product Pages the widget should be displayed in:" at bounding box center [433, 189] width 320 height 14
click at [559, 300] on button "Select Products" at bounding box center [543, 300] width 98 height 19
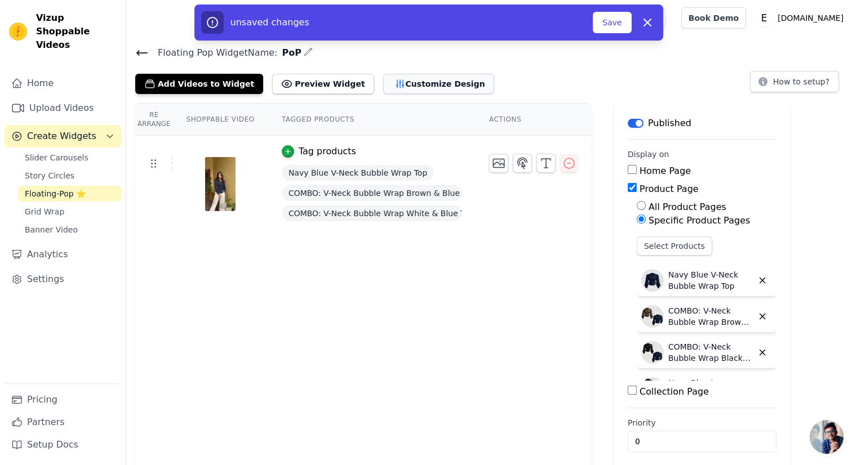
click at [423, 86] on button "Customize Design" at bounding box center [438, 84] width 111 height 20
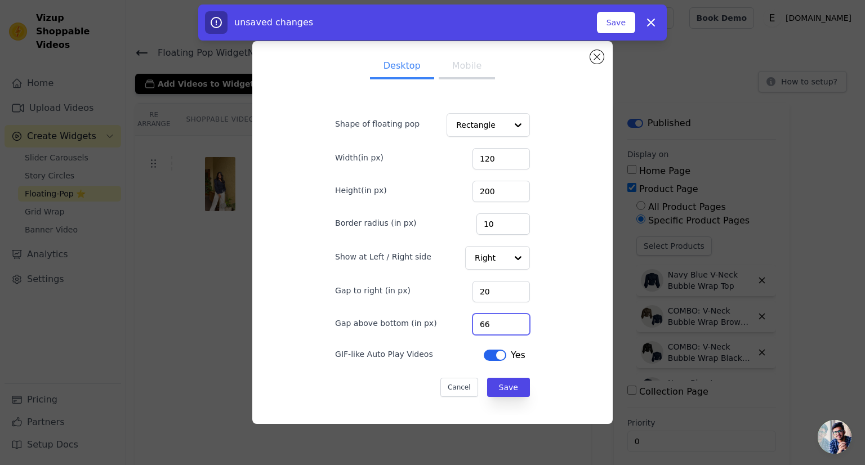
click at [507, 322] on input "66" at bounding box center [500, 324] width 57 height 21
click at [507, 322] on input "67" at bounding box center [500, 324] width 57 height 21
click at [507, 322] on input "68" at bounding box center [500, 324] width 57 height 21
click at [507, 322] on input "69" at bounding box center [500, 324] width 57 height 21
click at [507, 322] on input "70" at bounding box center [500, 324] width 57 height 21
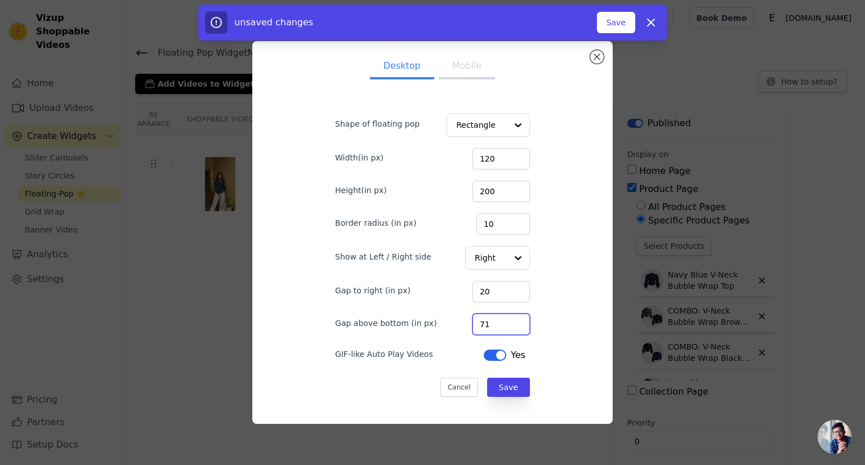
click at [507, 322] on input "71" at bounding box center [500, 324] width 57 height 21
click at [507, 322] on input "72" at bounding box center [500, 324] width 57 height 21
click at [507, 322] on input "73" at bounding box center [500, 324] width 57 height 21
click at [507, 322] on input "96" at bounding box center [500, 324] width 57 height 21
click at [507, 322] on input "99" at bounding box center [500, 324] width 57 height 21
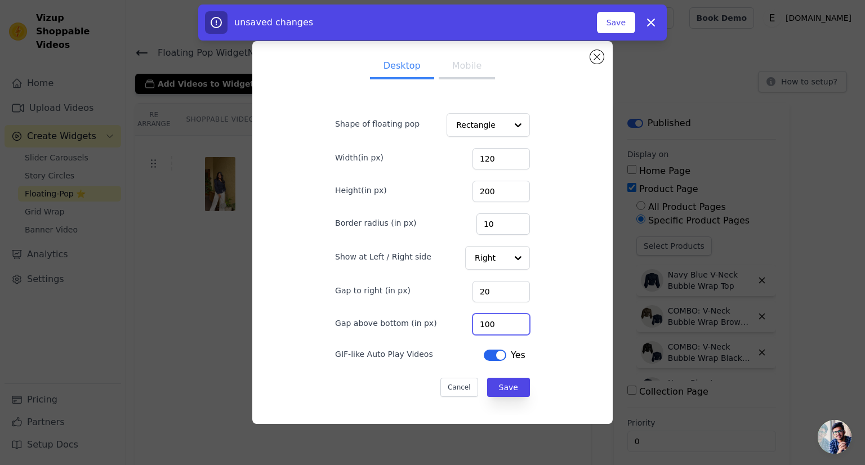
type input "100"
click at [507, 322] on input "100" at bounding box center [500, 324] width 57 height 21
click at [503, 394] on button "Save" at bounding box center [508, 387] width 43 height 19
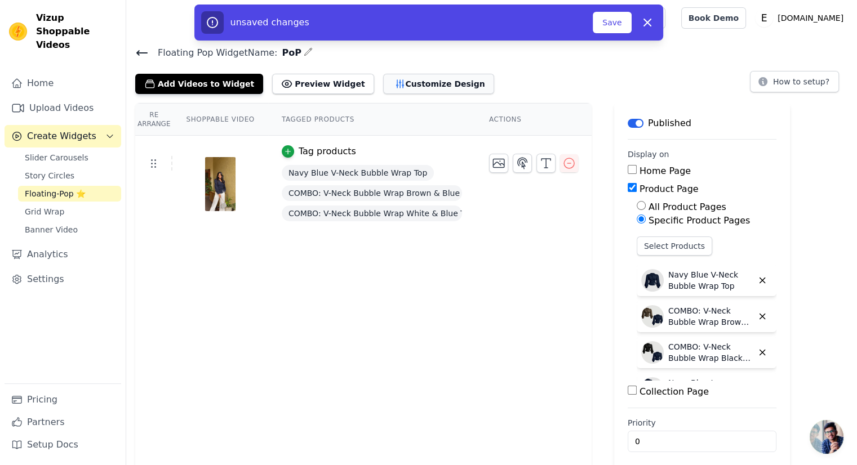
click at [397, 84] on button "Customize Design" at bounding box center [438, 84] width 111 height 20
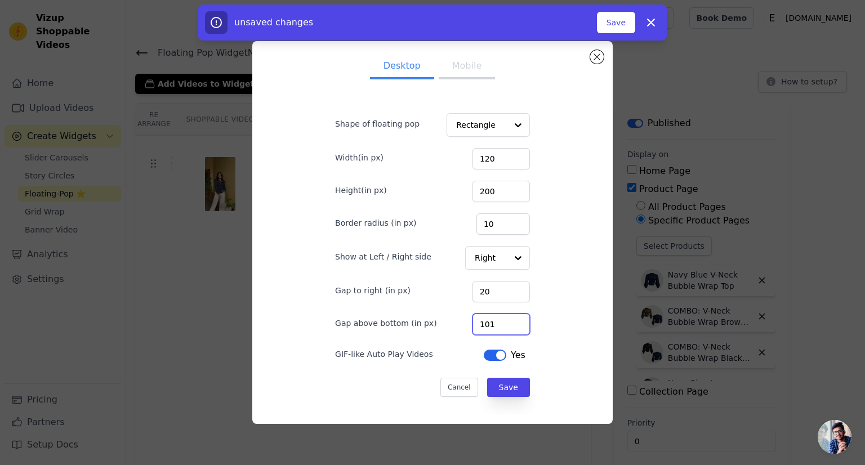
click at [509, 320] on input "101" at bounding box center [500, 324] width 57 height 21
type input "100"
click at [507, 328] on input "100" at bounding box center [500, 324] width 57 height 21
click at [507, 157] on input "128" at bounding box center [500, 158] width 57 height 21
click at [507, 157] on input "130" at bounding box center [500, 158] width 57 height 21
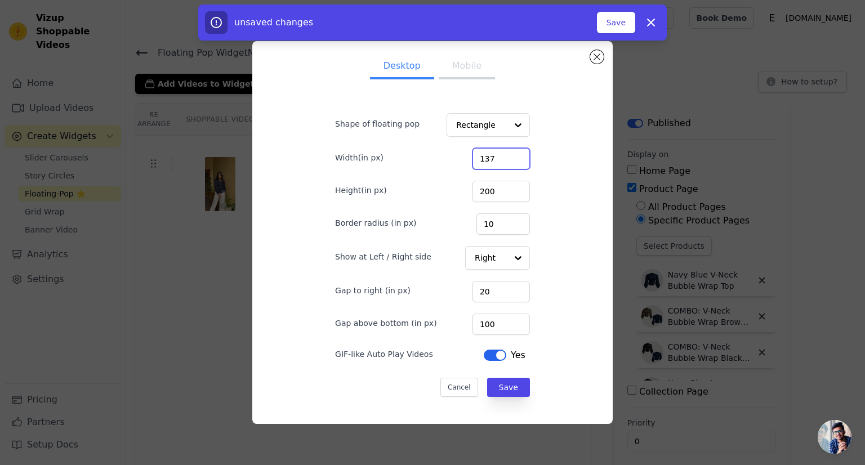
click at [507, 157] on input "137" at bounding box center [500, 158] width 57 height 21
click at [507, 157] on input "138" at bounding box center [500, 158] width 57 height 21
click at [507, 157] on input "139" at bounding box center [500, 158] width 57 height 21
type input "140"
click at [507, 157] on input "140" at bounding box center [500, 158] width 57 height 21
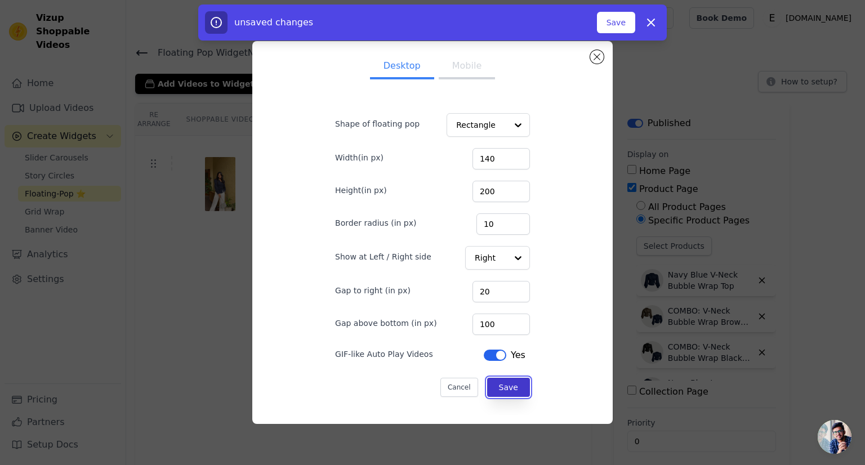
click at [491, 387] on button "Save" at bounding box center [508, 387] width 43 height 19
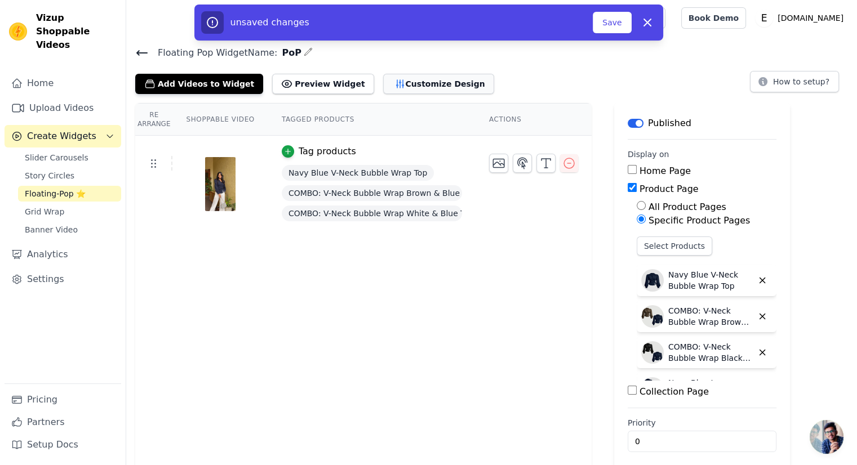
click at [394, 86] on icon "button" at bounding box center [399, 83] width 11 height 11
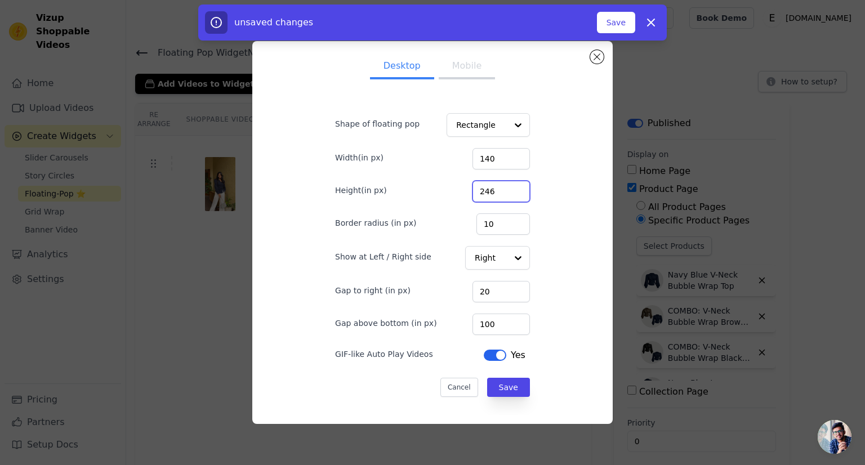
click at [509, 190] on input "246" at bounding box center [500, 191] width 57 height 21
click at [509, 190] on input "247" at bounding box center [500, 191] width 57 height 21
click at [509, 190] on input "248" at bounding box center [500, 191] width 57 height 21
click at [509, 190] on input "249" at bounding box center [500, 191] width 57 height 21
type input "250"
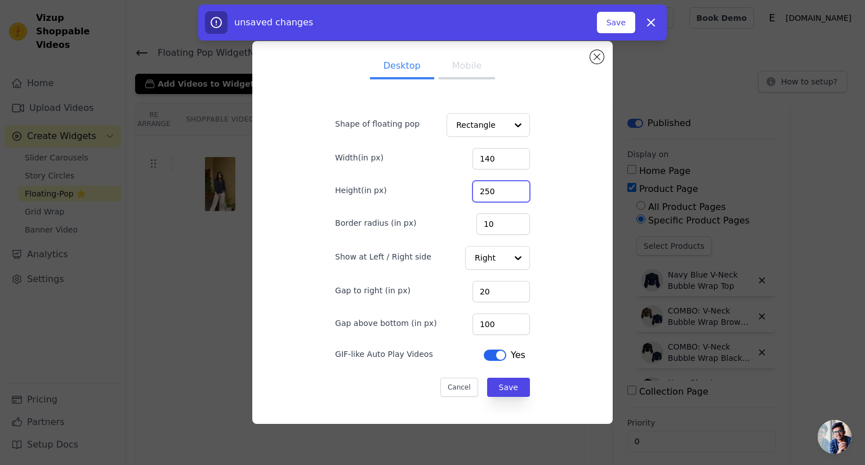
click at [509, 190] on input "250" at bounding box center [500, 191] width 57 height 21
click at [497, 380] on button "Save" at bounding box center [508, 387] width 43 height 19
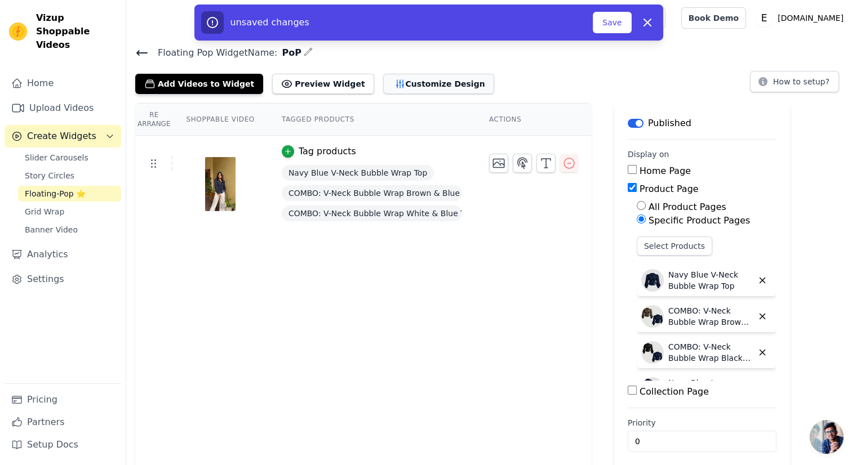
click at [386, 87] on button "Customize Design" at bounding box center [438, 84] width 111 height 20
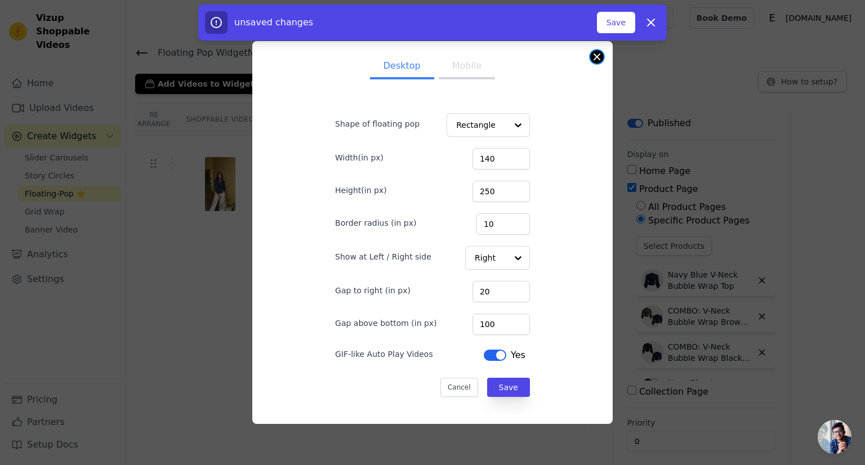
click at [601, 60] on button "Close modal" at bounding box center [597, 57] width 14 height 14
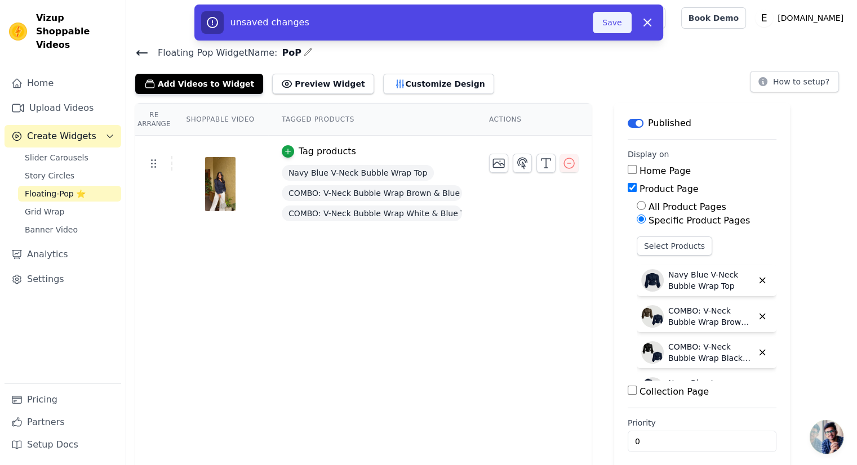
click at [613, 28] on button "Save" at bounding box center [611, 22] width 38 height 21
click at [587, 28] on div at bounding box center [361, 18] width 452 height 36
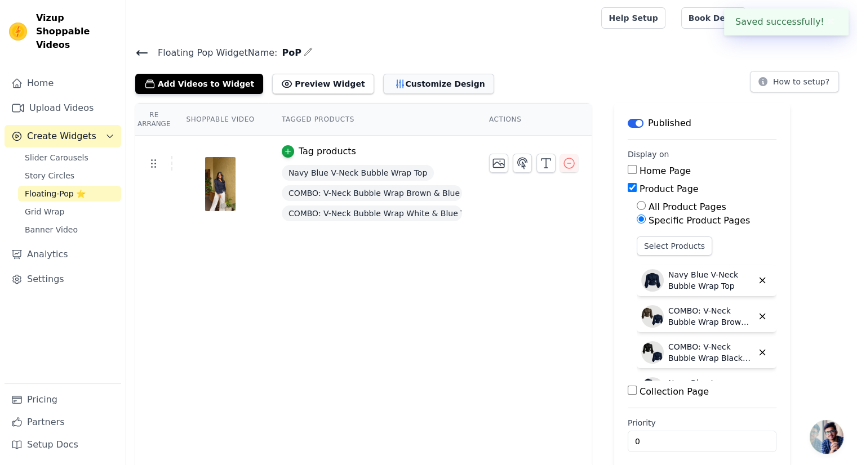
click at [394, 85] on button "Customize Design" at bounding box center [438, 84] width 111 height 20
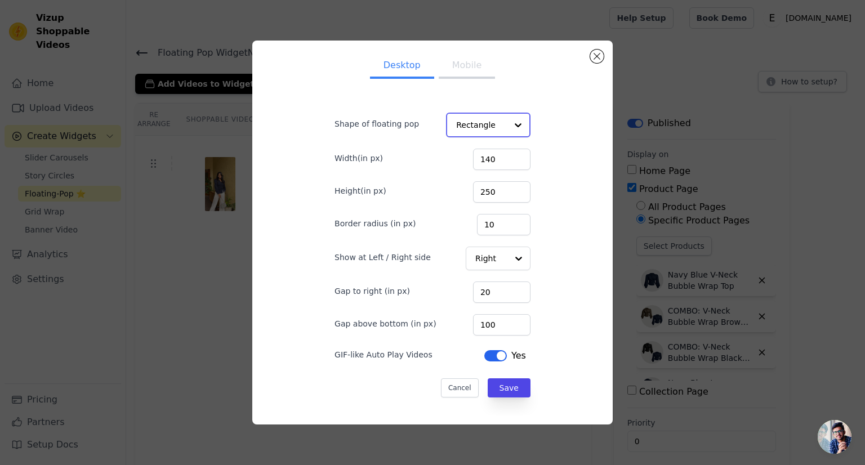
click at [485, 130] on input "Shape of floating pop" at bounding box center [481, 125] width 51 height 23
click at [475, 170] on div "Circle" at bounding box center [485, 175] width 79 height 24
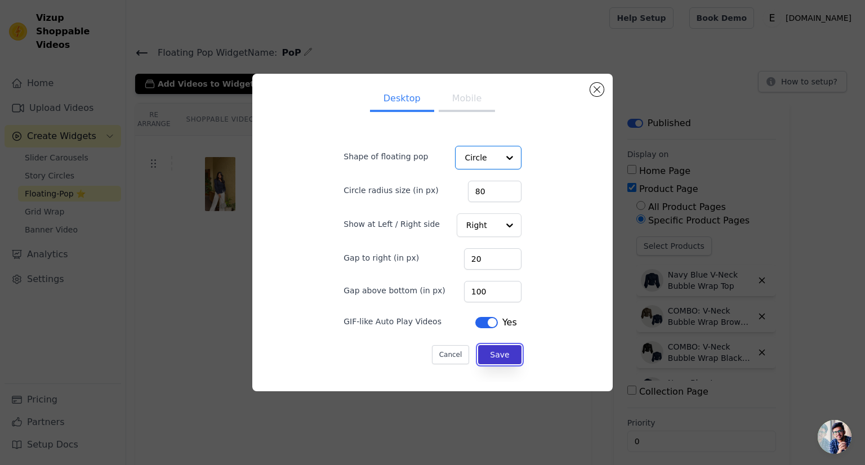
click at [500, 357] on button "Save" at bounding box center [499, 354] width 43 height 19
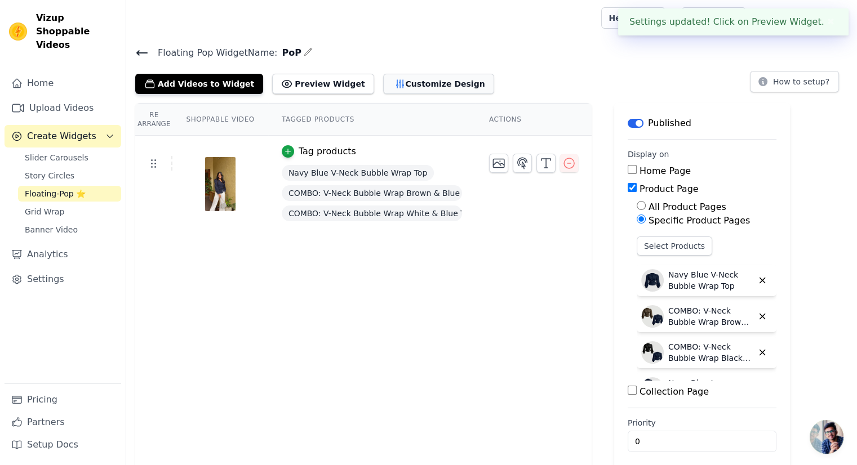
click at [396, 81] on icon "button" at bounding box center [399, 84] width 7 height 8
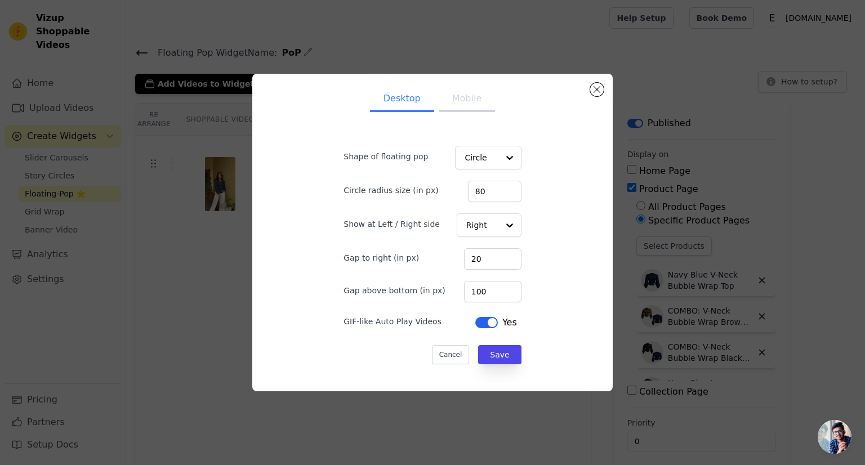
click at [467, 145] on div "Shape of floating pop Circle" at bounding box center [432, 157] width 177 height 26
click at [469, 158] on input "Shape of floating pop" at bounding box center [481, 157] width 33 height 23
click at [478, 188] on div "Rectangle" at bounding box center [486, 184] width 64 height 24
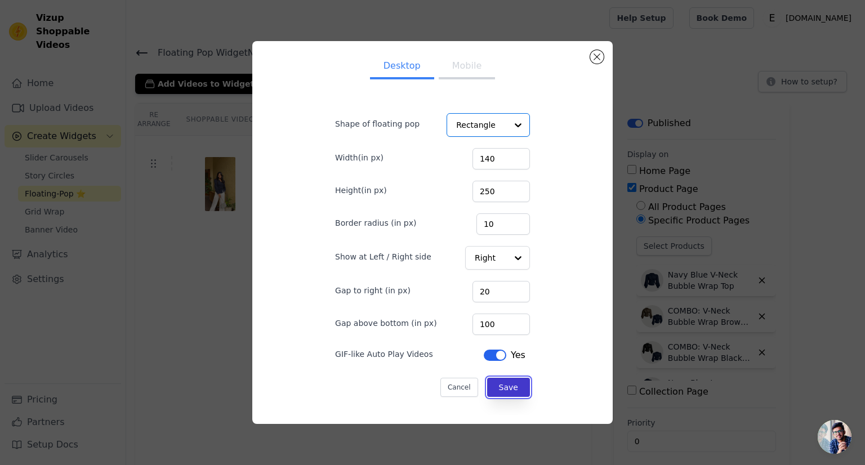
click at [498, 390] on button "Save" at bounding box center [508, 387] width 43 height 19
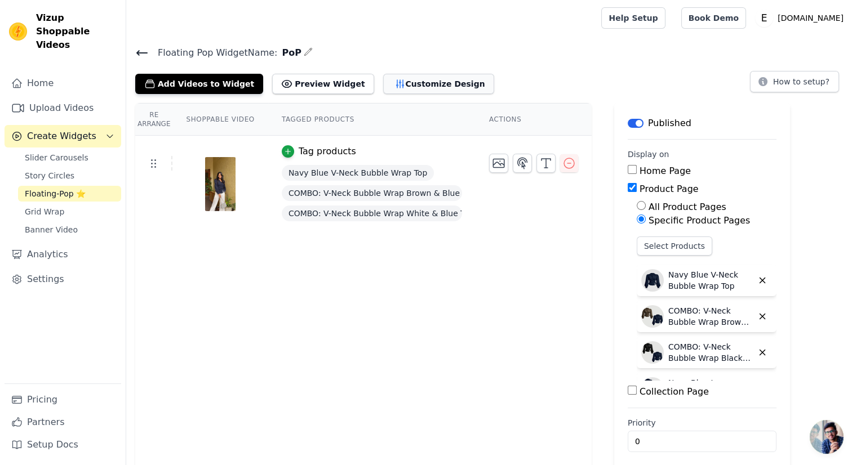
click at [383, 84] on button "Customize Design" at bounding box center [438, 84] width 111 height 20
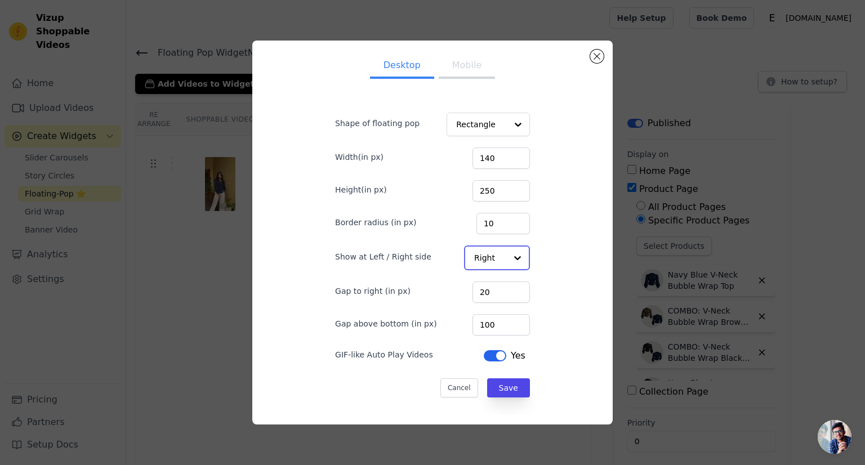
click at [492, 261] on input "Show at Left / Right side" at bounding box center [490, 258] width 32 height 23
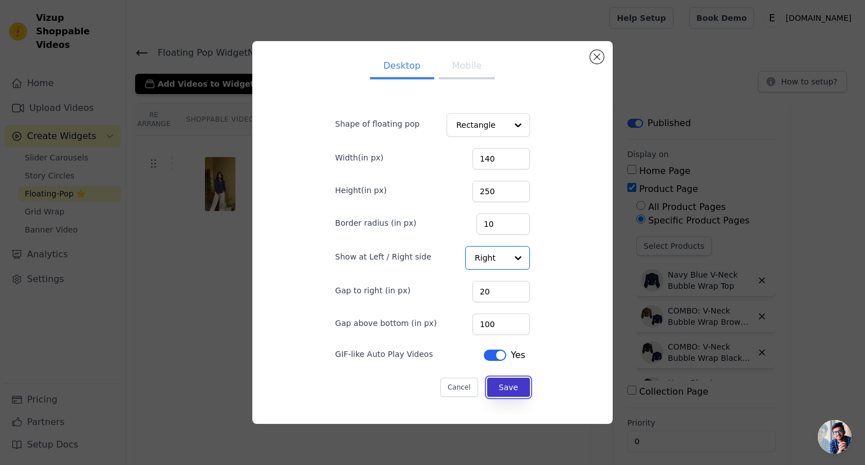
click at [497, 387] on button "Save" at bounding box center [508, 387] width 43 height 19
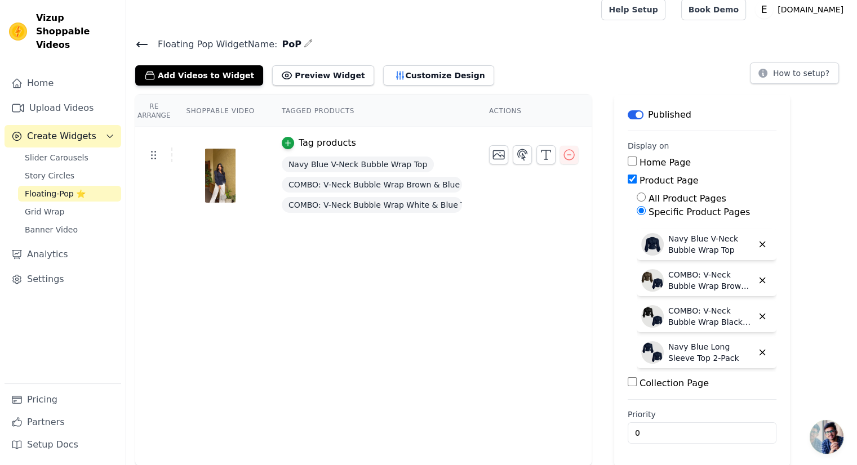
scroll to position [0, 0]
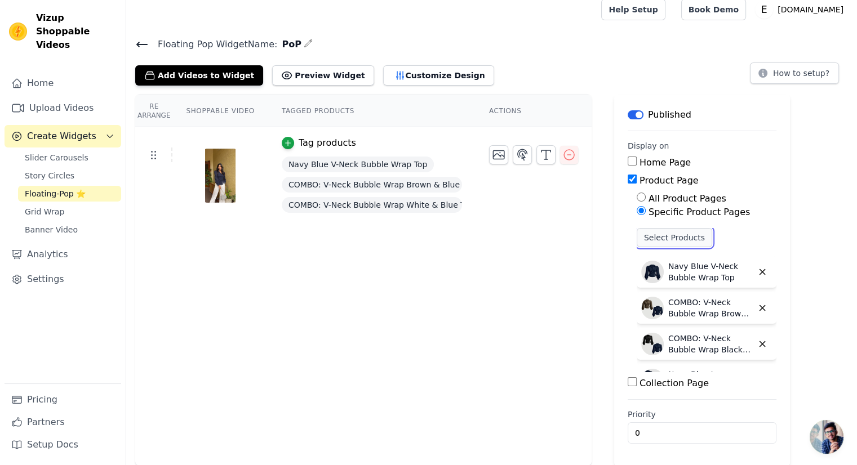
click at [668, 238] on button "Select Products" at bounding box center [673, 237] width 75 height 19
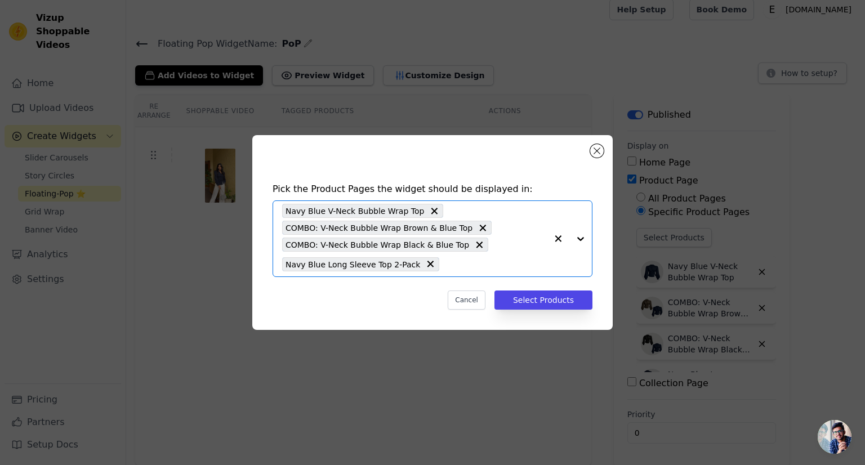
click at [445, 267] on input "text" at bounding box center [496, 264] width 102 height 14
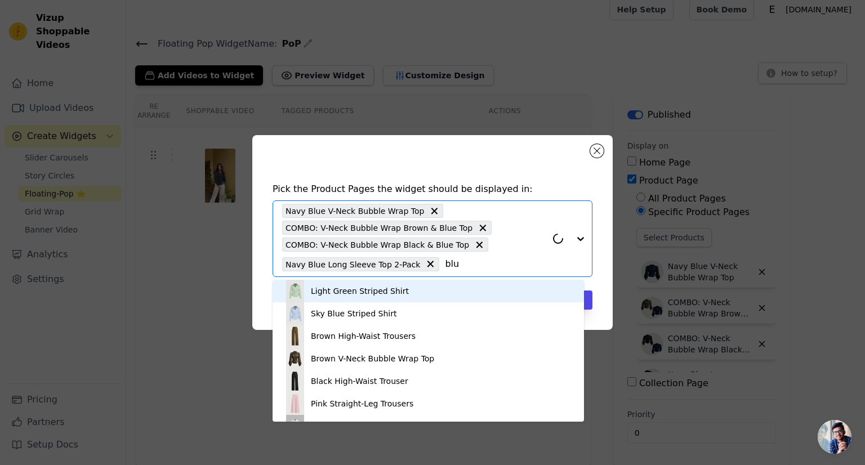
type input "blue"
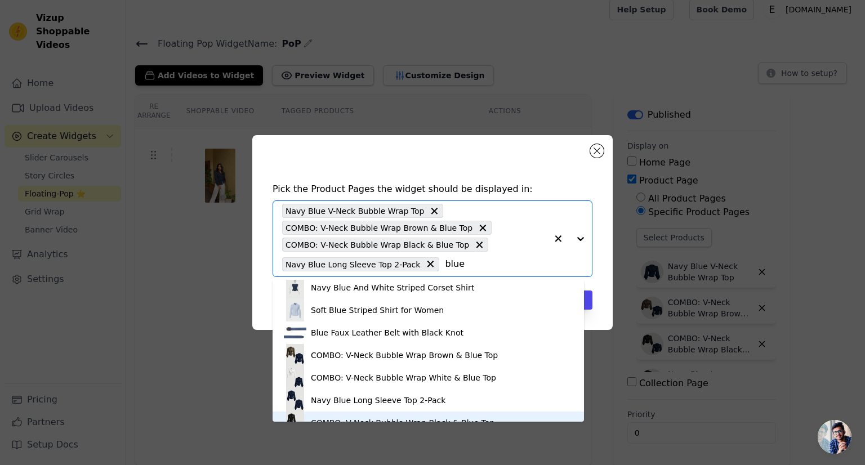
scroll to position [30, 0]
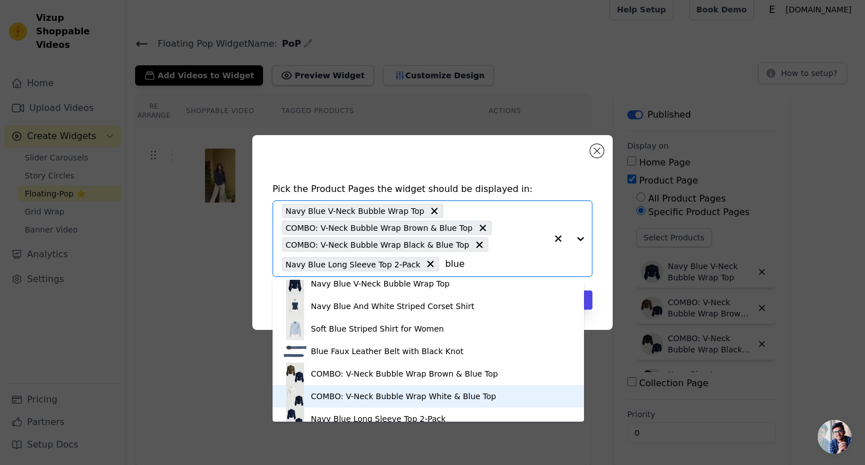
click at [482, 388] on div "COMBO: V-Neck Bubble Wrap White & Blue Top" at bounding box center [428, 396] width 289 height 23
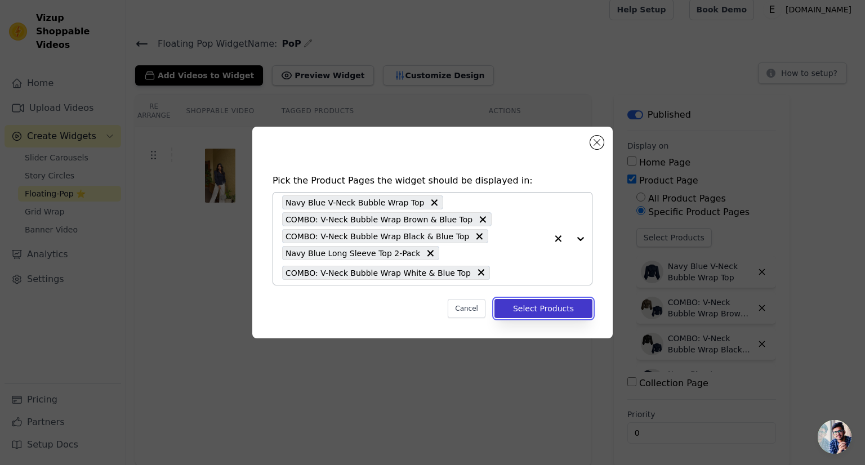
click at [532, 311] on button "Select Products" at bounding box center [543, 308] width 98 height 19
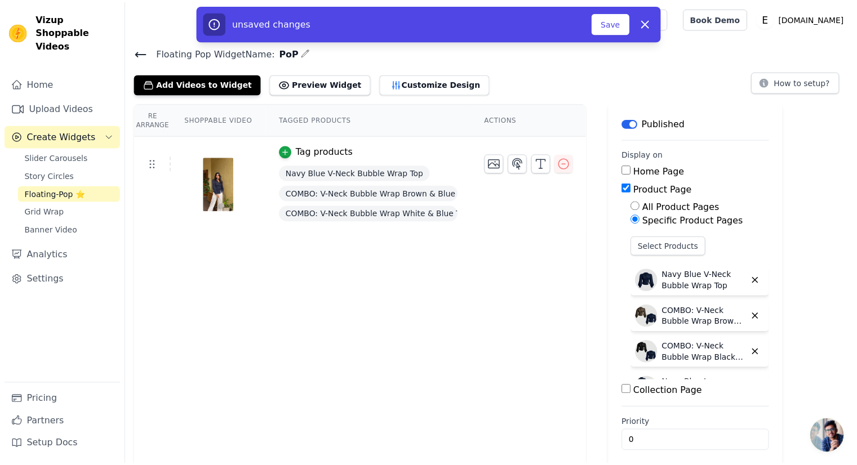
scroll to position [8, 0]
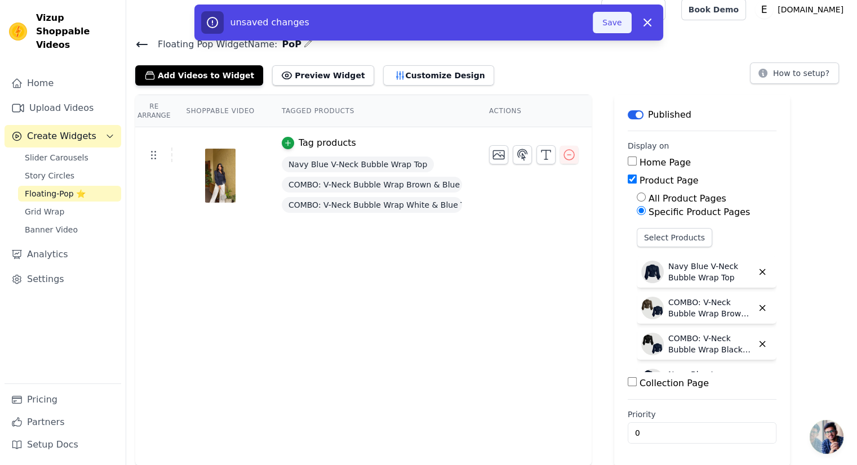
click at [617, 30] on button "Save" at bounding box center [611, 22] width 38 height 21
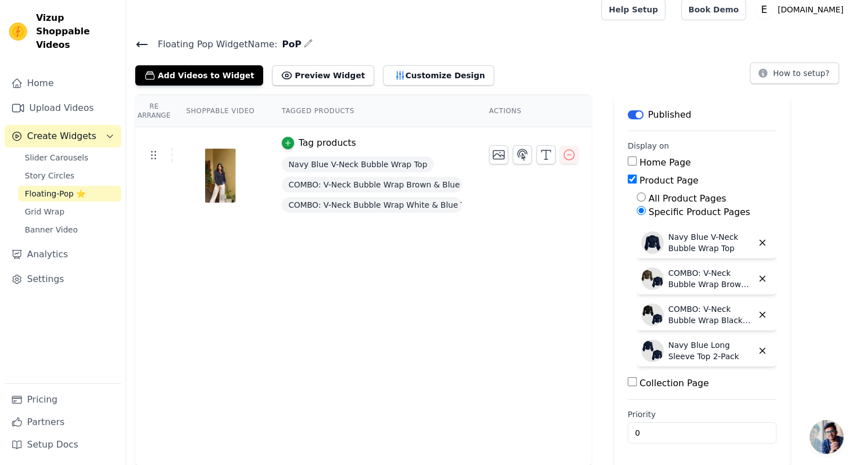
scroll to position [56, 0]
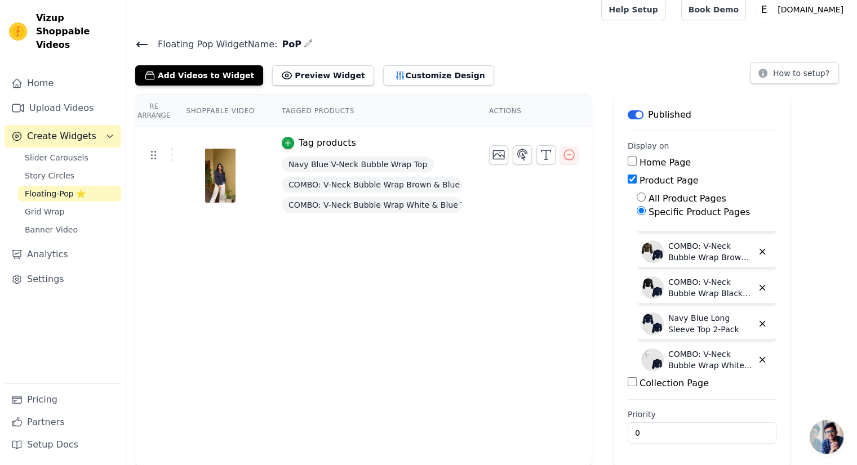
click at [148, 44] on icon at bounding box center [142, 45] width 14 height 14
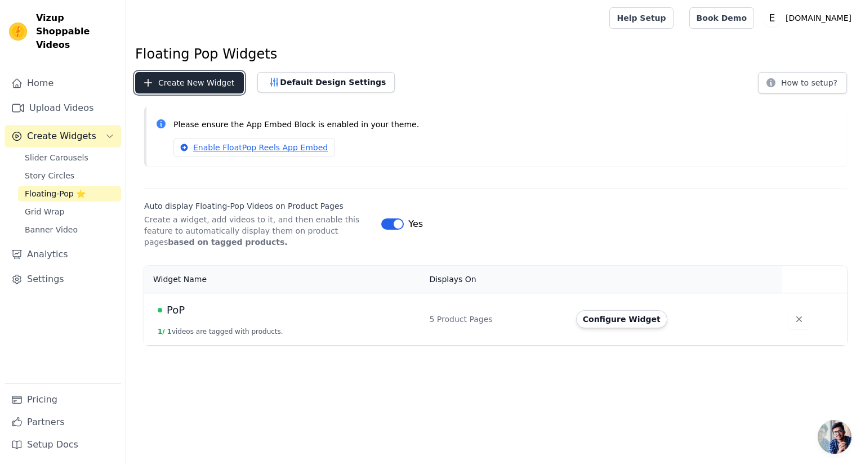
click at [160, 84] on button "Create New Widget" at bounding box center [189, 82] width 109 height 21
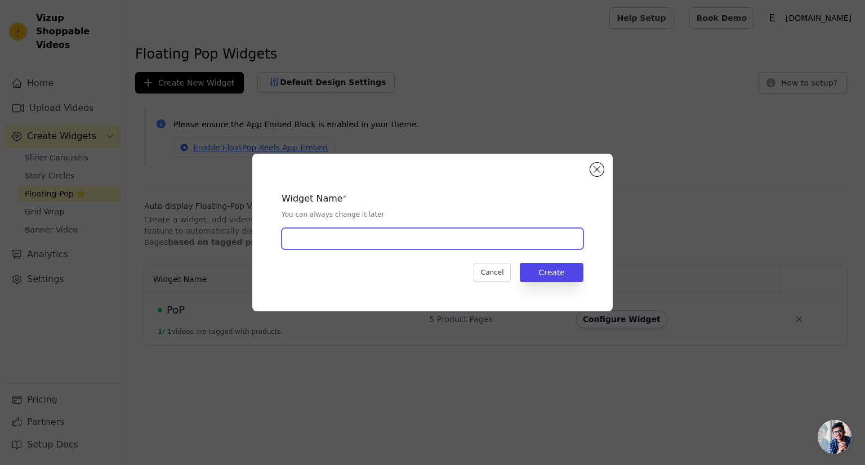
click at [318, 239] on input "text" at bounding box center [433, 238] width 302 height 21
click at [600, 171] on button "Close modal" at bounding box center [597, 170] width 14 height 14
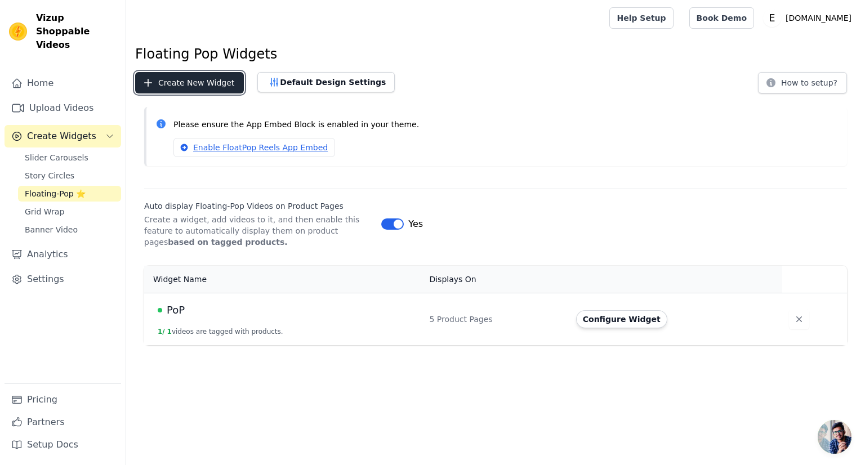
click at [180, 83] on button "Create New Widget" at bounding box center [189, 82] width 109 height 21
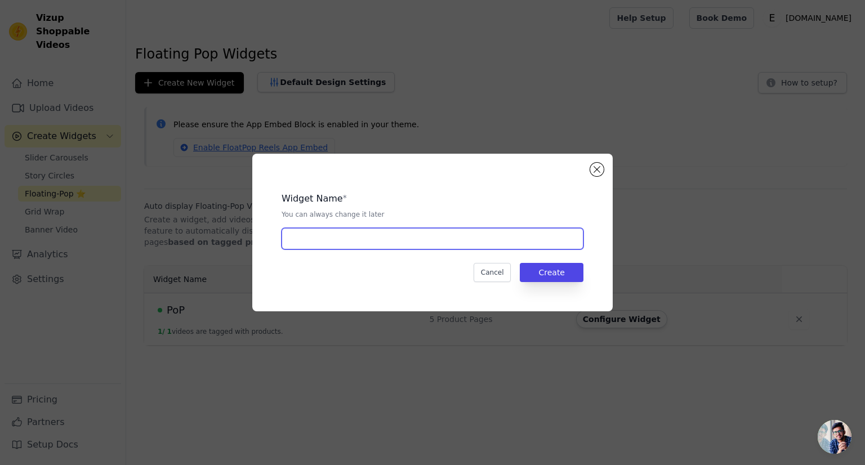
click at [315, 243] on input "text" at bounding box center [433, 238] width 302 height 21
type input "Reel.1"
click at [536, 279] on button "Create" at bounding box center [552, 272] width 64 height 19
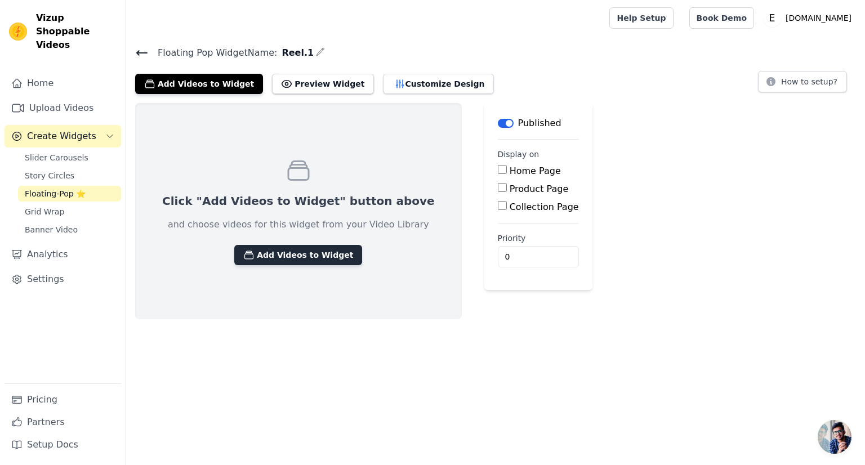
click at [250, 257] on button "Add Videos to Widget" at bounding box center [298, 255] width 128 height 20
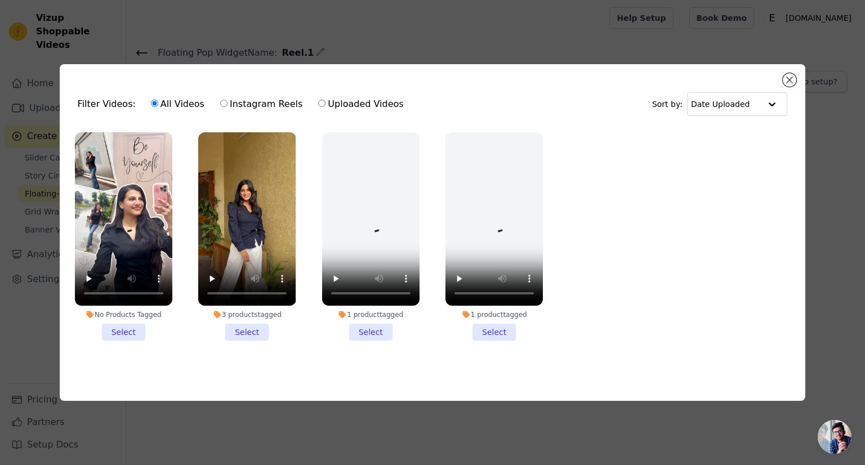
click at [121, 335] on li "No Products Tagged Select" at bounding box center [123, 236] width 97 height 208
click at [0, 0] on input "No Products Tagged Select" at bounding box center [0, 0] width 0 height 0
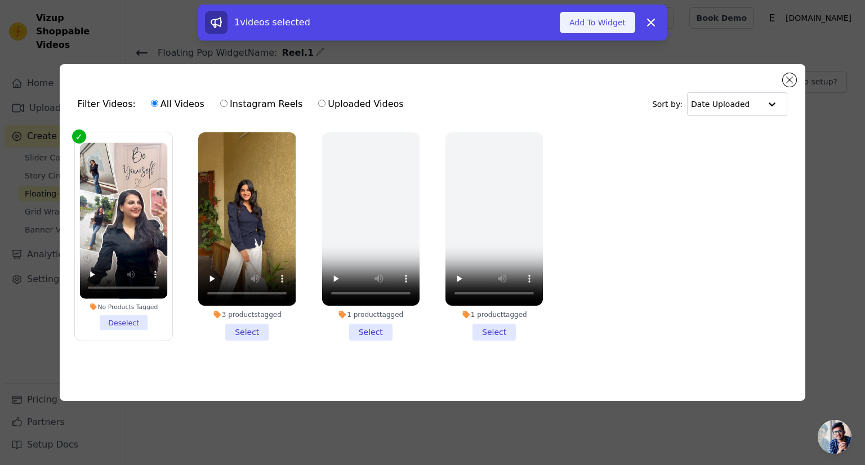
click at [597, 33] on button "Add To Widget" at bounding box center [597, 22] width 75 height 21
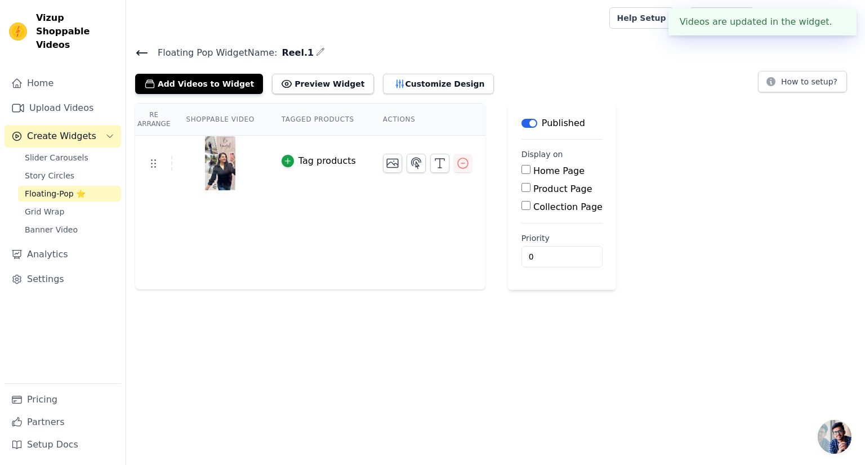
click at [533, 190] on label "Product Page" at bounding box center [562, 189] width 59 height 11
click at [521, 190] on input "Product Page" at bounding box center [525, 187] width 9 height 9
checkbox input "true"
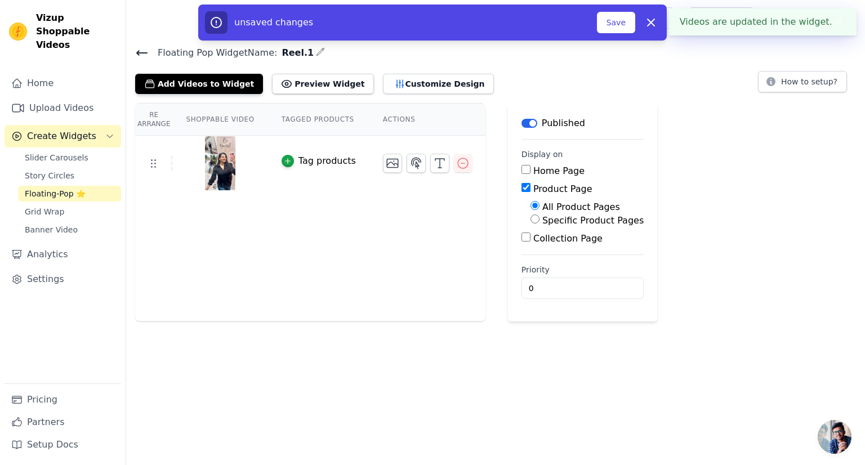
click at [530, 222] on input "Specific Product Pages" at bounding box center [534, 219] width 9 height 9
radio input "true"
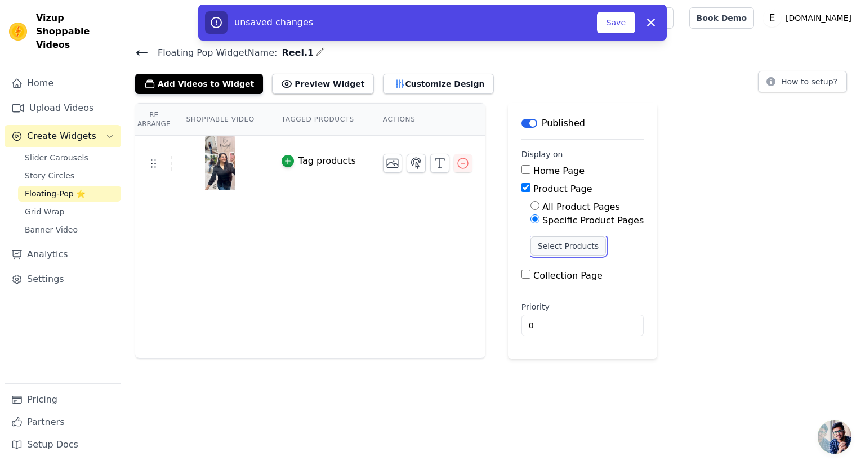
click at [532, 246] on button "Select Products" at bounding box center [567, 246] width 75 height 19
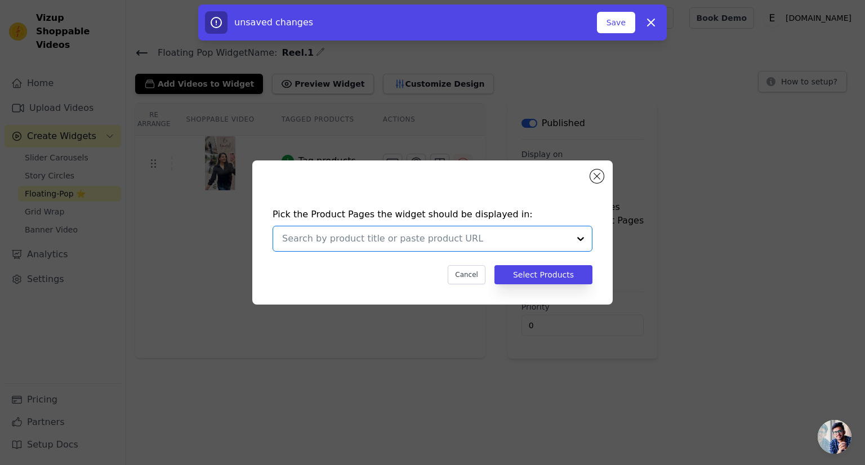
click at [327, 240] on input "text" at bounding box center [425, 239] width 287 height 14
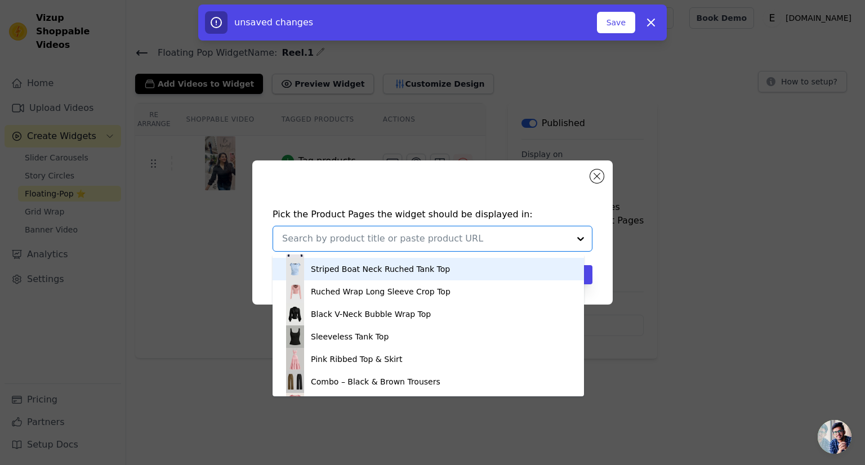
scroll to position [313, 0]
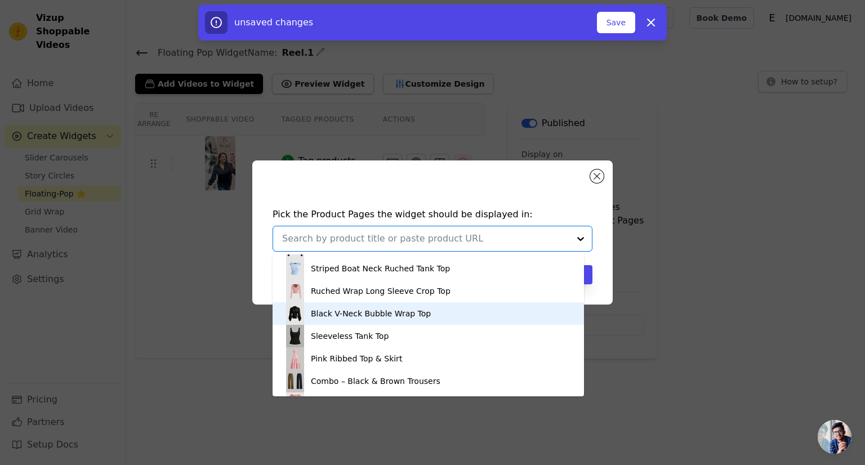
click at [313, 317] on div "Black V-Neck Bubble Wrap Top" at bounding box center [371, 313] width 120 height 11
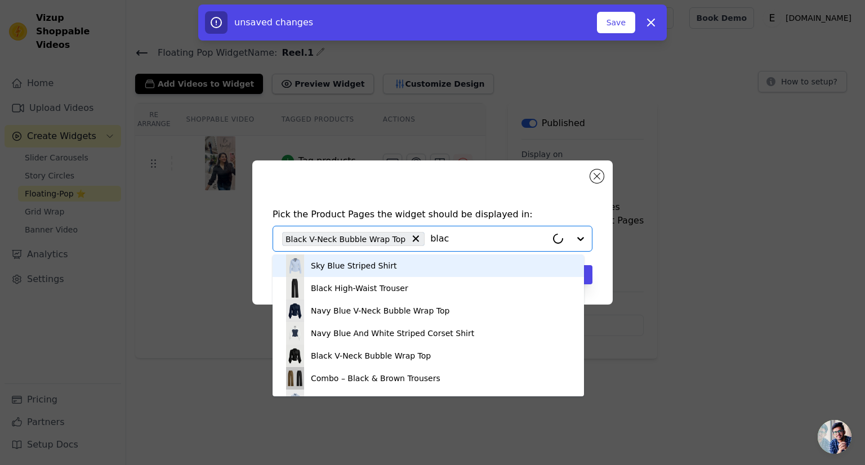
type input "black"
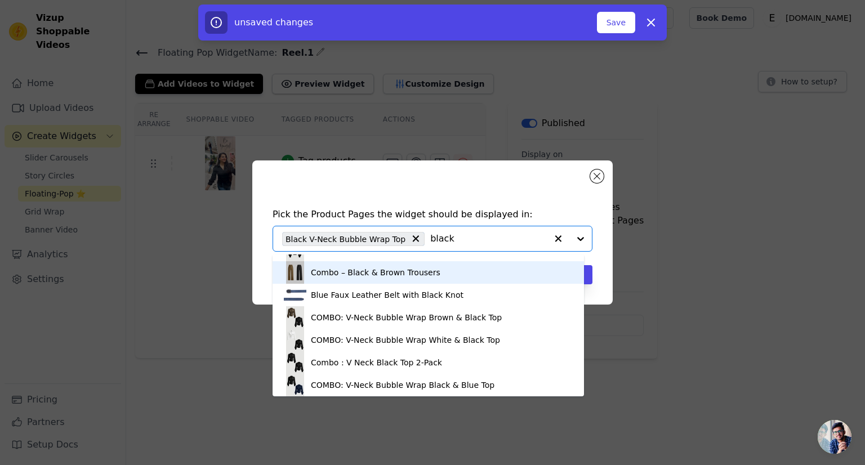
scroll to position [23, 0]
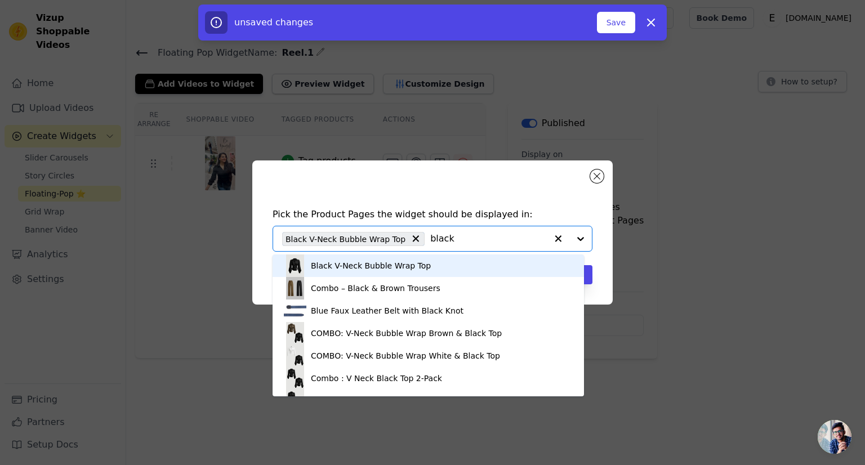
click at [430, 240] on input "black" at bounding box center [488, 239] width 117 height 14
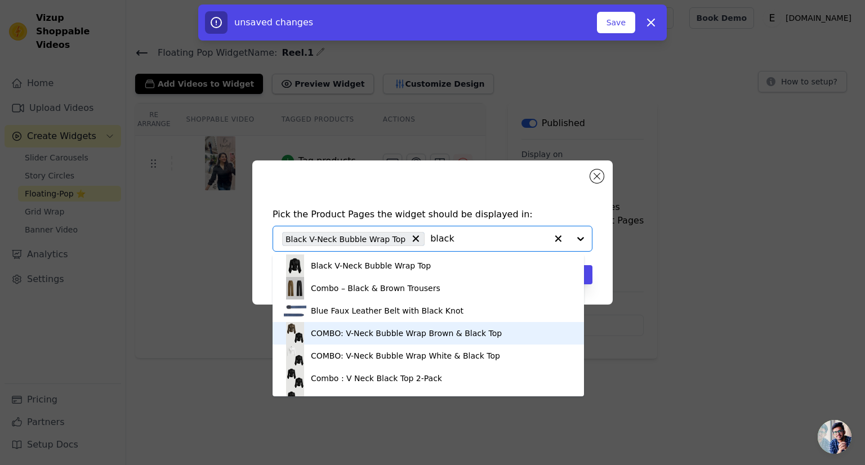
click at [405, 336] on div "COMBO: V-Neck Bubble Wrap Brown & Black Top" at bounding box center [406, 333] width 191 height 11
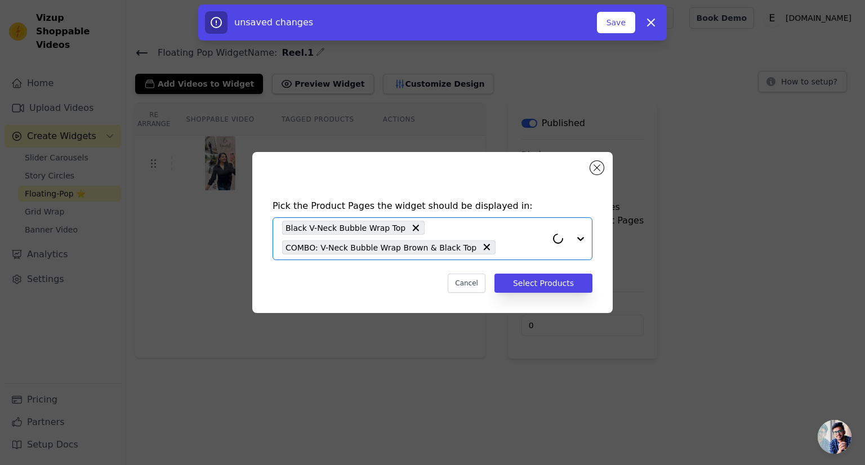
paste input "black"
type input "black"
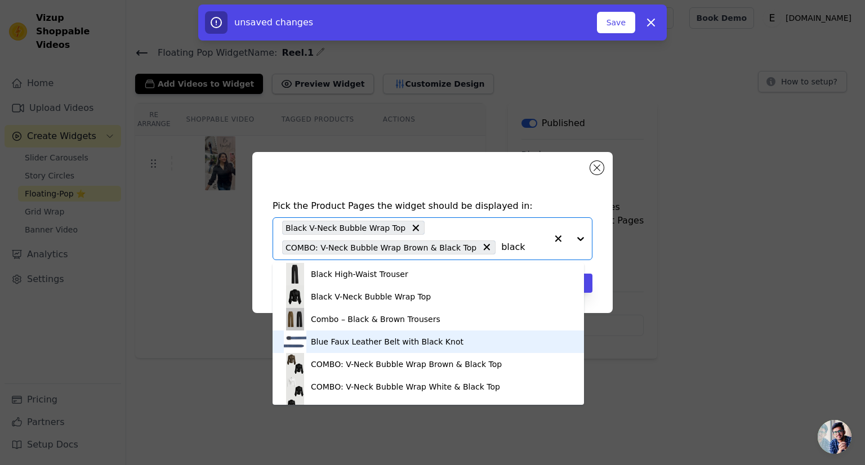
scroll to position [56, 0]
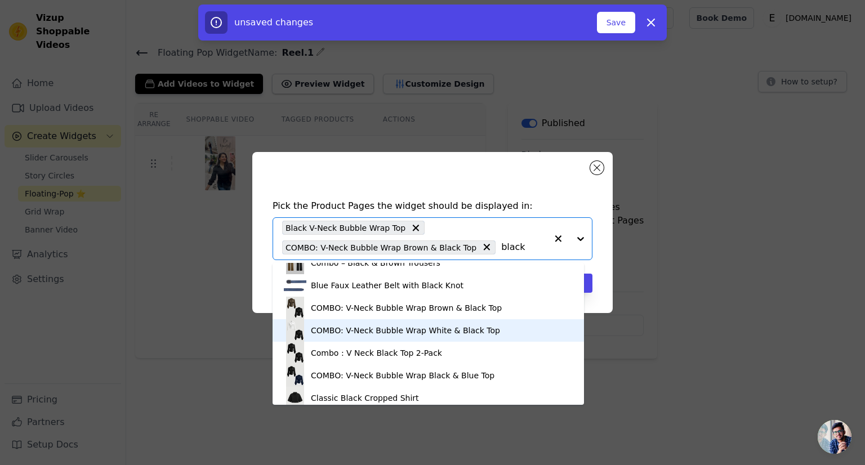
click at [405, 338] on div "COMBO: V-Neck Bubble Wrap White & Black Top" at bounding box center [428, 330] width 289 height 23
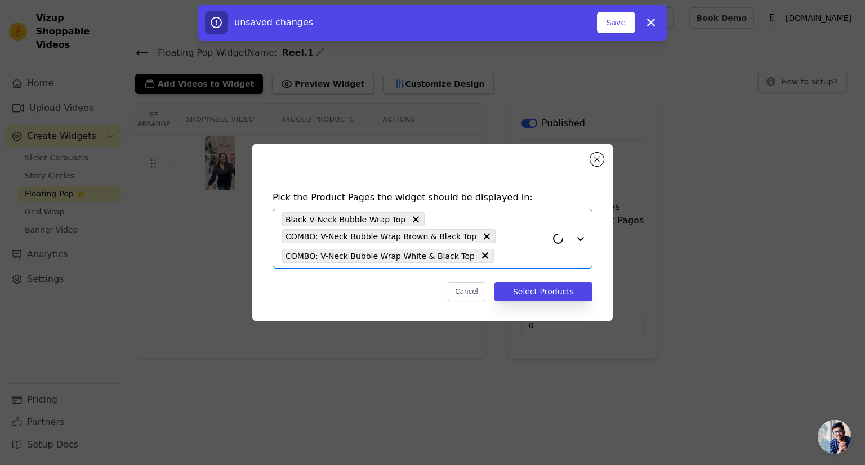
paste input "black"
type input "black"
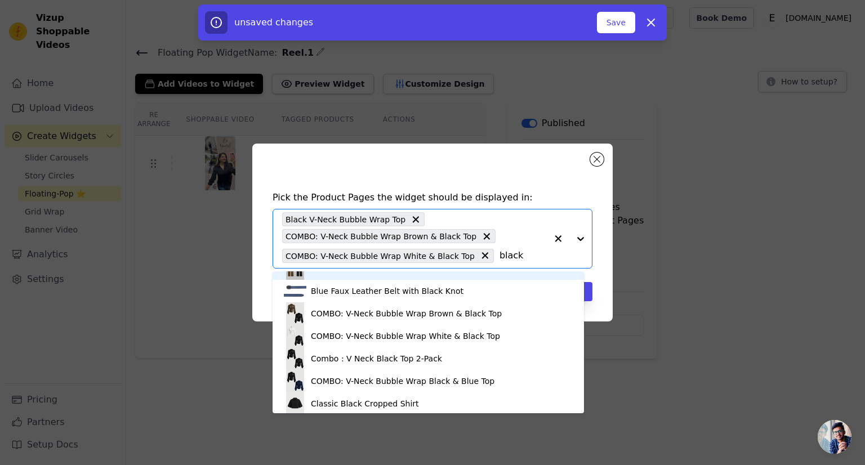
scroll to position [113, 0]
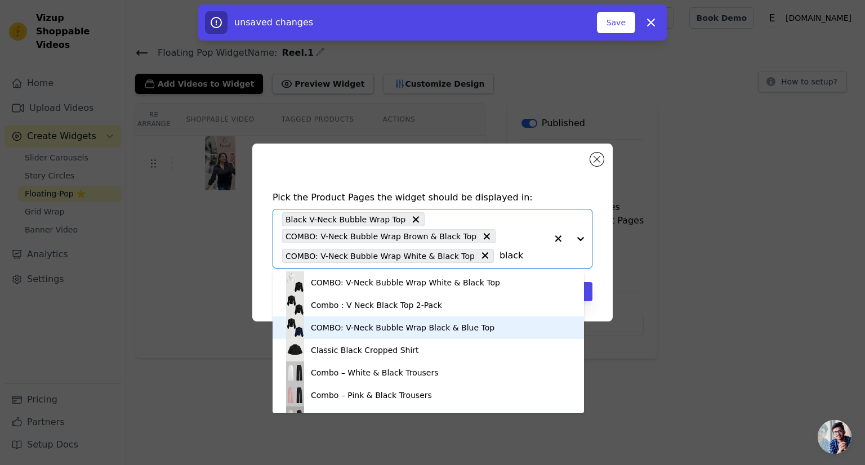
click at [402, 335] on div "COMBO: V-Neck Bubble Wrap Black & Blue Top" at bounding box center [428, 327] width 289 height 23
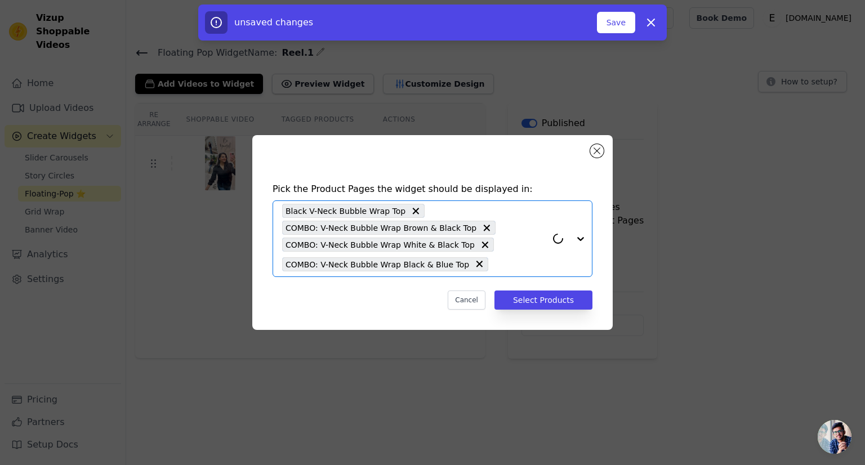
paste input "black"
type input "black"
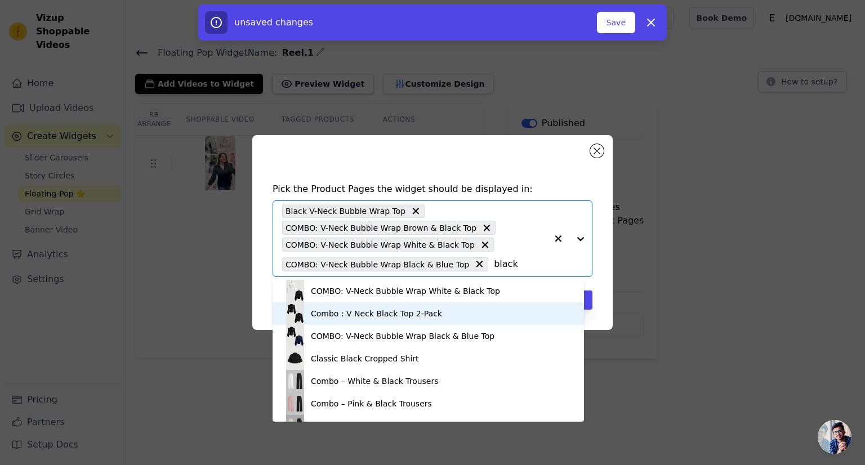
click at [401, 317] on div "Combo : V Neck Black Top 2-Pack" at bounding box center [376, 313] width 131 height 11
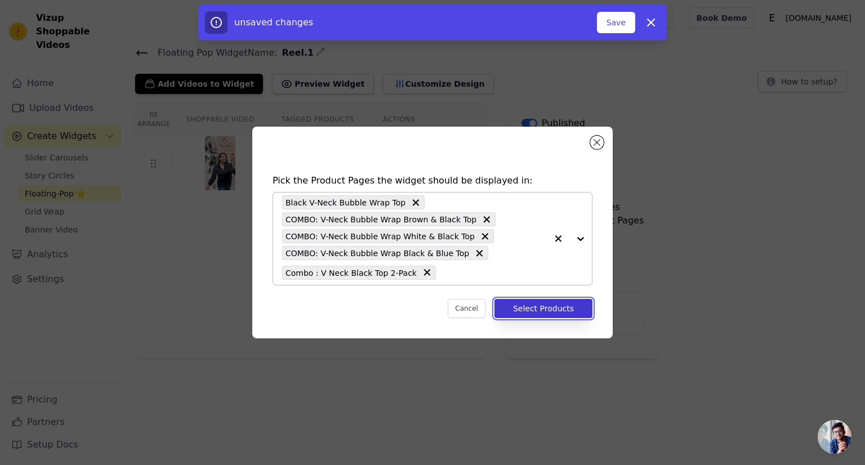
click at [525, 305] on button "Select Products" at bounding box center [543, 308] width 98 height 19
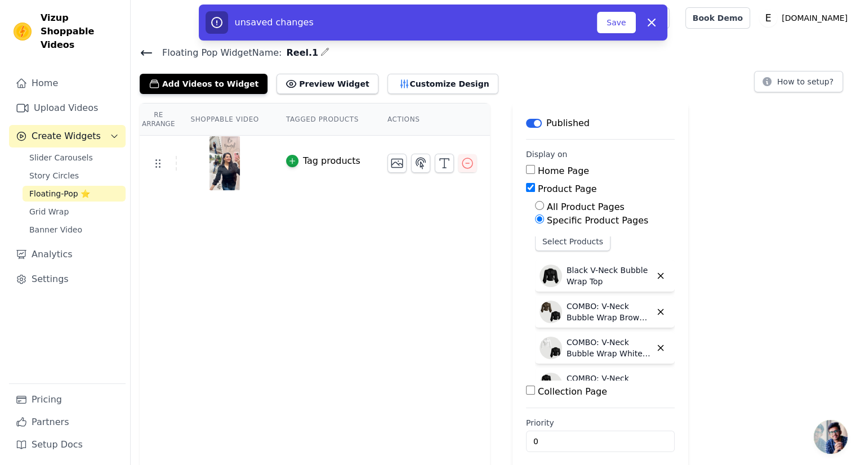
scroll to position [0, 0]
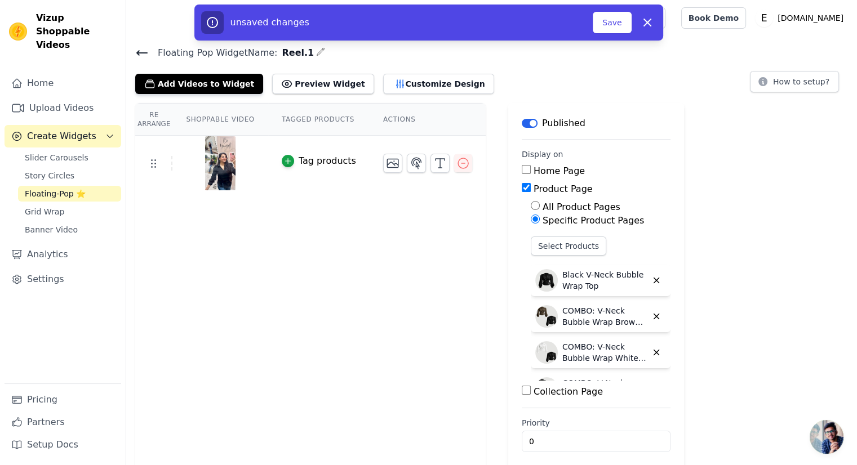
click at [306, 166] on div "Tag products" at bounding box center [326, 161] width 57 height 14
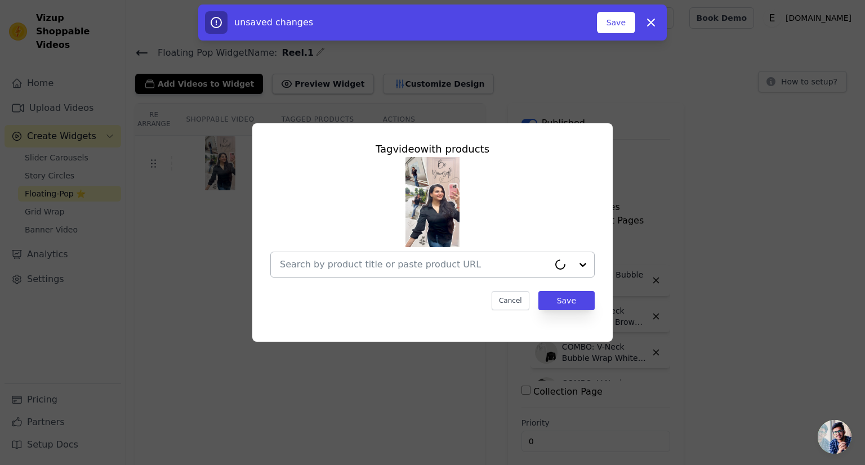
click at [326, 273] on div at bounding box center [414, 264] width 269 height 25
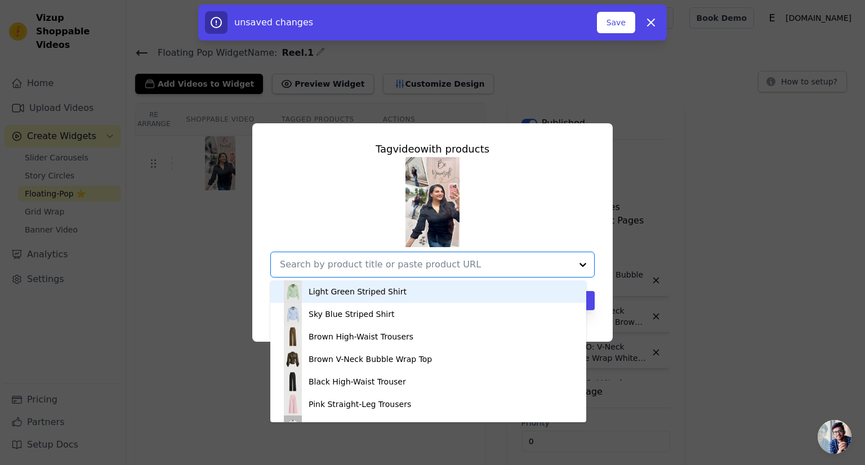
click at [319, 268] on input "text" at bounding box center [426, 265] width 292 height 14
paste input "black"
type input "black"
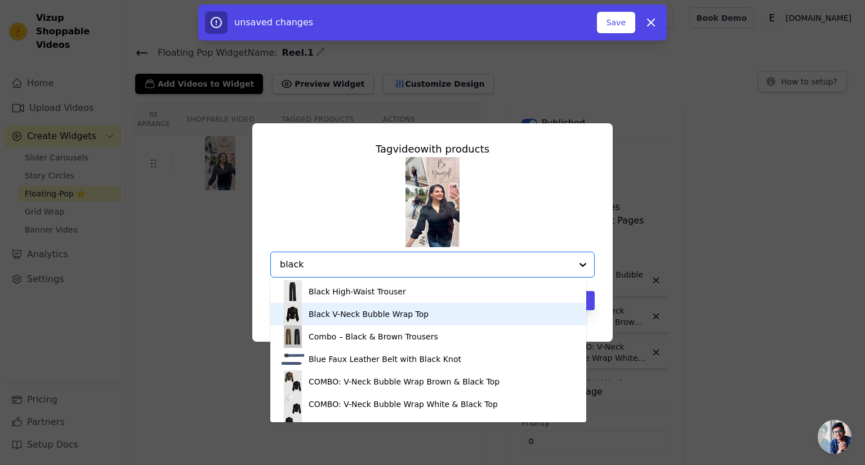
click at [318, 313] on div "Black V-Neck Bubble Wrap Top" at bounding box center [369, 314] width 120 height 11
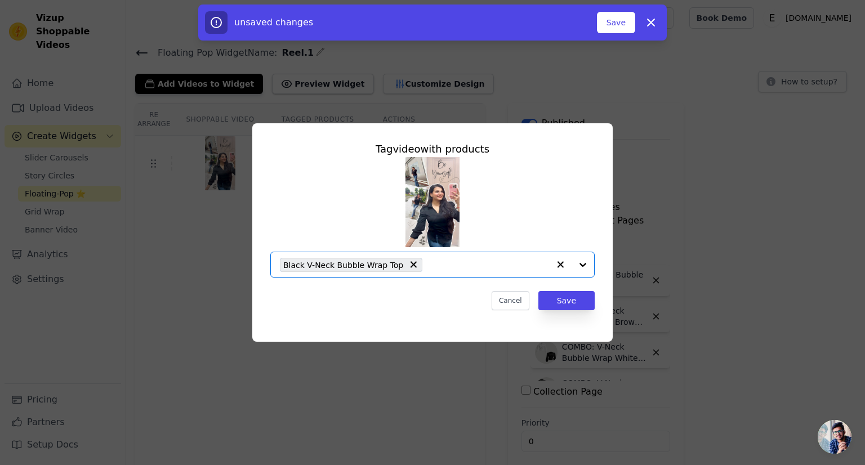
paste input "black"
type input "black"
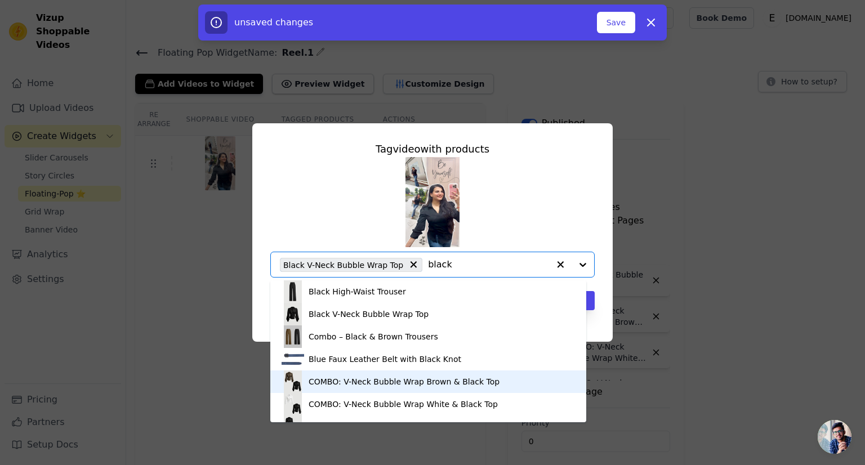
click at [324, 388] on div "COMBO: V-Neck Bubble Wrap Brown & Black Top" at bounding box center [428, 382] width 293 height 23
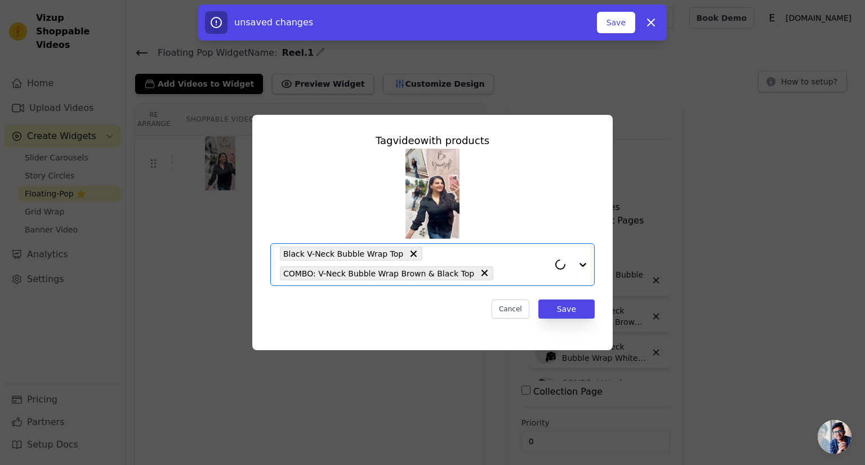
paste input "black"
type input "black"
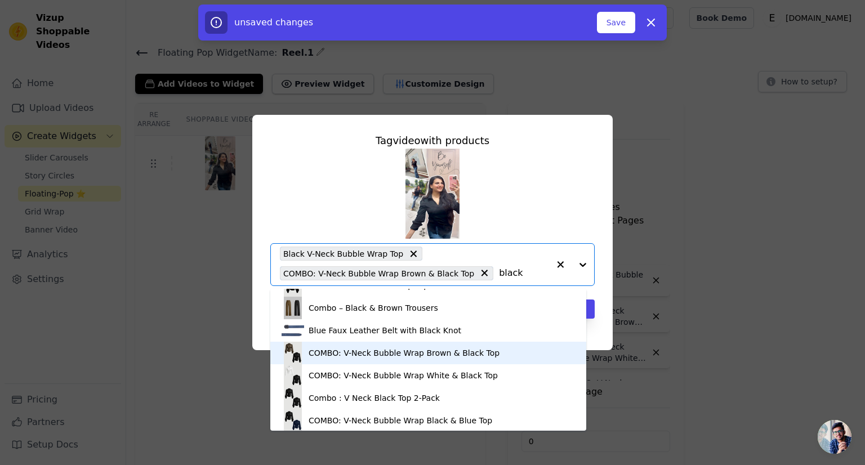
scroll to position [56, 0]
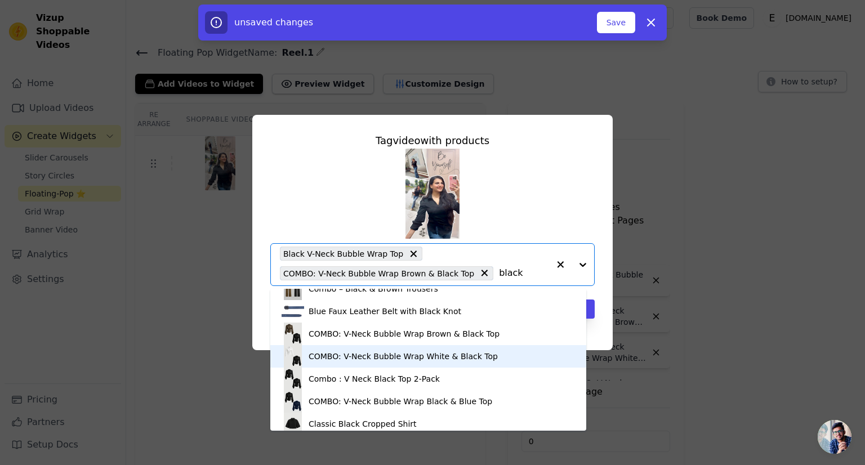
click at [321, 367] on div "COMBO: V-Neck Bubble Wrap White & Black Top" at bounding box center [428, 356] width 293 height 23
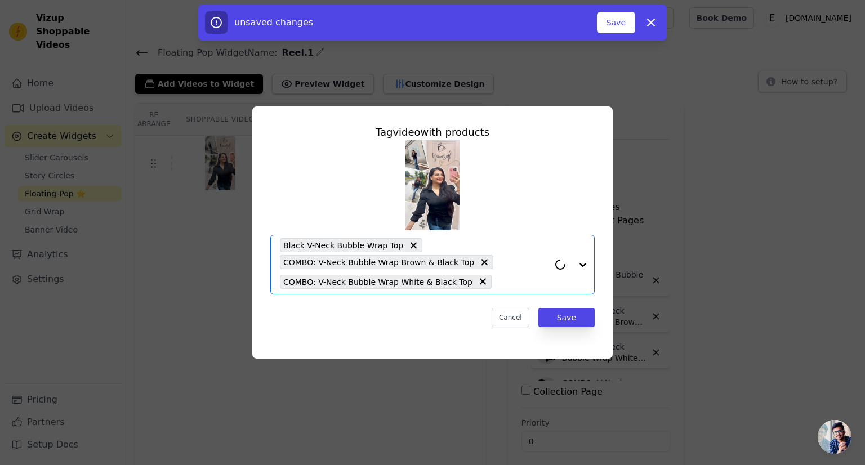
paste input "black"
type input "black"
click at [449, 305] on div "Tag video with products Black V-Neck Bubble Wrap Top COMBO: V-Neck Bubble Wrap …" at bounding box center [432, 225] width 342 height 221
click at [478, 284] on div "Black V-Neck Bubble Wrap Top COMBO: V-Neck Bubble Wrap Brown & Black Top COMBO:…" at bounding box center [414, 264] width 269 height 59
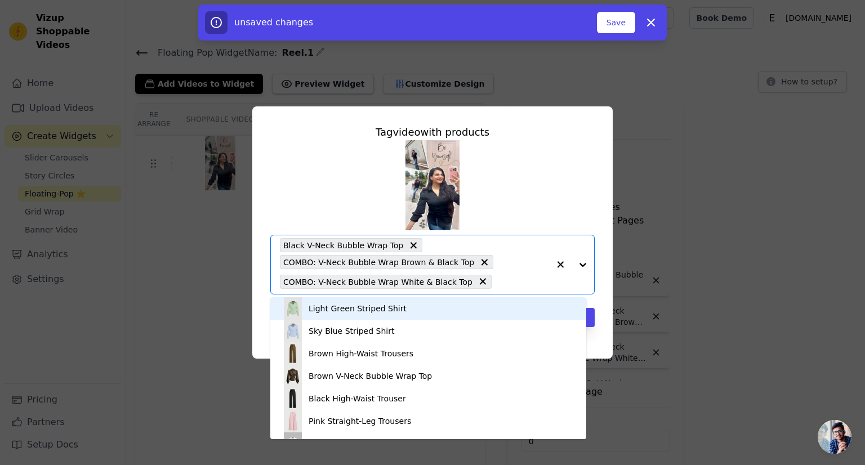
paste input "black"
type input "black"
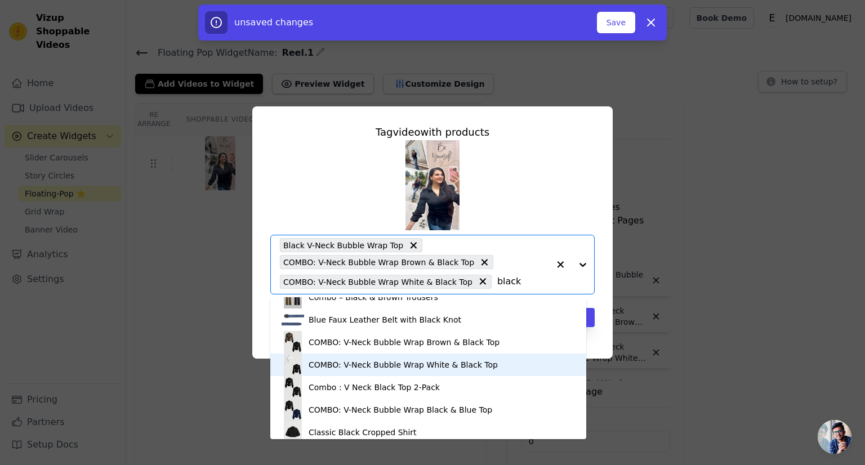
click at [325, 371] on div "COMBO: V-Neck Bubble Wrap White & Black Top" at bounding box center [428, 365] width 293 height 23
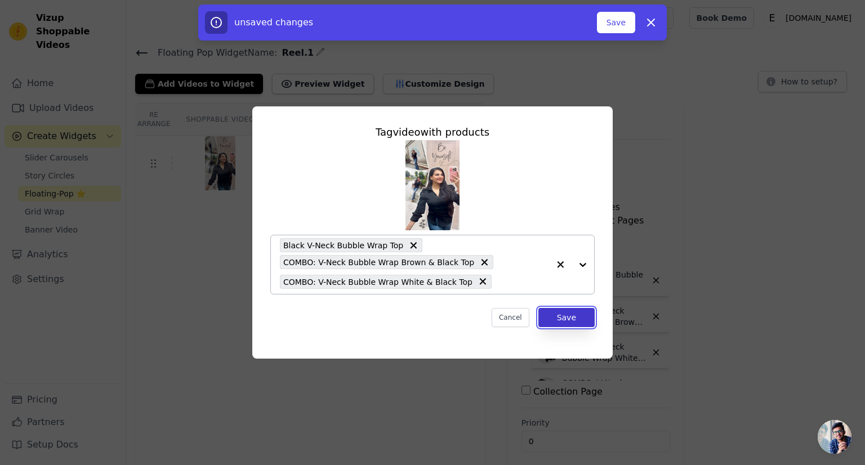
click at [558, 314] on button "Save" at bounding box center [566, 317] width 56 height 19
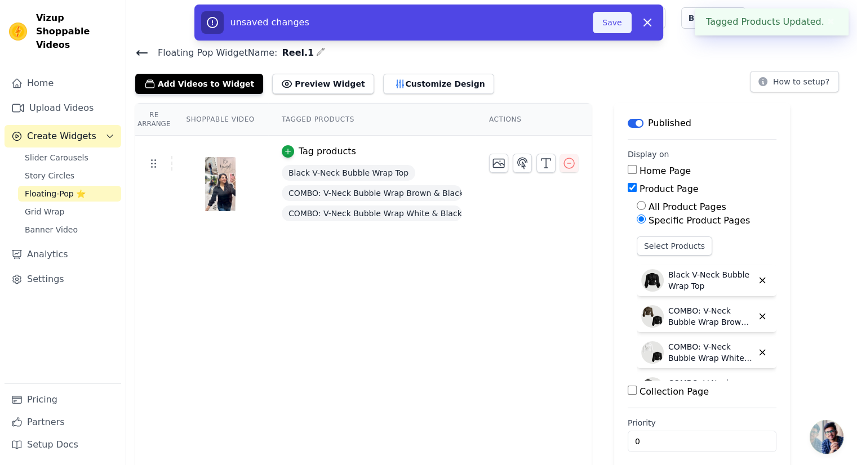
click at [613, 25] on button "Save" at bounding box center [611, 22] width 38 height 21
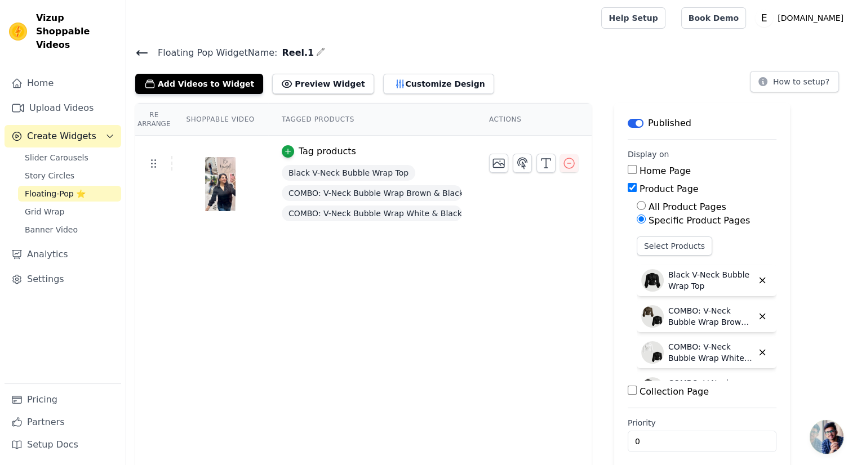
click at [137, 55] on icon at bounding box center [142, 53] width 14 height 14
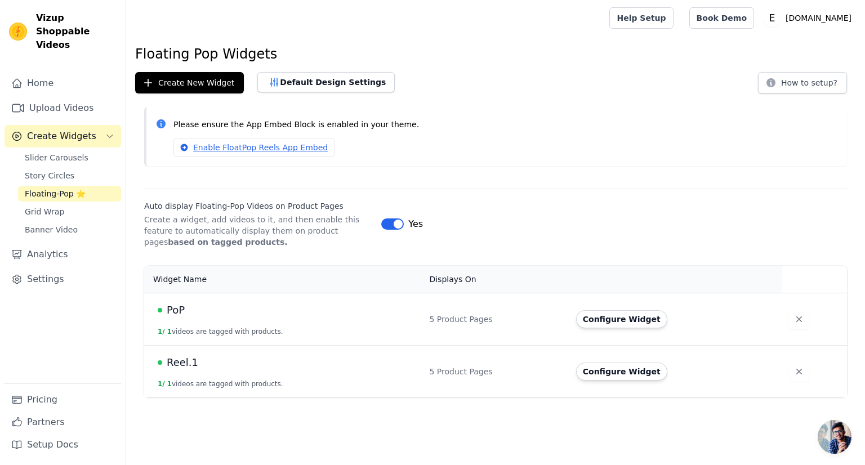
click at [170, 310] on span "PoP" at bounding box center [176, 310] width 18 height 16
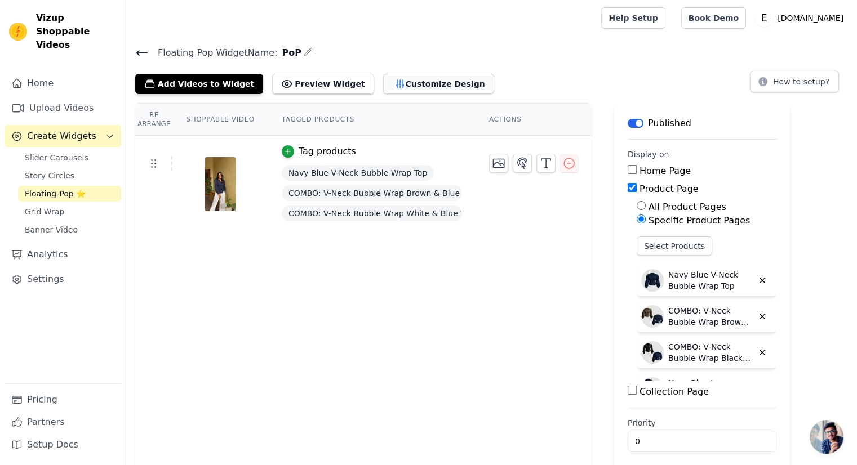
click at [409, 86] on button "Customize Design" at bounding box center [438, 84] width 111 height 20
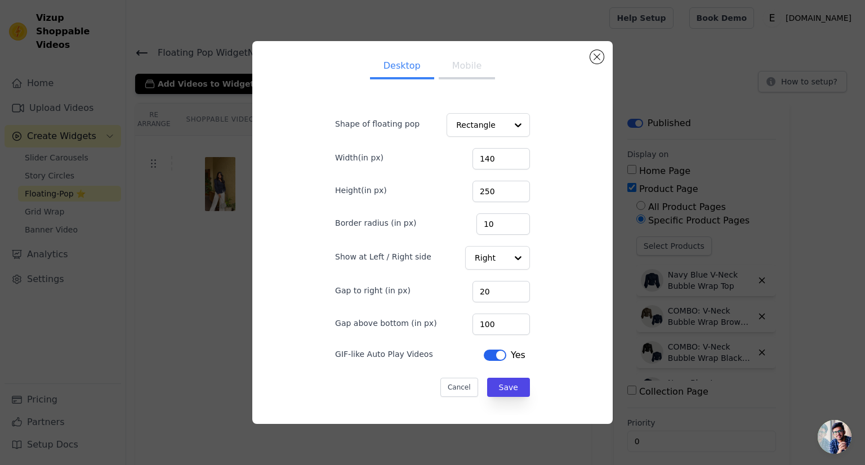
click at [126, 51] on div "Desktop Mobile Shape of floating pop Rectangle Width(in px) 140 Height(in px) 2…" at bounding box center [432, 232] width 829 height 419
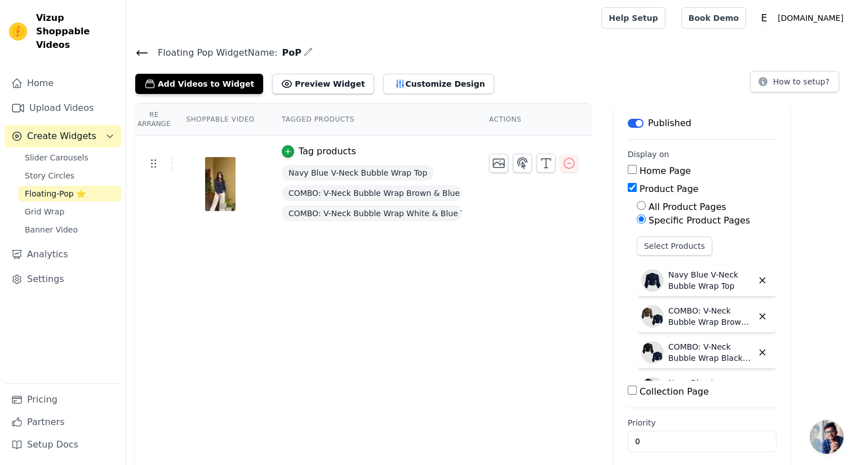
click at [141, 53] on icon at bounding box center [142, 53] width 14 height 14
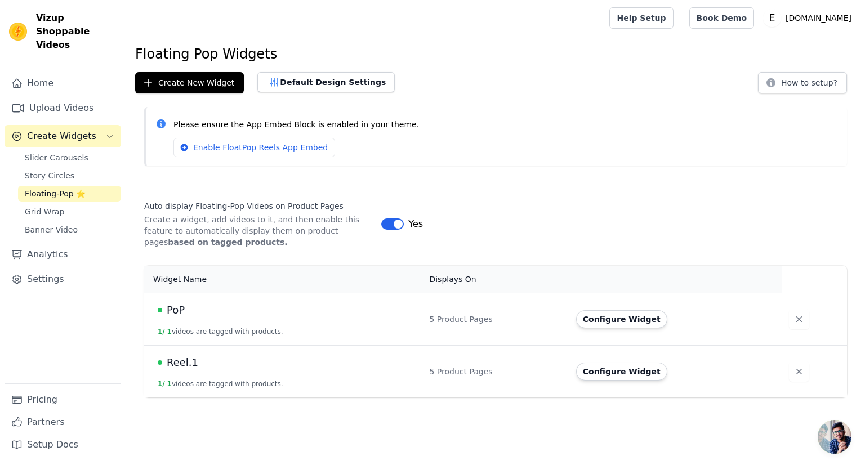
click at [189, 380] on button "1 / 1 videos are tagged with products." at bounding box center [221, 384] width 126 height 9
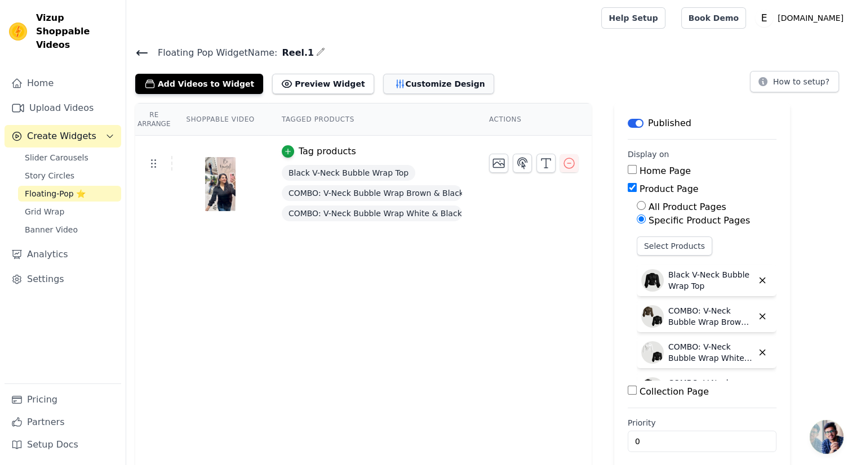
click at [408, 88] on button "Customize Design" at bounding box center [438, 84] width 111 height 20
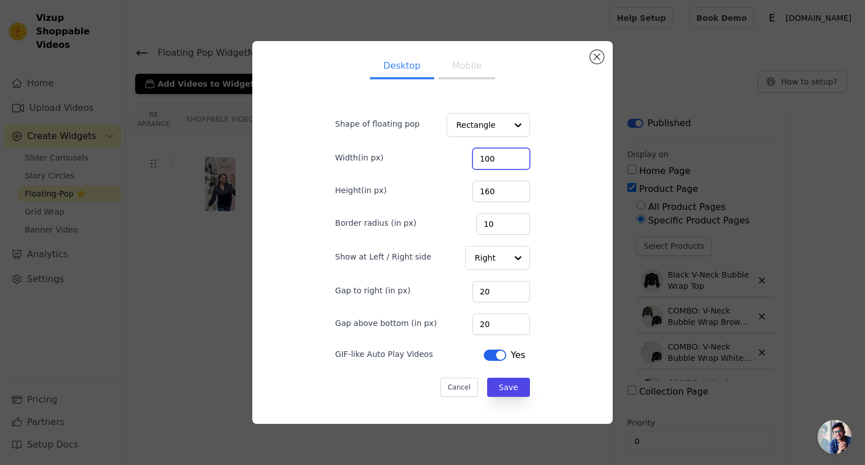
click at [506, 154] on input "100" at bounding box center [500, 158] width 57 height 21
click at [506, 154] on input "101" at bounding box center [500, 158] width 57 height 21
click at [506, 154] on input "102" at bounding box center [500, 158] width 57 height 21
click at [506, 154] on input "135" at bounding box center [500, 158] width 57 height 21
click at [506, 154] on input "136" at bounding box center [500, 158] width 57 height 21
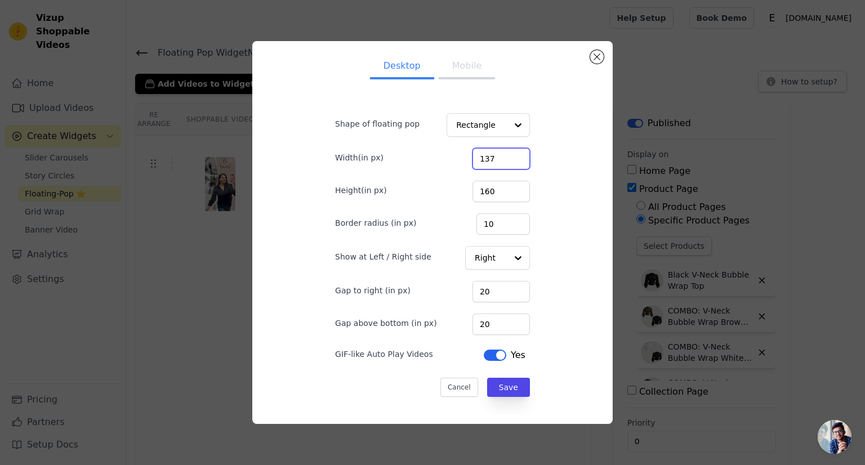
click at [506, 154] on input "137" at bounding box center [500, 158] width 57 height 21
click at [506, 154] on input "138" at bounding box center [500, 158] width 57 height 21
click at [506, 154] on input "139" at bounding box center [500, 158] width 57 height 21
click at [506, 154] on input "140" at bounding box center [500, 158] width 57 height 21
click at [506, 154] on input "141" at bounding box center [500, 158] width 57 height 21
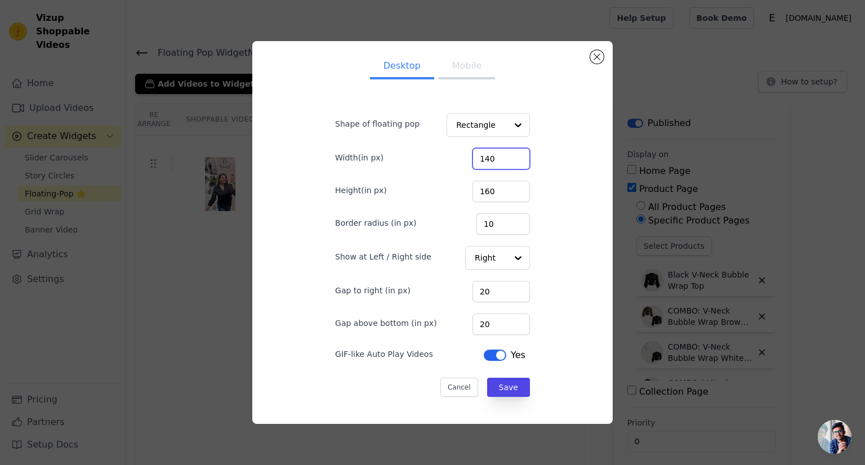
type input "140"
click at [506, 163] on input "140" at bounding box center [500, 158] width 57 height 21
click at [511, 190] on input "181" at bounding box center [500, 191] width 57 height 21
click at [511, 190] on input "192" at bounding box center [500, 191] width 57 height 21
click at [511, 190] on input "193" at bounding box center [500, 191] width 57 height 21
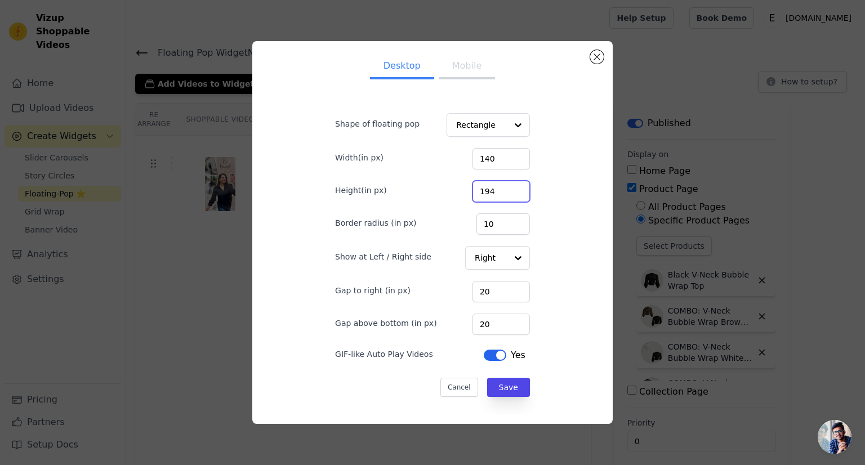
click at [511, 190] on input "194" at bounding box center [500, 191] width 57 height 21
click at [511, 190] on input "195" at bounding box center [500, 191] width 57 height 21
click at [511, 190] on input "208" at bounding box center [500, 191] width 57 height 21
click at [511, 190] on input "223" at bounding box center [500, 191] width 57 height 21
click at [511, 190] on input "224" at bounding box center [500, 191] width 57 height 21
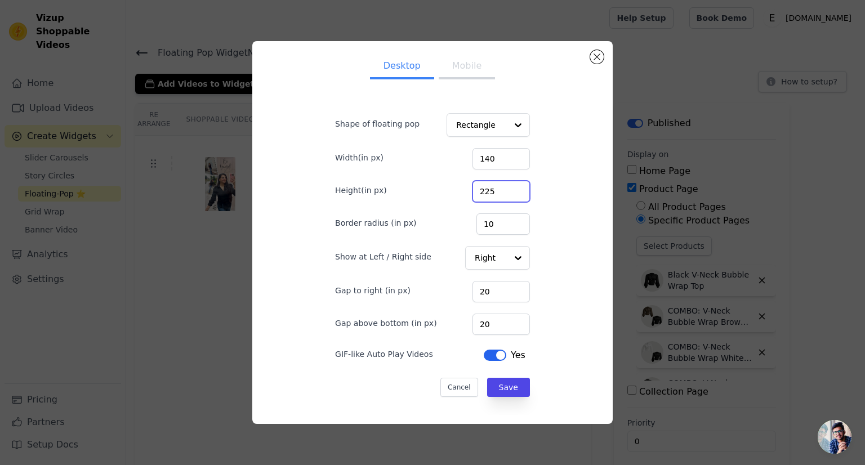
click at [511, 190] on input "225" at bounding box center [500, 191] width 57 height 21
click at [511, 190] on input "226" at bounding box center [500, 191] width 57 height 21
click at [511, 190] on input "227" at bounding box center [500, 191] width 57 height 21
click at [511, 190] on input "228" at bounding box center [500, 191] width 57 height 21
click at [511, 190] on input "229" at bounding box center [500, 191] width 57 height 21
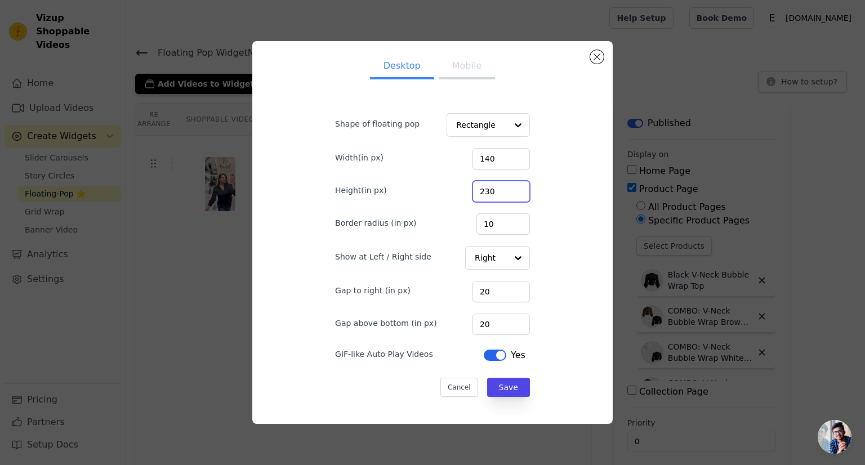
click at [511, 190] on input "230" at bounding box center [500, 191] width 57 height 21
click at [511, 190] on input "231" at bounding box center [500, 191] width 57 height 21
click at [511, 190] on input "240" at bounding box center [500, 191] width 57 height 21
click at [511, 190] on input "241" at bounding box center [500, 191] width 57 height 21
click at [511, 190] on input "242" at bounding box center [500, 191] width 57 height 21
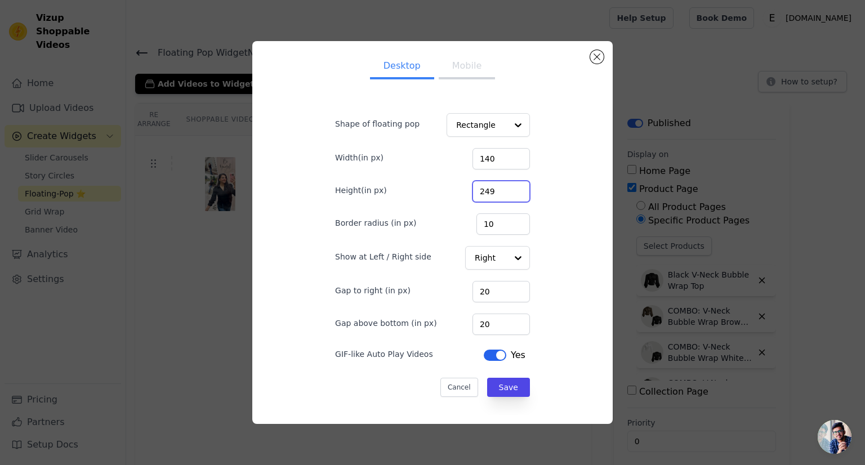
click at [511, 190] on input "249" at bounding box center [500, 191] width 57 height 21
type input "250"
click at [511, 190] on input "250" at bounding box center [500, 191] width 57 height 21
click at [507, 320] on input "77" at bounding box center [500, 324] width 57 height 21
click at [507, 320] on input "88" at bounding box center [500, 324] width 57 height 21
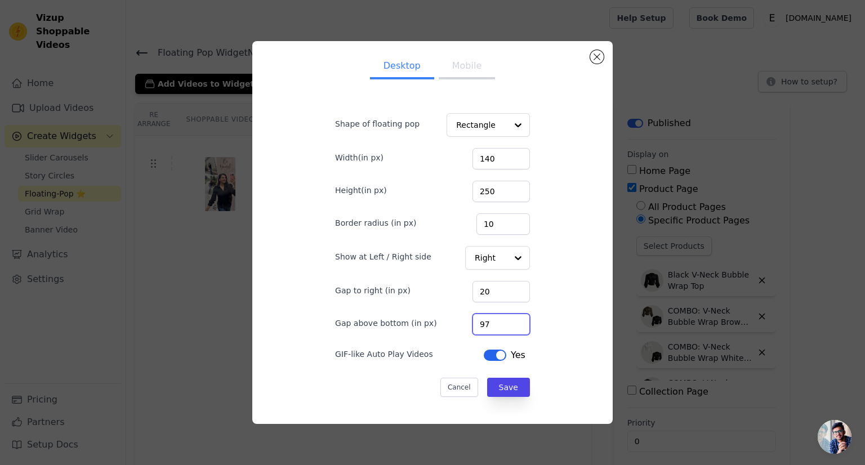
click at [507, 320] on input "97" at bounding box center [500, 324] width 57 height 21
click at [507, 320] on input "98" at bounding box center [500, 324] width 57 height 21
click at [507, 320] on input "99" at bounding box center [500, 324] width 57 height 21
type input "100"
click at [507, 320] on input "100" at bounding box center [500, 324] width 57 height 21
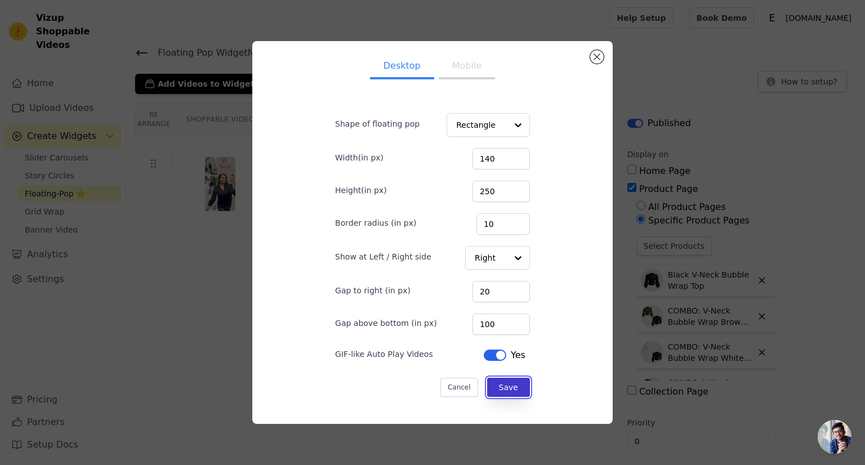
click at [502, 390] on button "Save" at bounding box center [508, 387] width 43 height 19
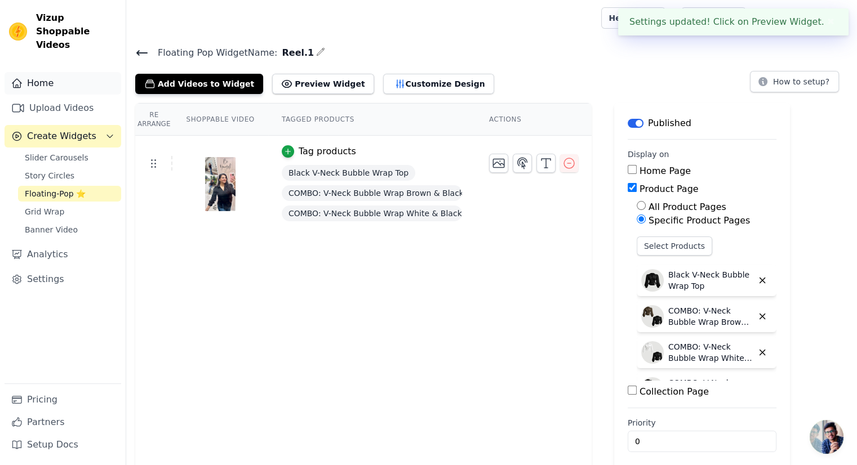
click at [29, 75] on link "Home" at bounding box center [63, 83] width 117 height 23
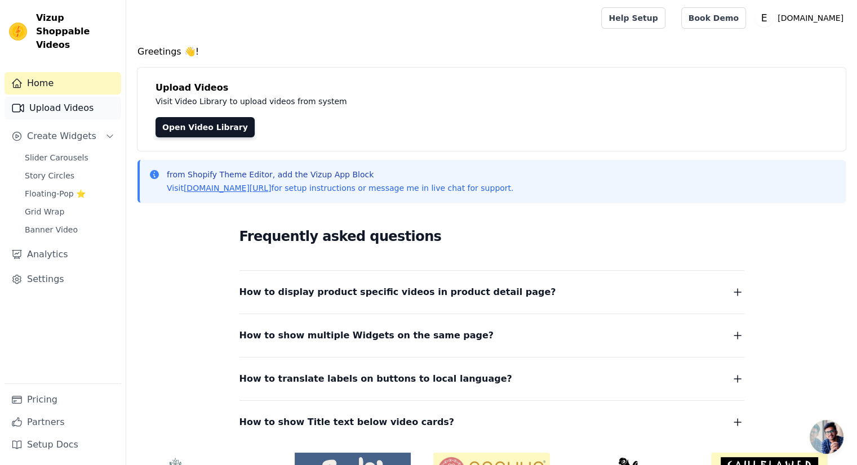
click at [63, 100] on link "Upload Videos" at bounding box center [63, 108] width 117 height 23
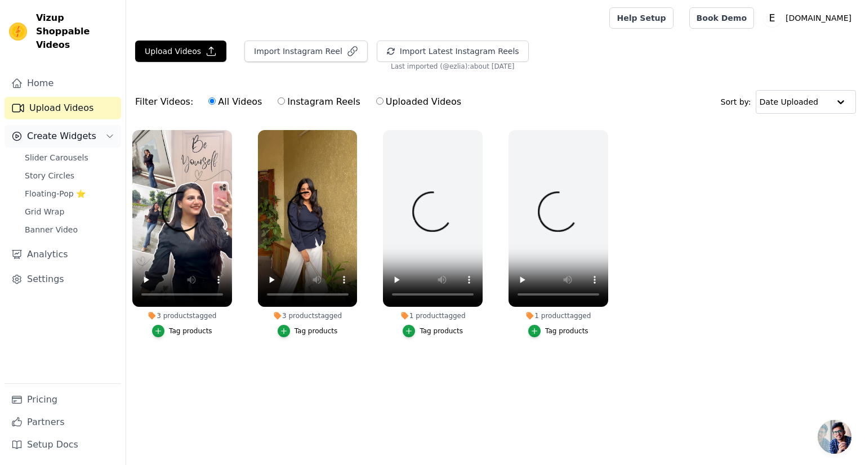
click at [59, 130] on span "Create Widgets" at bounding box center [61, 137] width 69 height 14
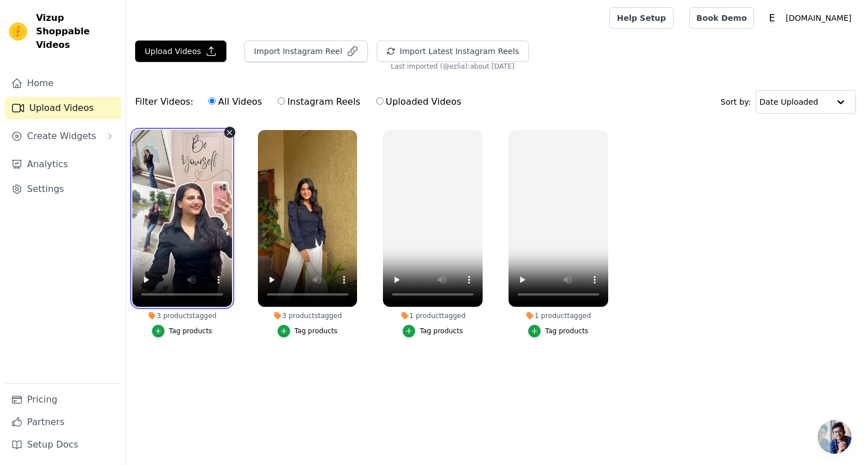
click at [182, 221] on video at bounding box center [182, 218] width 100 height 177
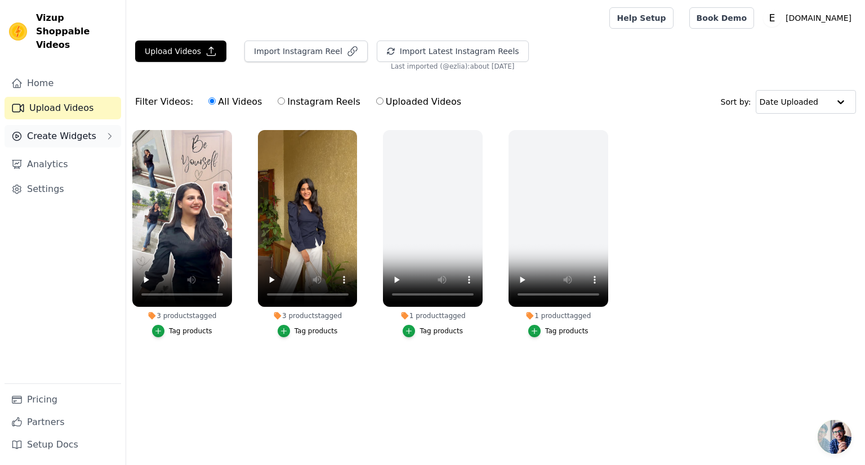
click at [75, 130] on span "Create Widgets" at bounding box center [61, 137] width 69 height 14
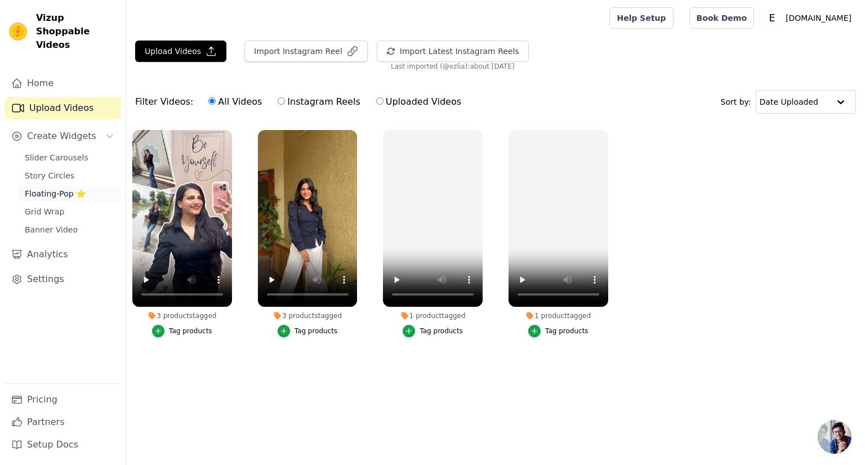
click at [51, 188] on span "Floating-Pop ⭐" at bounding box center [55, 193] width 61 height 11
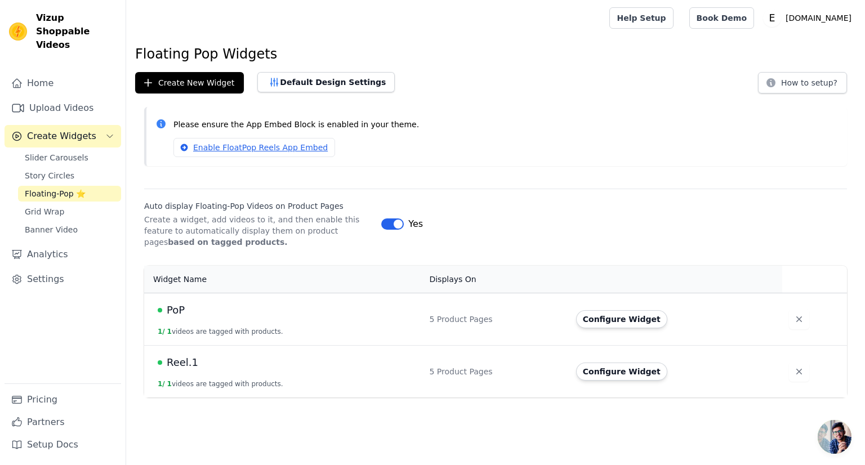
click at [209, 362] on div "Reel.1" at bounding box center [287, 363] width 258 height 16
click at [587, 363] on button "Configure Widget" at bounding box center [621, 372] width 91 height 18
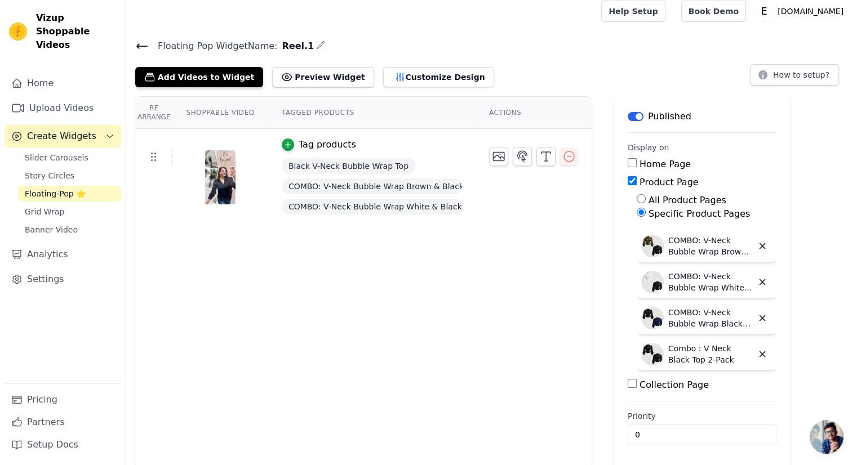
scroll to position [8, 0]
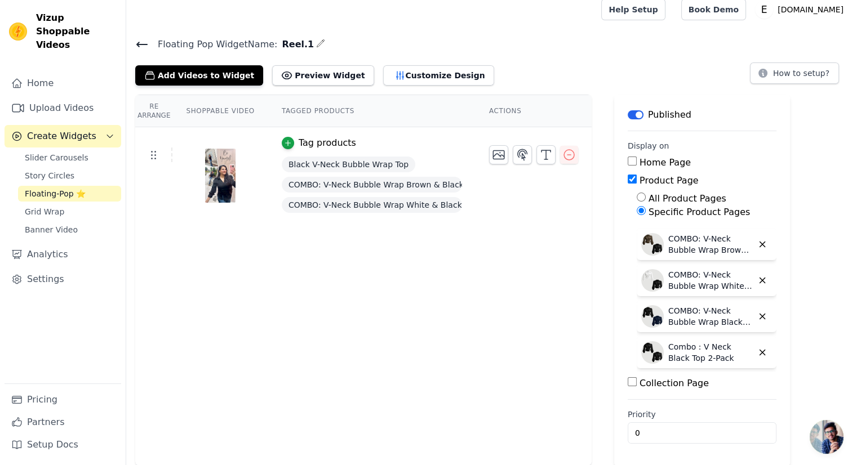
drag, startPoint x: 137, startPoint y: 39, endPoint x: 158, endPoint y: 5, distance: 40.2
click at [137, 39] on icon at bounding box center [142, 45] width 14 height 14
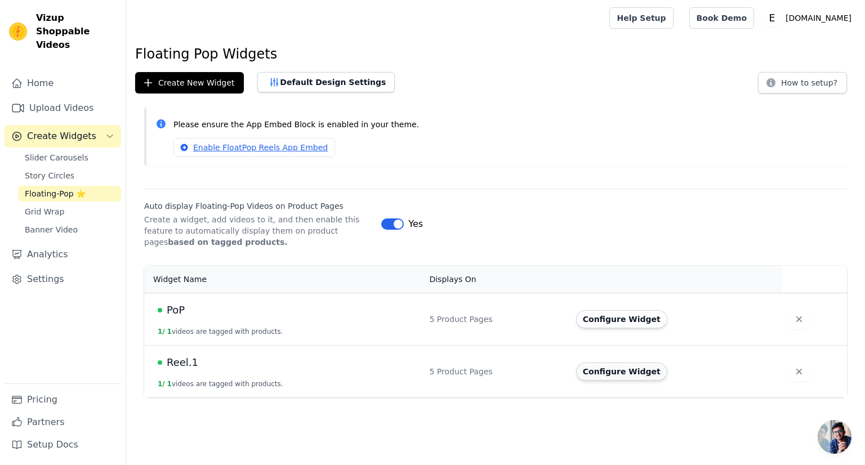
click at [604, 367] on button "Configure Widget" at bounding box center [621, 372] width 91 height 18
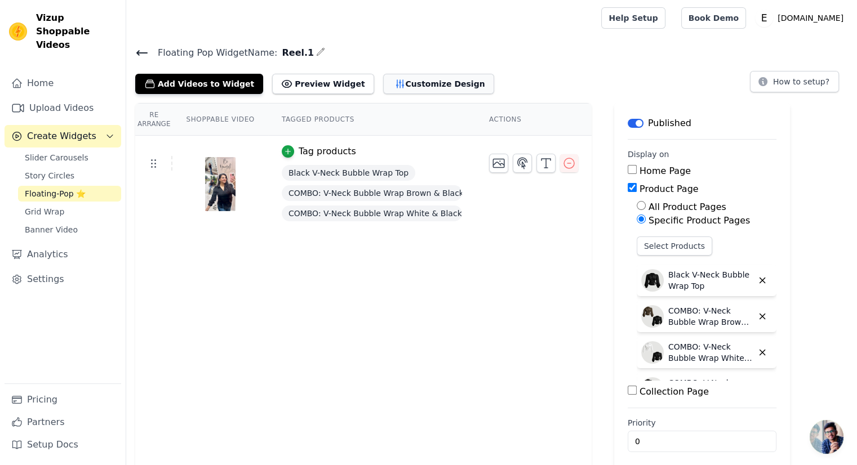
click at [412, 79] on button "Customize Design" at bounding box center [438, 84] width 111 height 20
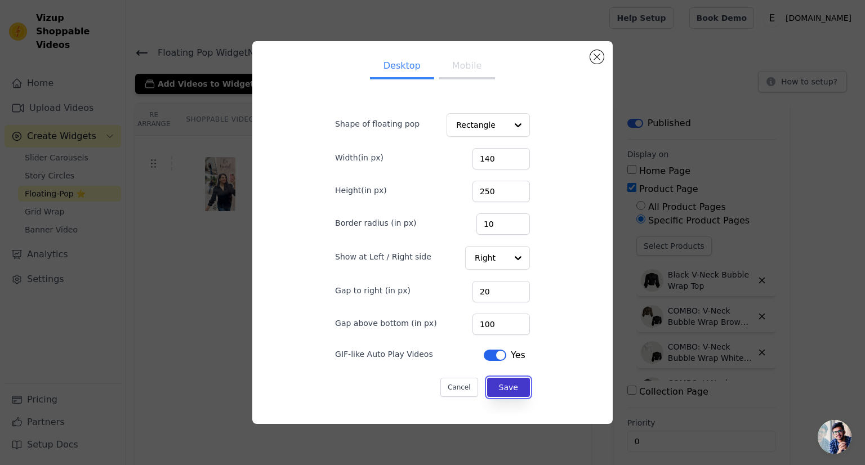
click at [498, 384] on button "Save" at bounding box center [508, 387] width 43 height 19
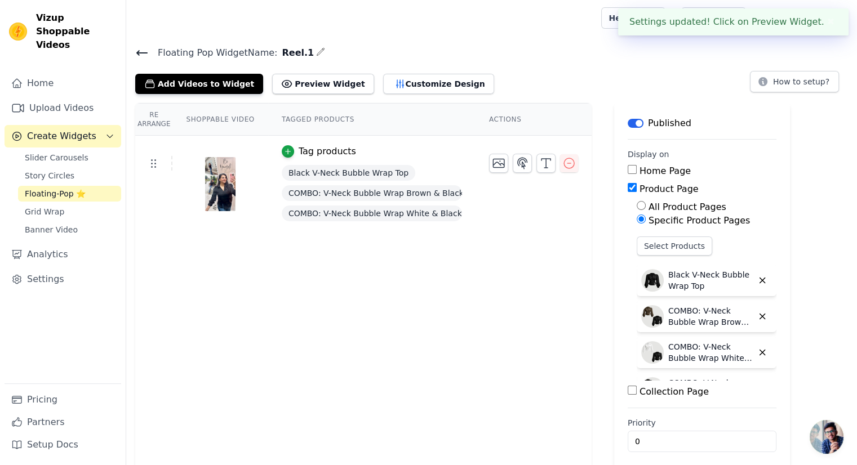
click at [145, 52] on icon at bounding box center [142, 53] width 10 height 5
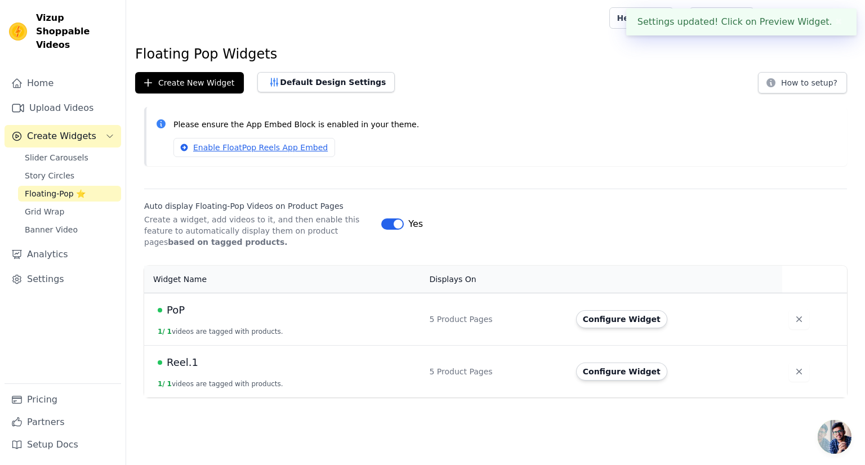
click at [200, 316] on div "PoP" at bounding box center [287, 310] width 258 height 16
click at [581, 318] on button "Configure Widget" at bounding box center [621, 319] width 91 height 18
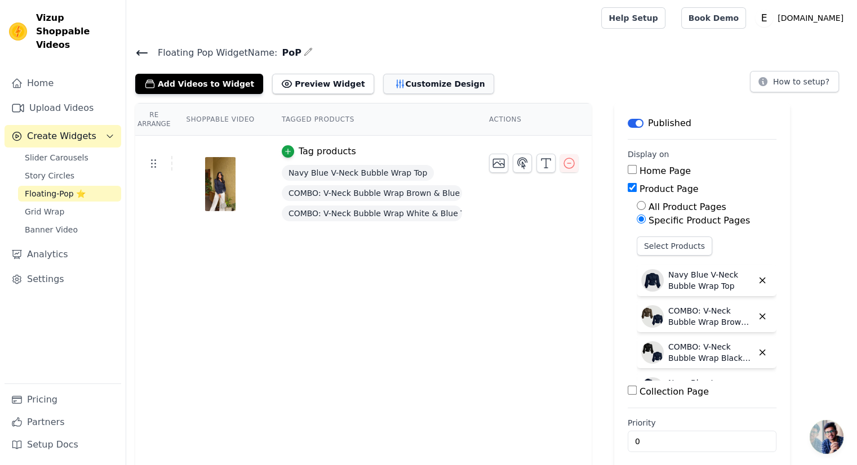
click at [384, 87] on button "Customize Design" at bounding box center [438, 84] width 111 height 20
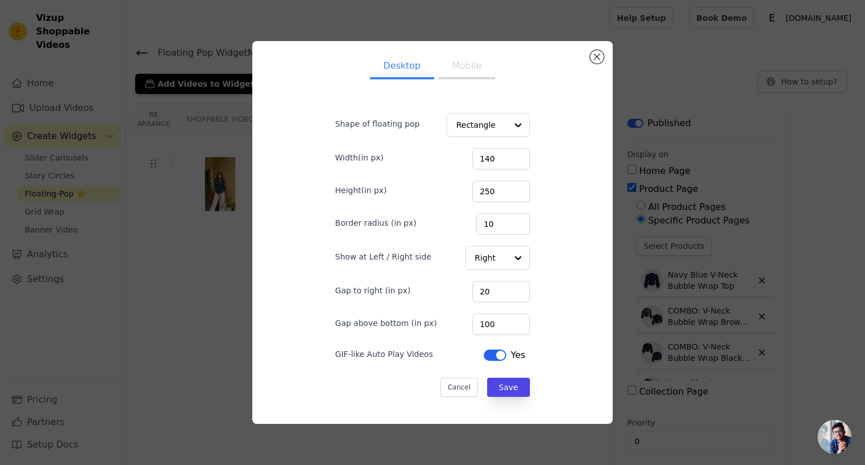
click at [604, 57] on div "Desktop Mobile Shape of floating pop Rectangle Width(in px) 140 Height(in px) 2…" at bounding box center [432, 232] width 360 height 383
click at [601, 57] on button "Close modal" at bounding box center [597, 57] width 14 height 14
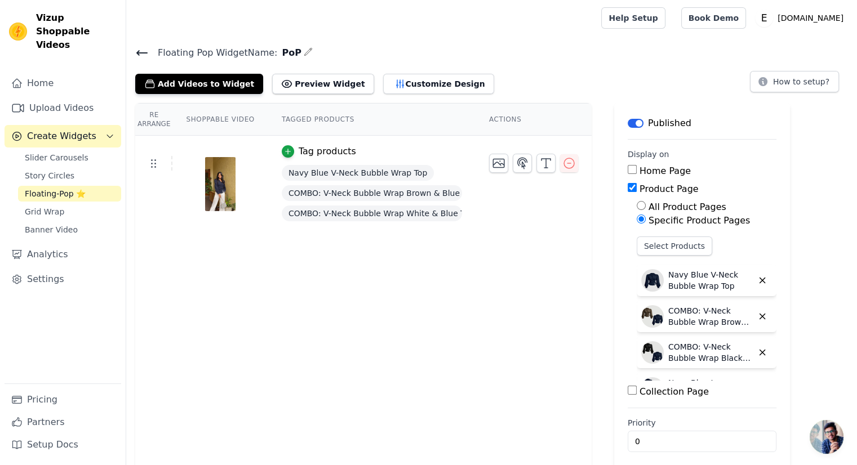
click at [149, 48] on span "Floating Pop Widget Name:" at bounding box center [213, 53] width 128 height 14
click at [147, 52] on icon at bounding box center [142, 53] width 10 height 5
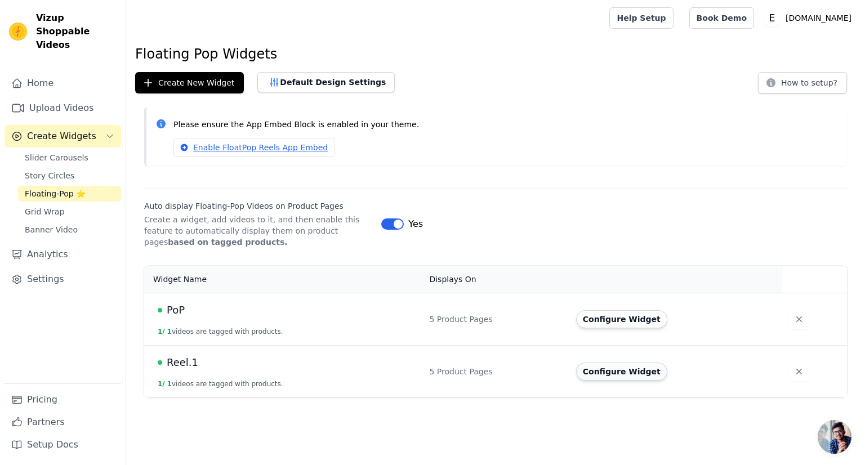
click at [610, 372] on button "Configure Widget" at bounding box center [621, 372] width 91 height 18
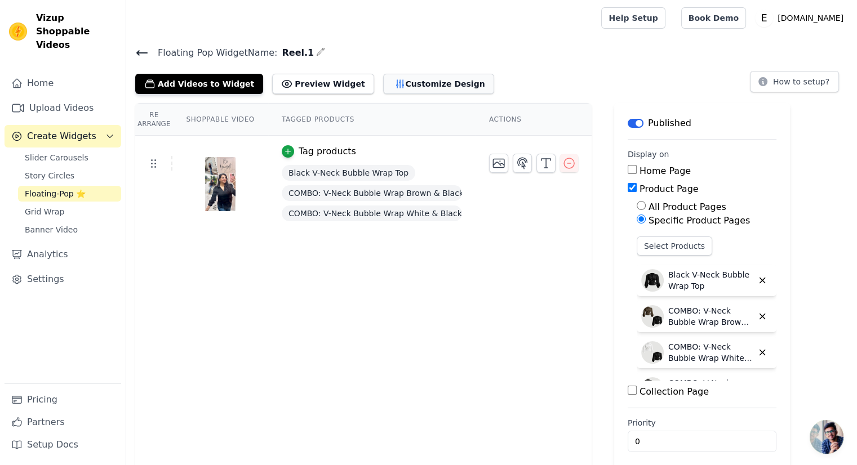
click at [413, 86] on button "Customize Design" at bounding box center [438, 84] width 111 height 20
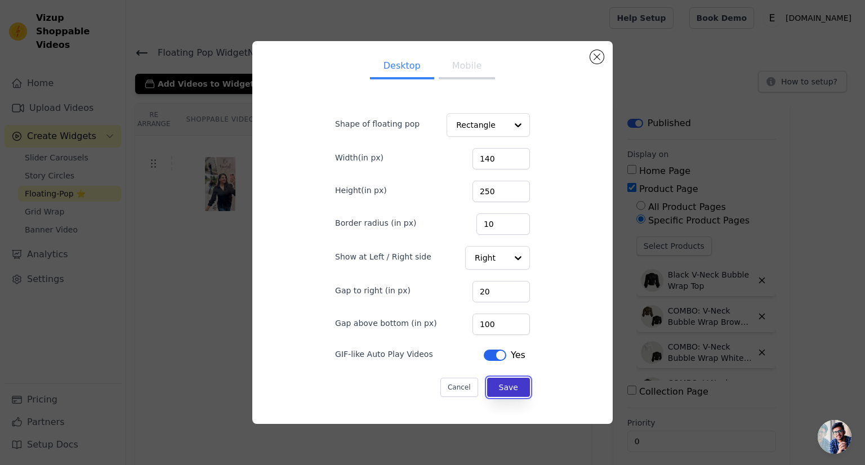
click at [491, 389] on button "Save" at bounding box center [508, 387] width 43 height 19
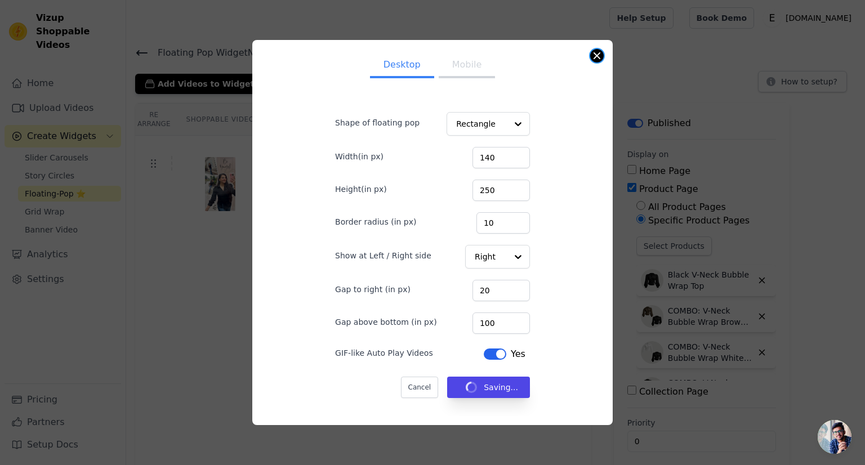
click at [596, 58] on button "Close modal" at bounding box center [597, 56] width 14 height 14
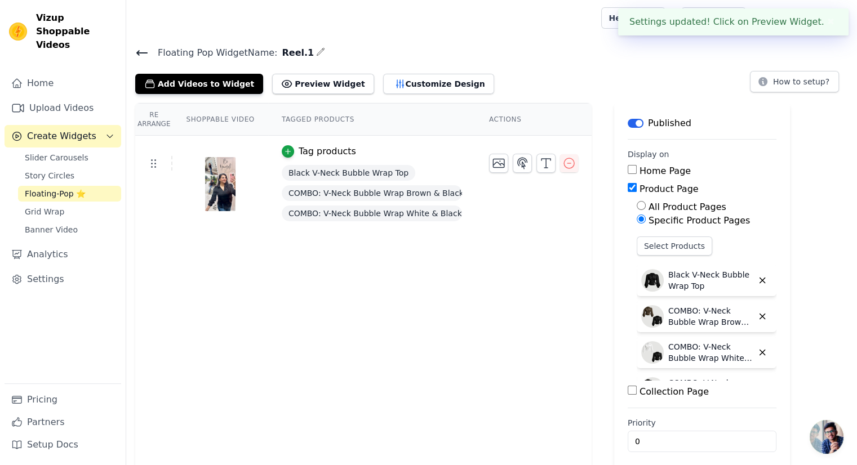
click at [142, 56] on icon at bounding box center [142, 53] width 14 height 14
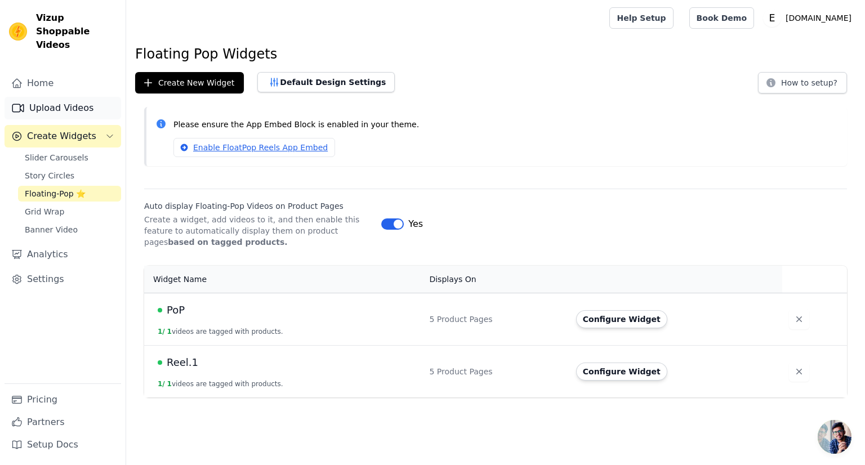
click at [83, 97] on link "Upload Videos" at bounding box center [63, 108] width 117 height 23
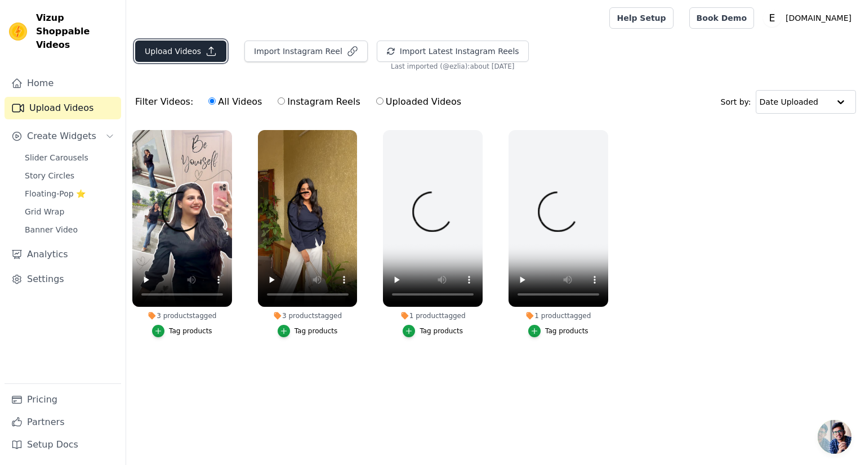
click at [181, 52] on button "Upload Videos" at bounding box center [180, 51] width 91 height 21
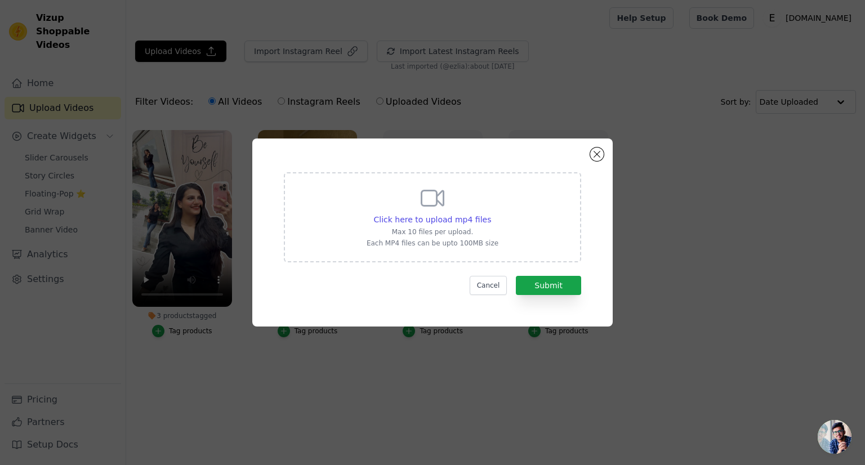
click at [460, 208] on div "Click here to upload mp4 files Max 10 files per upload. Each MP4 files can be u…" at bounding box center [433, 216] width 132 height 63
click at [491, 213] on input "Click here to upload mp4 files Max 10 files per upload. Each MP4 files can be u…" at bounding box center [491, 213] width 1 height 1
type input "C:\fakepath\Less colors, more class. Street-style confidence wrapped in black a…"
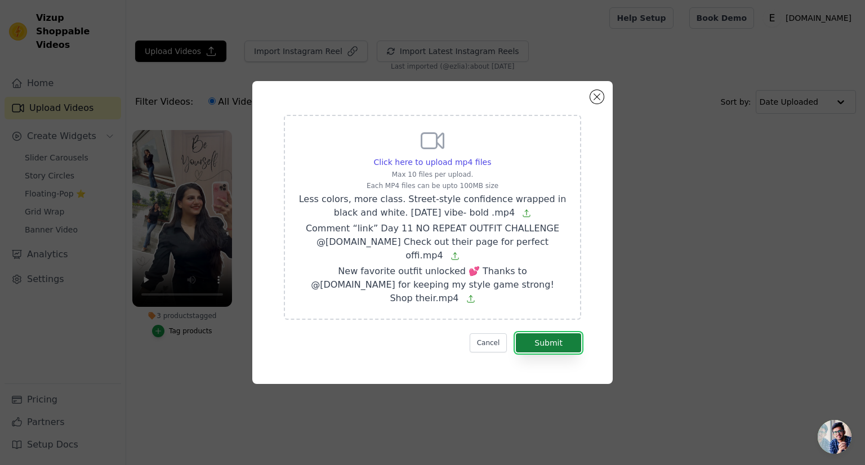
click at [541, 335] on button "Submit" at bounding box center [548, 342] width 65 height 19
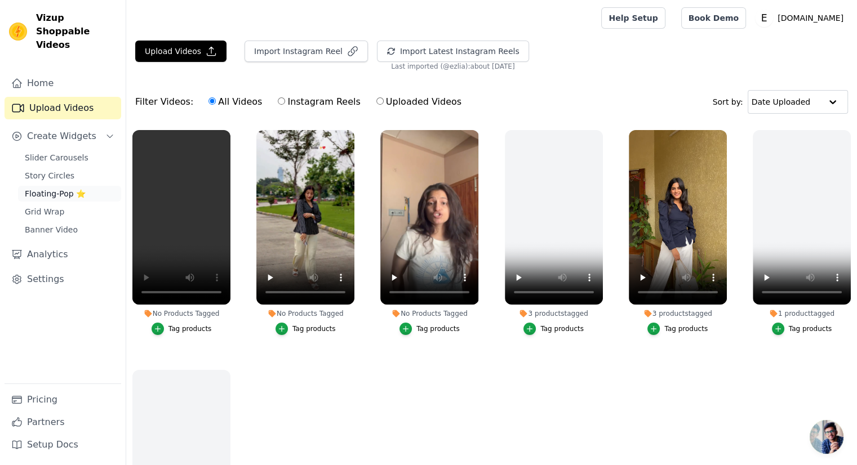
click at [39, 188] on span "Floating-Pop ⭐" at bounding box center [55, 193] width 61 height 11
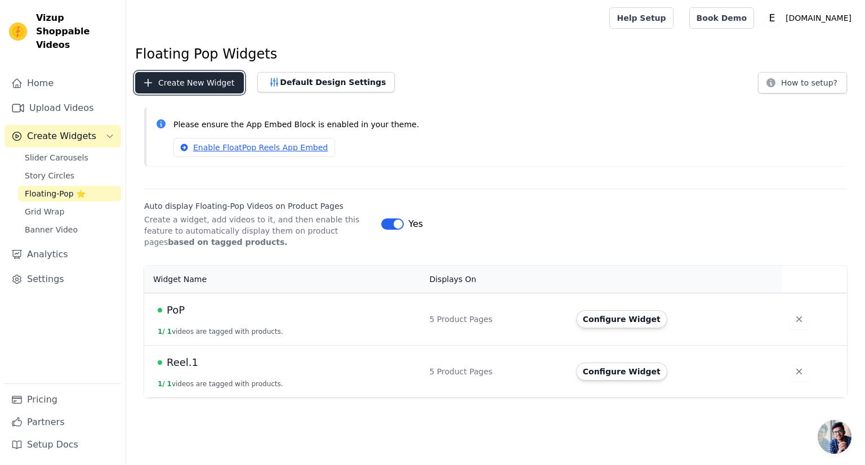
click at [170, 87] on button "Create New Widget" at bounding box center [189, 82] width 109 height 21
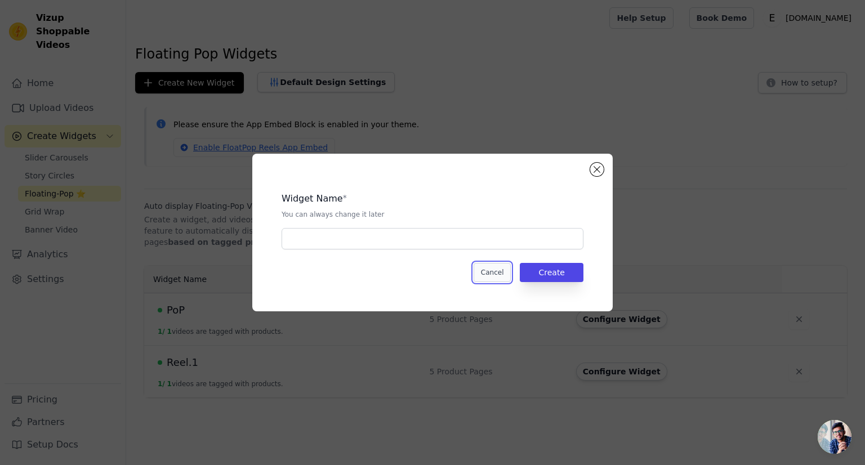
click at [509, 278] on button "Cancel" at bounding box center [493, 272] width 38 height 19
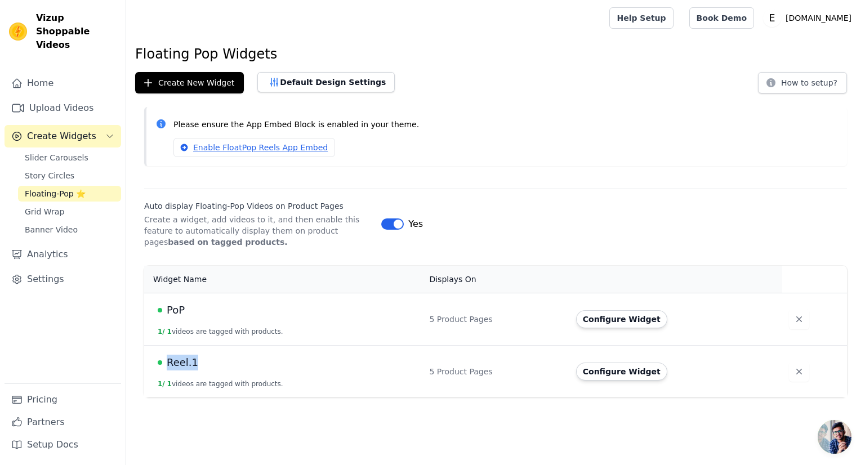
drag, startPoint x: 198, startPoint y: 360, endPoint x: 163, endPoint y: 368, distance: 36.3
click at [163, 368] on div "Reel.1" at bounding box center [287, 363] width 258 height 16
copy span "Reel.1"
click at [178, 85] on button "Create New Widget" at bounding box center [189, 82] width 109 height 21
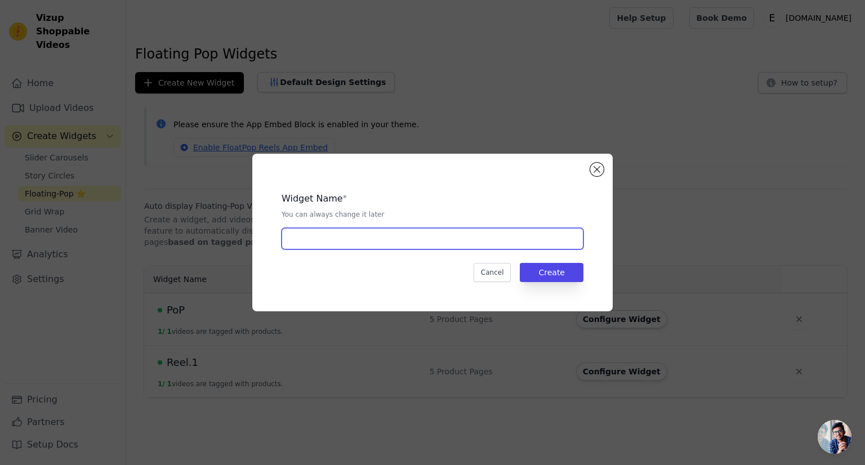
click at [324, 234] on input "text" at bounding box center [433, 238] width 302 height 21
paste input "Reel.1"
drag, startPoint x: 316, startPoint y: 206, endPoint x: 316, endPoint y: 179, distance: 27.0
click at [313, 189] on div "Widget Name * You can always change it later Reel.1" at bounding box center [433, 216] width 302 height 66
drag, startPoint x: 311, startPoint y: 239, endPoint x: 305, endPoint y: 242, distance: 7.1
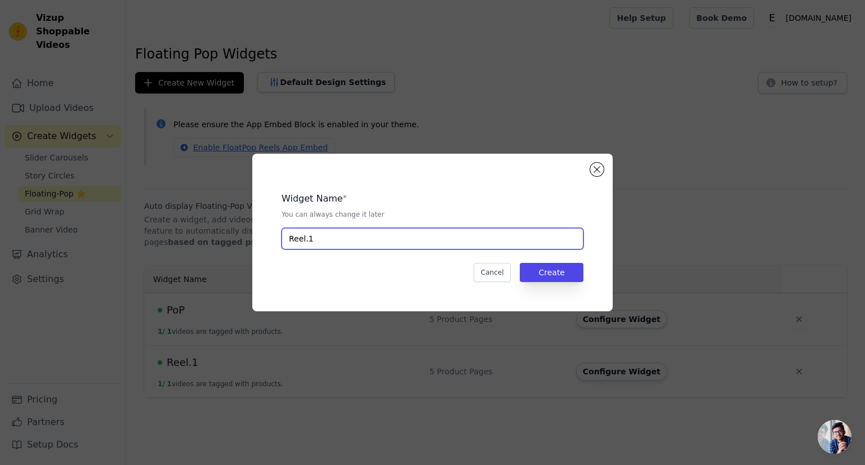
click at [305, 242] on input "Reel.1" at bounding box center [433, 238] width 302 height 21
type input "Reel.2"
click at [532, 269] on button "Create" at bounding box center [552, 272] width 64 height 19
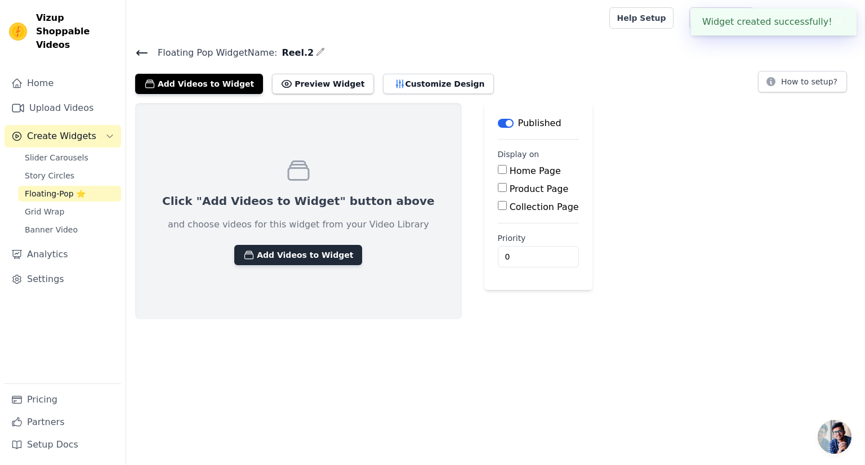
click at [250, 258] on button "Add Videos to Widget" at bounding box center [298, 255] width 128 height 20
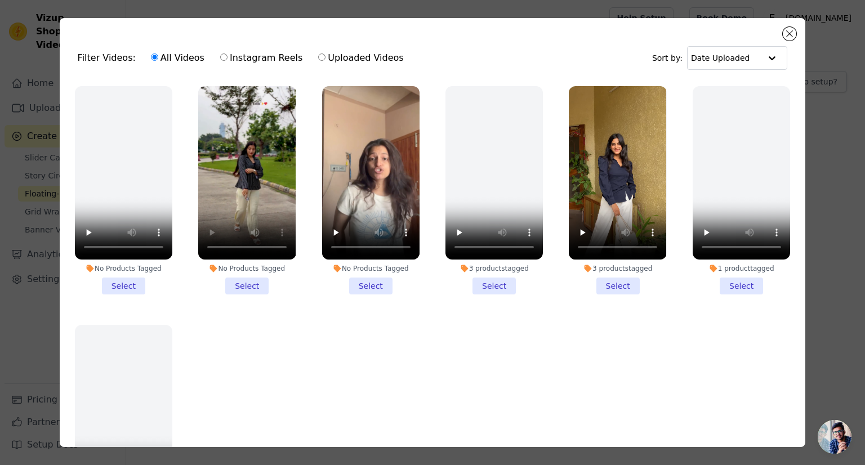
click at [253, 288] on li "No Products Tagged Select" at bounding box center [246, 190] width 97 height 208
click at [0, 0] on input "No Products Tagged Select" at bounding box center [0, 0] width 0 height 0
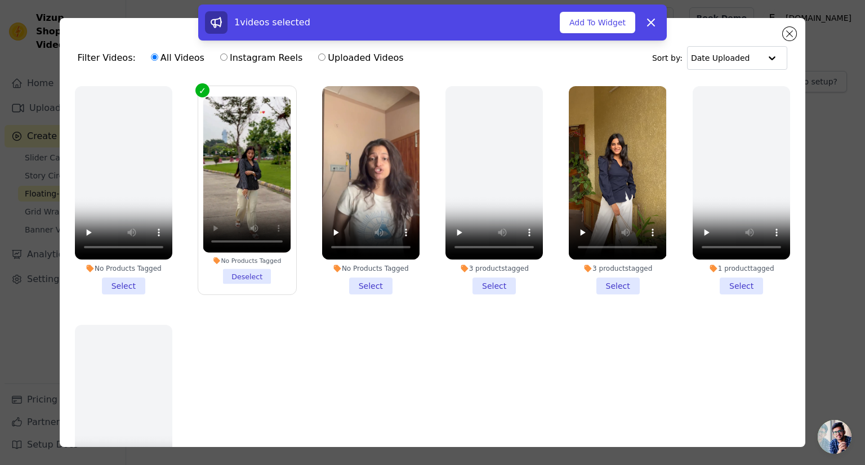
click at [602, 39] on div "1 videos selected Add To Widget Dismiss" at bounding box center [432, 23] width 469 height 36
click at [599, 24] on button "Add To Widget" at bounding box center [597, 22] width 75 height 21
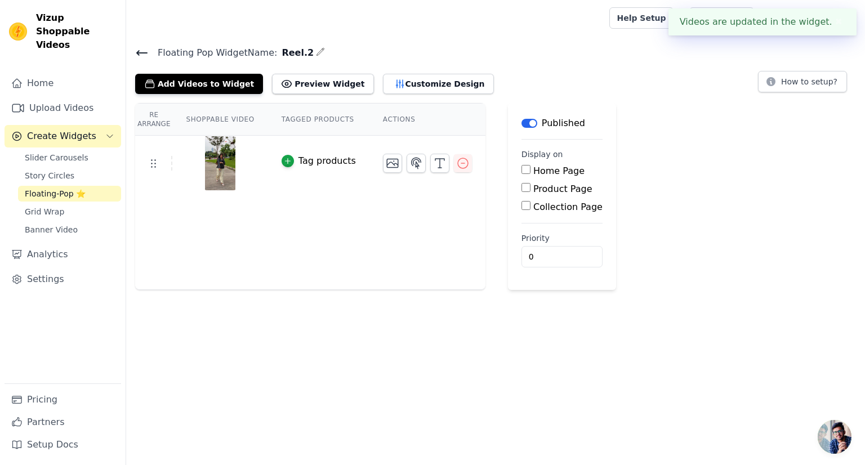
click at [311, 158] on div "Tag products" at bounding box center [326, 161] width 57 height 14
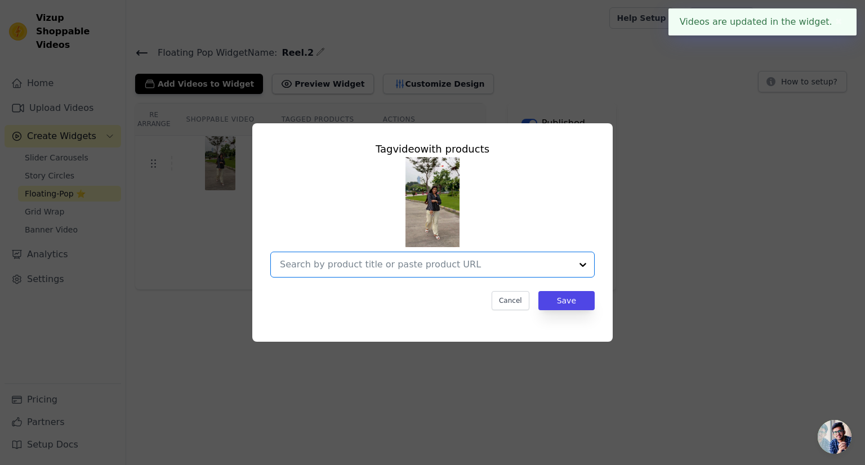
click at [413, 267] on input "text" at bounding box center [426, 265] width 292 height 14
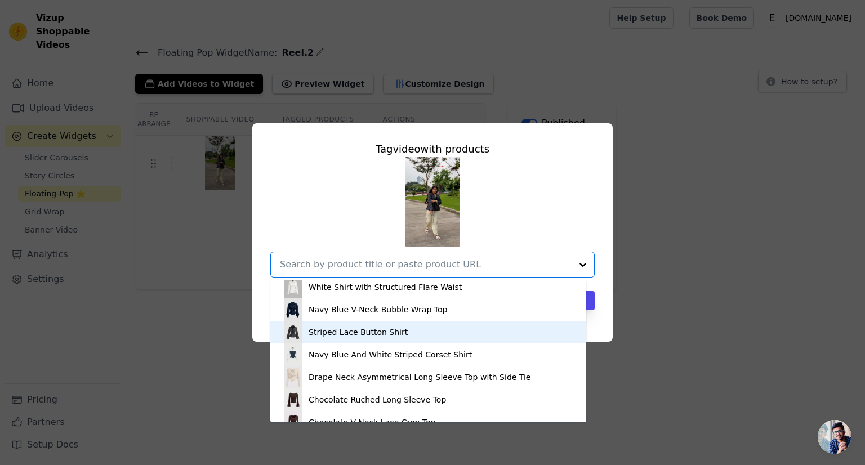
scroll to position [141, 0]
click at [316, 334] on div "Striped Lace Button Shirt" at bounding box center [358, 331] width 99 height 11
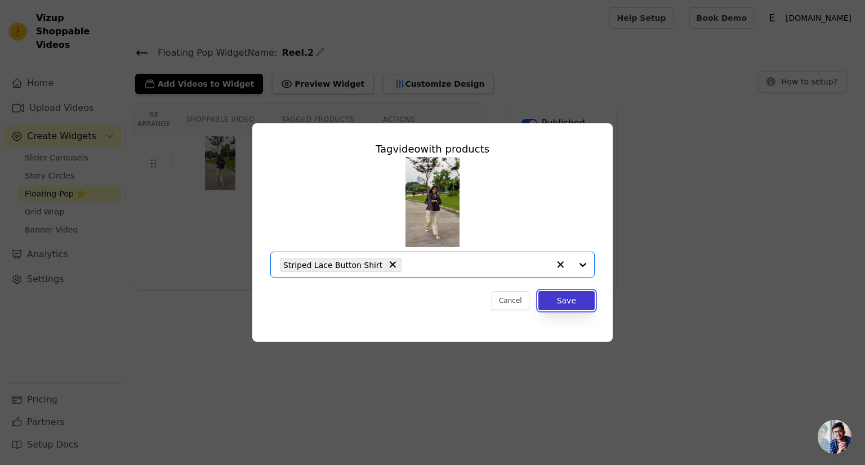
click at [563, 298] on button "Save" at bounding box center [566, 300] width 56 height 19
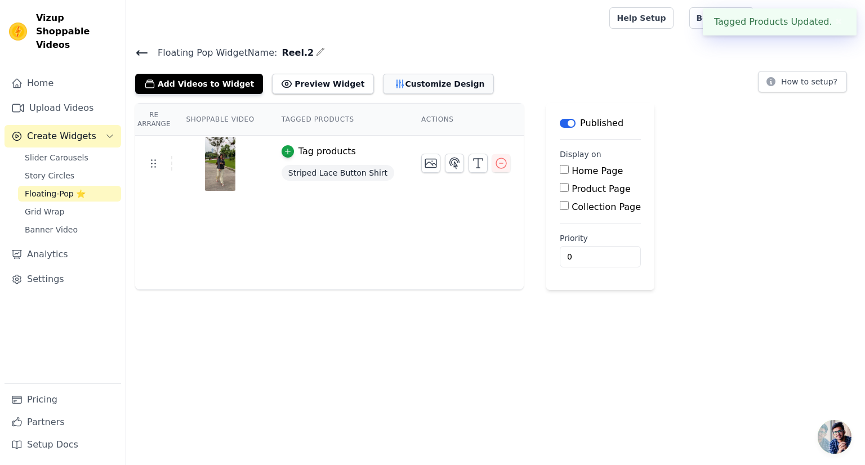
click at [401, 79] on button "Customize Design" at bounding box center [438, 84] width 111 height 20
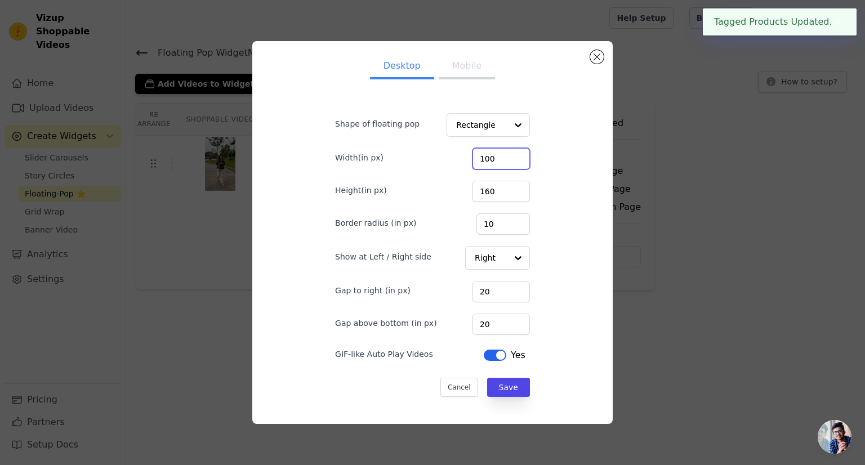
click at [509, 158] on input "100" at bounding box center [500, 158] width 57 height 21
click at [509, 158] on input "101" at bounding box center [500, 158] width 57 height 21
click at [509, 158] on input "102" at bounding box center [500, 158] width 57 height 21
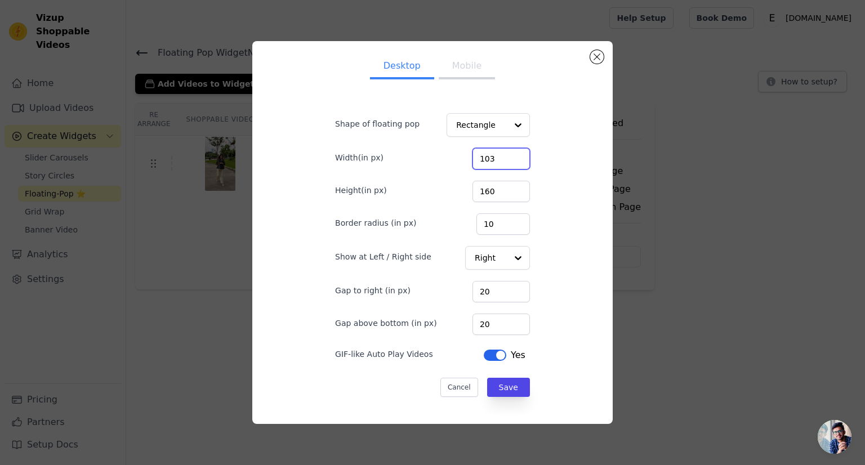
click at [509, 158] on input "103" at bounding box center [500, 158] width 57 height 21
click at [509, 158] on input "104" at bounding box center [500, 158] width 57 height 21
click at [509, 158] on input "105" at bounding box center [500, 158] width 57 height 21
click at [509, 158] on input "136" at bounding box center [500, 158] width 57 height 21
click at [509, 158] on input "137" at bounding box center [500, 158] width 57 height 21
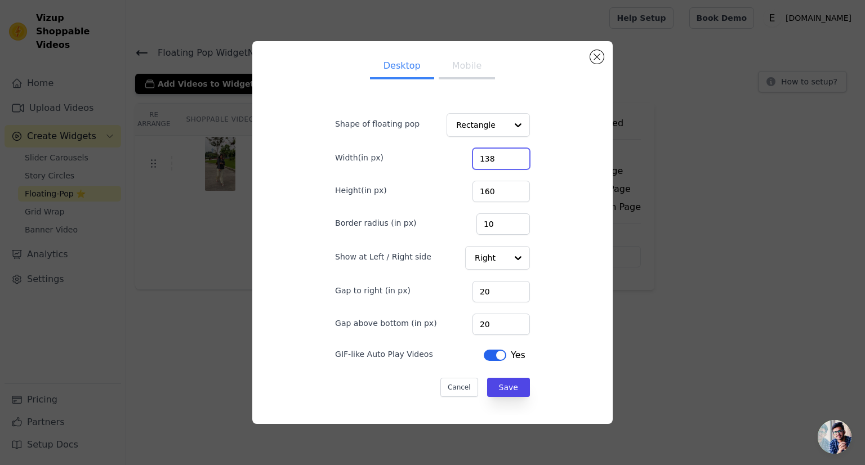
click at [509, 158] on input "138" at bounding box center [500, 158] width 57 height 21
click at [509, 158] on input "139" at bounding box center [500, 158] width 57 height 21
type input "140"
click at [509, 158] on input "140" at bounding box center [500, 158] width 57 height 21
click at [509, 190] on input "239" at bounding box center [500, 191] width 57 height 21
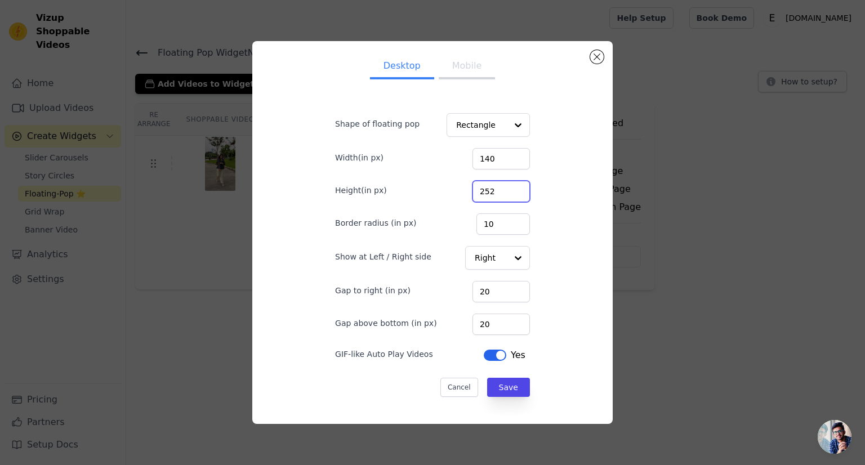
click at [509, 190] on input "252" at bounding box center [500, 191] width 57 height 21
click at [509, 197] on input "251" at bounding box center [500, 191] width 57 height 21
type input "250"
click at [509, 197] on input "250" at bounding box center [500, 191] width 57 height 21
click at [507, 320] on input "80" at bounding box center [500, 324] width 57 height 21
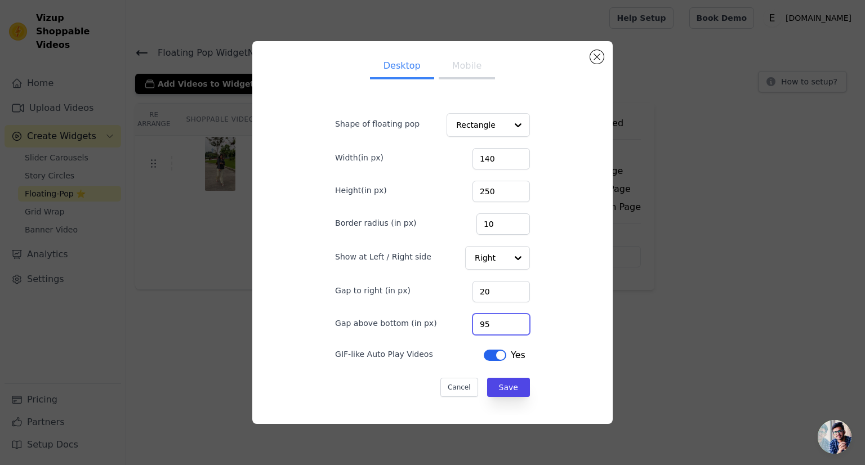
click at [507, 320] on input "95" at bounding box center [500, 324] width 57 height 21
click at [507, 320] on input "96" at bounding box center [500, 324] width 57 height 21
click at [507, 320] on input "97" at bounding box center [500, 324] width 57 height 21
click at [507, 320] on input "105" at bounding box center [500, 324] width 57 height 21
click at [509, 327] on input "104" at bounding box center [500, 324] width 57 height 21
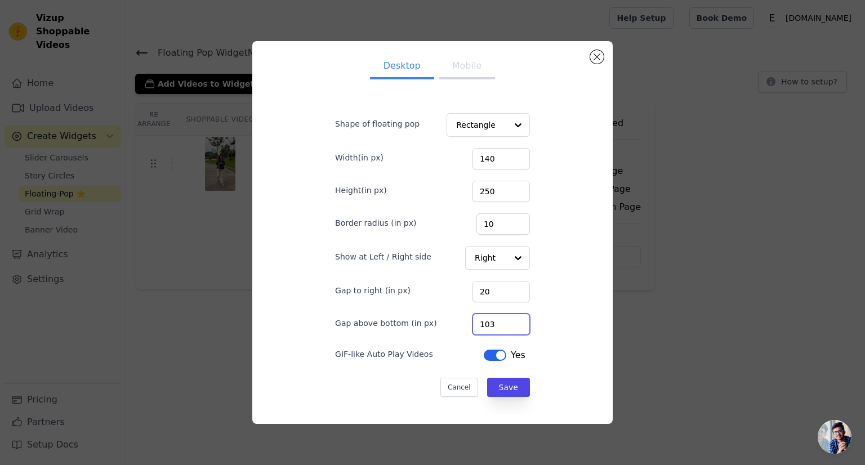
click at [509, 327] on input "103" at bounding box center [500, 324] width 57 height 21
click at [509, 327] on input "102" at bounding box center [500, 324] width 57 height 21
click at [509, 327] on input "101" at bounding box center [500, 324] width 57 height 21
type input "100"
click at [511, 327] on input "100" at bounding box center [500, 324] width 57 height 21
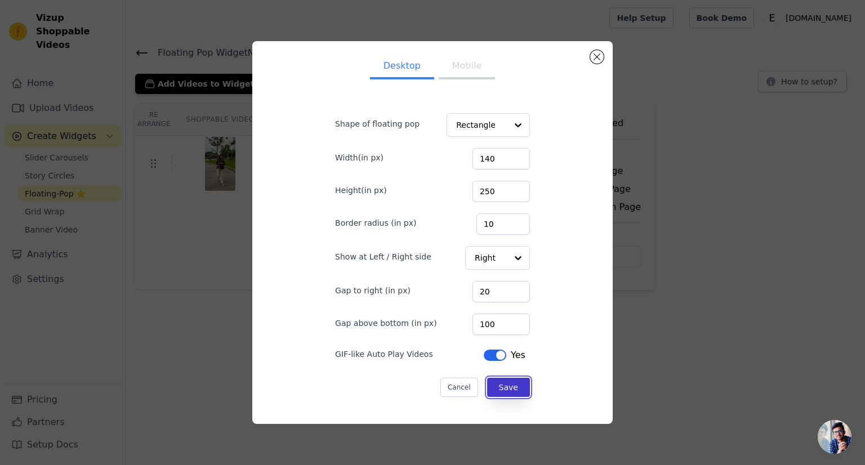
click at [495, 381] on button "Save" at bounding box center [508, 387] width 43 height 19
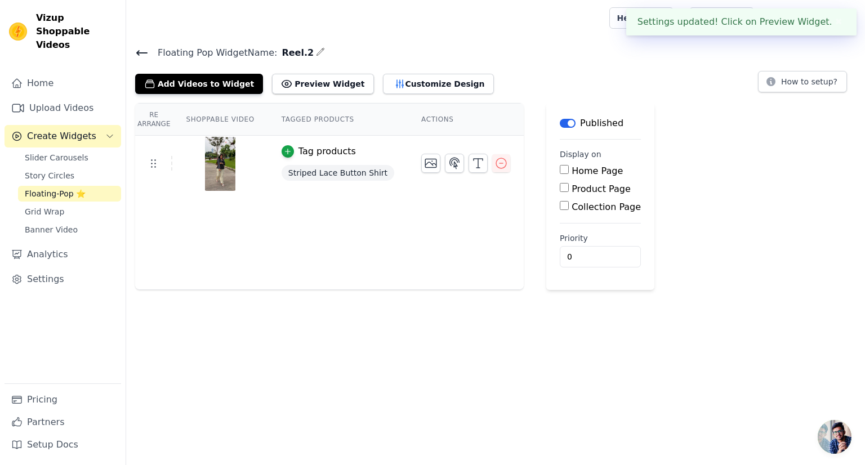
click at [560, 191] on div "Product Page" at bounding box center [600, 189] width 81 height 14
click at [560, 190] on input "Product Page" at bounding box center [564, 187] width 9 height 9
checkbox input "true"
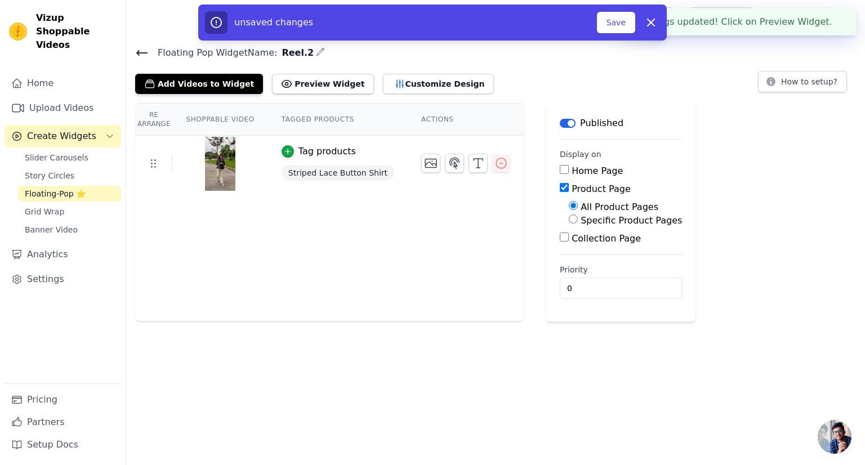
click at [569, 217] on input "Specific Product Pages" at bounding box center [573, 219] width 9 height 9
radio input "true"
click at [569, 246] on button "Select Products" at bounding box center [606, 246] width 75 height 19
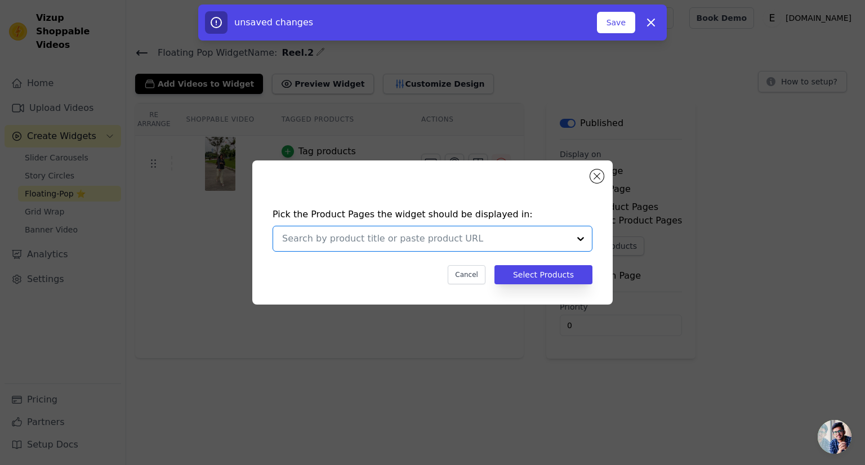
click at [367, 239] on input "text" at bounding box center [425, 239] width 287 height 14
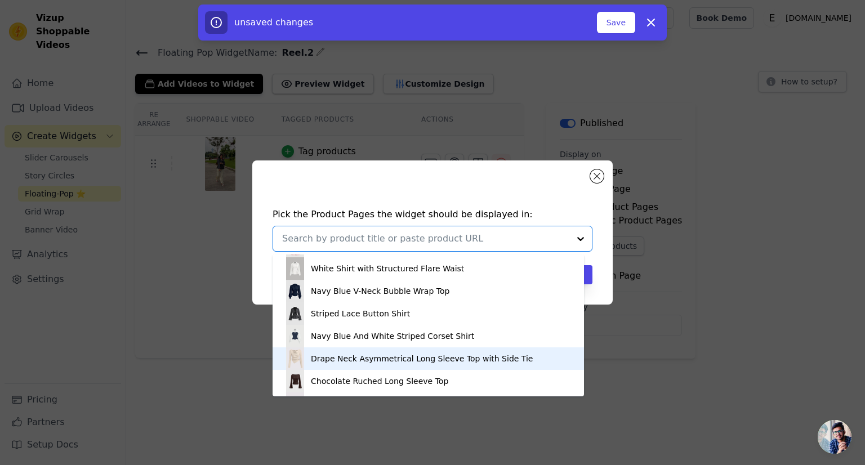
scroll to position [133, 0]
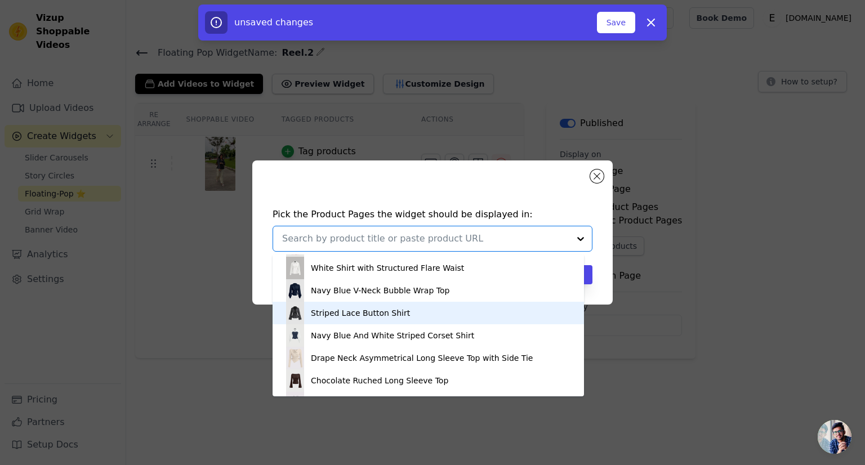
click at [307, 320] on div "Striped Lace Button Shirt" at bounding box center [428, 313] width 289 height 23
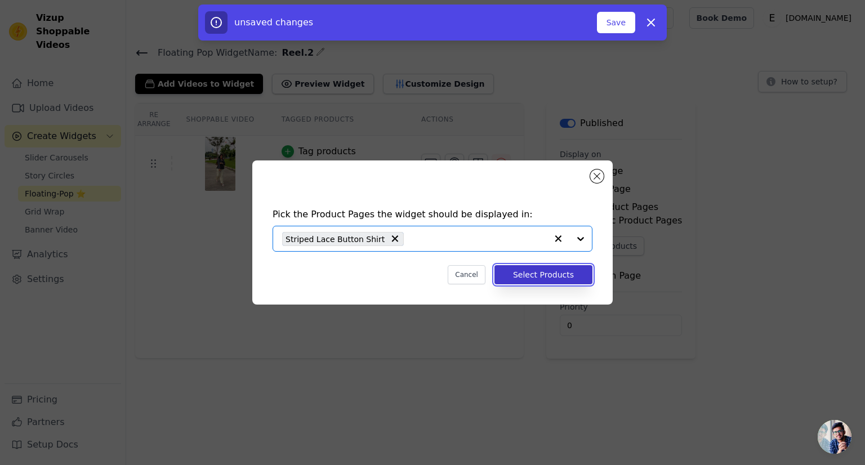
click at [548, 280] on button "Select Products" at bounding box center [543, 274] width 98 height 19
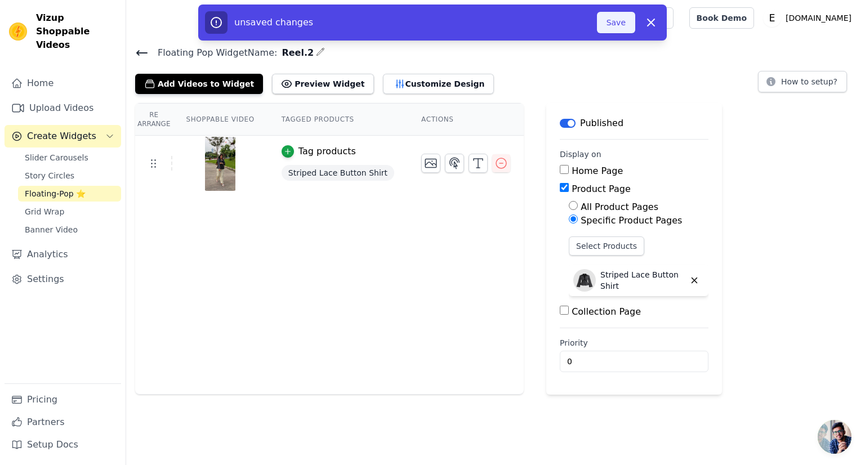
click at [626, 29] on button "Save" at bounding box center [616, 22] width 38 height 21
click at [606, 28] on button "Save" at bounding box center [616, 22] width 38 height 21
click at [612, 25] on button "Save" at bounding box center [616, 22] width 38 height 21
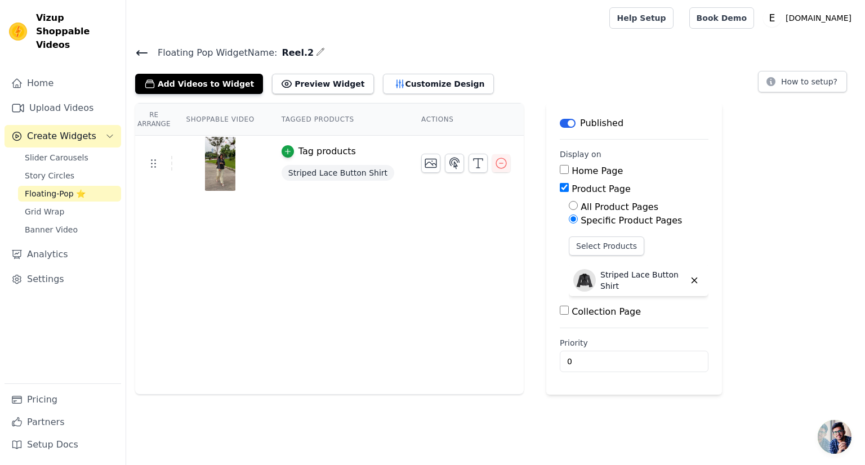
click at [138, 54] on icon at bounding box center [142, 53] width 10 height 5
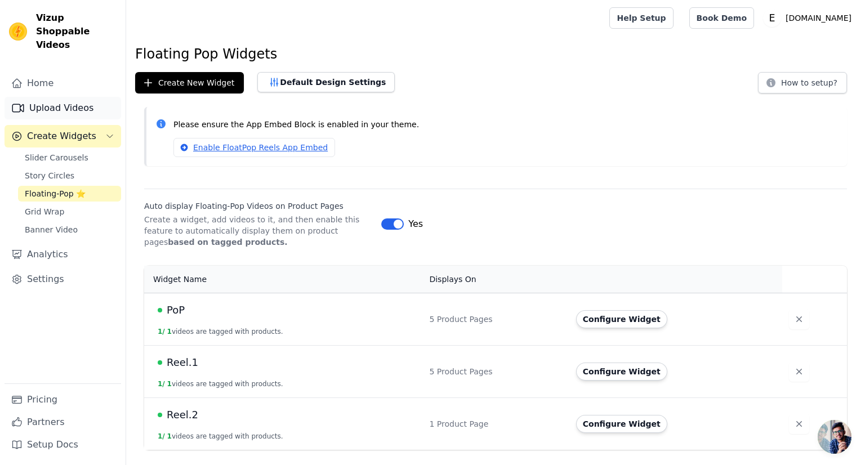
click at [65, 99] on link "Upload Videos" at bounding box center [63, 108] width 117 height 23
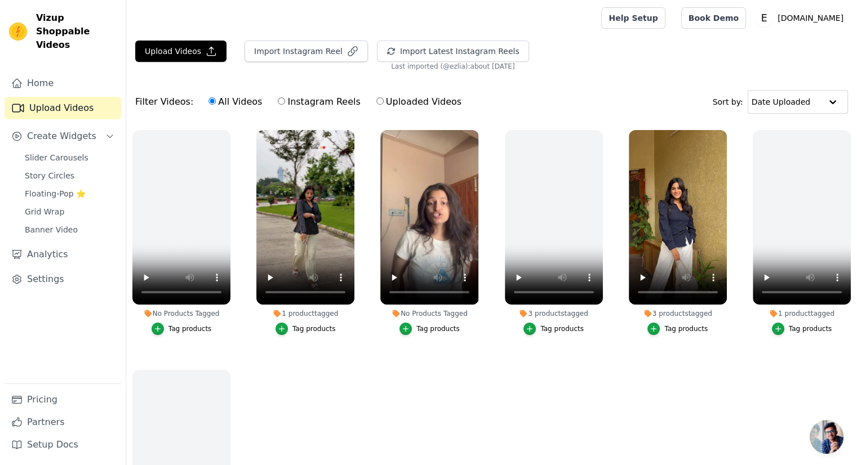
click at [348, 367] on ul "No Products Tagged Tag products 1 product tagged Tag products No Products Tagge…" at bounding box center [491, 338] width 730 height 429
click at [46, 151] on link "Slider Carousels" at bounding box center [69, 158] width 103 height 16
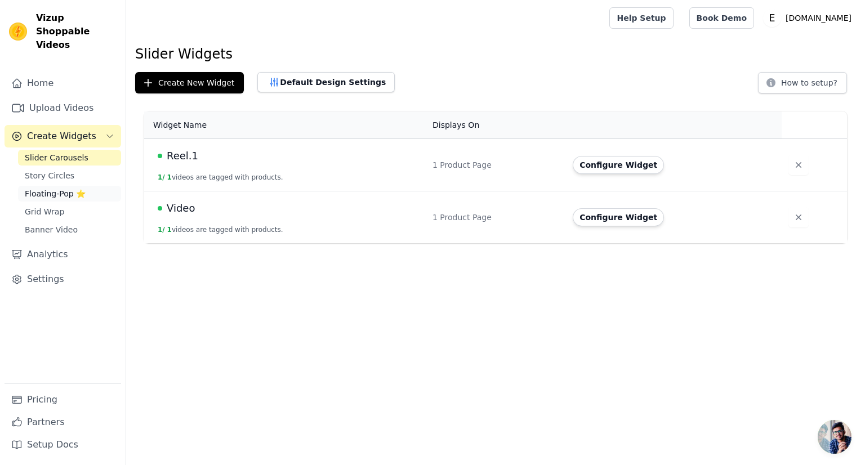
click at [53, 188] on span "Floating-Pop ⭐" at bounding box center [55, 193] width 61 height 11
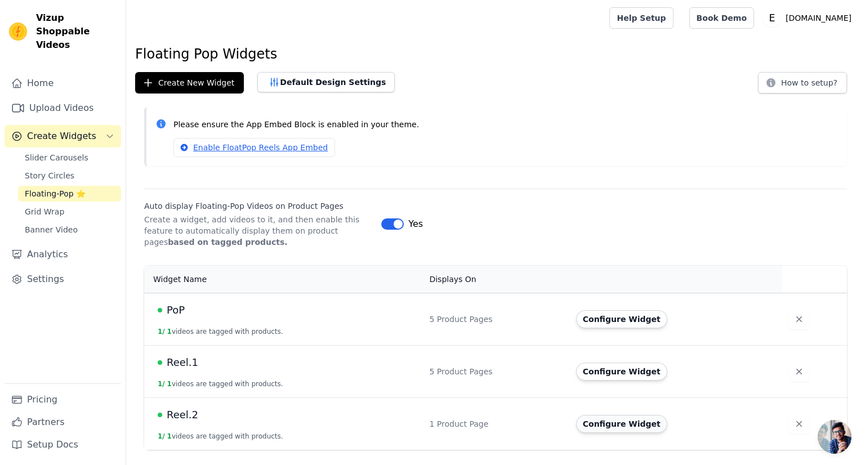
click at [595, 423] on button "Configure Widget" at bounding box center [621, 424] width 91 height 18
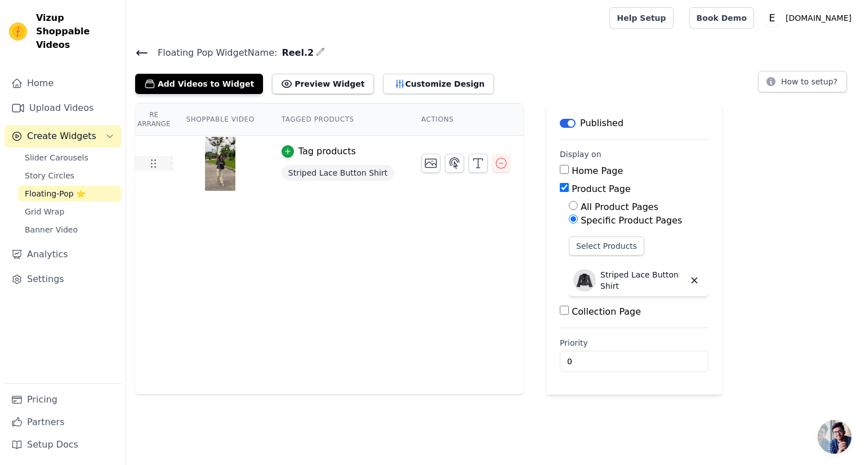
click at [154, 165] on icon at bounding box center [153, 164] width 14 height 14
click at [164, 161] on td at bounding box center [153, 163] width 37 height 15
click at [206, 163] on img at bounding box center [220, 164] width 32 height 54
click at [221, 163] on img at bounding box center [220, 164] width 32 height 54
click at [145, 163] on td at bounding box center [153, 163] width 37 height 15
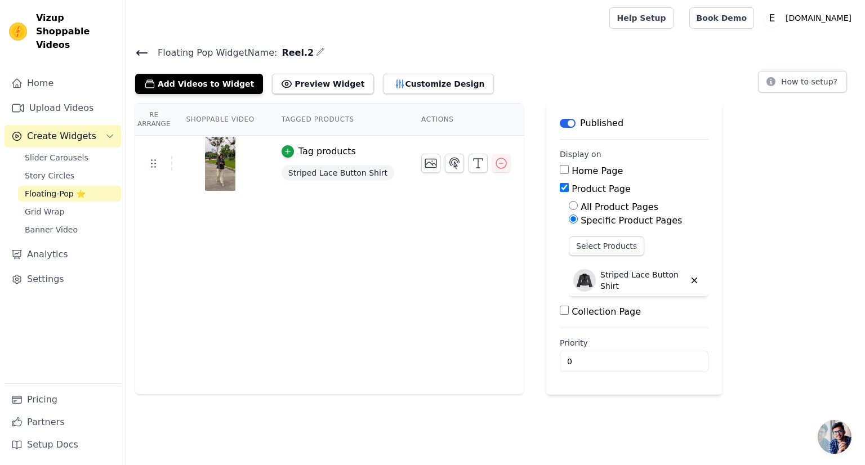
click at [190, 170] on div at bounding box center [220, 164] width 94 height 54
click at [223, 170] on img at bounding box center [220, 164] width 32 height 54
click at [298, 152] on div "Tag products" at bounding box center [326, 152] width 57 height 14
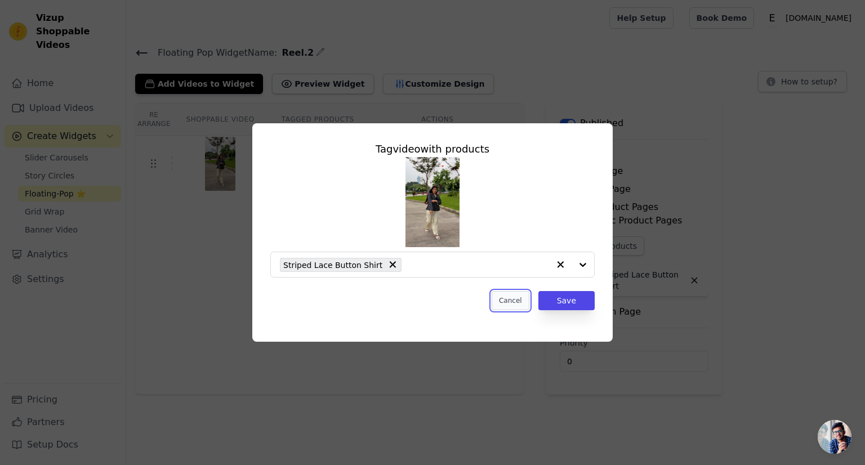
click at [520, 300] on button "Cancel" at bounding box center [511, 300] width 38 height 19
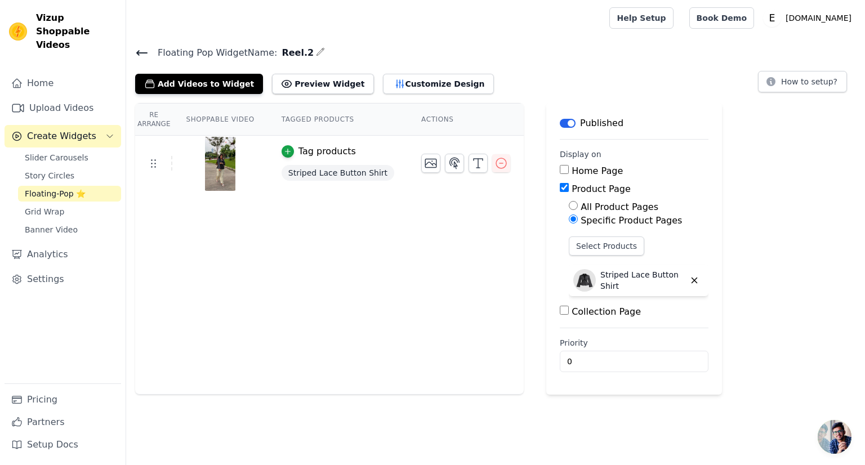
click at [137, 52] on icon at bounding box center [142, 53] width 10 height 5
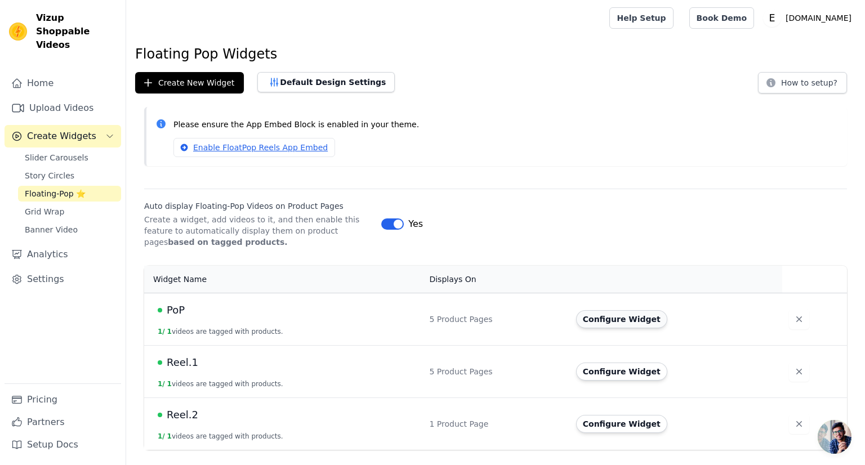
click at [592, 318] on button "Configure Widget" at bounding box center [621, 319] width 91 height 18
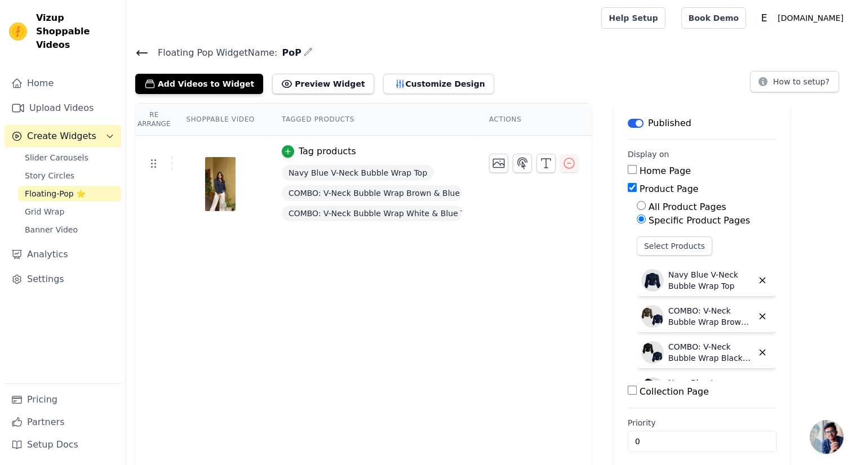
click at [304, 55] on icon "button" at bounding box center [308, 51] width 9 height 9
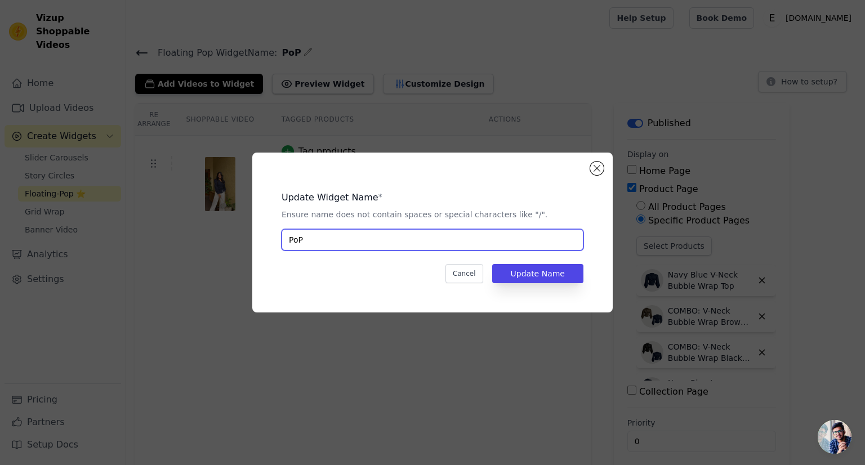
drag, startPoint x: 311, startPoint y: 243, endPoint x: 261, endPoint y: 243, distance: 49.6
click at [261, 243] on div "Update Widget Name * Ensure name does not contain spaces or special characters …" at bounding box center [432, 233] width 360 height 160
paste input "Reel.1"
type input "Reel.3"
click at [560, 267] on button "Update Name" at bounding box center [537, 273] width 91 height 19
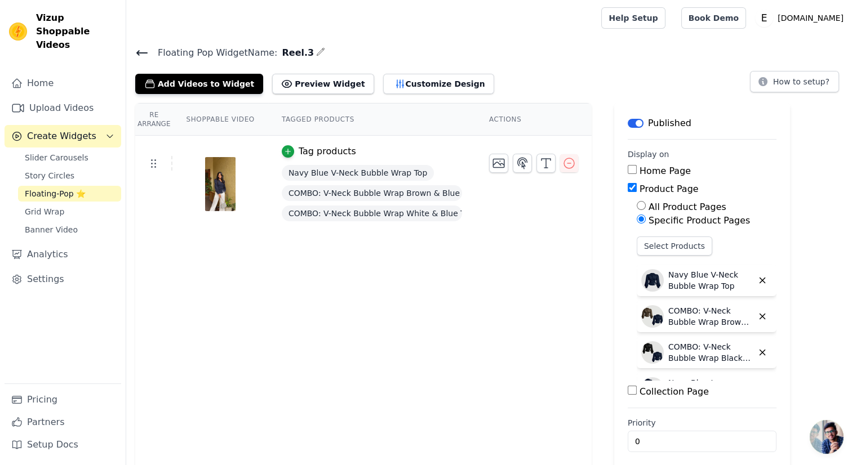
click at [142, 55] on icon at bounding box center [142, 53] width 14 height 14
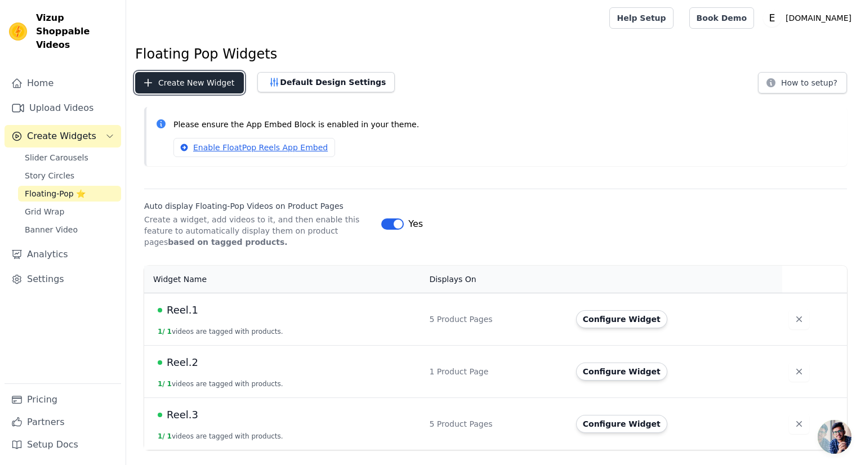
click at [166, 85] on button "Create New Widget" at bounding box center [189, 82] width 109 height 21
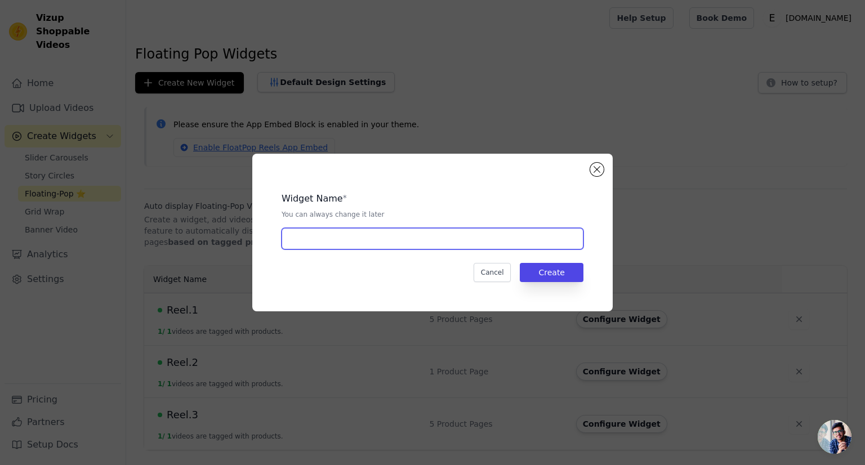
click at [340, 242] on input "text" at bounding box center [433, 238] width 302 height 21
paste input "Reel.1"
click at [340, 242] on input "Reel.1" at bounding box center [433, 238] width 302 height 21
type input "Reel.4"
click at [551, 273] on button "Create" at bounding box center [552, 272] width 64 height 19
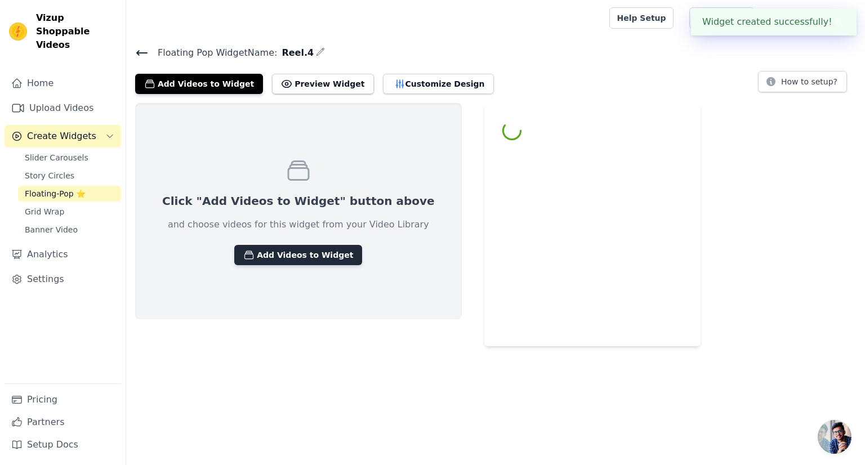
click at [264, 255] on button "Add Videos to Widget" at bounding box center [298, 255] width 128 height 20
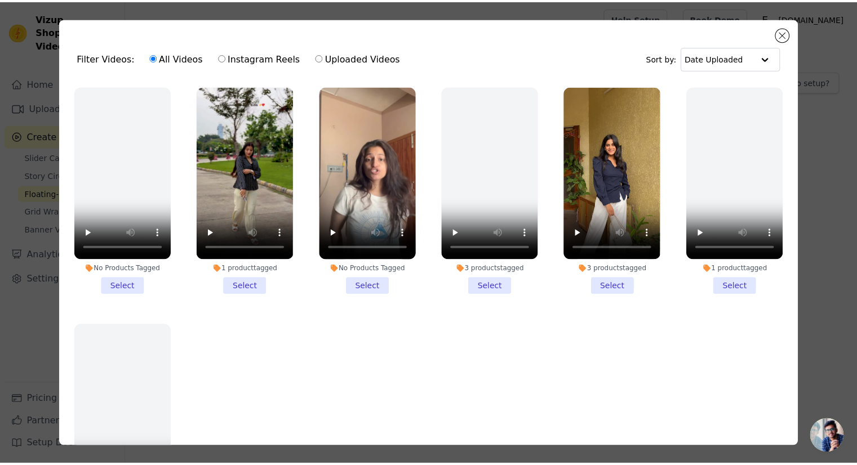
scroll to position [46, 0]
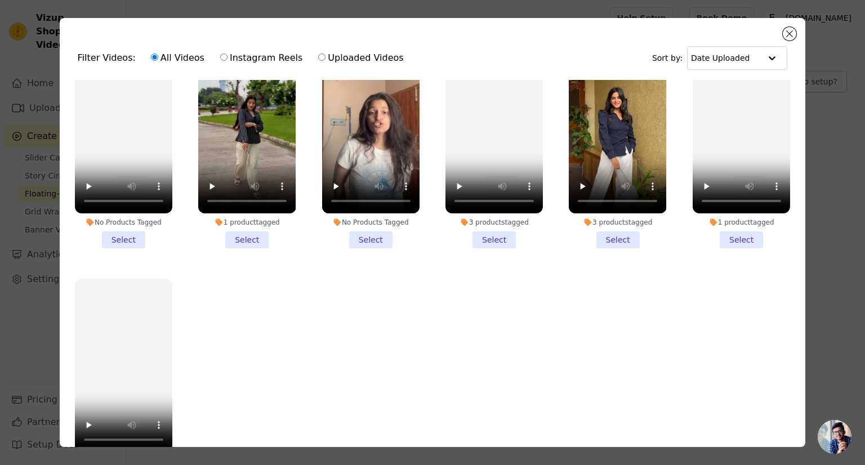
click at [370, 230] on li "No Products Tagged Select" at bounding box center [370, 144] width 97 height 208
click at [0, 0] on input "No Products Tagged Select" at bounding box center [0, 0] width 0 height 0
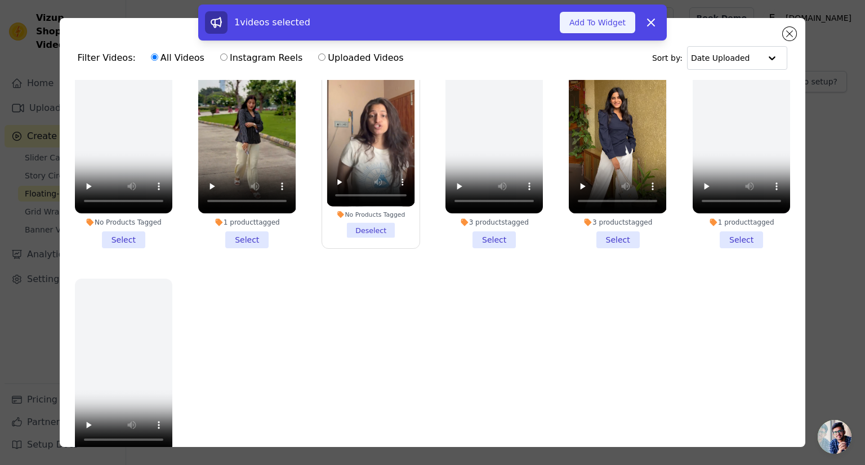
click at [594, 25] on button "Add To Widget" at bounding box center [597, 22] width 75 height 21
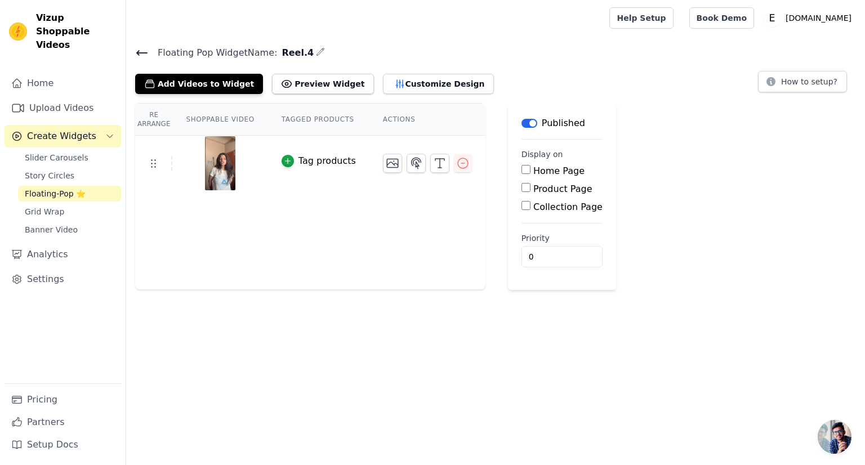
click at [310, 160] on div "Tag products" at bounding box center [326, 161] width 57 height 14
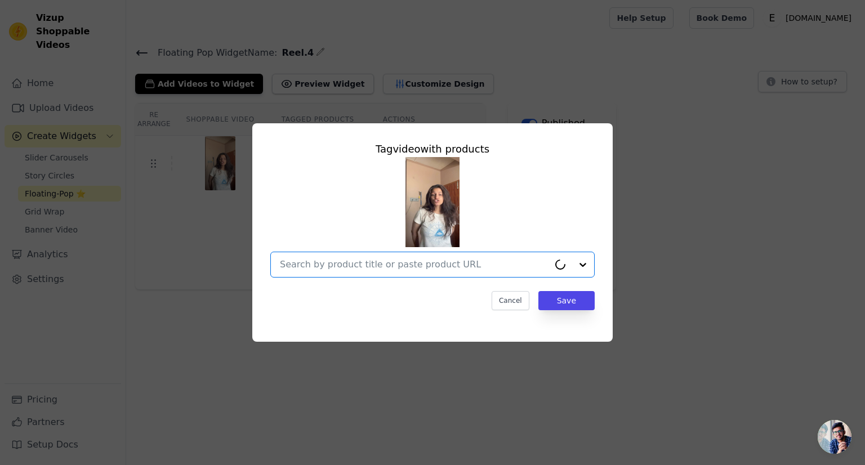
click at [345, 266] on input "text" at bounding box center [414, 265] width 269 height 14
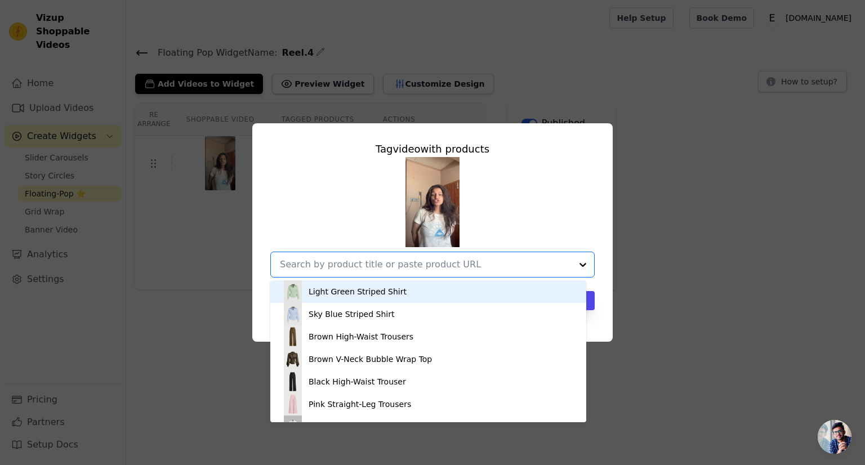
click at [348, 295] on div "Light Green Striped Shirt" at bounding box center [358, 291] width 98 height 11
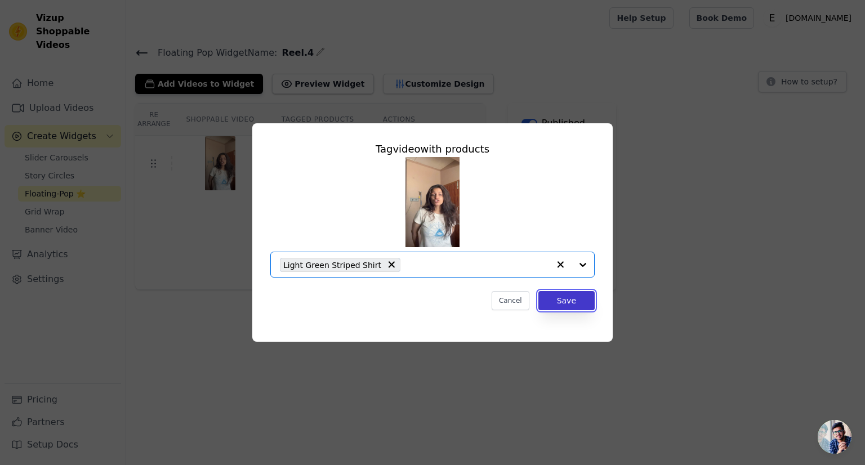
click at [559, 298] on button "Save" at bounding box center [566, 300] width 56 height 19
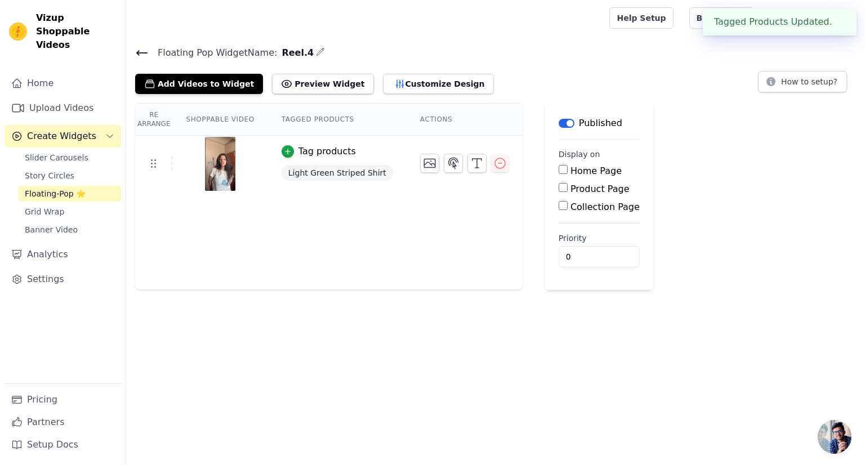
click at [570, 193] on label "Product Page" at bounding box center [599, 189] width 59 height 11
click at [559, 192] on input "Product Page" at bounding box center [563, 187] width 9 height 9
checkbox input "true"
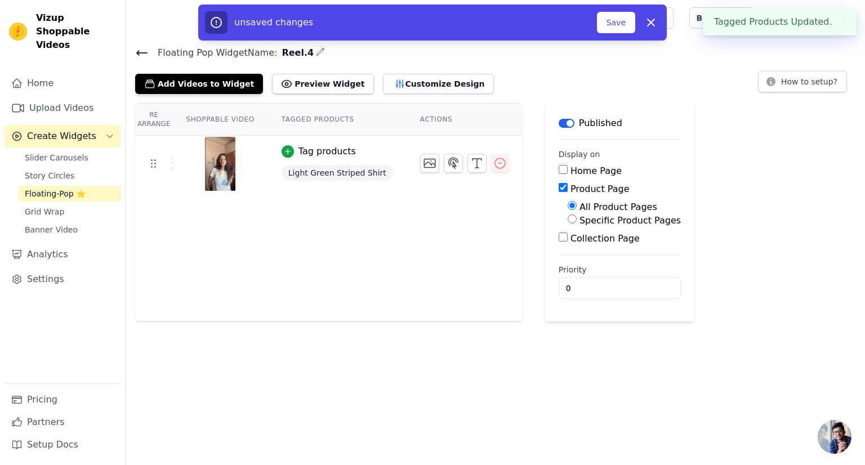
click at [579, 220] on label "Specific Product Pages" at bounding box center [629, 220] width 101 height 11
click at [568, 220] on input "Specific Product Pages" at bounding box center [572, 219] width 9 height 9
radio input "true"
click at [568, 248] on button "Select Products" at bounding box center [605, 246] width 75 height 19
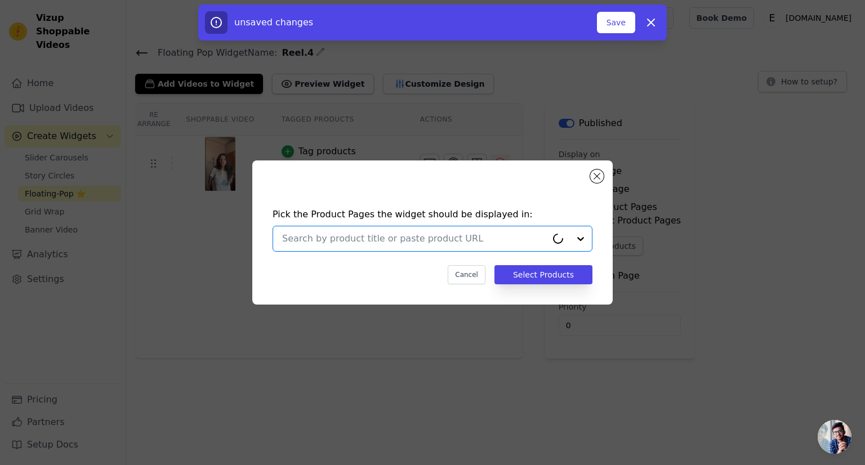
click at [329, 239] on input "text" at bounding box center [414, 239] width 265 height 14
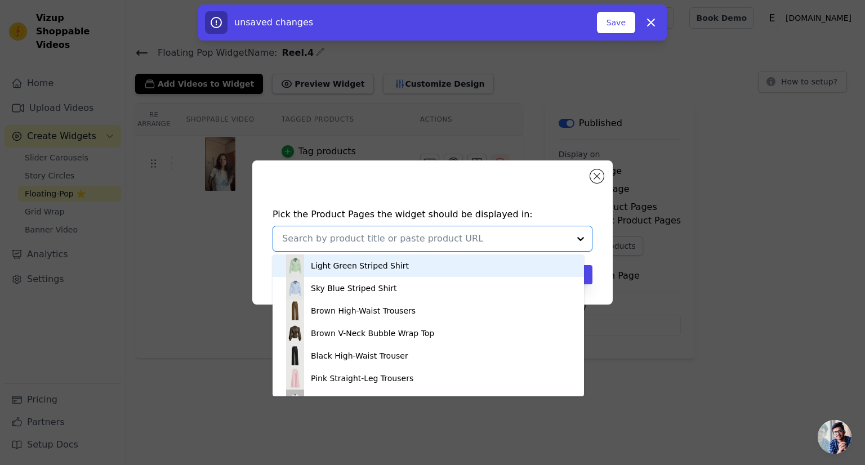
click at [320, 266] on div "Light Green Striped Shirt" at bounding box center [360, 265] width 98 height 11
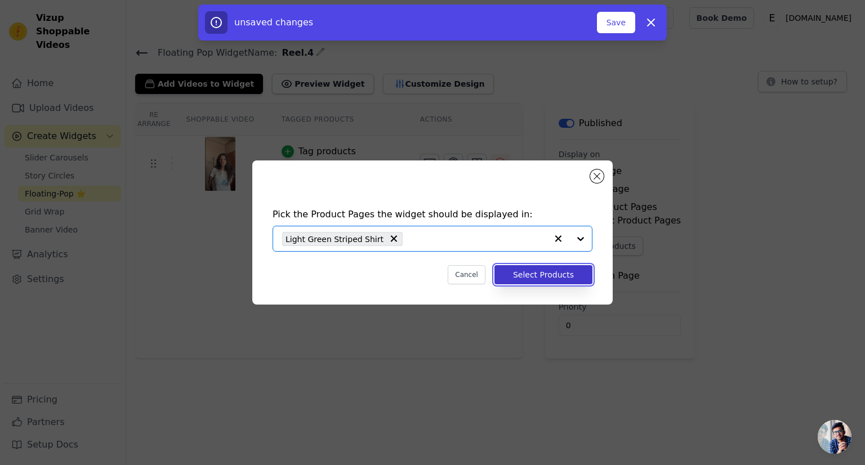
click at [548, 273] on button "Select Products" at bounding box center [543, 274] width 98 height 19
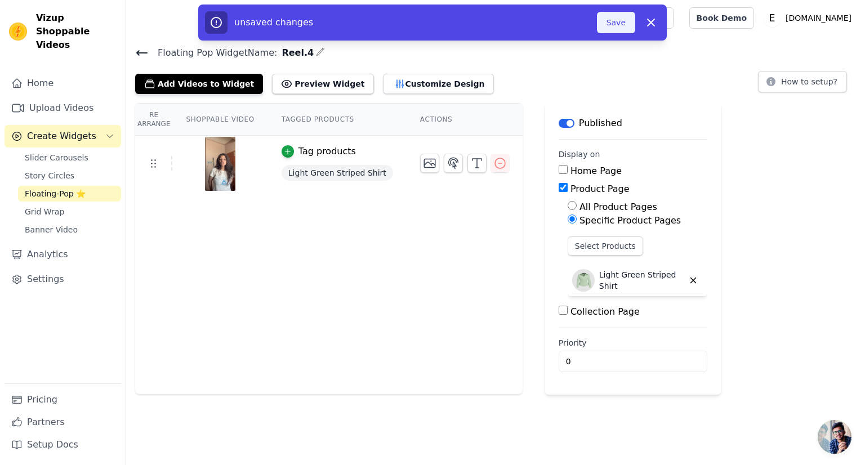
click at [618, 26] on button "Save" at bounding box center [616, 22] width 38 height 21
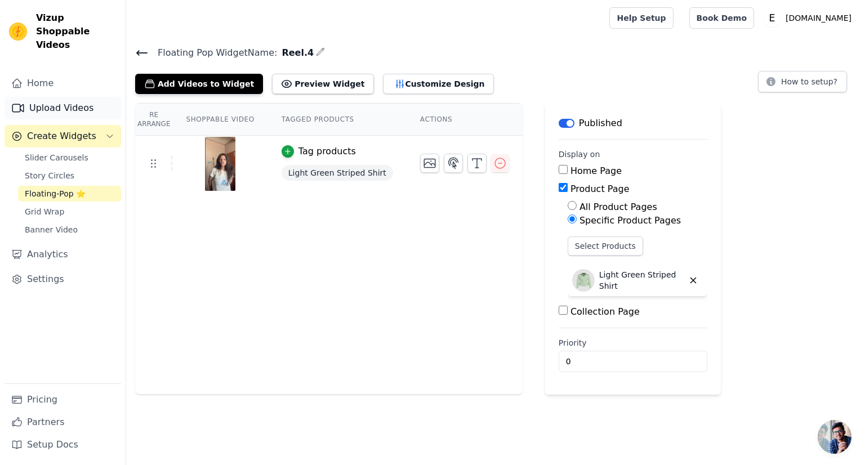
click at [64, 97] on link "Upload Videos" at bounding box center [63, 108] width 117 height 23
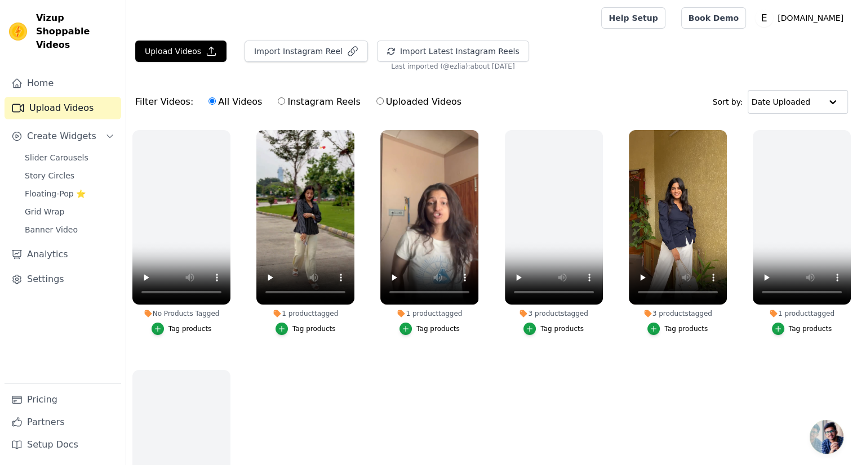
click at [173, 61] on div "Upload Videos Import Instagram Reel Import Latest Instagram Reels Import Latest…" at bounding box center [491, 56] width 730 height 30
click at [170, 55] on button "Upload Videos" at bounding box center [180, 51] width 91 height 21
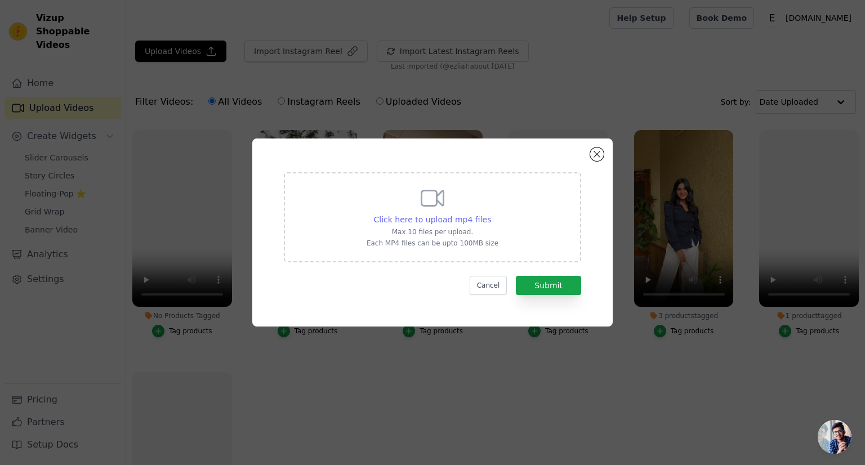
click at [447, 217] on span "Click here to upload mp4 files" at bounding box center [433, 219] width 118 height 9
click at [491, 214] on input "Click here to upload mp4 files Max 10 files per upload. Each MP4 files can be u…" at bounding box center [491, 213] width 1 height 1
type input "C:\fakepath\793c3a9be1a142729be086bfc6d12f20.MP4"
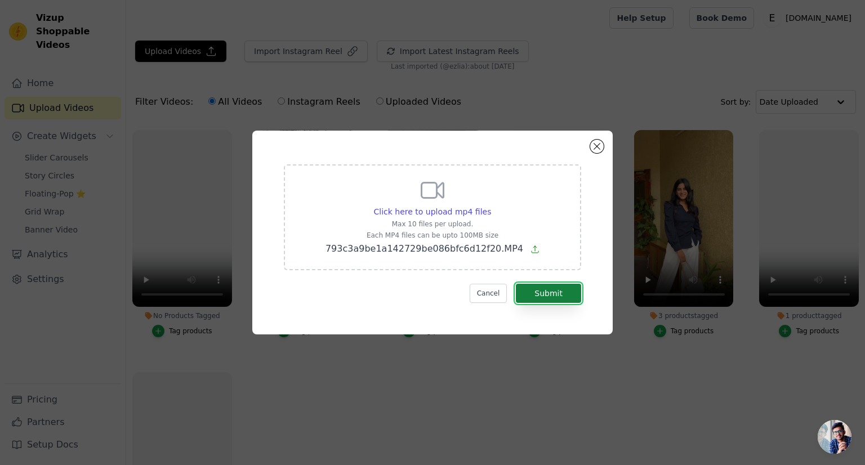
click at [545, 300] on button "Submit" at bounding box center [548, 293] width 65 height 19
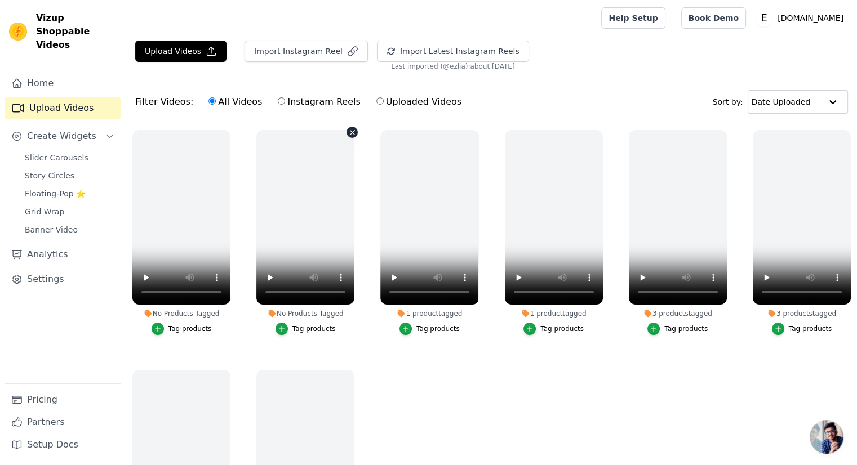
scroll to position [53, 0]
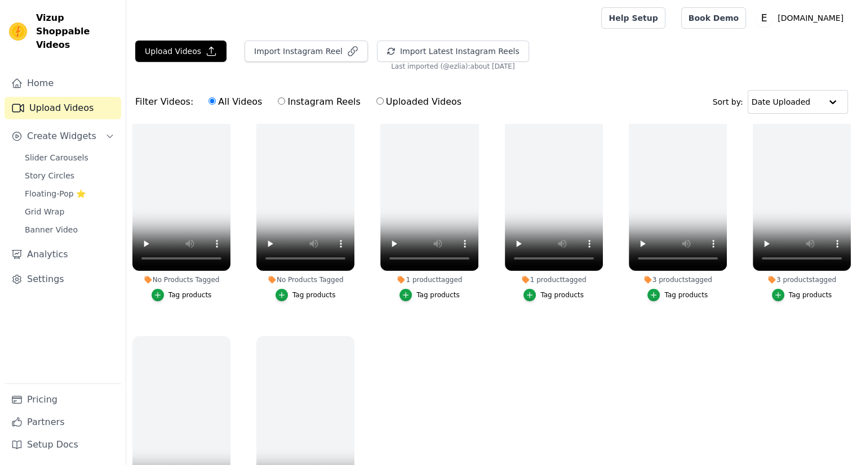
scroll to position [53, 0]
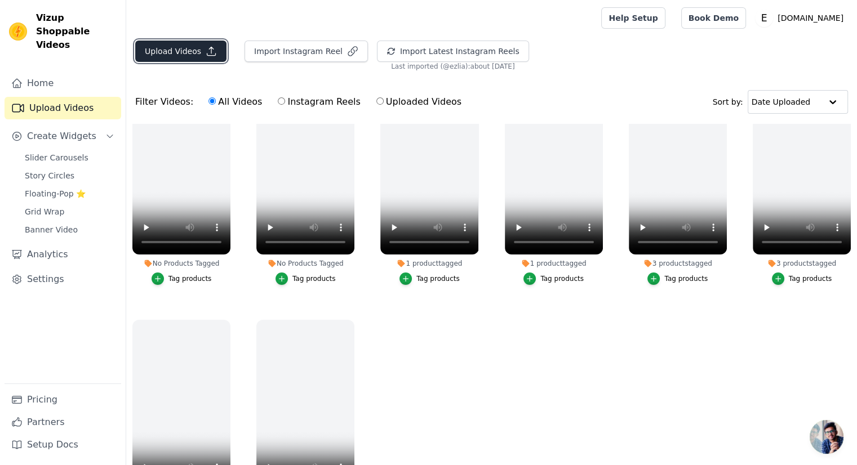
click at [182, 57] on button "Upload Videos" at bounding box center [180, 51] width 91 height 21
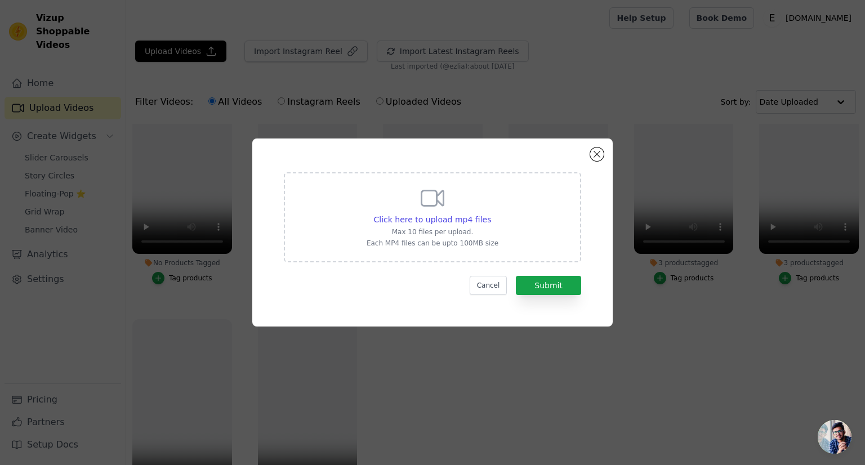
click at [423, 226] on div "Click here to upload mp4 files Max 10 files per upload. Each MP4 files can be u…" at bounding box center [433, 216] width 132 height 63
click at [491, 214] on input "Click here to upload mp4 files Max 10 files per upload. Each MP4 files can be u…" at bounding box center [491, 213] width 1 height 1
type input "C:\fakepath\rell.mp4"
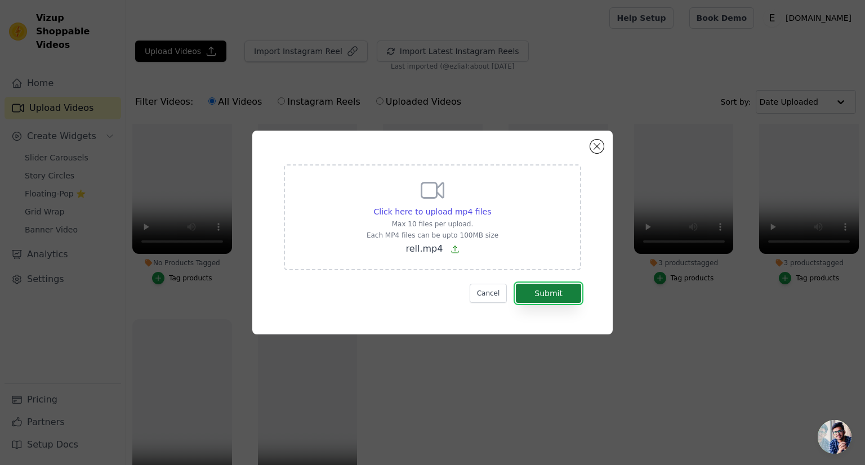
click at [558, 289] on button "Submit" at bounding box center [548, 293] width 65 height 19
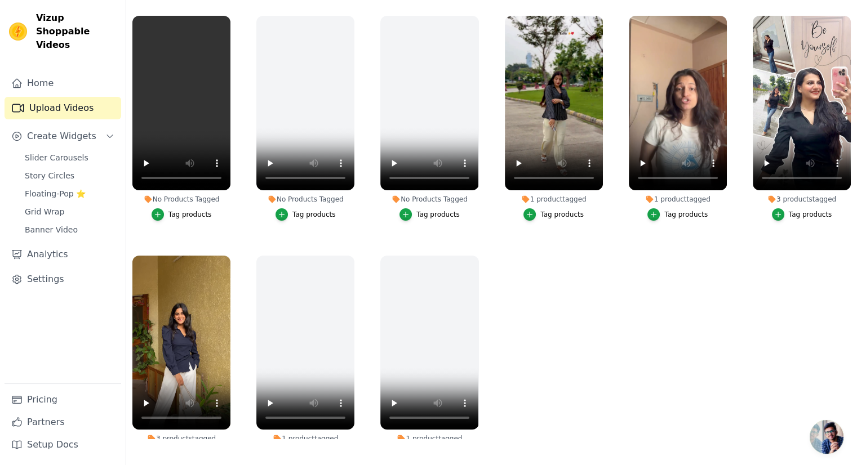
click at [179, 213] on div "Tag products" at bounding box center [189, 214] width 43 height 9
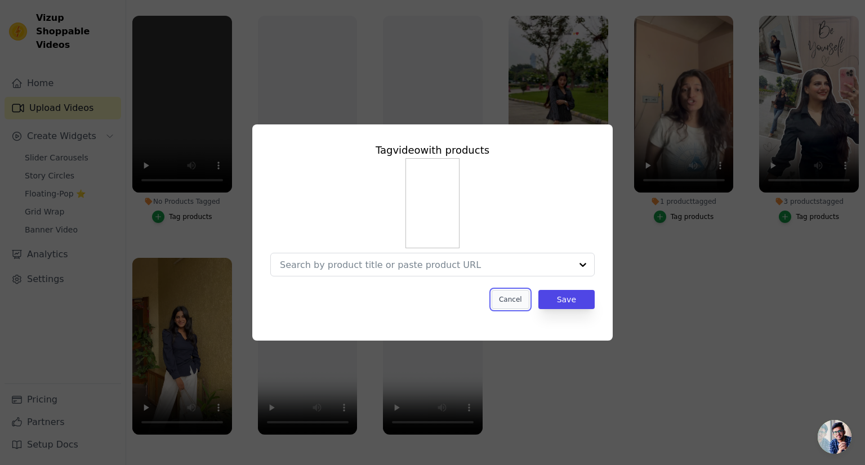
click at [502, 308] on button "Cancel" at bounding box center [511, 299] width 38 height 19
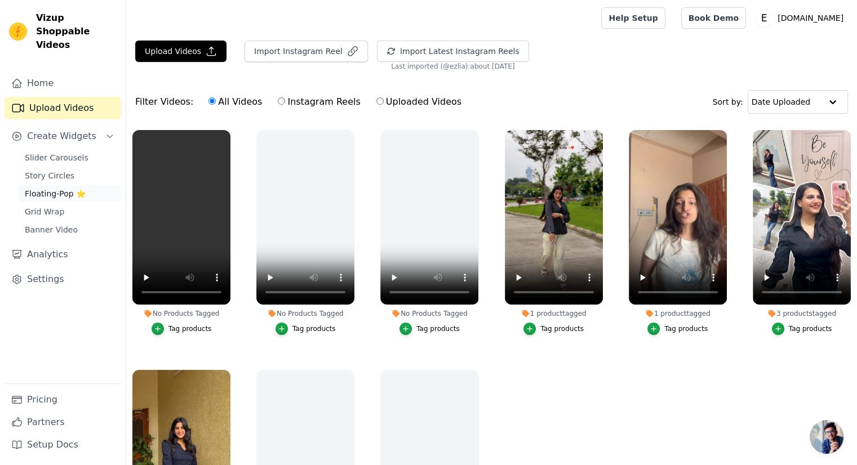
click at [56, 188] on span "Floating-Pop ⭐" at bounding box center [55, 193] width 61 height 11
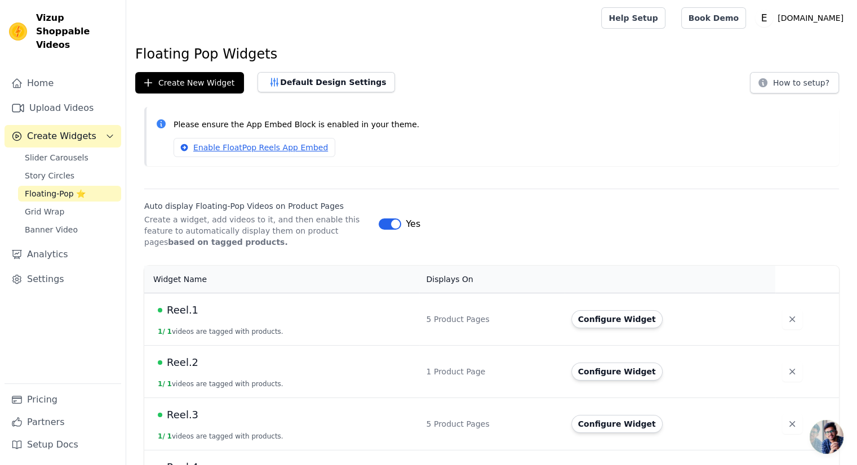
scroll to position [41, 0]
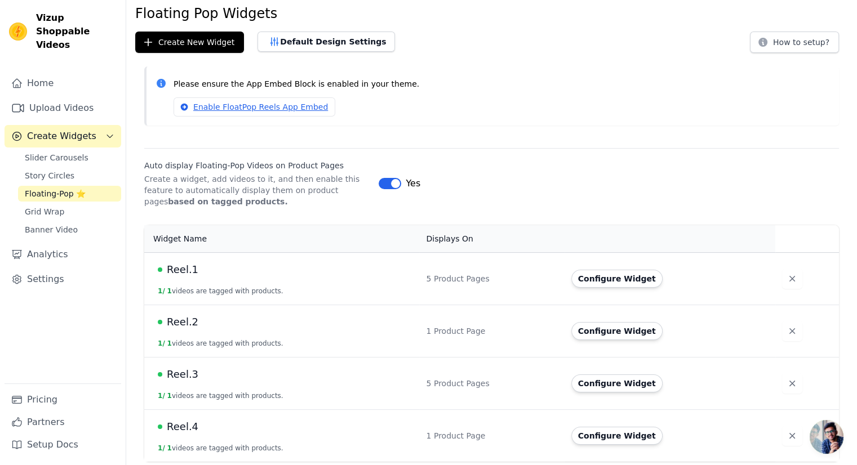
click at [184, 375] on span "Reel.3" at bounding box center [183, 375] width 32 height 16
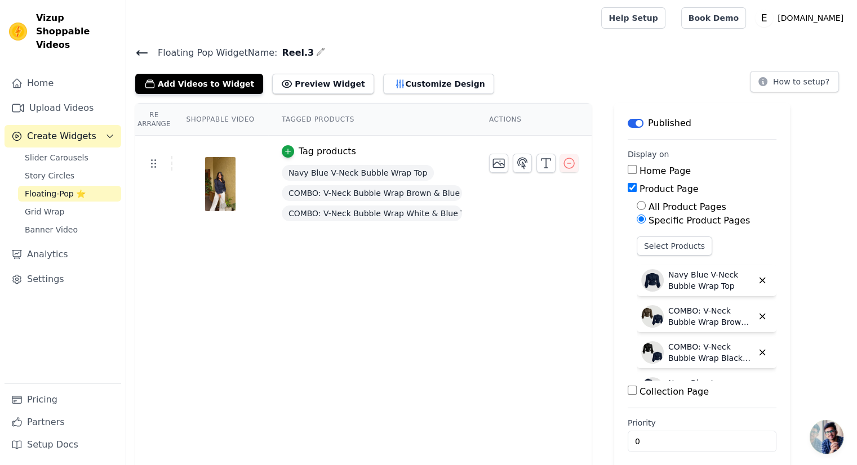
click at [142, 59] on icon at bounding box center [142, 53] width 14 height 14
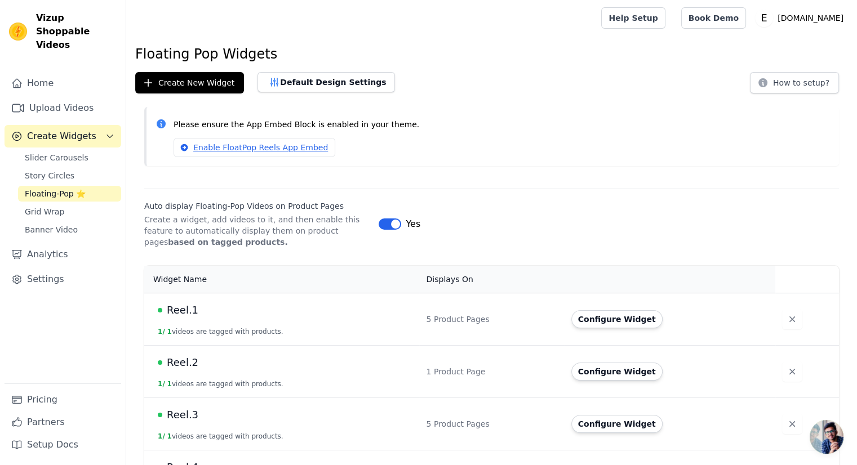
click at [176, 300] on td "Reel.1 1 / 1 videos are tagged with products." at bounding box center [281, 319] width 275 height 52
click at [176, 310] on span "Reel.1" at bounding box center [183, 310] width 32 height 16
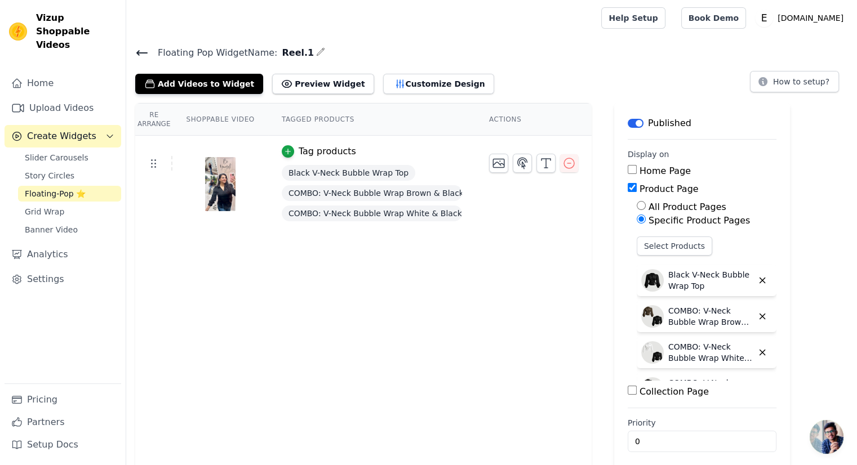
click at [148, 52] on icon at bounding box center [142, 53] width 14 height 14
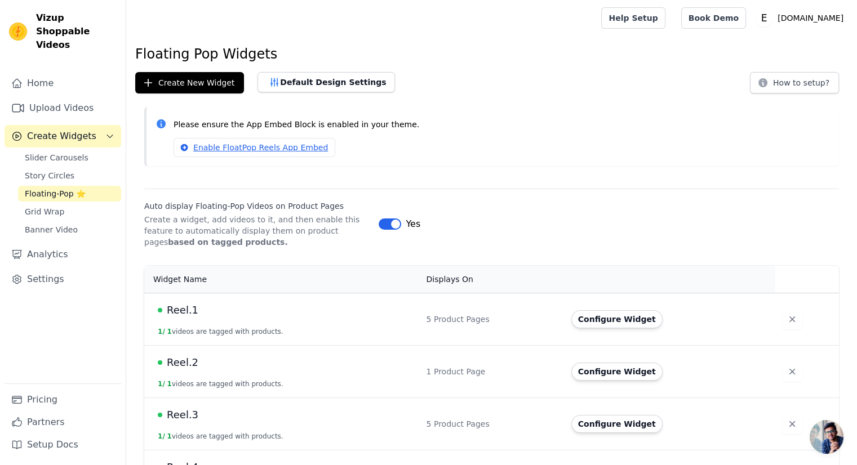
click at [176, 368] on span "Reel.2" at bounding box center [183, 363] width 32 height 16
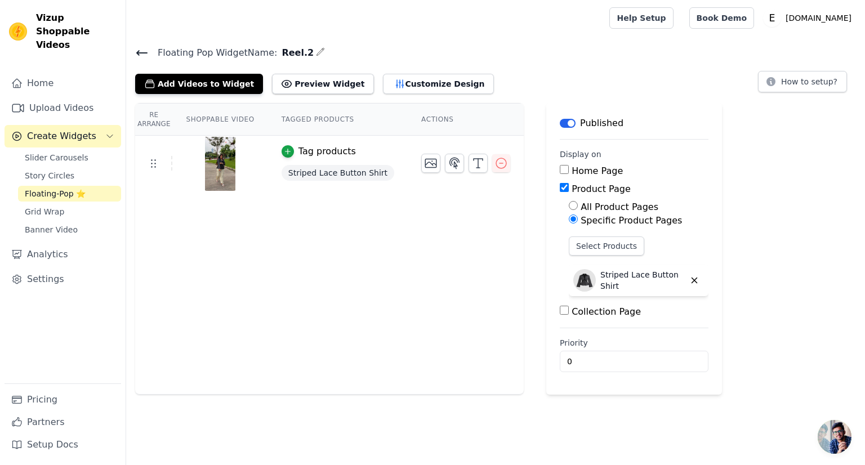
click at [144, 51] on icon at bounding box center [142, 53] width 14 height 14
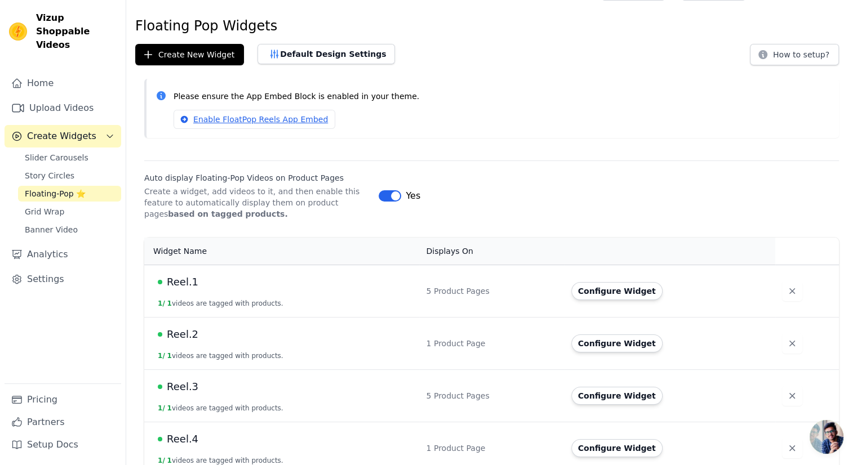
scroll to position [41, 0]
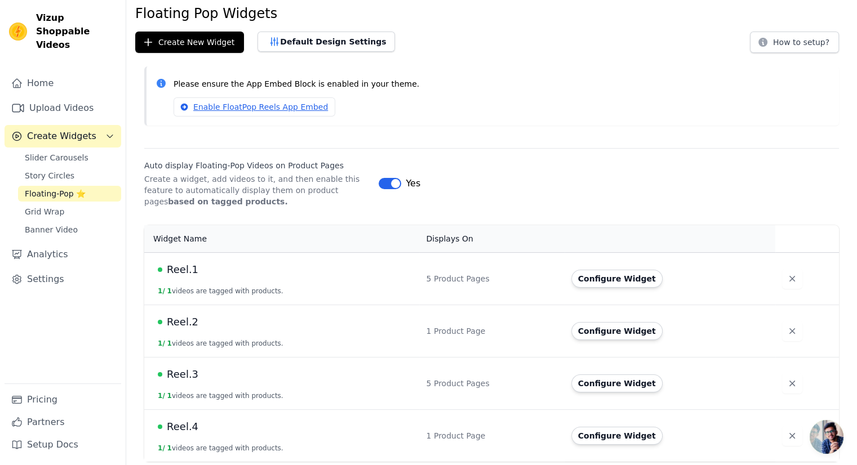
click at [172, 431] on span "Reel.4" at bounding box center [183, 427] width 32 height 16
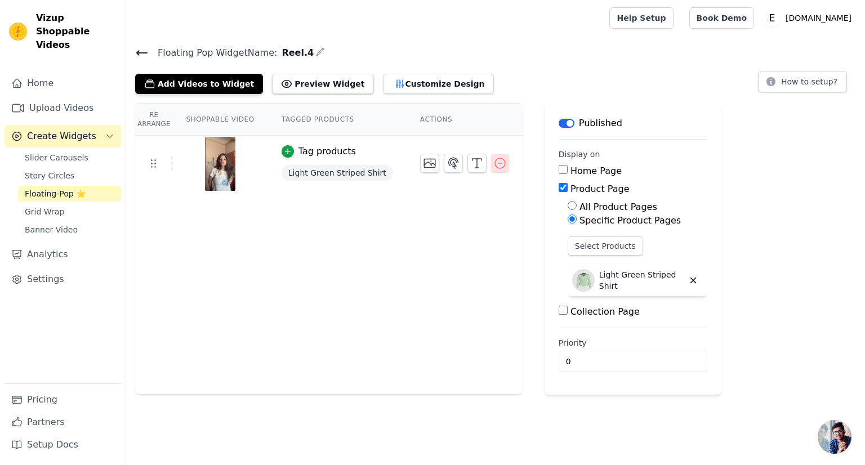
click at [493, 163] on icon "button" at bounding box center [500, 164] width 14 height 14
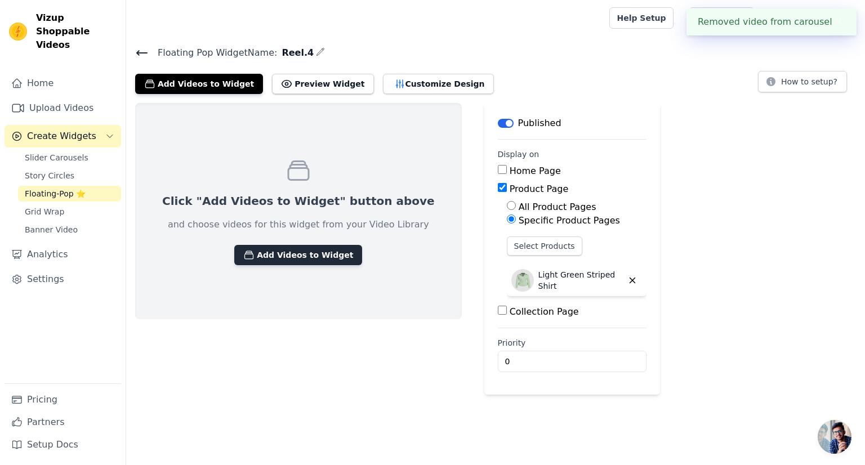
click at [263, 253] on button "Add Videos to Widget" at bounding box center [298, 255] width 128 height 20
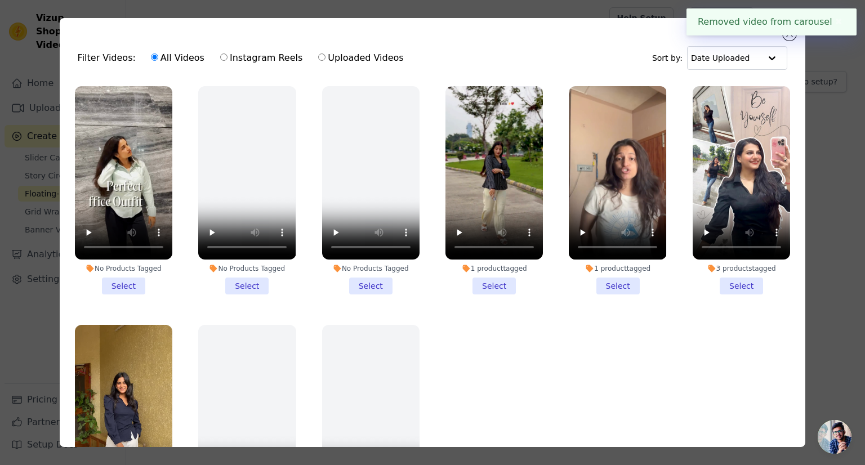
click at [110, 283] on li "No Products Tagged Select" at bounding box center [123, 190] width 97 height 208
click at [0, 0] on input "No Products Tagged Select" at bounding box center [0, 0] width 0 height 0
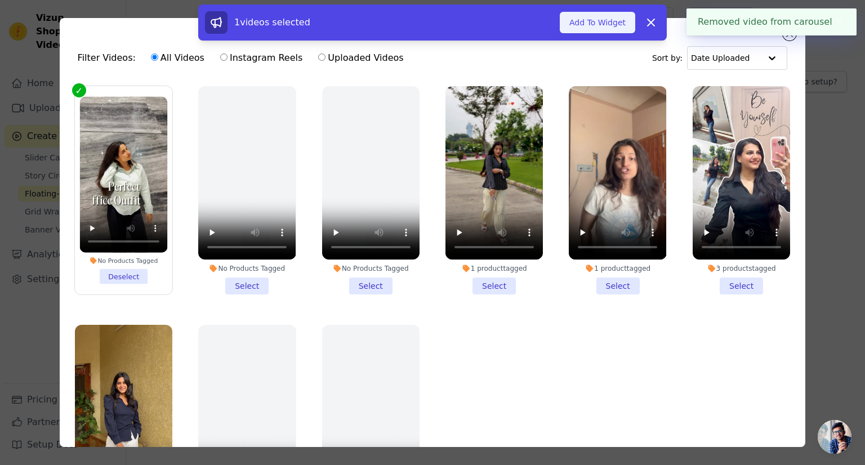
click at [606, 25] on button "Add To Widget" at bounding box center [597, 22] width 75 height 21
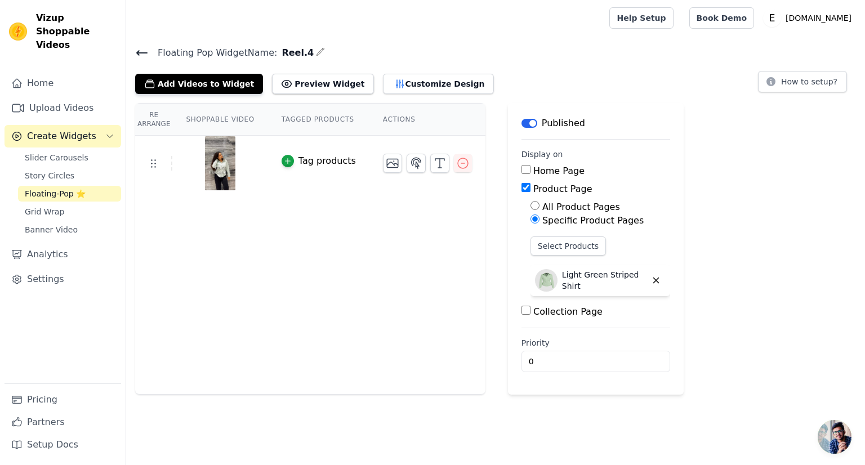
click at [298, 165] on div "Tag products" at bounding box center [326, 161] width 57 height 14
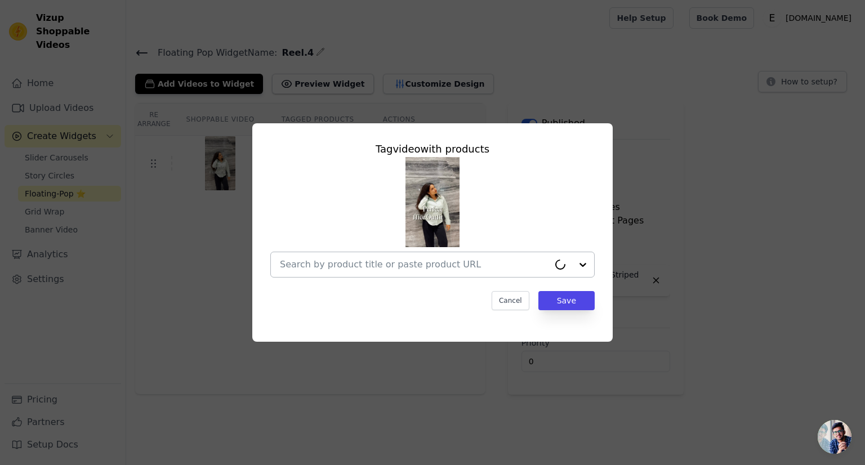
click at [343, 264] on input "text" at bounding box center [414, 265] width 269 height 14
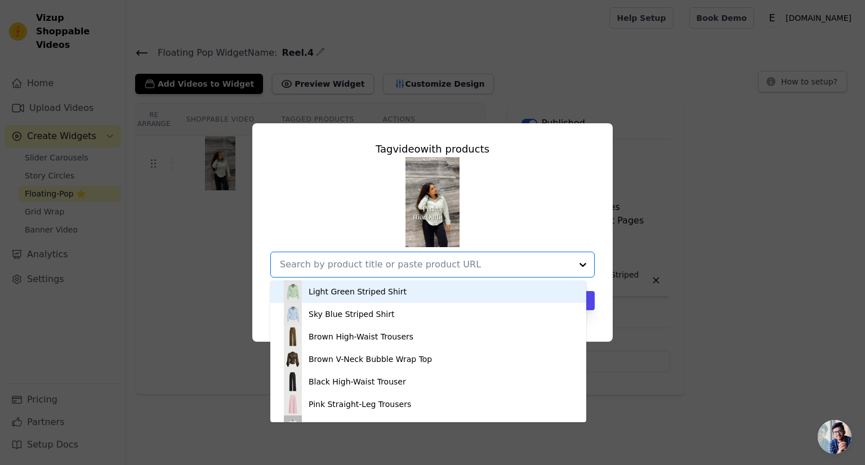
click at [333, 293] on div "Light Green Striped Shirt" at bounding box center [358, 291] width 98 height 11
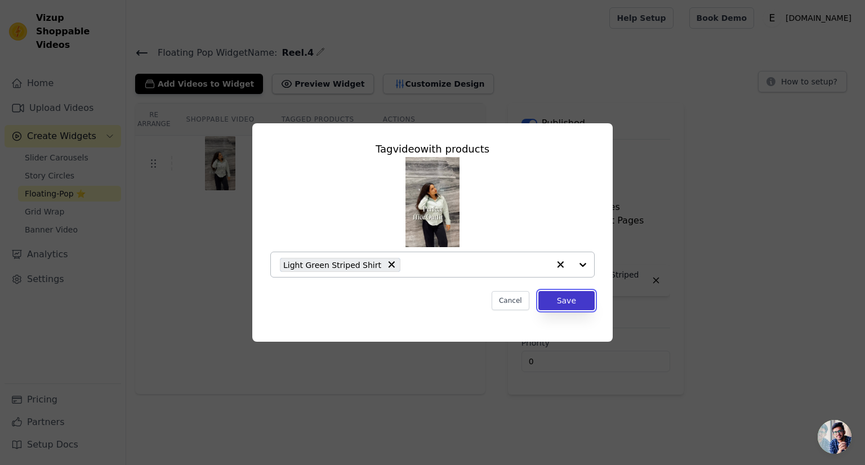
click at [569, 302] on button "Save" at bounding box center [566, 300] width 56 height 19
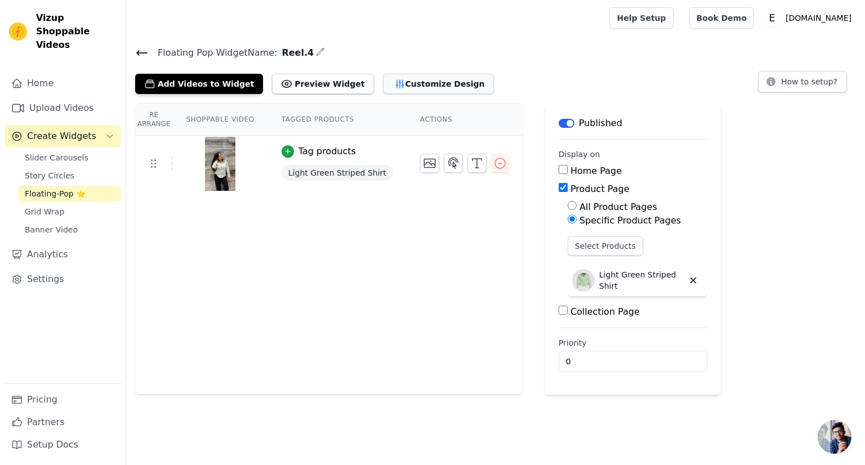
click at [387, 88] on button "Customize Design" at bounding box center [438, 84] width 111 height 20
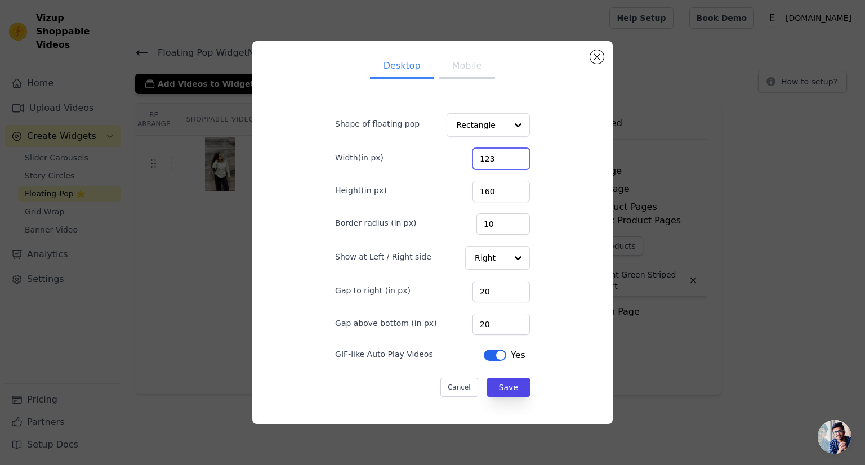
click at [509, 156] on input "123" at bounding box center [500, 158] width 57 height 21
click at [509, 156] on input "132" at bounding box center [500, 158] width 57 height 21
click at [509, 156] on input "142" at bounding box center [500, 158] width 57 height 21
click at [509, 156] on input "143" at bounding box center [500, 158] width 57 height 21
click at [508, 162] on input "142" at bounding box center [500, 158] width 57 height 21
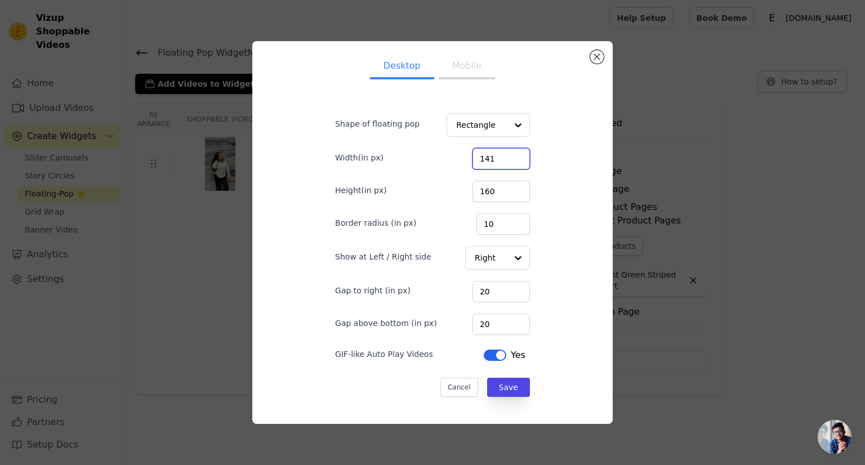
click at [508, 162] on input "141" at bounding box center [500, 158] width 57 height 21
type input "140"
click at [508, 162] on input "140" at bounding box center [500, 158] width 57 height 21
click at [510, 189] on input "168" at bounding box center [500, 191] width 57 height 21
click at [507, 190] on input "189" at bounding box center [500, 191] width 57 height 21
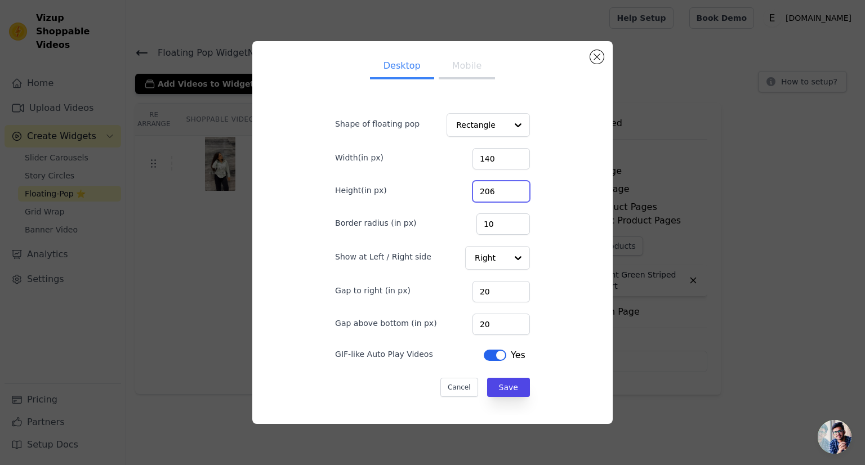
click at [507, 190] on input "206" at bounding box center [500, 191] width 57 height 21
click at [507, 190] on input "236" at bounding box center [500, 191] width 57 height 21
click at [507, 190] on input "245" at bounding box center [500, 191] width 57 height 21
click at [507, 190] on input "246" at bounding box center [500, 191] width 57 height 21
click at [507, 190] on input "247" at bounding box center [500, 191] width 57 height 21
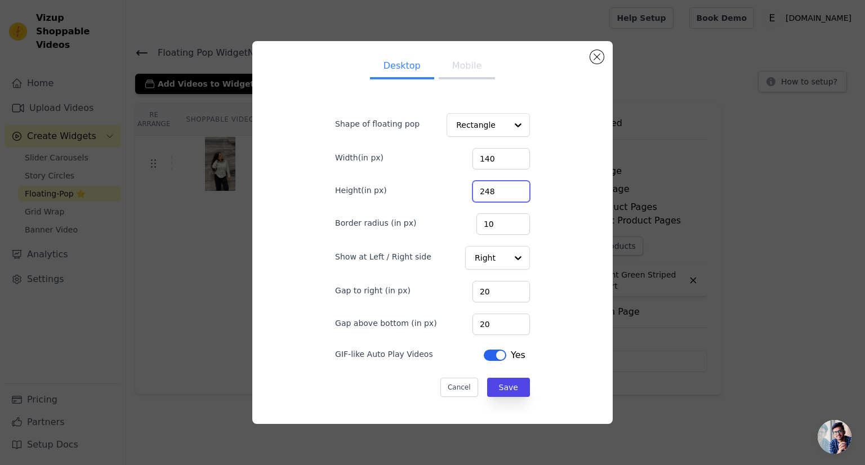
click at [507, 190] on input "248" at bounding box center [500, 191] width 57 height 21
click at [507, 190] on input "249" at bounding box center [500, 191] width 57 height 21
type input "250"
click at [507, 190] on input "250" at bounding box center [500, 191] width 57 height 21
click at [505, 318] on input "21" at bounding box center [500, 324] width 57 height 21
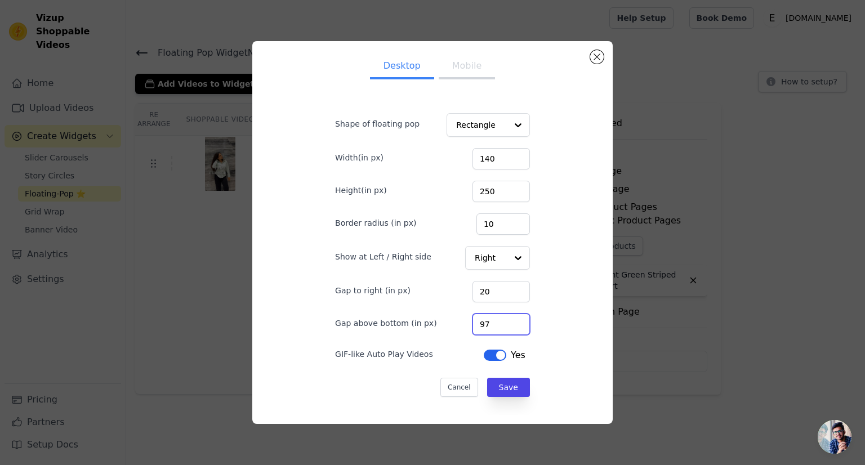
click at [509, 320] on input "97" at bounding box center [500, 324] width 57 height 21
click at [509, 320] on input "98" at bounding box center [500, 324] width 57 height 21
click at [509, 320] on input "99" at bounding box center [500, 324] width 57 height 21
type input "100"
click at [509, 320] on input "100" at bounding box center [500, 324] width 57 height 21
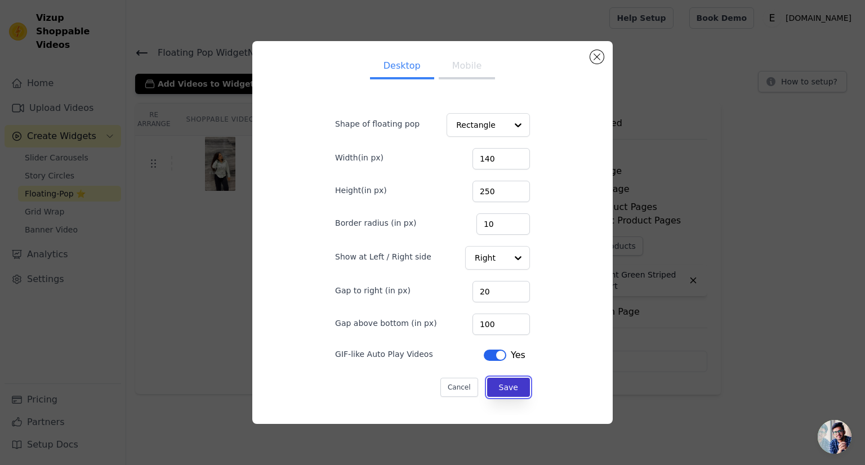
click at [497, 385] on button "Save" at bounding box center [508, 387] width 43 height 19
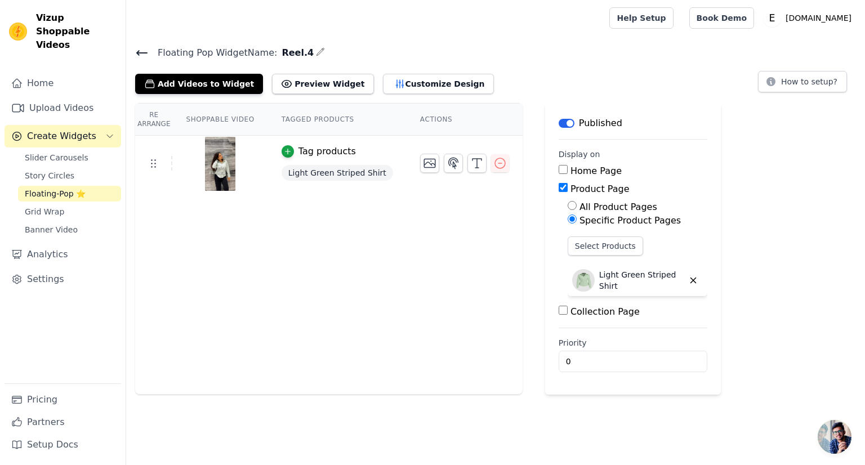
click at [139, 55] on icon at bounding box center [142, 53] width 10 height 5
